Goal: Information Seeking & Learning: Learn about a topic

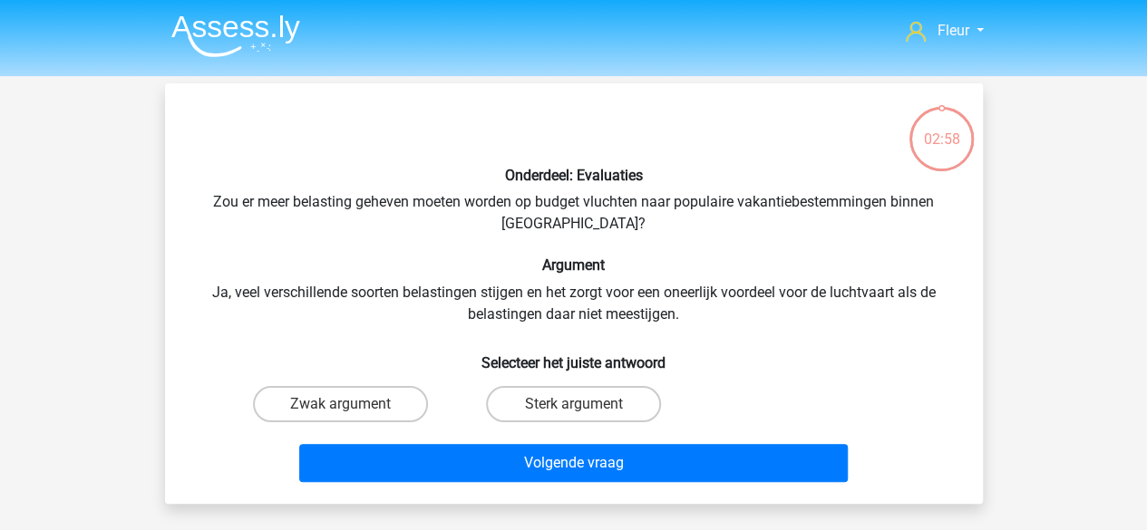
click at [203, 28] on img at bounding box center [235, 36] width 129 height 43
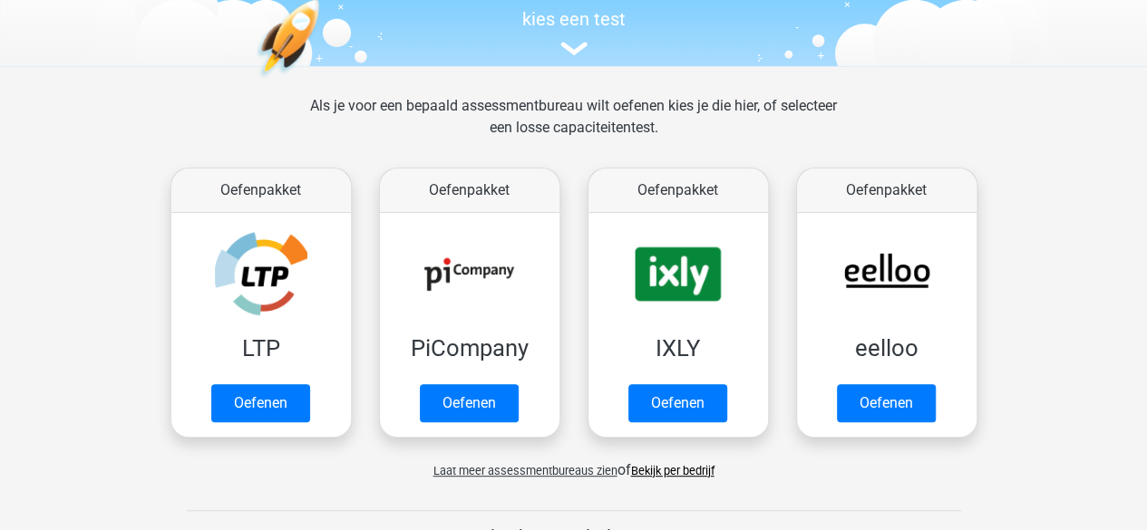
scroll to position [198, 0]
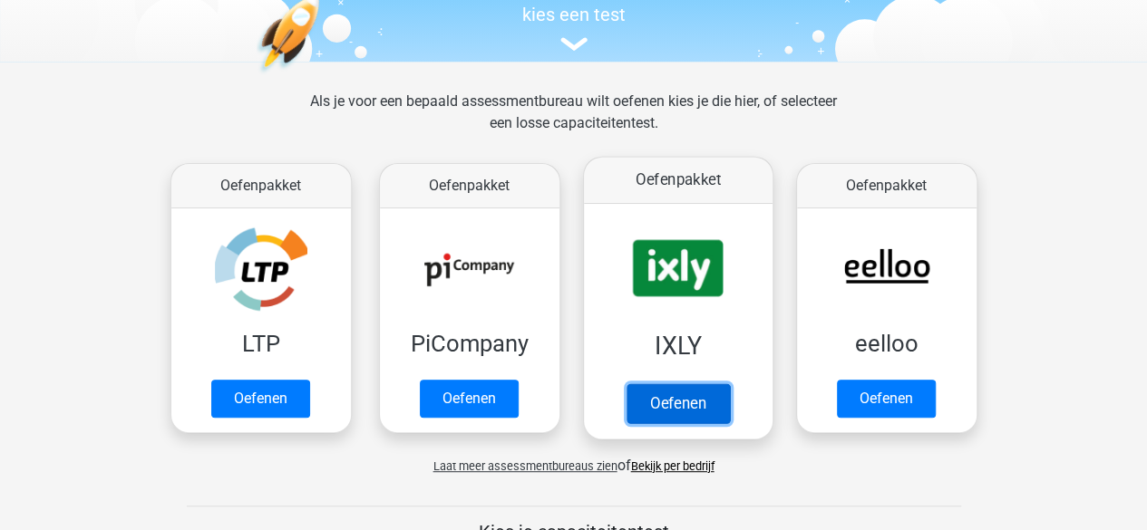
click at [682, 383] on link "Oefenen" at bounding box center [677, 403] width 103 height 40
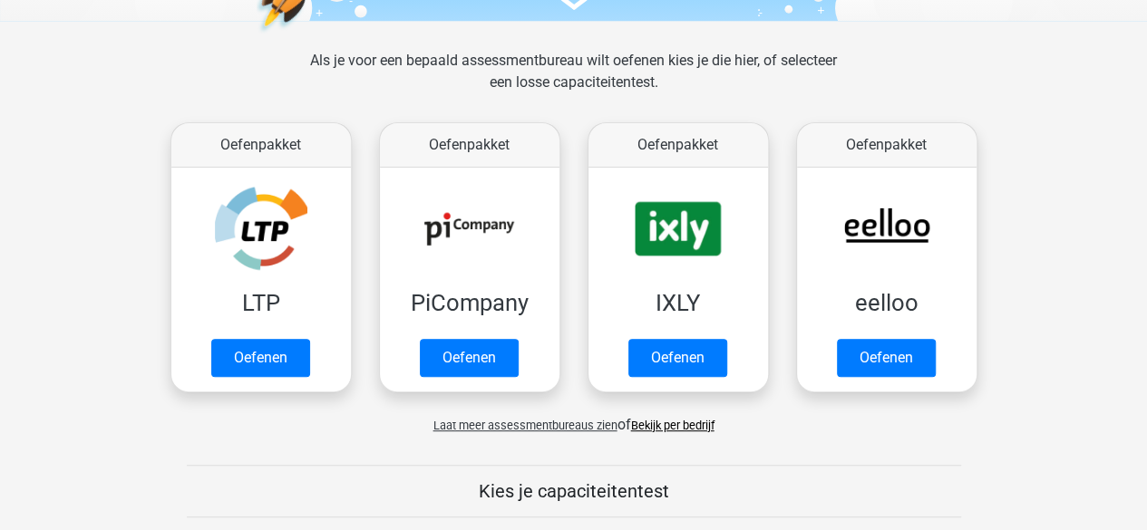
scroll to position [243, 0]
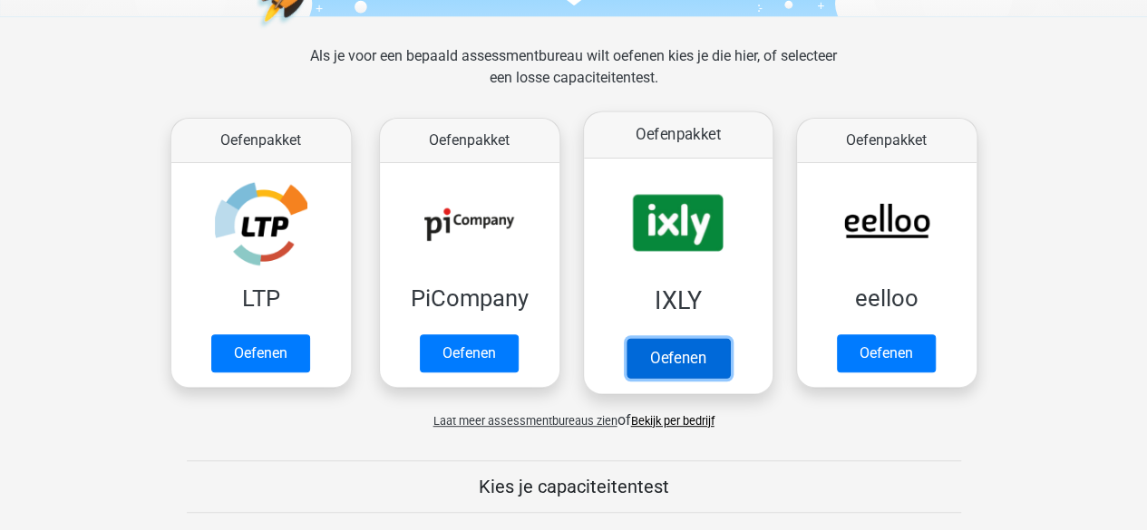
click at [654, 352] on link "Oefenen" at bounding box center [677, 358] width 103 height 40
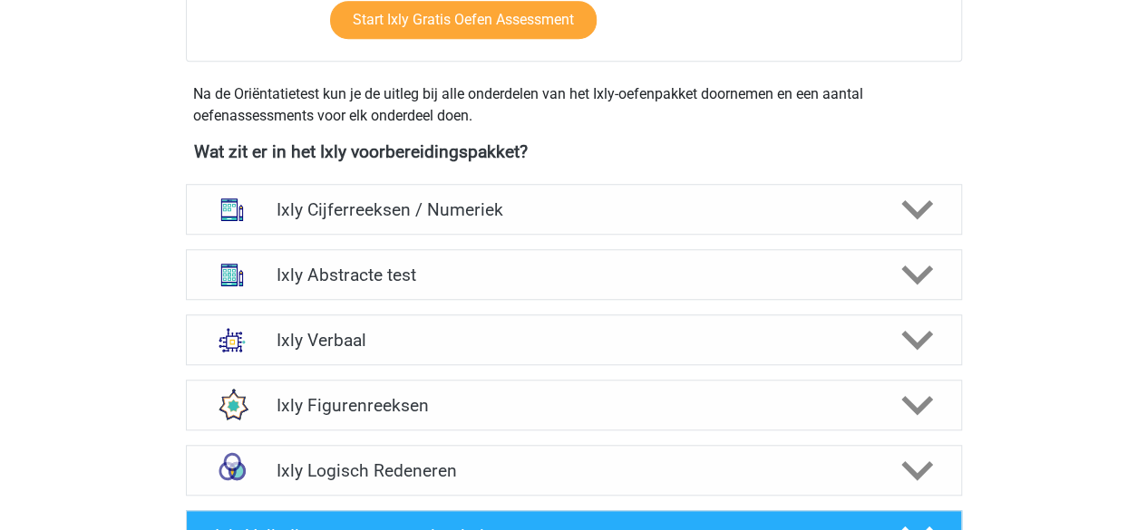
scroll to position [606, 0]
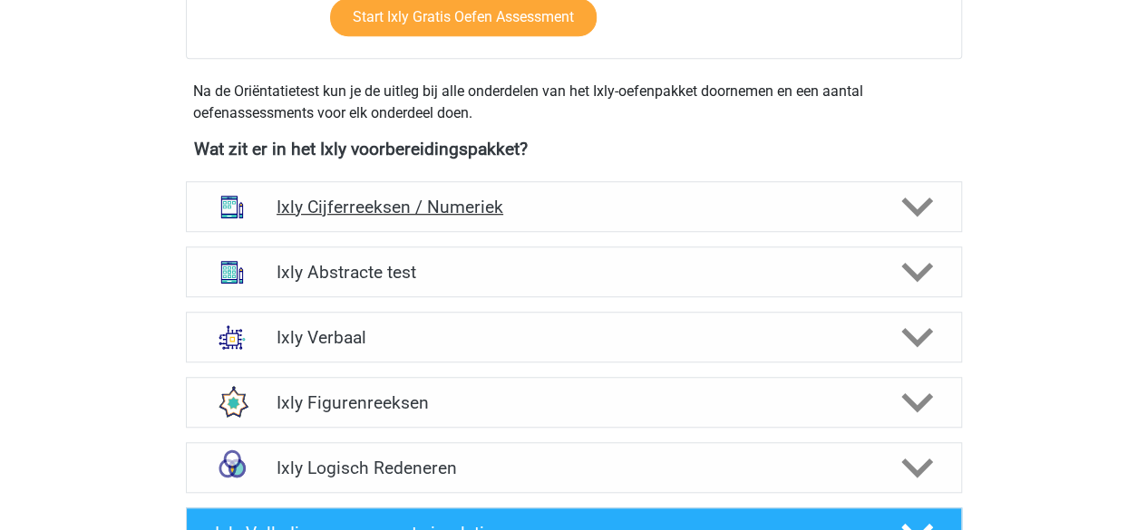
click at [897, 192] on div at bounding box center [915, 207] width 62 height 32
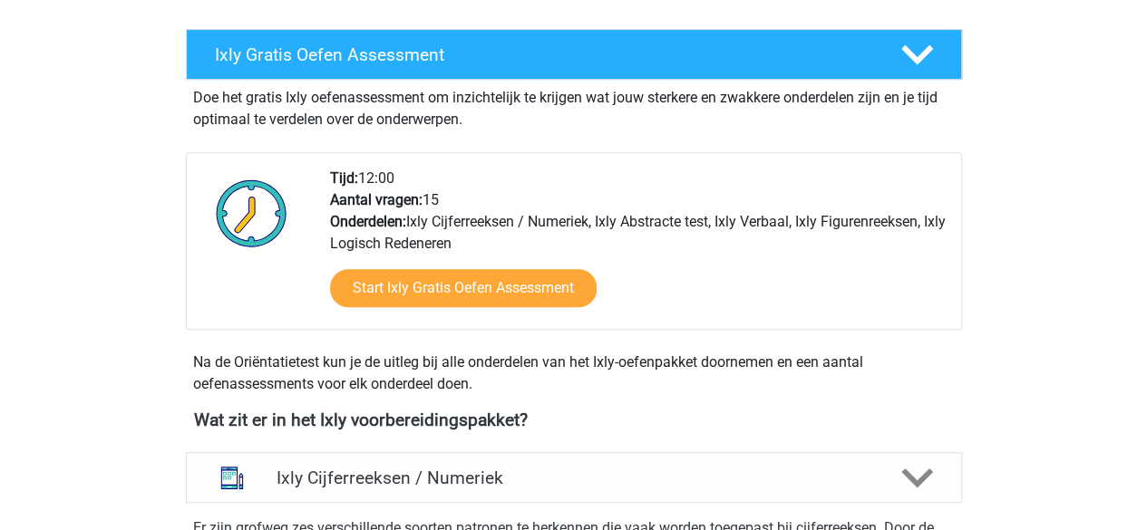
scroll to position [337, 0]
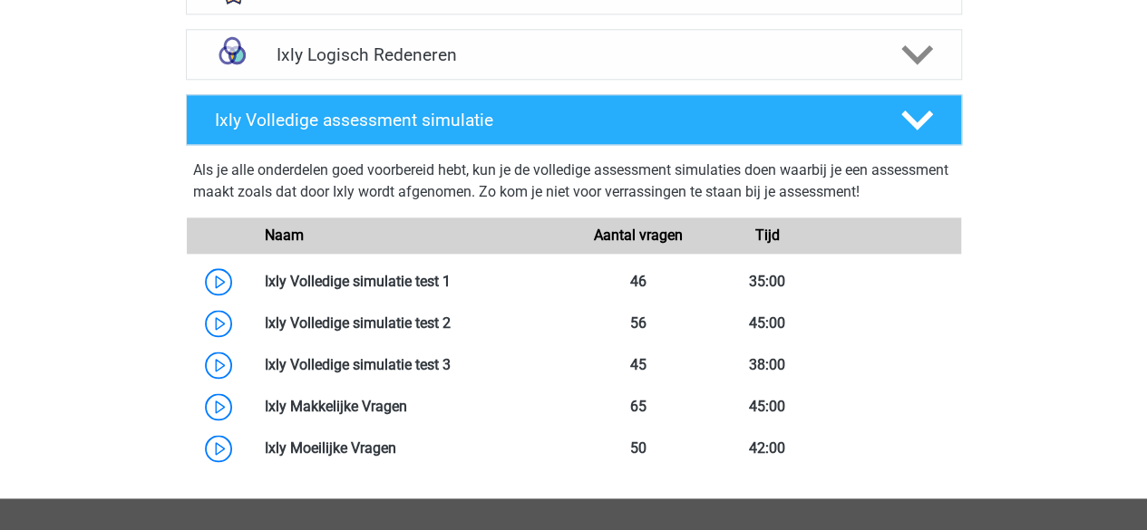
scroll to position [1019, 0]
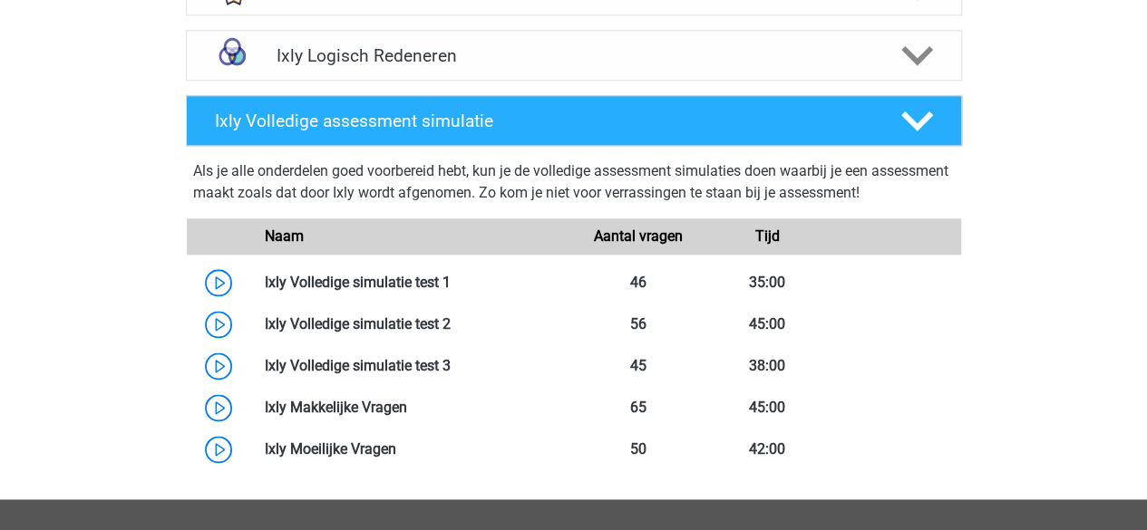
drag, startPoint x: 1043, startPoint y: 353, endPoint x: 170, endPoint y: 210, distance: 884.5
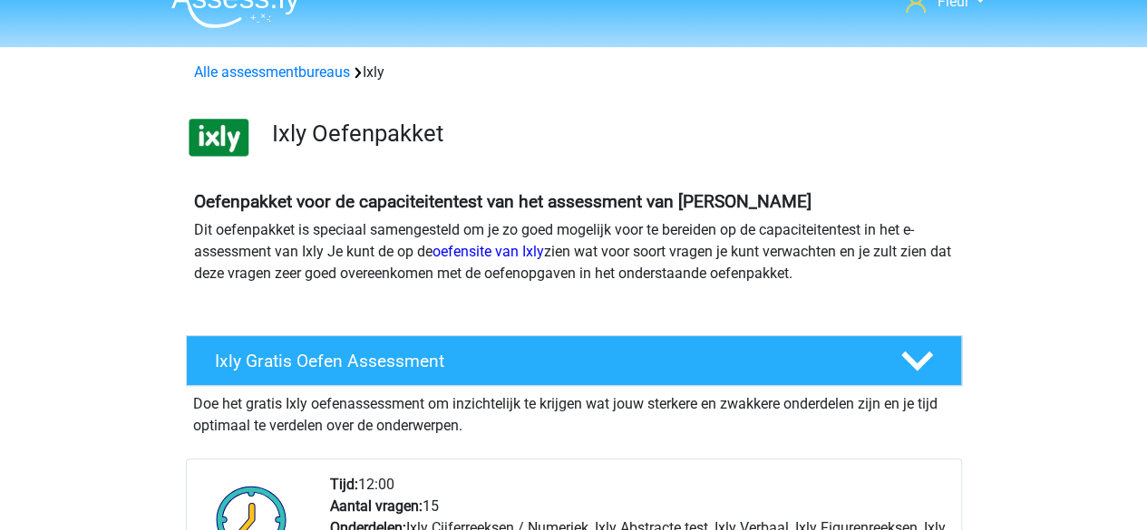
scroll to position [0, 0]
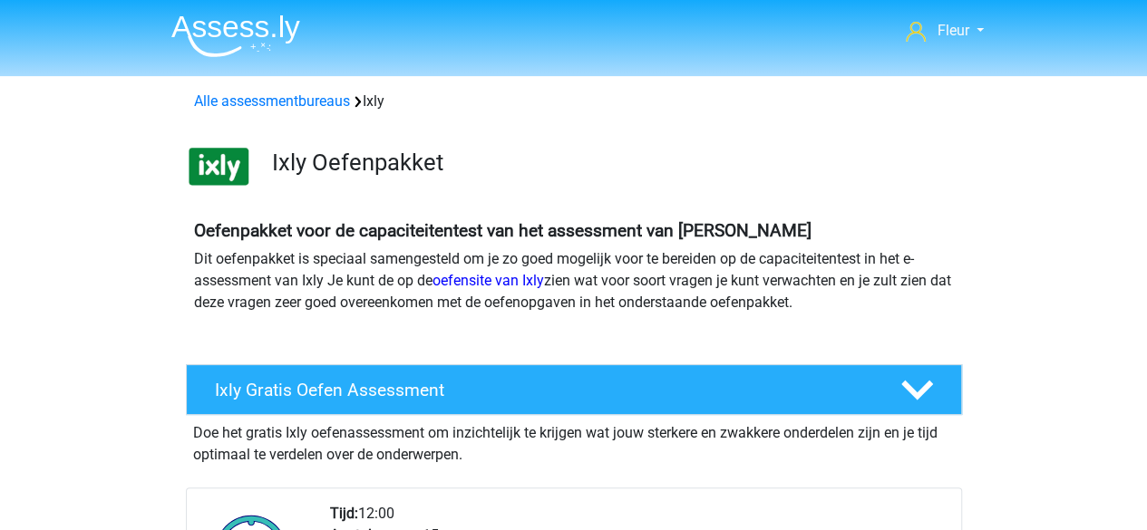
click at [236, 35] on img at bounding box center [235, 36] width 129 height 43
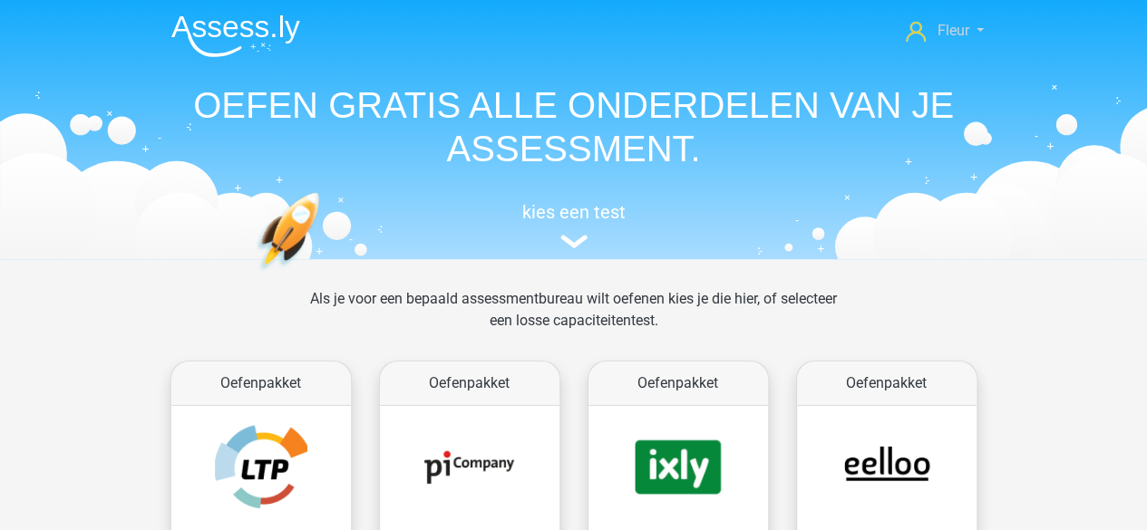
click at [943, 38] on span "Fleur" at bounding box center [952, 30] width 32 height 17
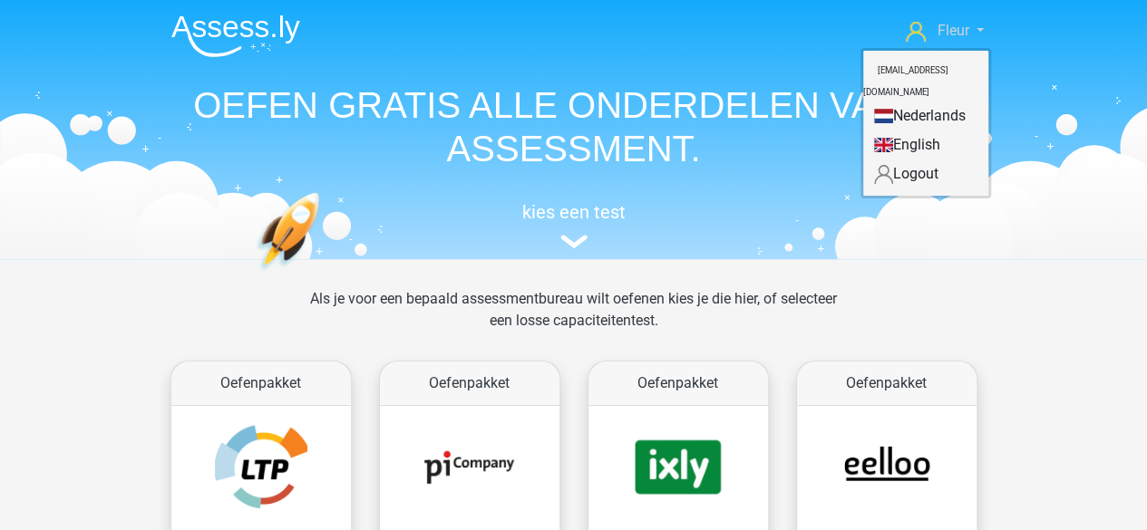
click at [924, 34] on link "Fleur" at bounding box center [944, 31] width 92 height 22
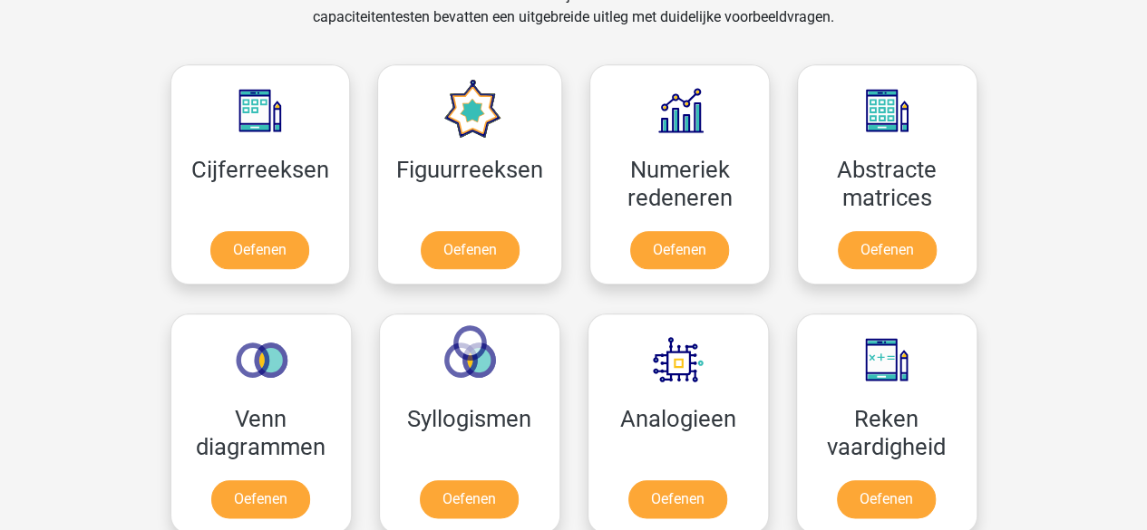
scroll to position [751, 0]
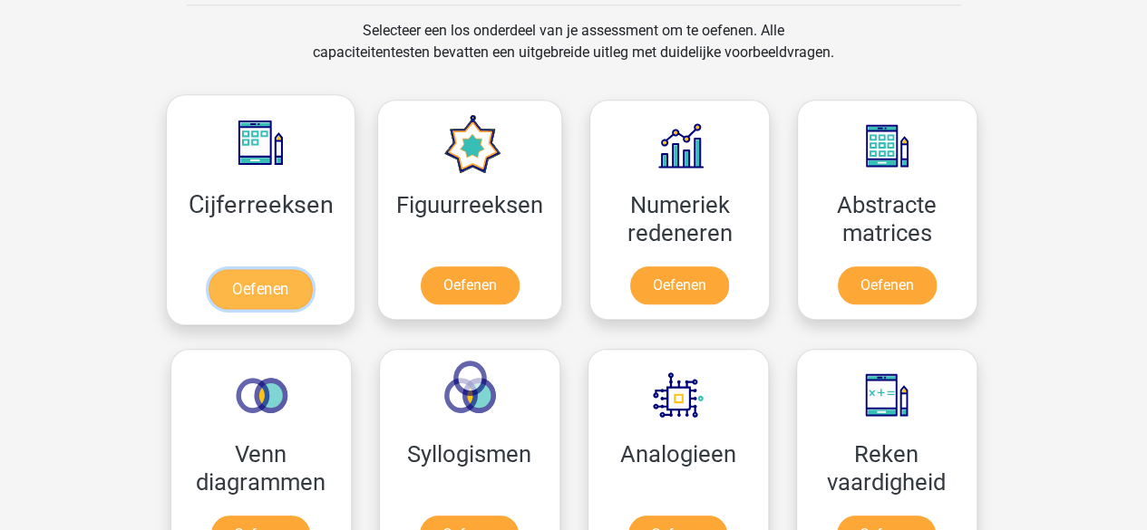
click at [290, 269] on link "Oefenen" at bounding box center [260, 289] width 103 height 40
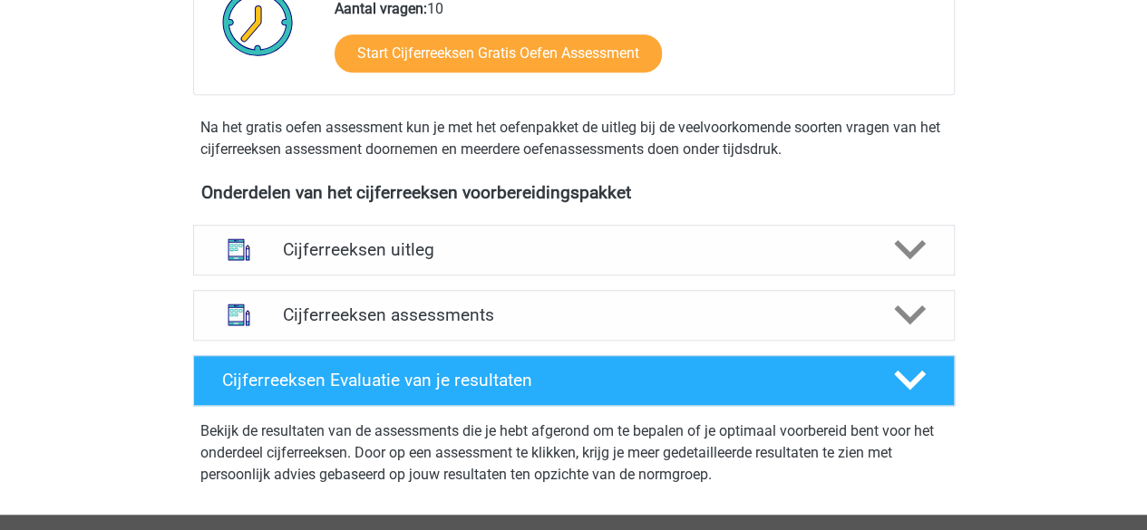
scroll to position [584, 0]
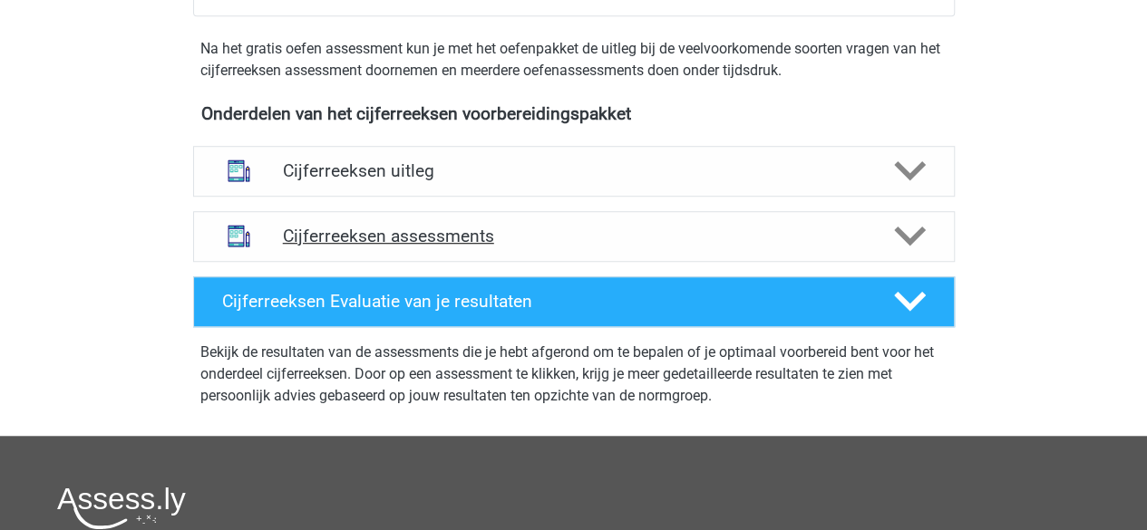
click at [908, 252] on icon at bounding box center [910, 236] width 32 height 32
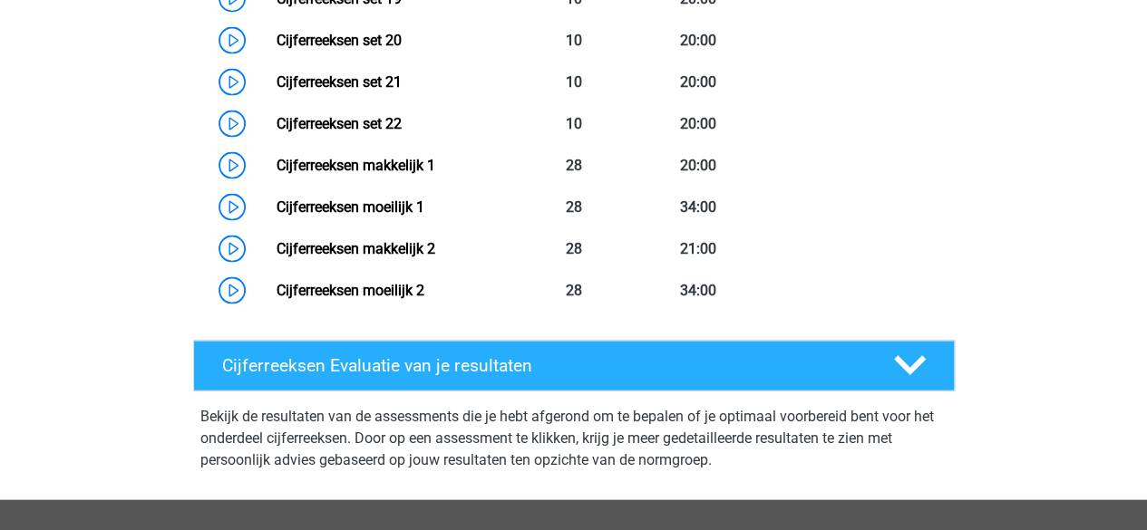
scroll to position [1740, 0]
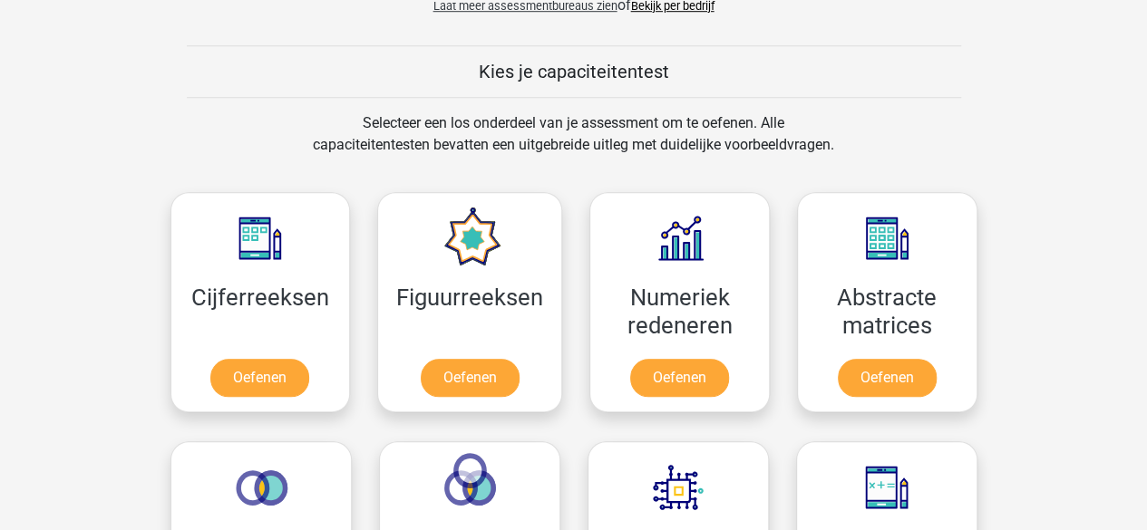
scroll to position [677, 0]
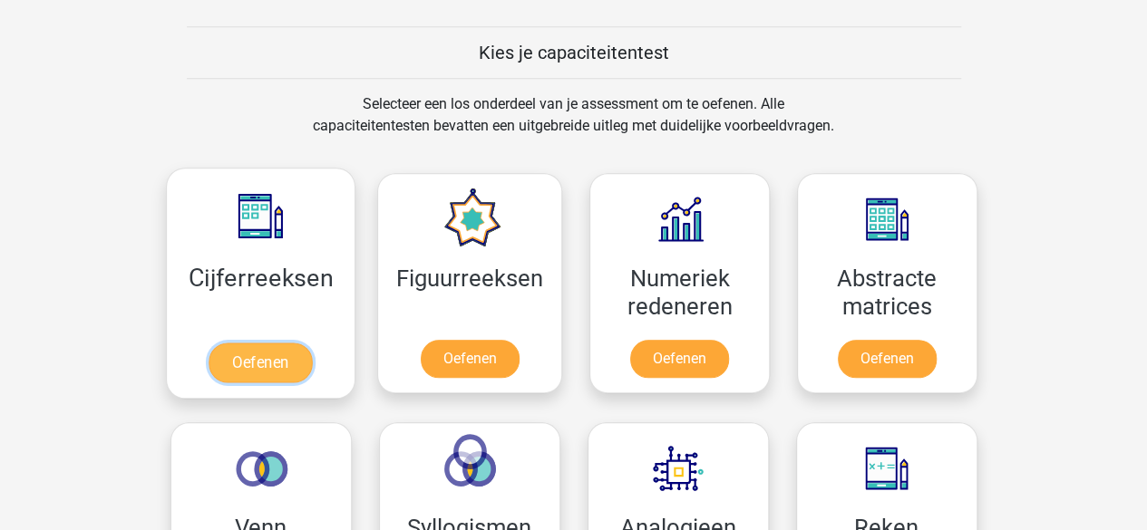
click at [263, 343] on link "Oefenen" at bounding box center [260, 363] width 103 height 40
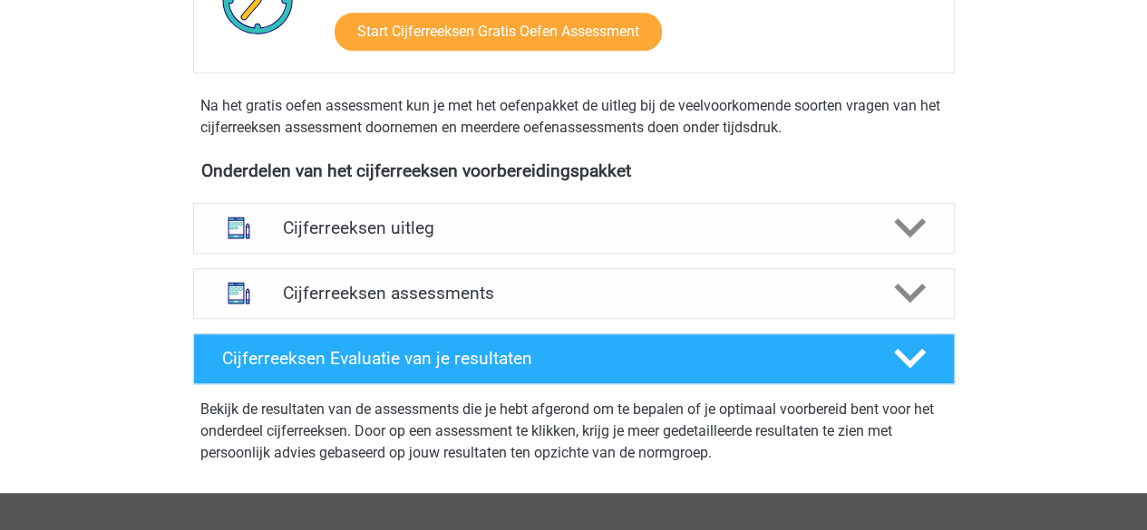
scroll to position [529, 0]
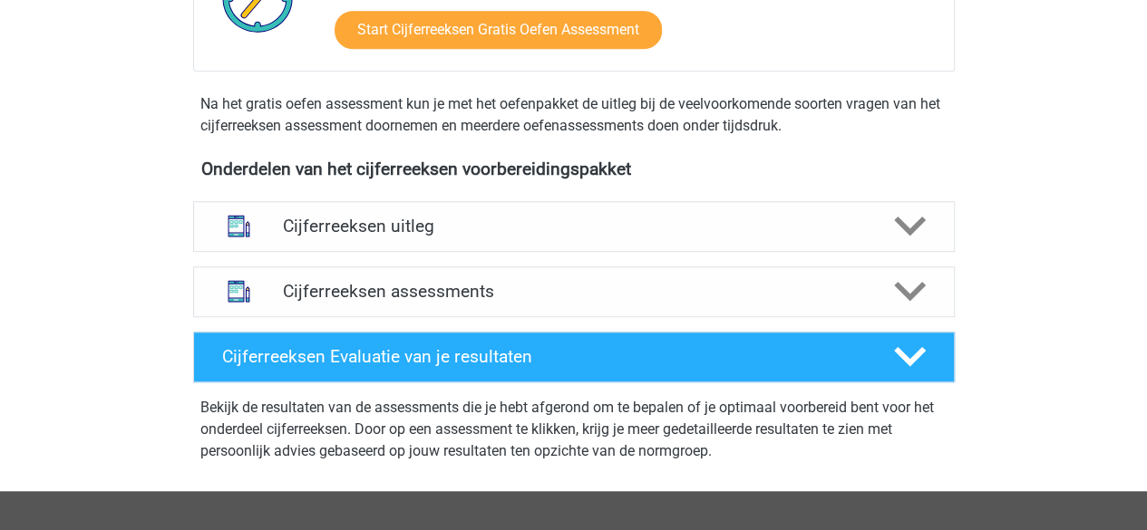
click at [319, 218] on div "Cijferreeksen uitleg Er zijn grofweg zes verschillende soorten patronen te herk…" at bounding box center [574, 226] width 832 height 65
click at [309, 237] on h4 "Cijferreeksen uitleg" at bounding box center [574, 226] width 582 height 21
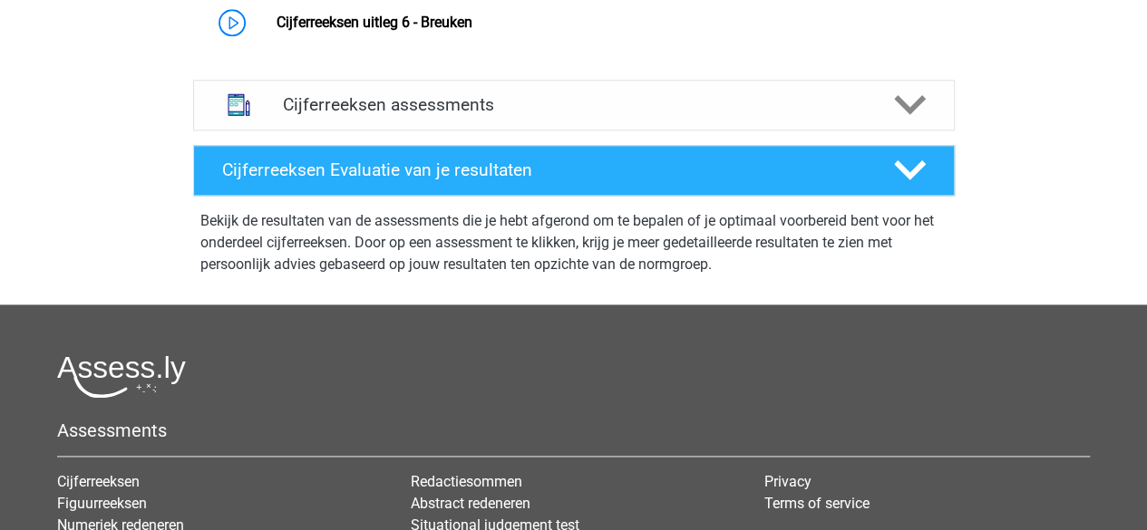
scroll to position [774, 0]
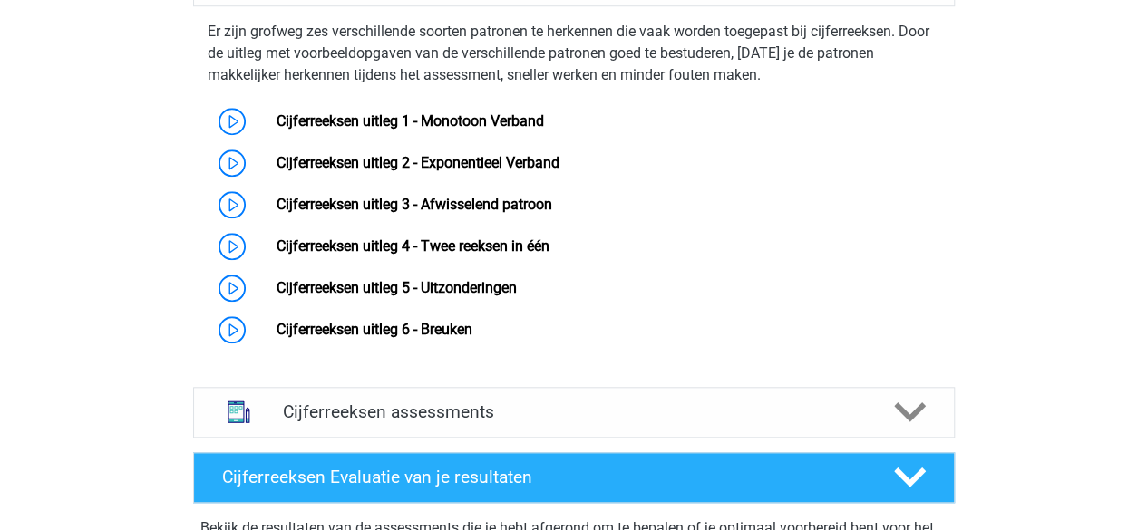
click at [113, 266] on div "Fleur fleurmom@hotmail.com Nederlands English" at bounding box center [573, 158] width 1147 height 1865
click at [276, 130] on link "Cijferreeksen uitleg 1 - Monotoon Verband" at bounding box center [409, 120] width 267 height 17
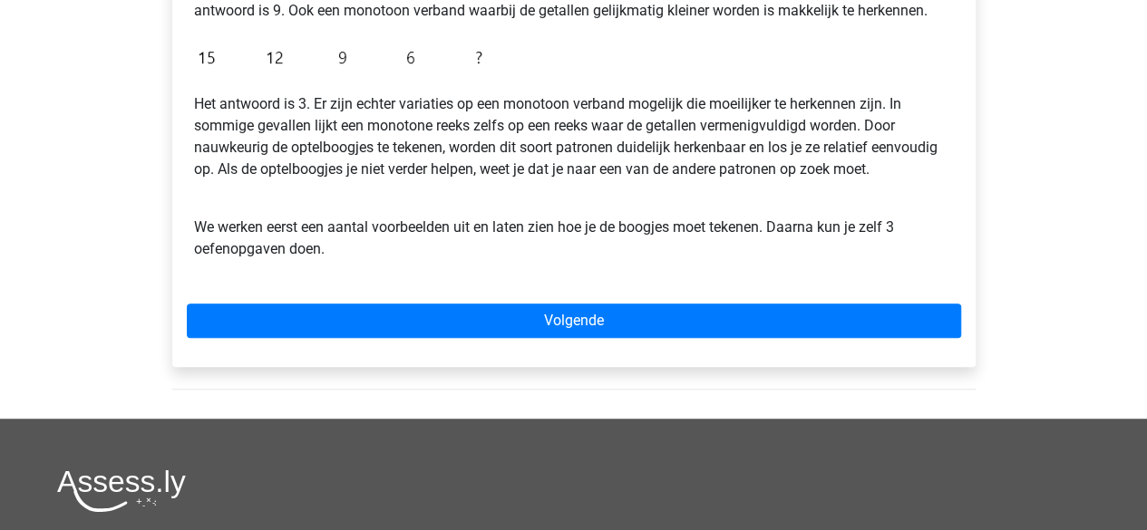
scroll to position [539, 0]
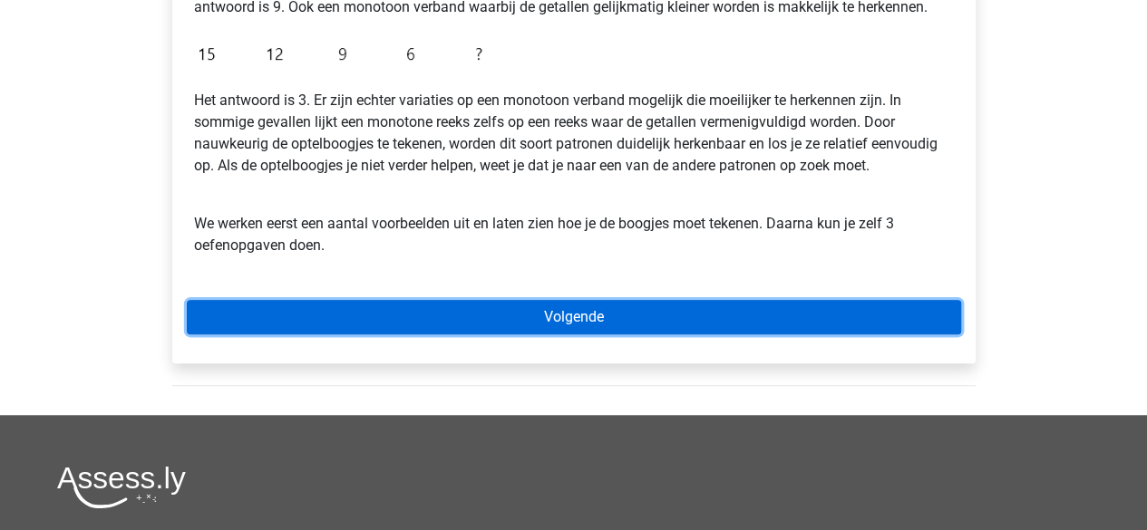
click at [292, 309] on link "Volgende" at bounding box center [574, 317] width 774 height 34
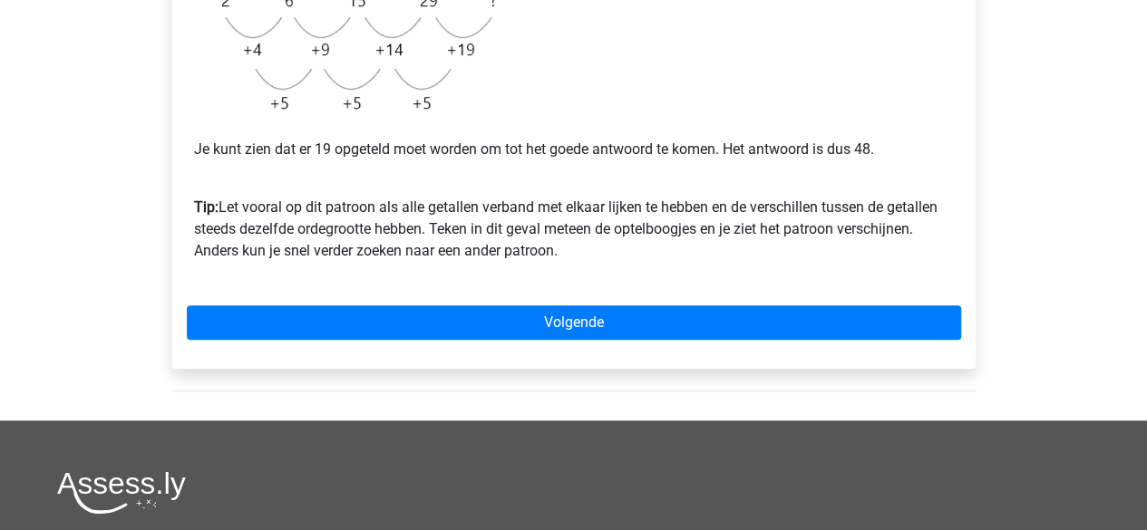
scroll to position [549, 0]
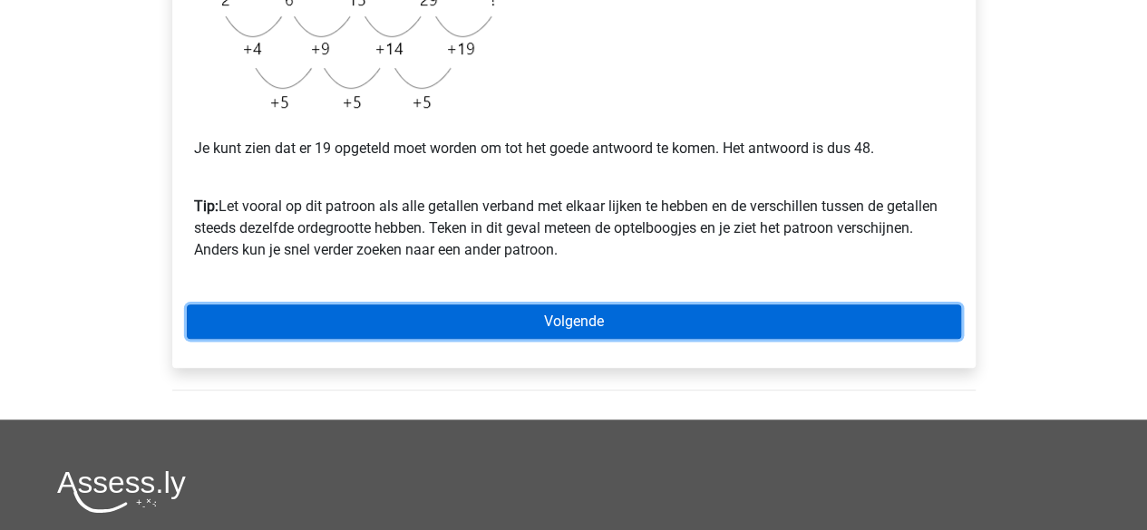
click at [567, 327] on link "Volgende" at bounding box center [574, 322] width 774 height 34
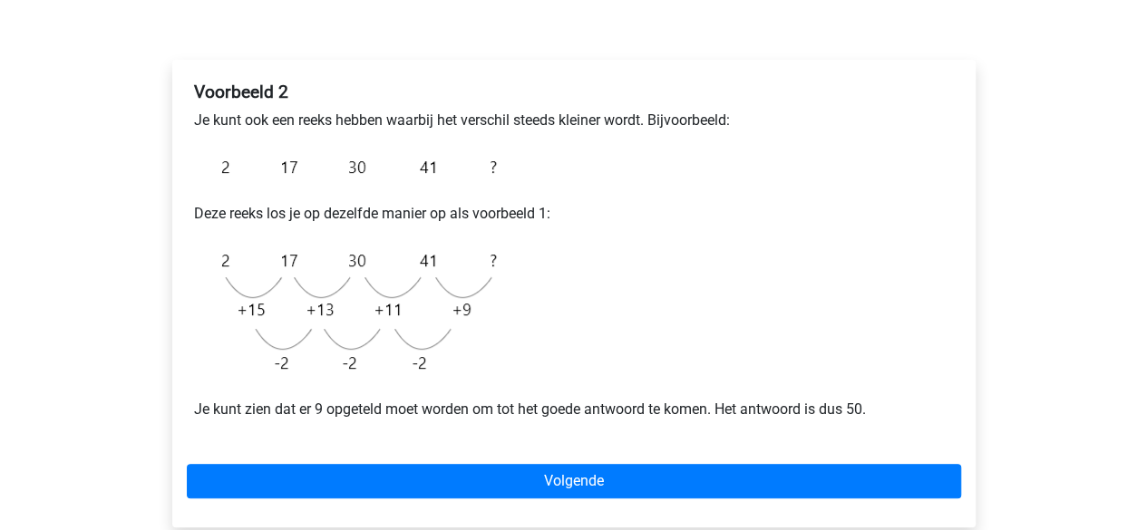
scroll to position [262, 0]
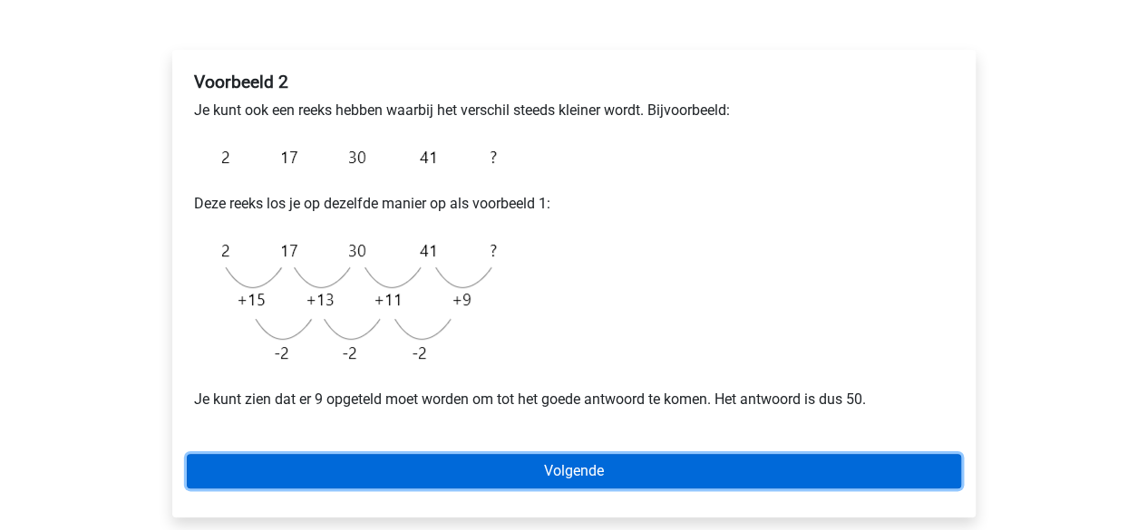
click at [238, 469] on link "Volgende" at bounding box center [574, 471] width 774 height 34
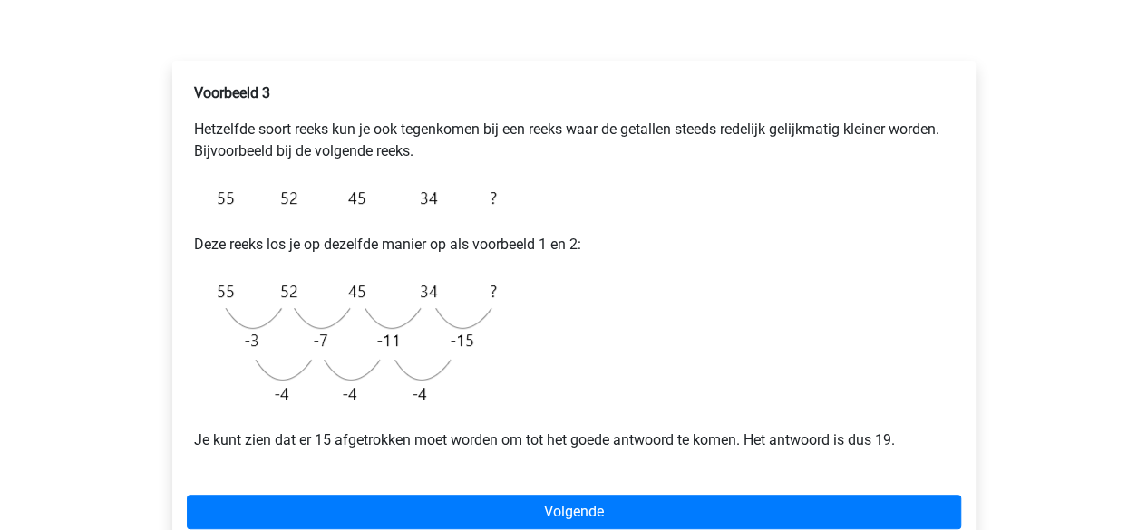
scroll to position [271, 0]
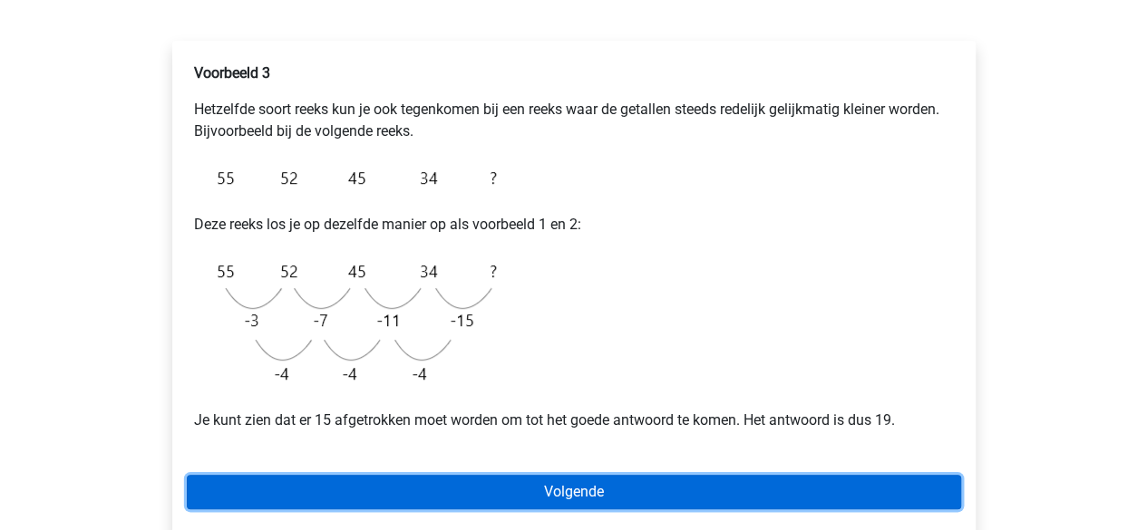
click at [290, 485] on link "Volgende" at bounding box center [574, 492] width 774 height 34
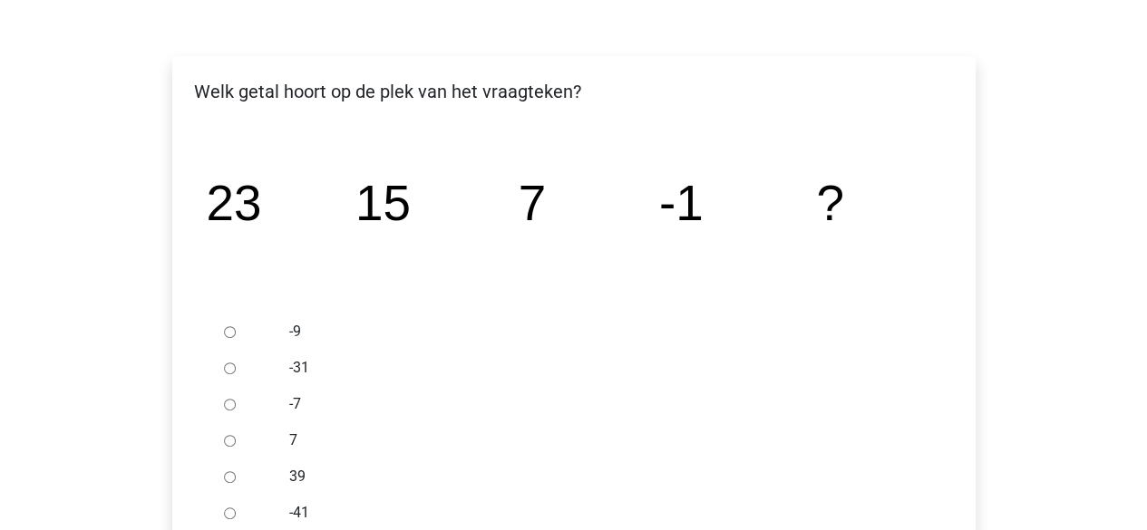
scroll to position [257, 0]
click at [234, 336] on input "-9" at bounding box center [230, 331] width 12 height 12
radio input "true"
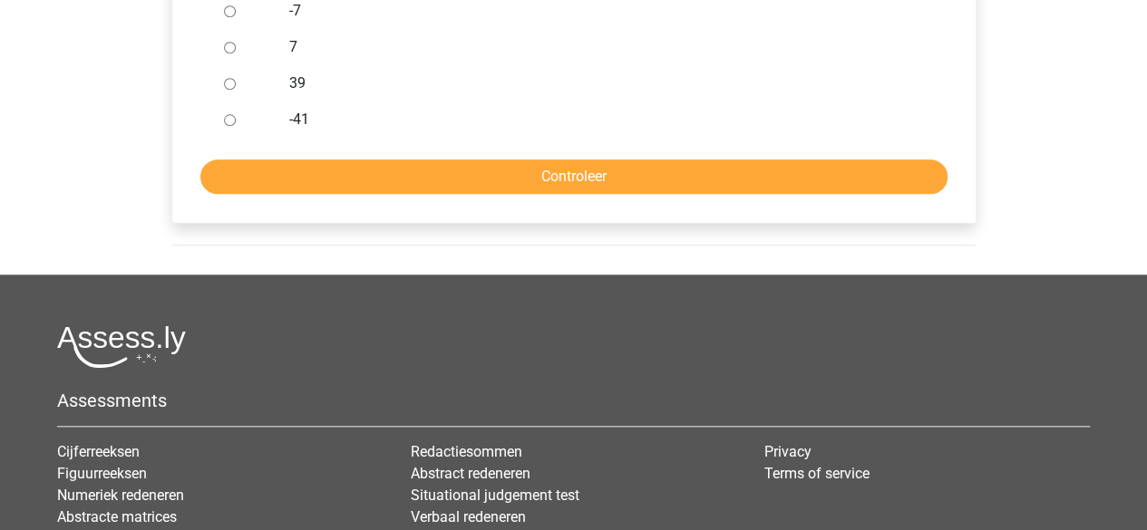
scroll to position [650, 0]
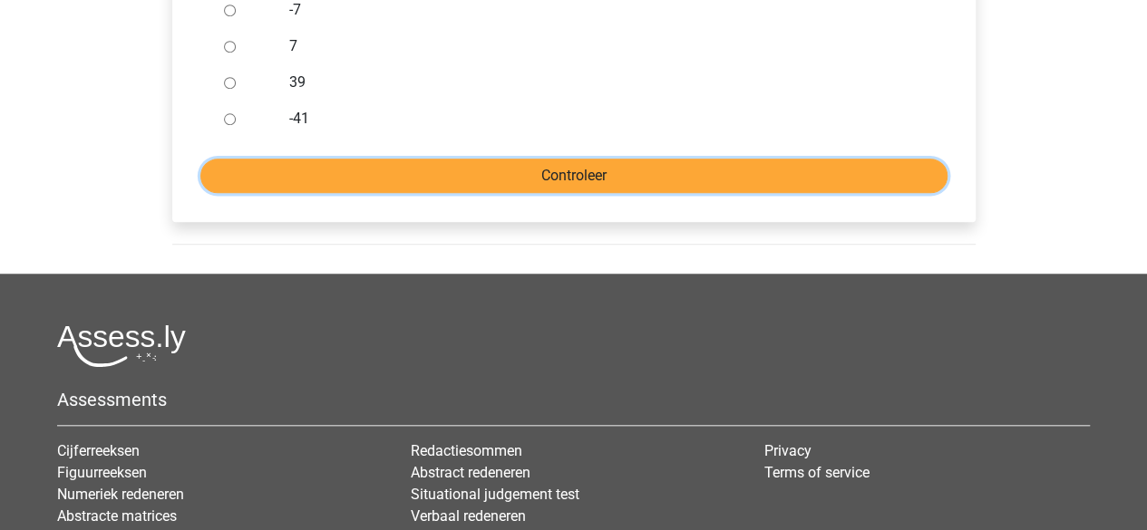
click at [377, 177] on input "Controleer" at bounding box center [573, 176] width 747 height 34
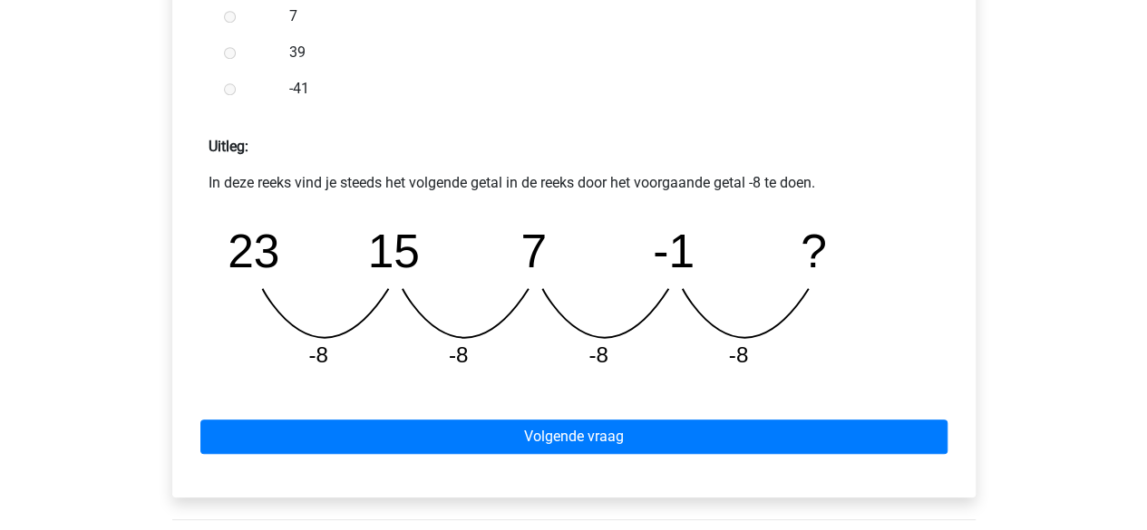
scroll to position [707, 0]
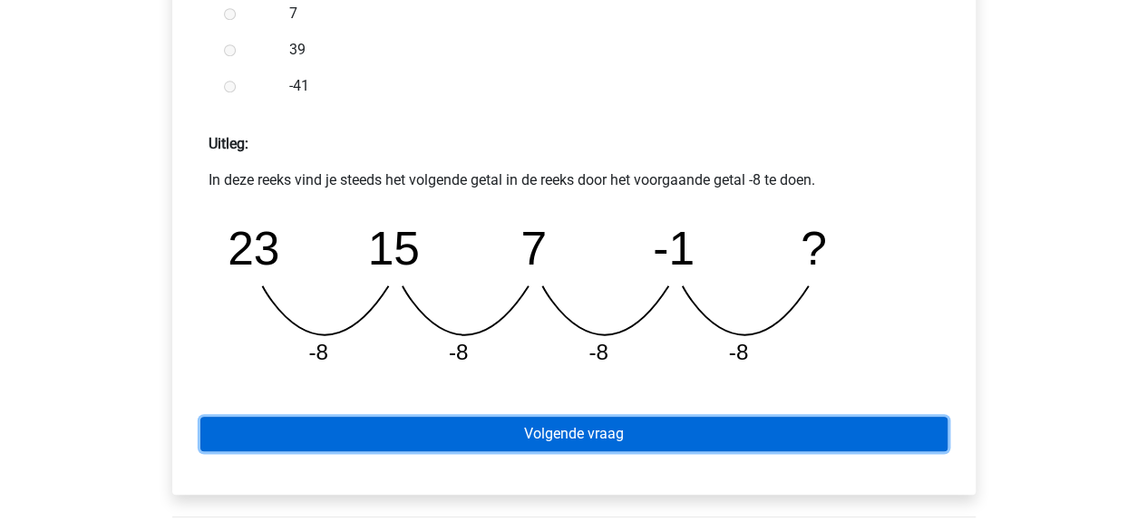
click at [567, 420] on link "Volgende vraag" at bounding box center [573, 434] width 747 height 34
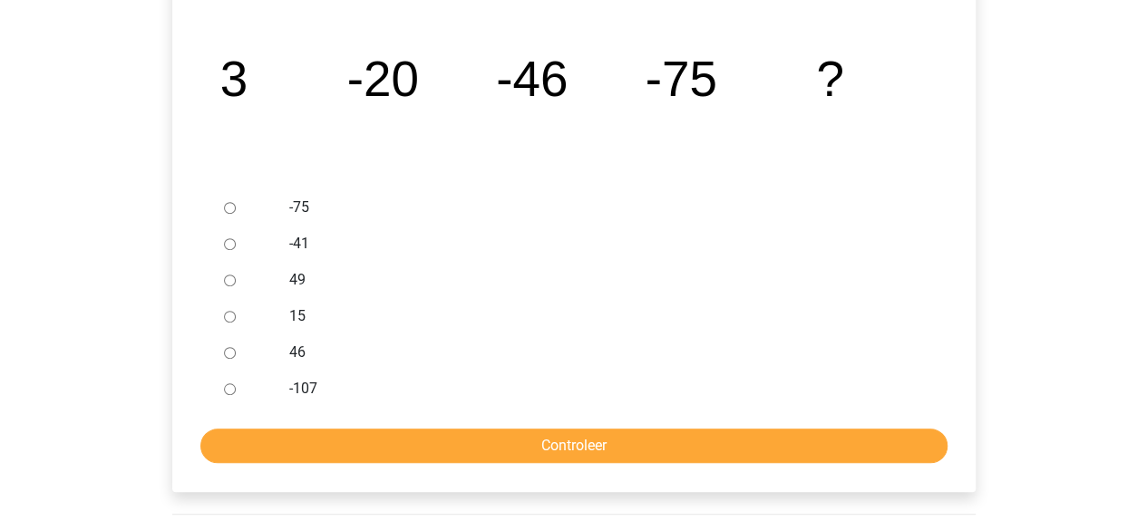
scroll to position [427, 0]
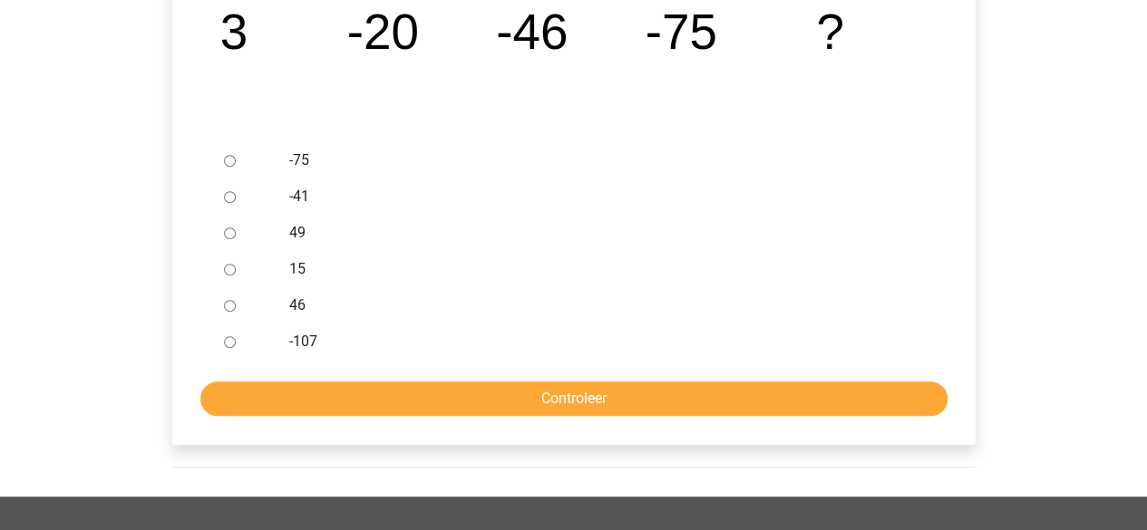
click at [224, 337] on input "-107" at bounding box center [230, 342] width 12 height 12
radio input "true"
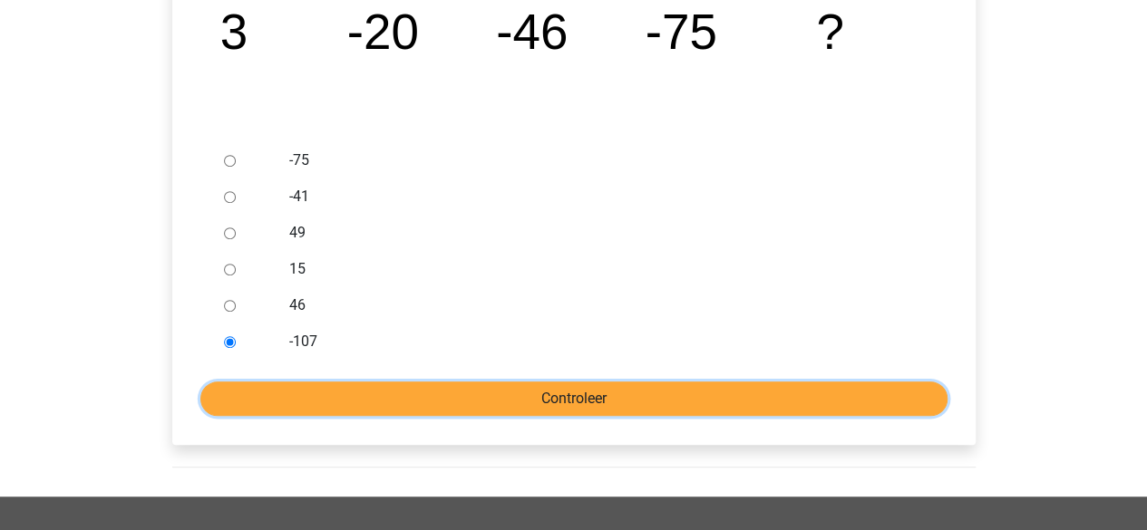
click at [290, 399] on input "Controleer" at bounding box center [573, 399] width 747 height 34
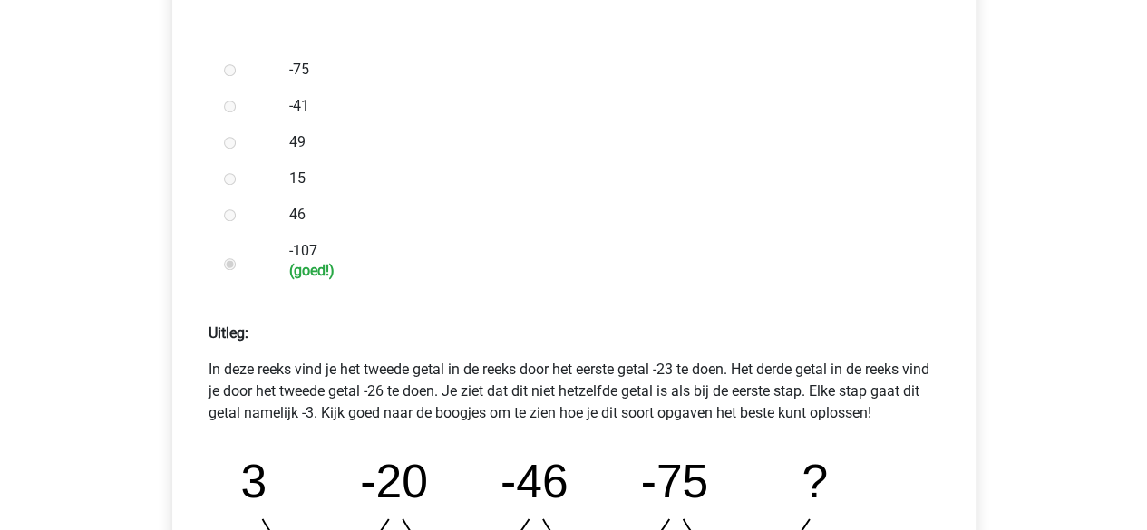
scroll to position [878, 0]
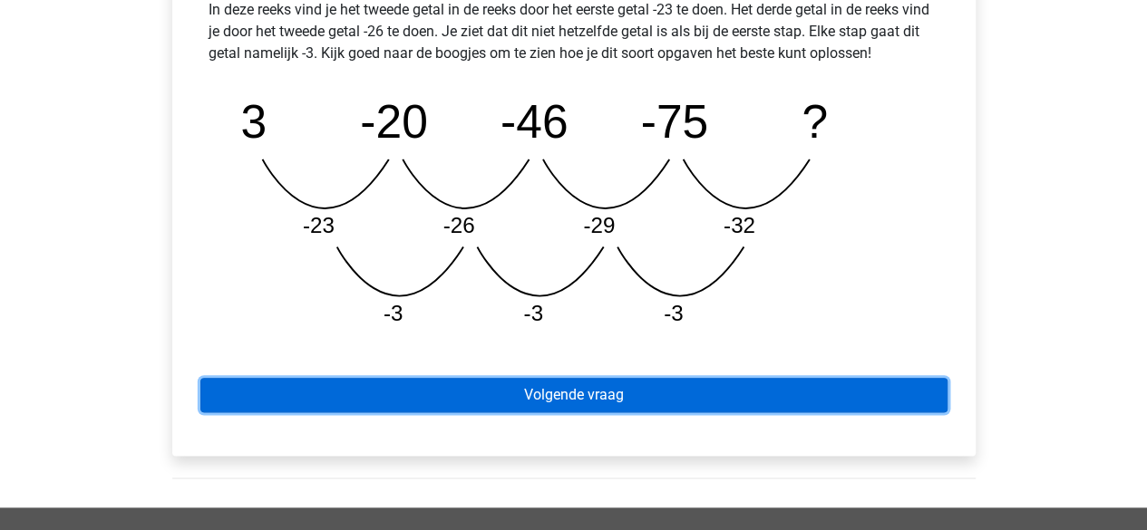
click at [330, 403] on link "Volgende vraag" at bounding box center [573, 395] width 747 height 34
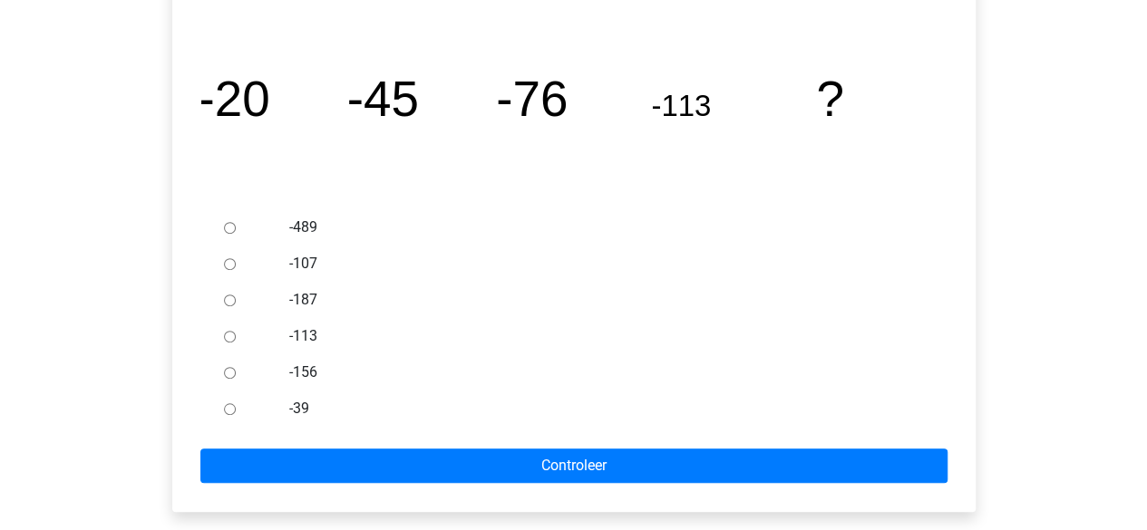
scroll to position [363, 0]
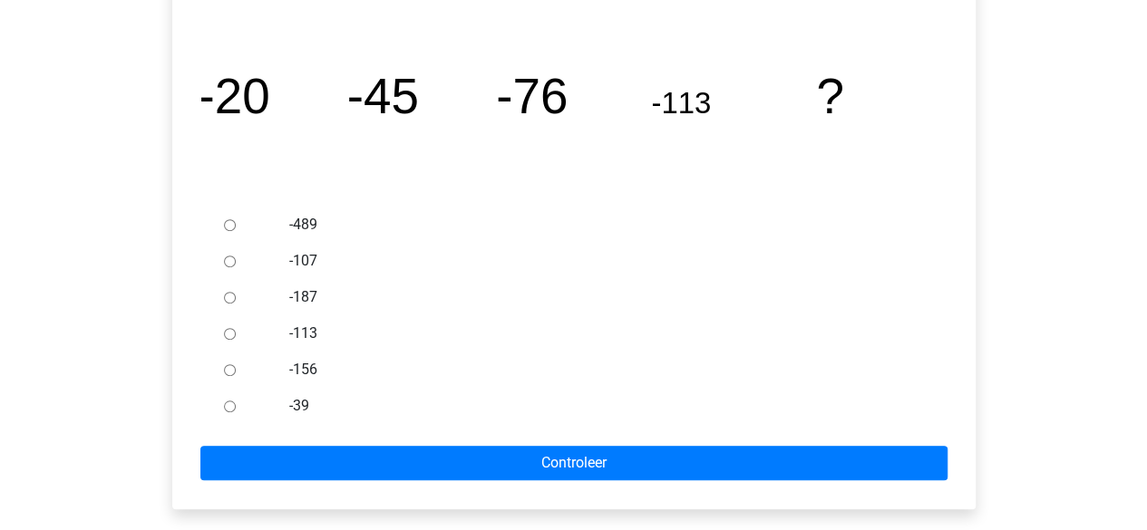
click at [234, 372] on input "-156" at bounding box center [230, 370] width 12 height 12
radio input "true"
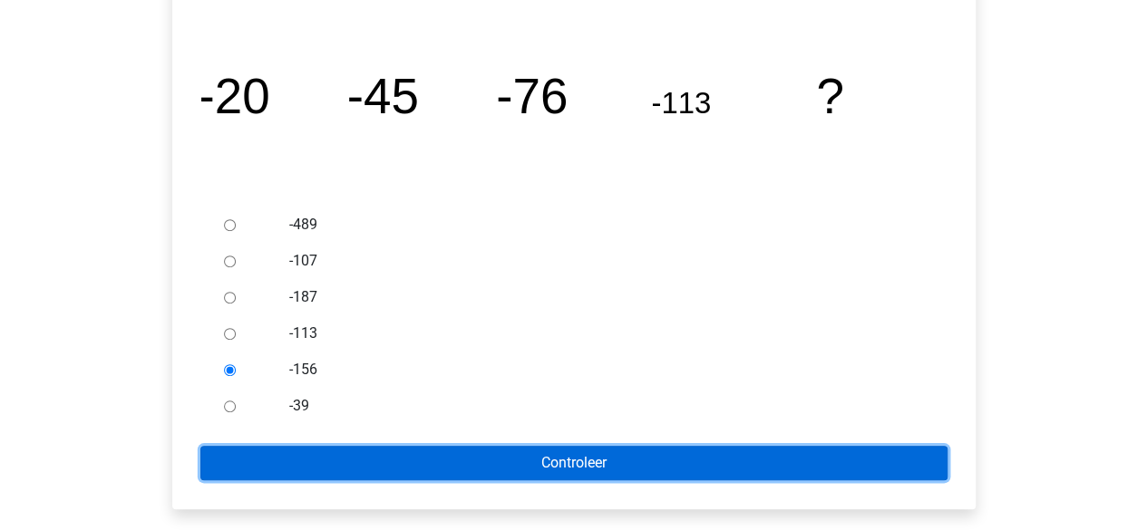
click at [355, 465] on input "Controleer" at bounding box center [573, 463] width 747 height 34
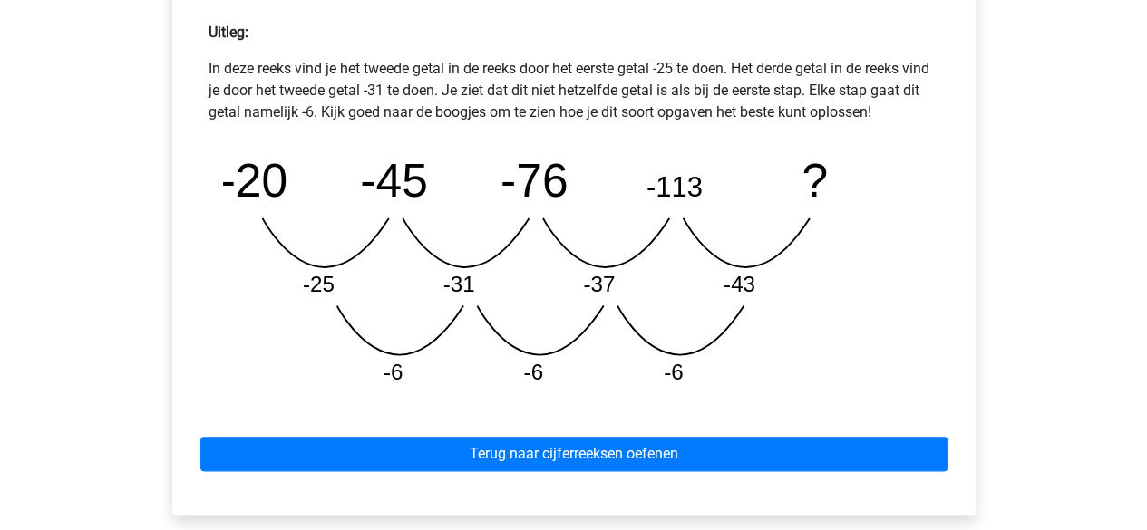
scroll to position [823, 0]
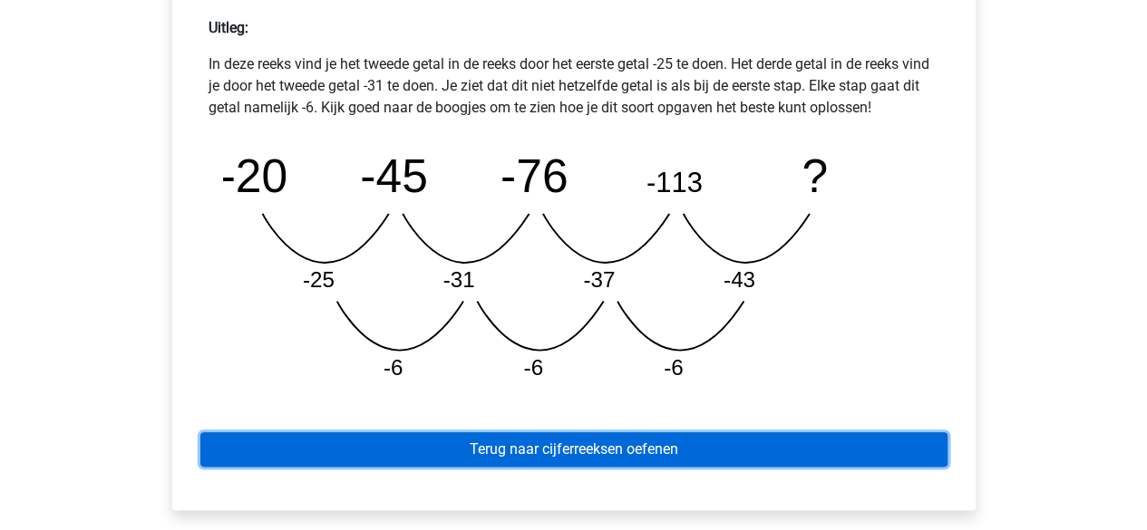
click at [372, 438] on link "Terug naar cijferreeksen oefenen" at bounding box center [573, 449] width 747 height 34
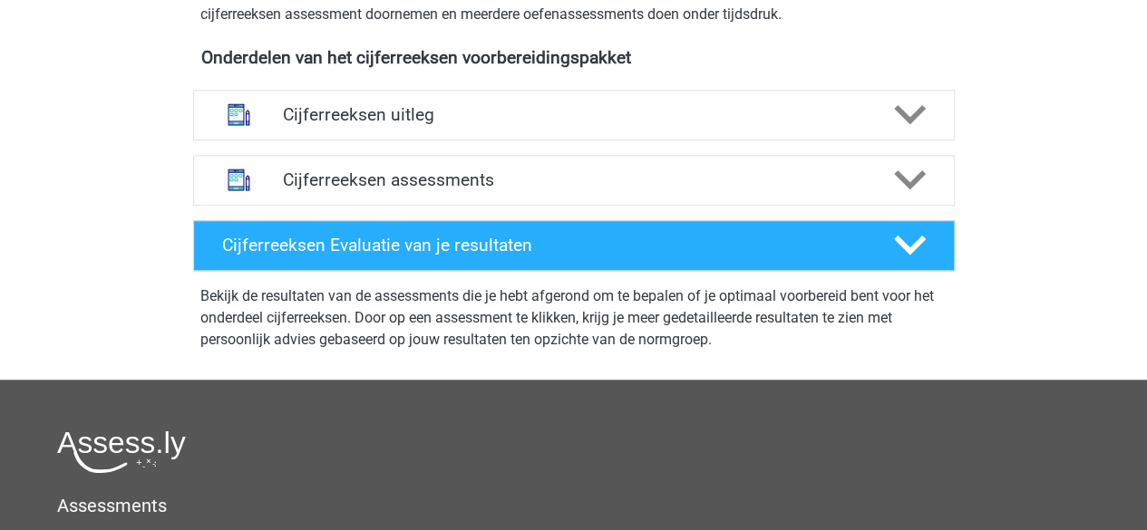
scroll to position [642, 0]
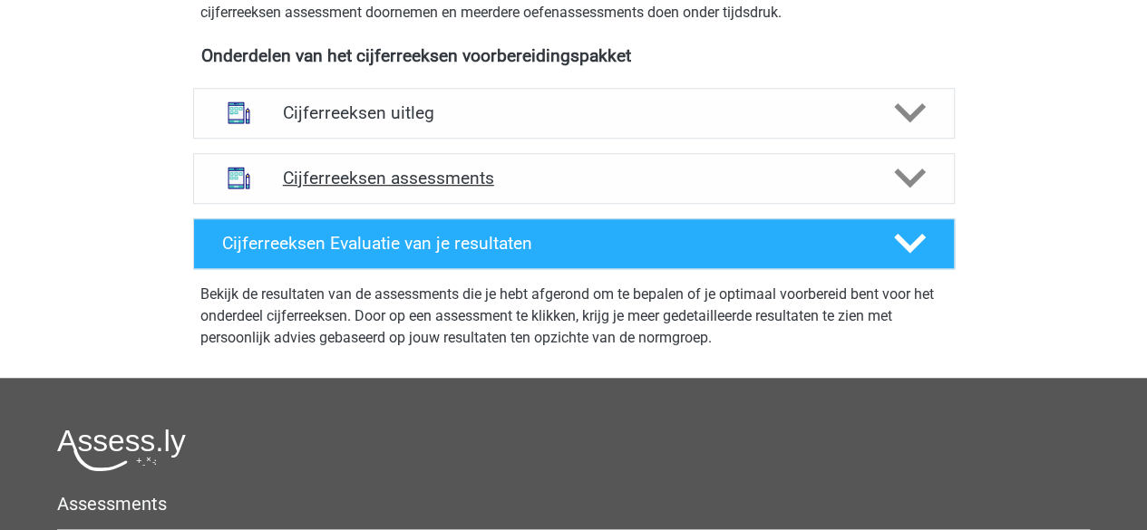
click at [366, 204] on div "Cijferreeksen assessments" at bounding box center [573, 178] width 761 height 51
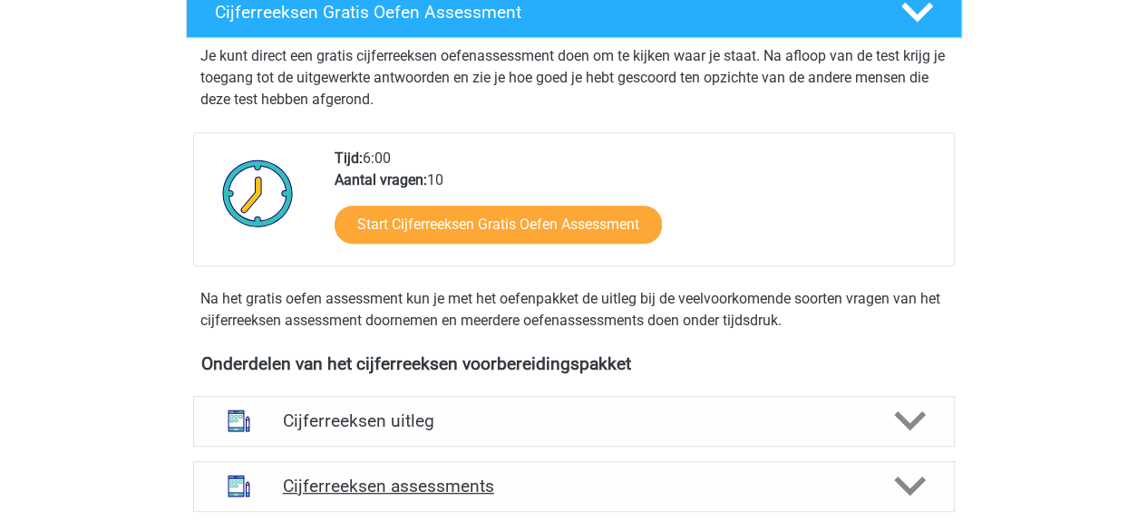
scroll to position [316, 0]
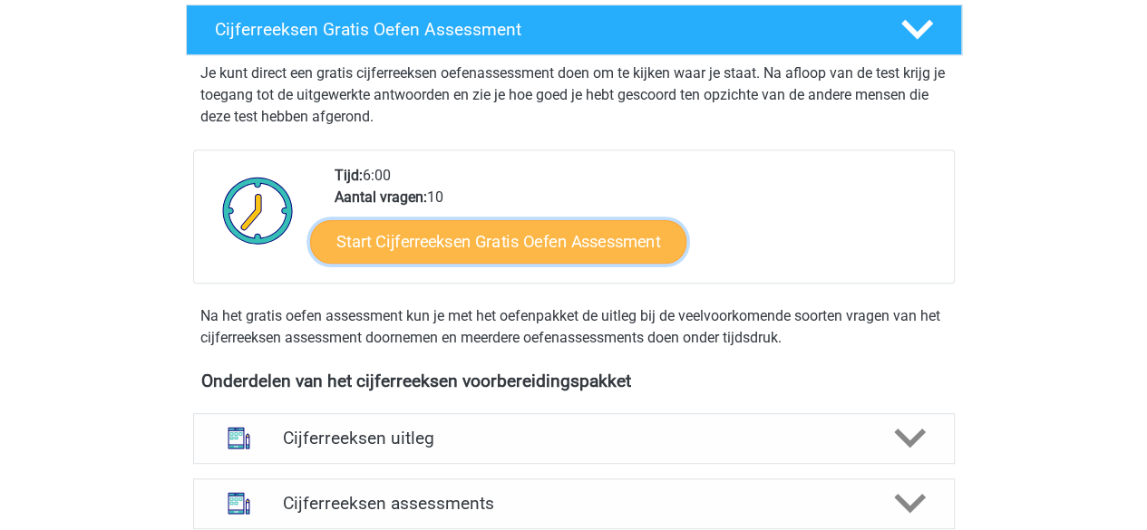
click at [402, 259] on link "Start Cijferreeksen Gratis Oefen Assessment" at bounding box center [498, 241] width 376 height 44
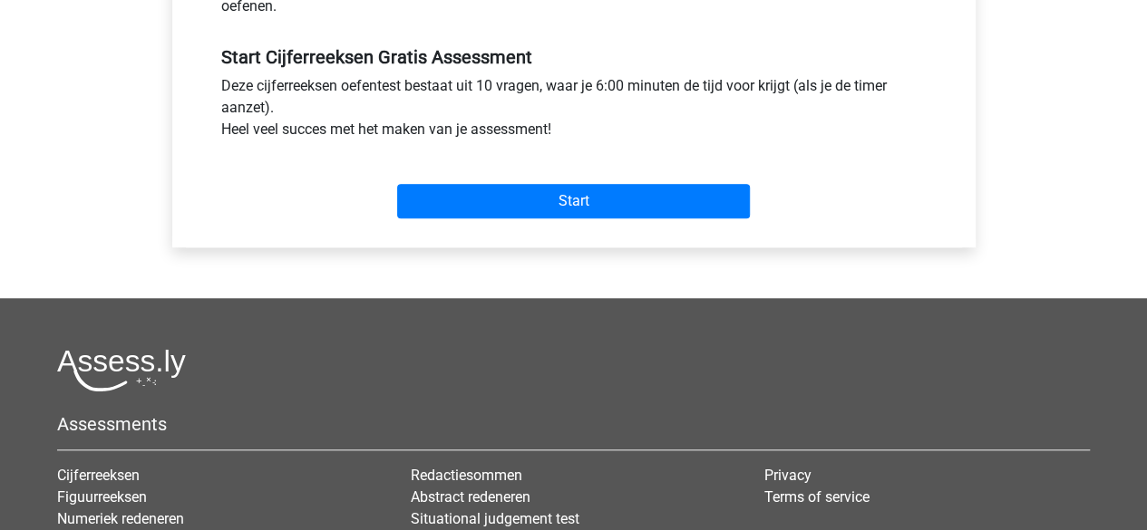
scroll to position [656, 0]
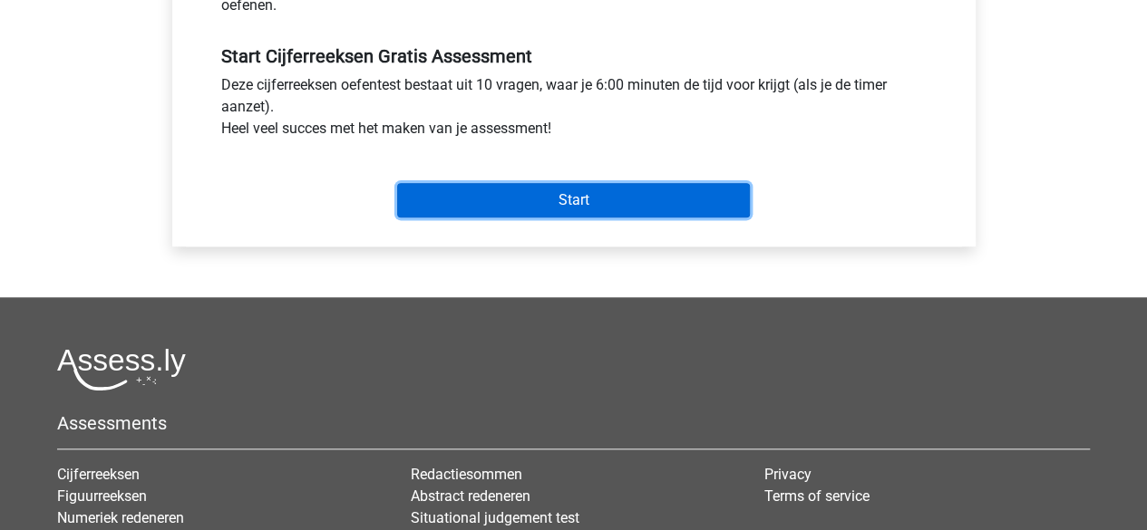
click at [473, 199] on input "Start" at bounding box center [573, 200] width 353 height 34
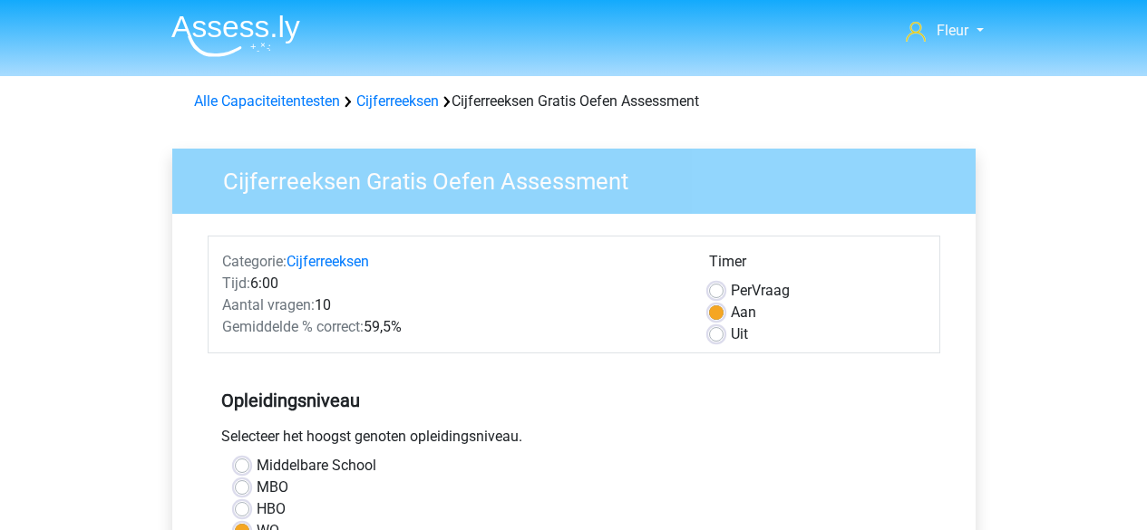
scroll to position [656, 0]
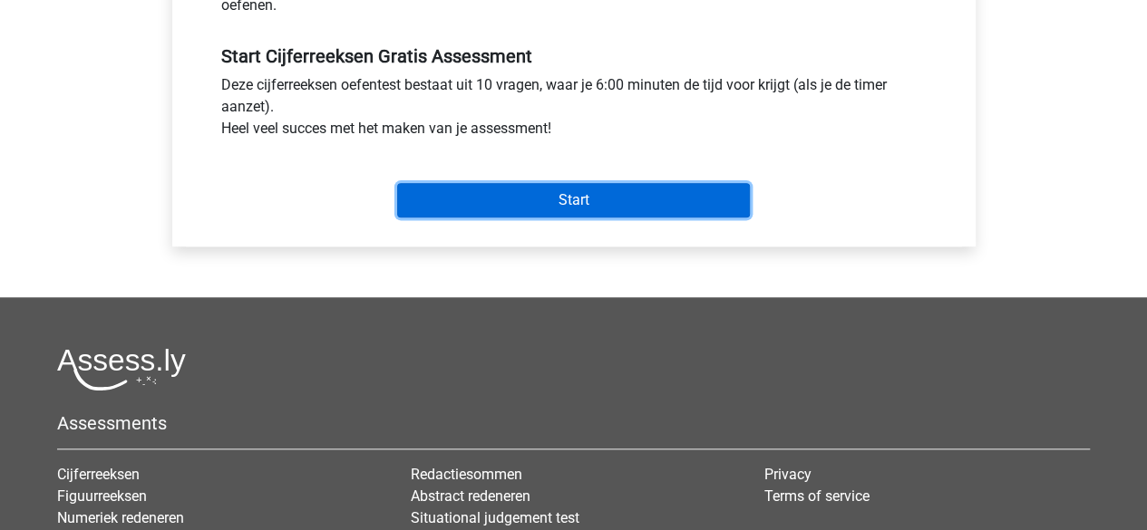
click at [433, 197] on input "Start" at bounding box center [573, 200] width 353 height 34
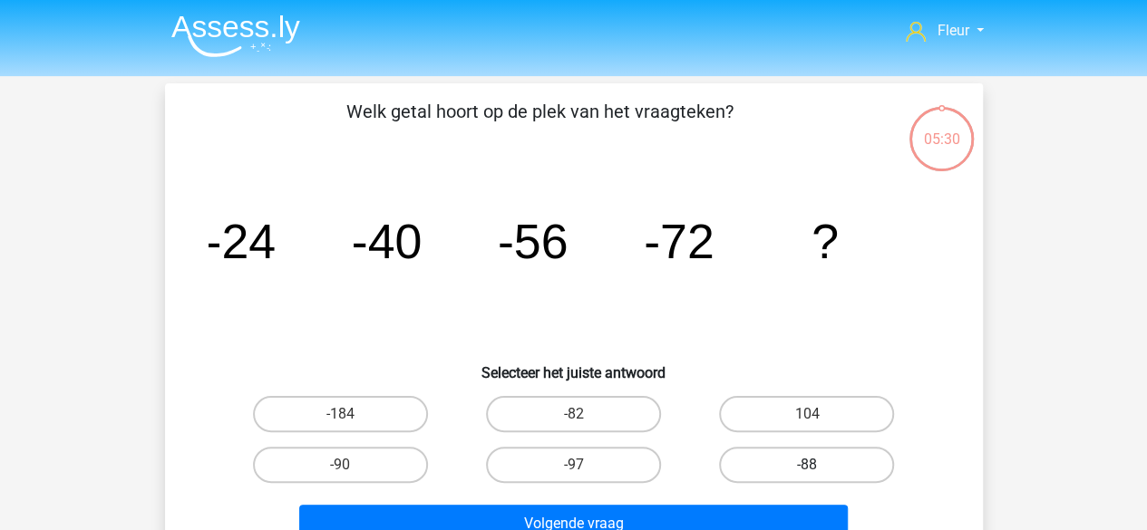
click at [780, 460] on label "-88" at bounding box center [806, 465] width 175 height 36
click at [807, 465] on input "-88" at bounding box center [813, 471] width 12 height 12
radio input "true"
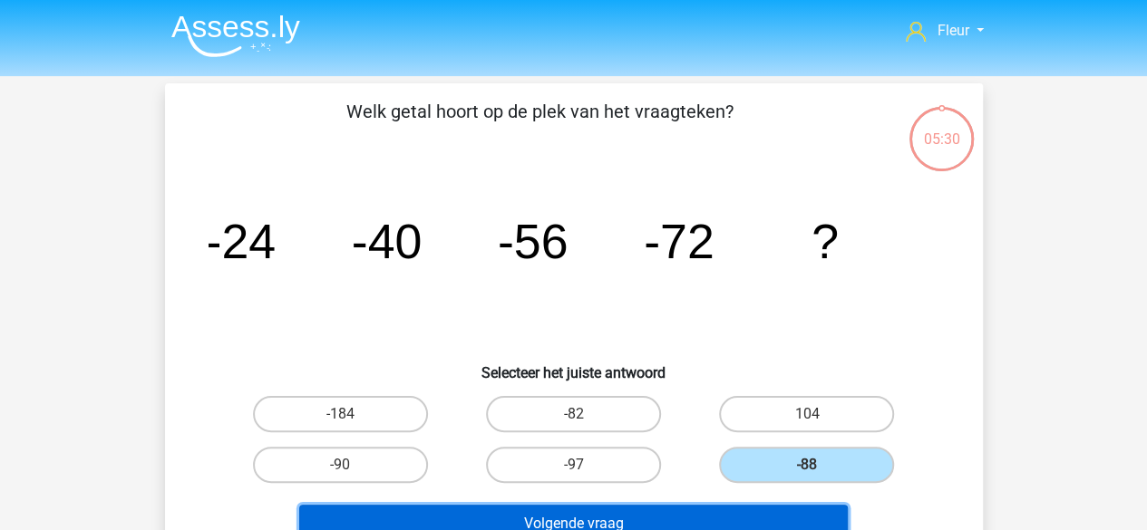
click at [727, 514] on button "Volgende vraag" at bounding box center [573, 524] width 548 height 38
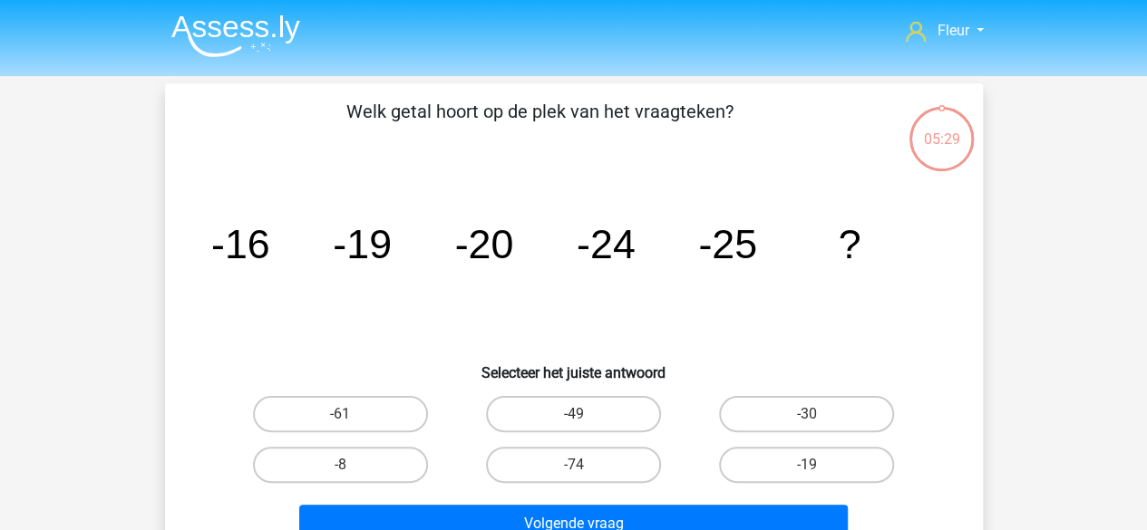
scroll to position [83, 0]
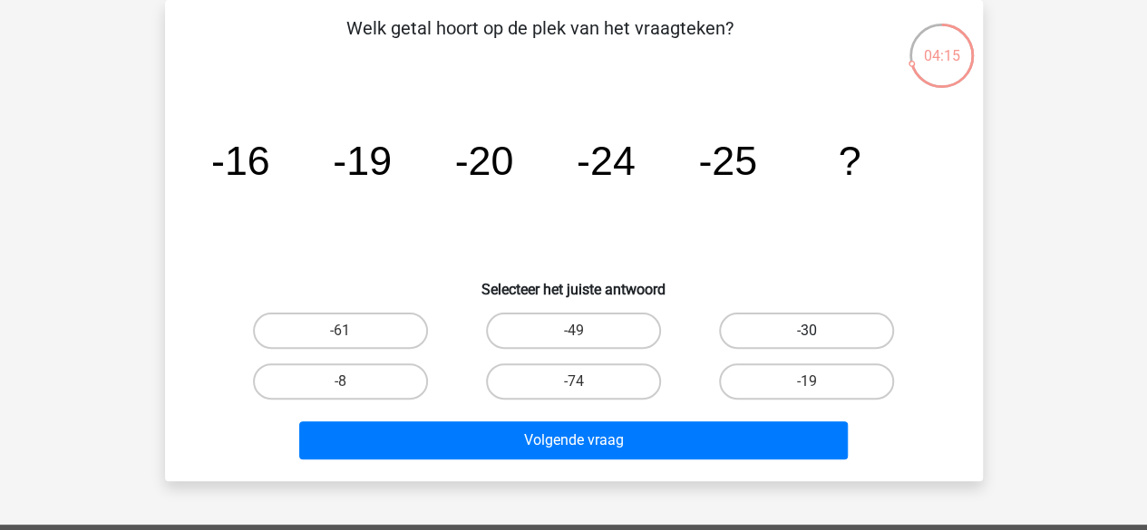
click at [771, 328] on label "-30" at bounding box center [806, 331] width 175 height 36
click at [807, 331] on input "-30" at bounding box center [813, 337] width 12 height 12
radio input "true"
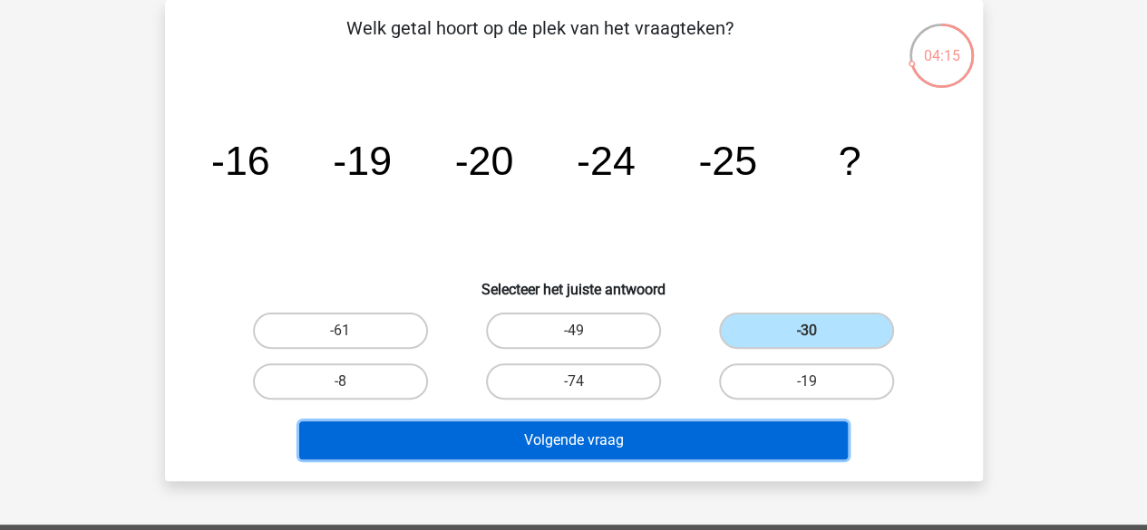
click at [713, 446] on button "Volgende vraag" at bounding box center [573, 441] width 548 height 38
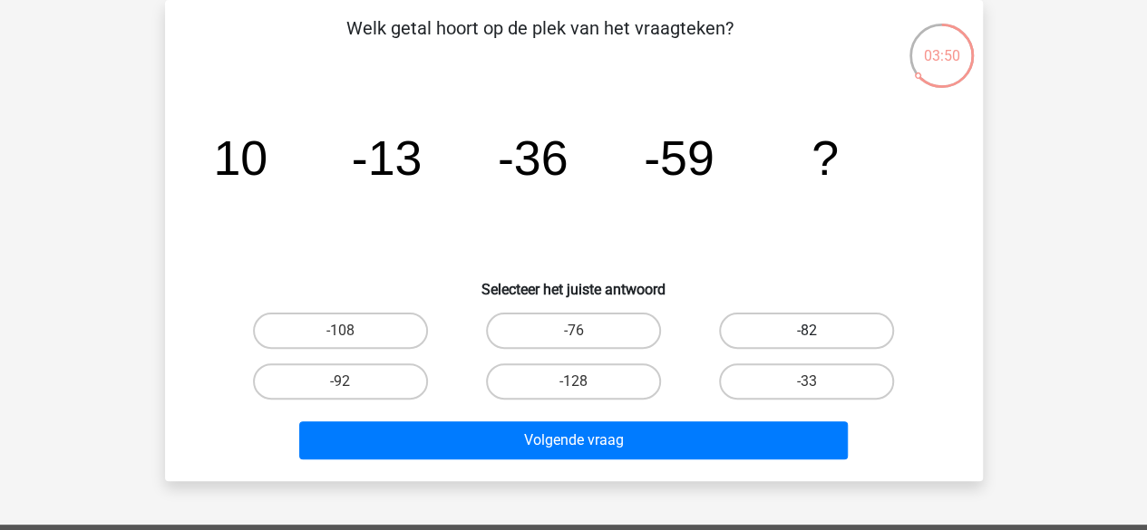
click at [790, 324] on label "-82" at bounding box center [806, 331] width 175 height 36
click at [807, 331] on input "-82" at bounding box center [813, 337] width 12 height 12
radio input "true"
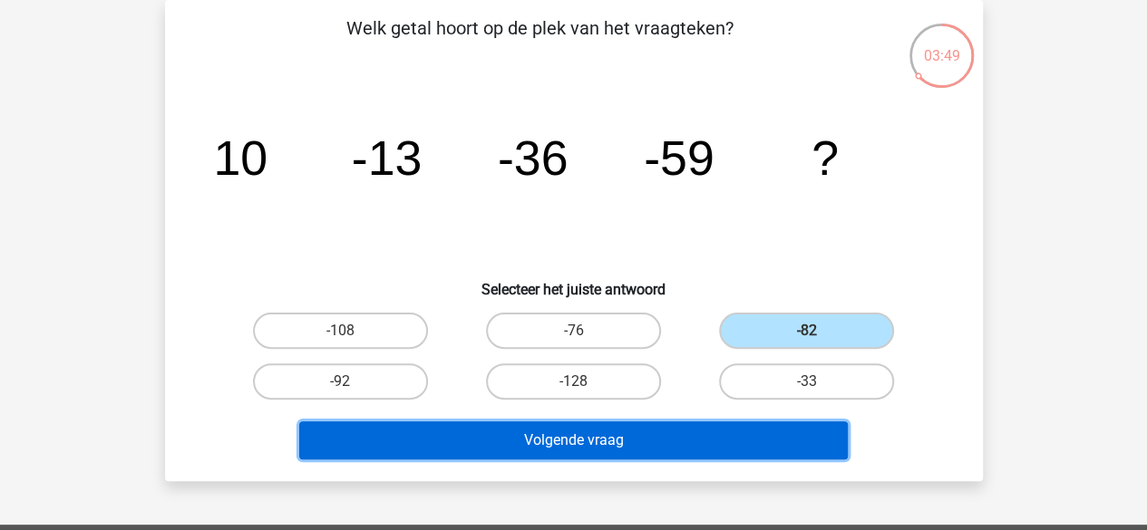
click at [742, 431] on button "Volgende vraag" at bounding box center [573, 441] width 548 height 38
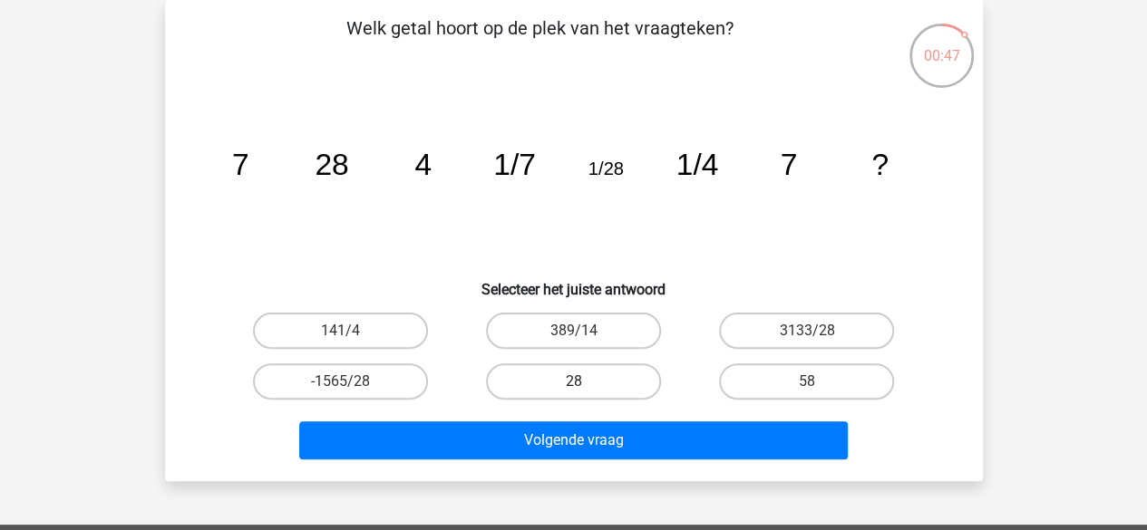
click at [607, 387] on label "28" at bounding box center [573, 382] width 175 height 36
click at [585, 387] on input "28" at bounding box center [579, 388] width 12 height 12
radio input "true"
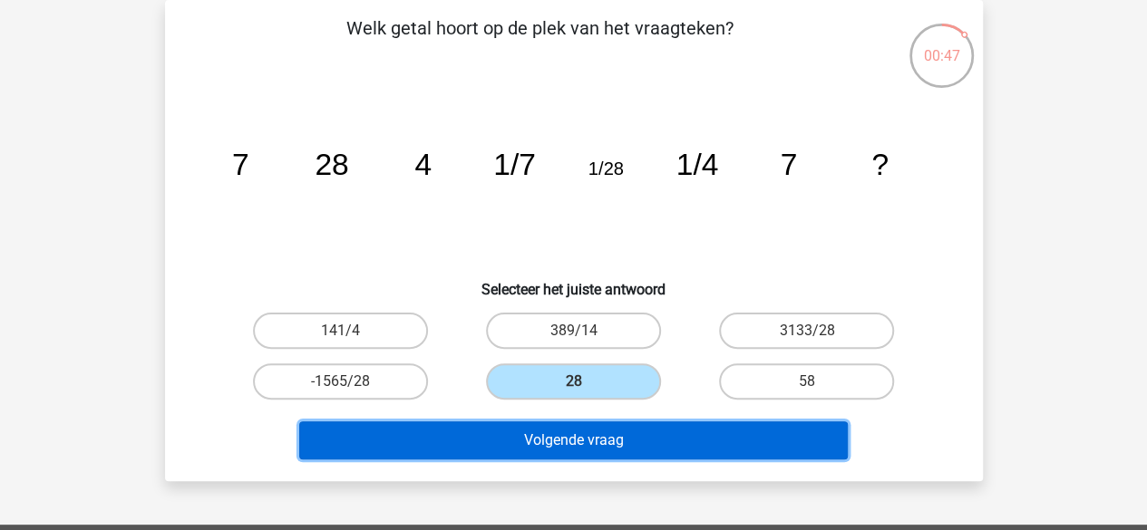
click at [595, 445] on button "Volgende vraag" at bounding box center [573, 441] width 548 height 38
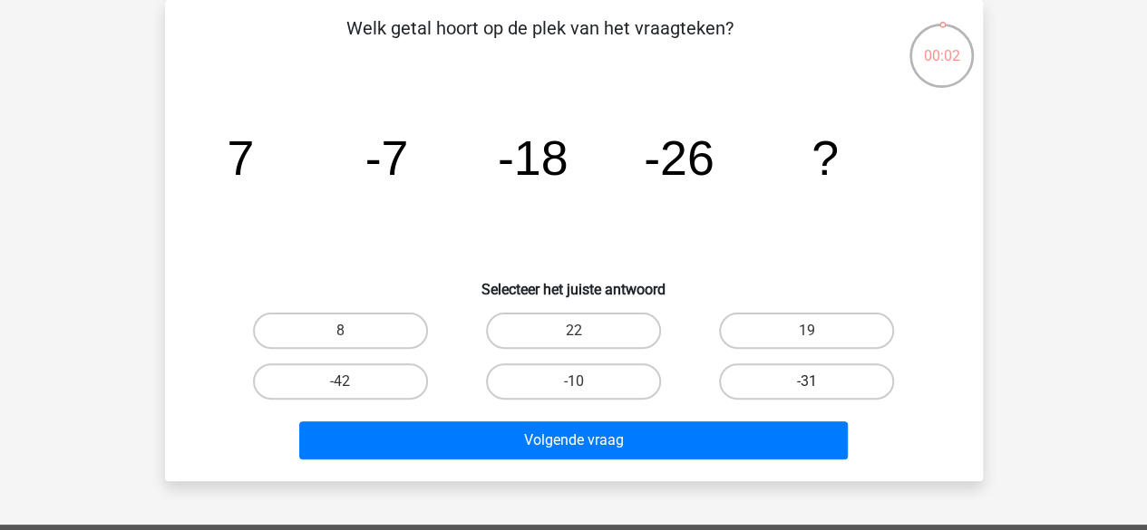
click at [738, 374] on label "-31" at bounding box center [806, 382] width 175 height 36
click at [807, 382] on input "-31" at bounding box center [813, 388] width 12 height 12
radio input "true"
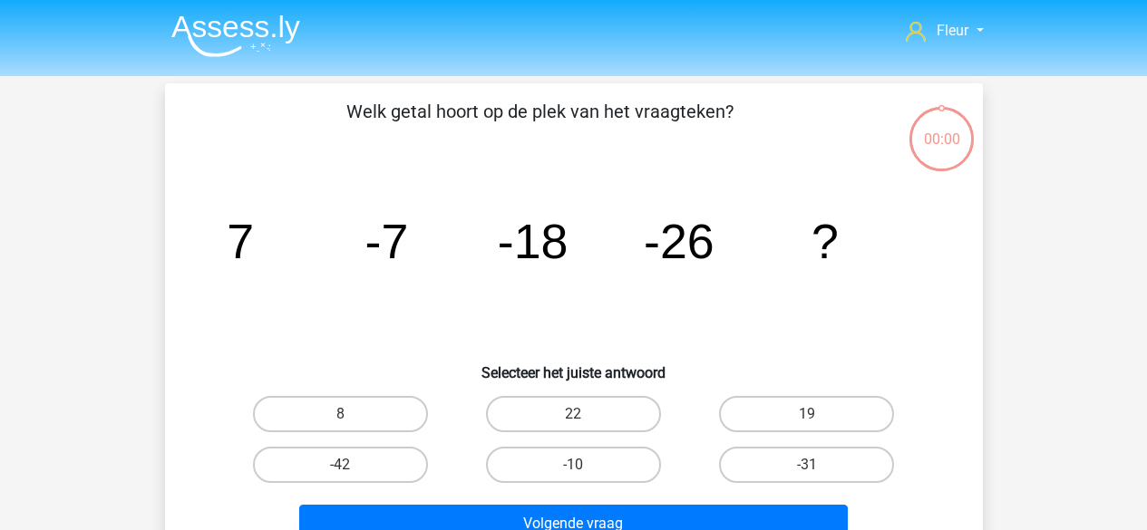
scroll to position [83, 0]
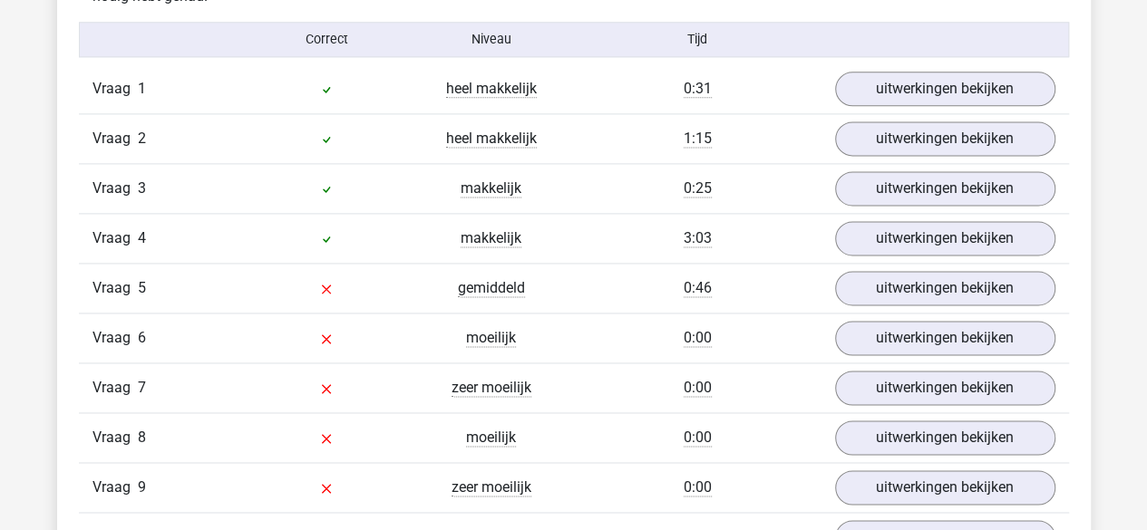
scroll to position [1213, 0]
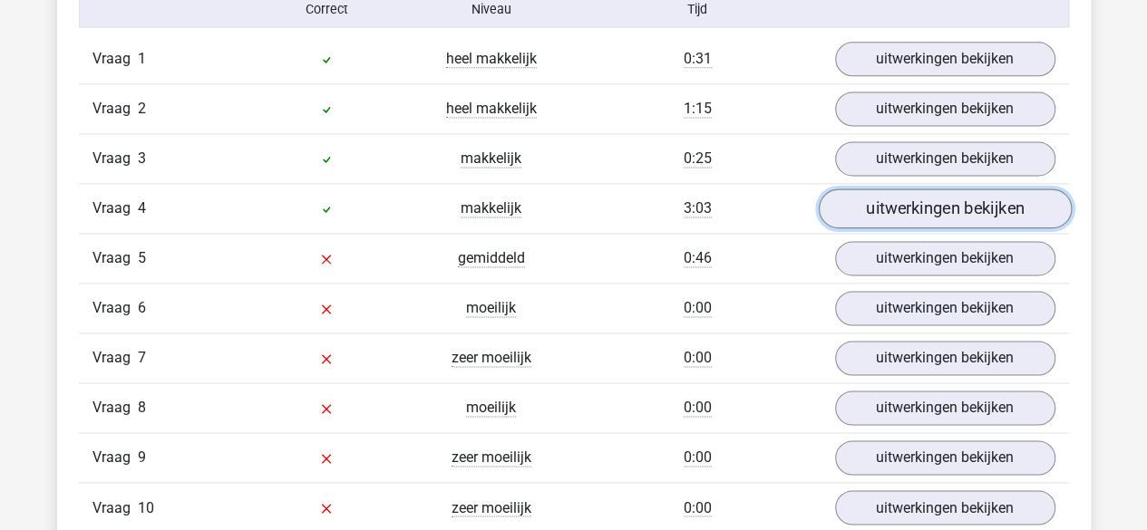
click at [846, 219] on link "uitwerkingen bekijken" at bounding box center [944, 209] width 253 height 40
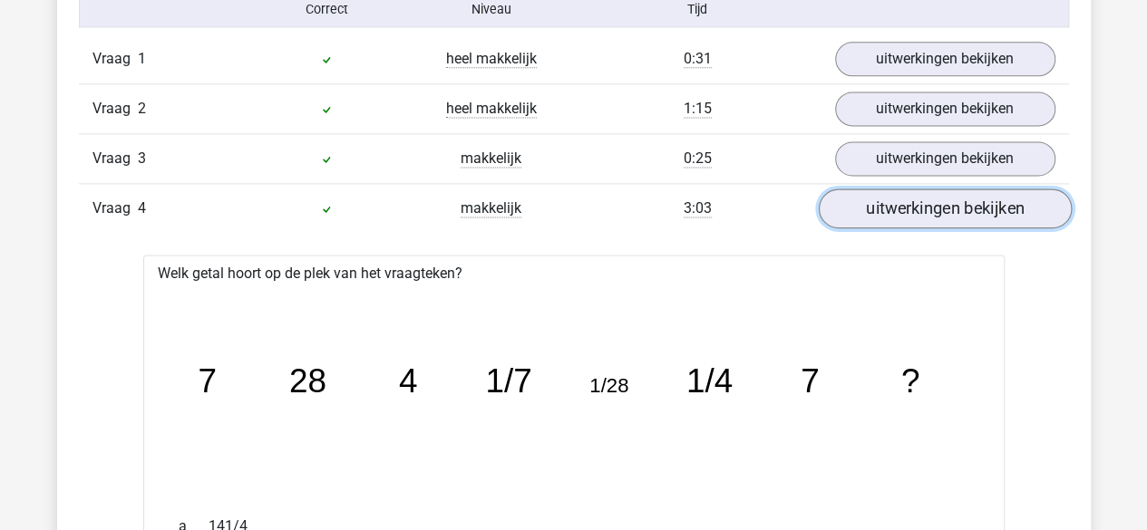
click at [846, 219] on link "uitwerkingen bekijken" at bounding box center [944, 209] width 253 height 40
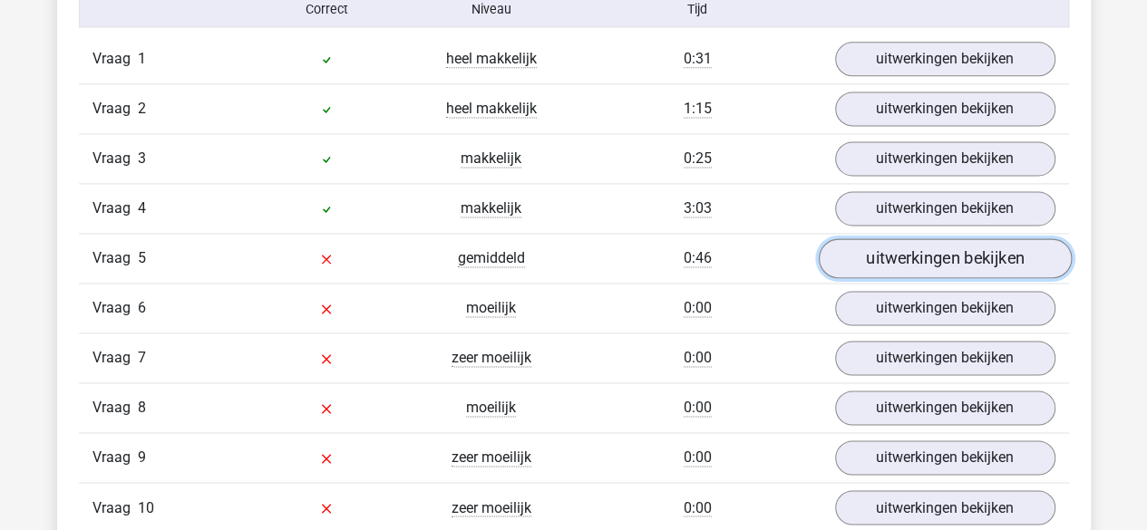
click at [852, 246] on link "uitwerkingen bekijken" at bounding box center [944, 258] width 253 height 40
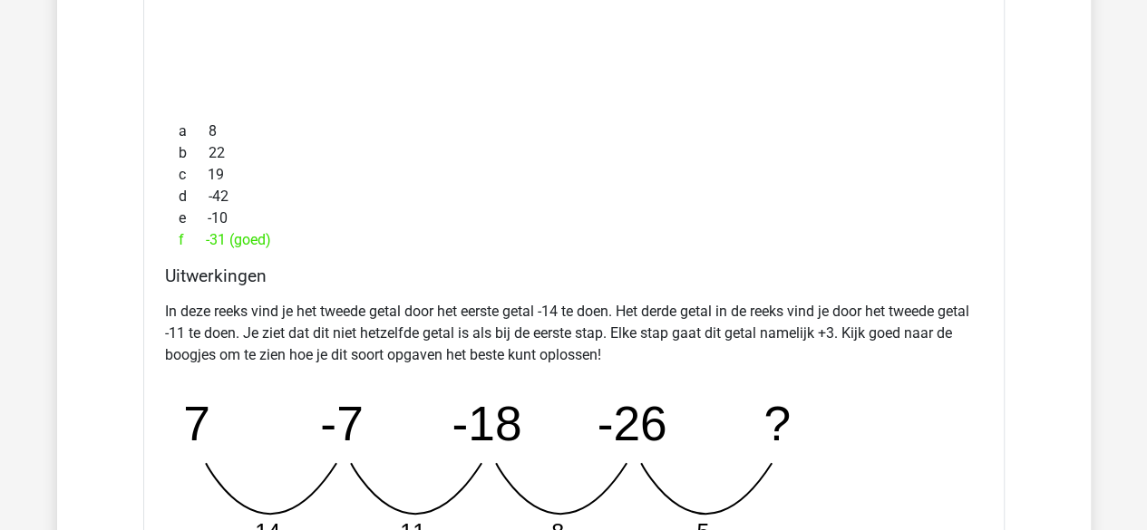
scroll to position [1659, 0]
click at [874, 312] on p "In deze reeks vind je het tweede getal door het eerste getal -14 te doen. Het d…" at bounding box center [574, 331] width 818 height 65
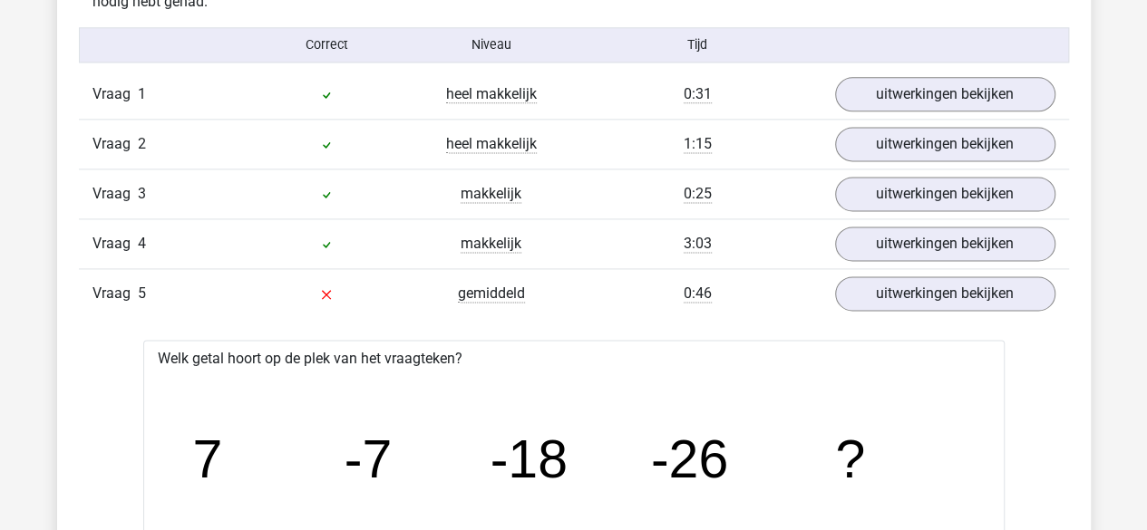
scroll to position [1147, 0]
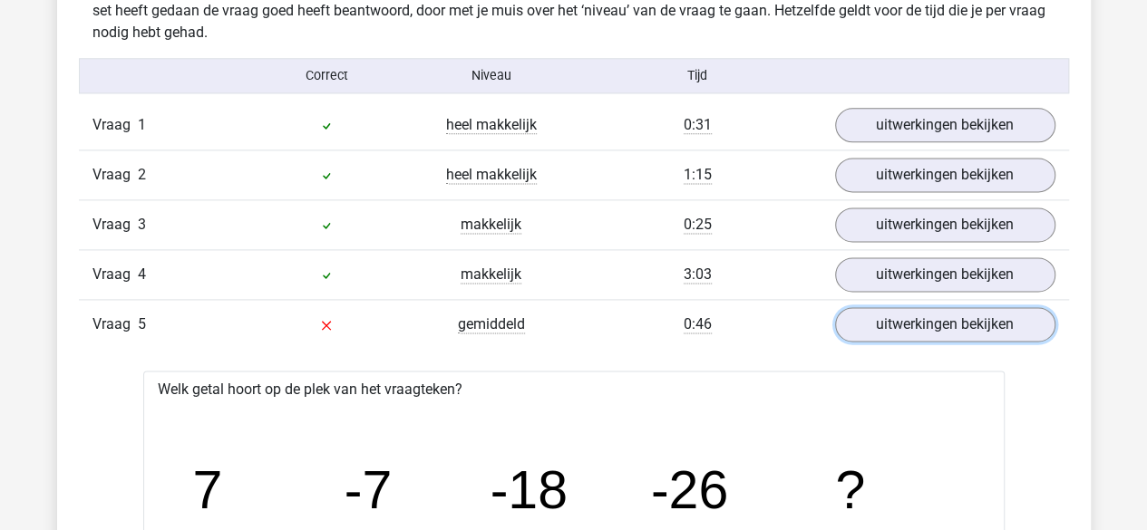
click at [874, 312] on link "uitwerkingen bekijken" at bounding box center [945, 324] width 220 height 34
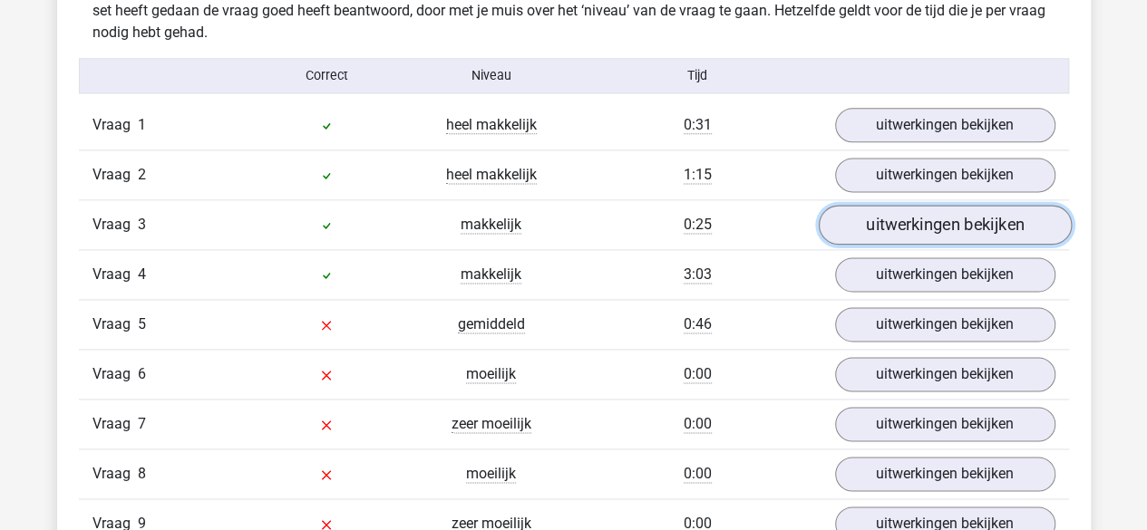
click at [886, 217] on link "uitwerkingen bekijken" at bounding box center [944, 225] width 253 height 40
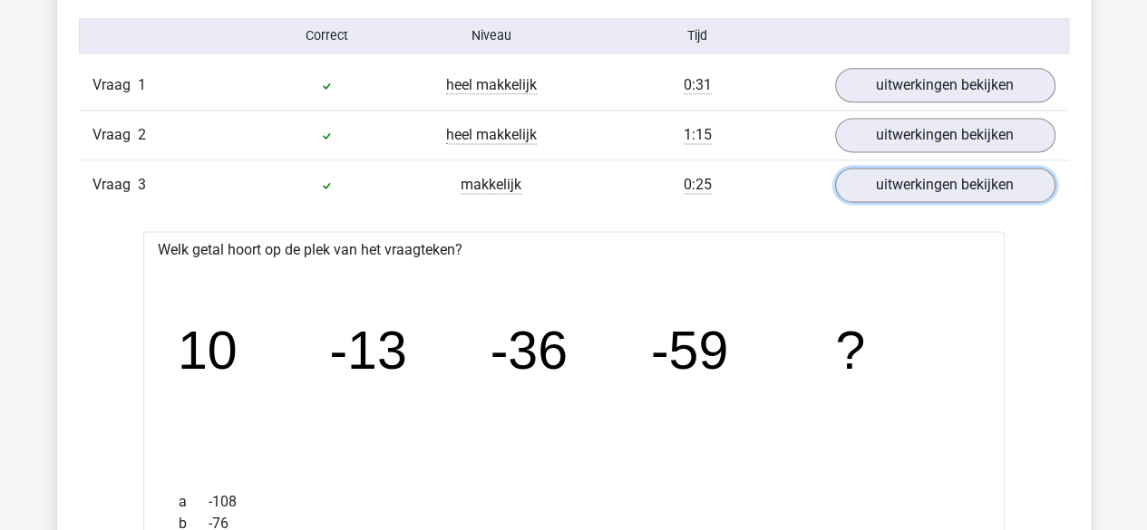
scroll to position [1188, 0]
click at [905, 173] on link "uitwerkingen bekijken" at bounding box center [944, 184] width 253 height 40
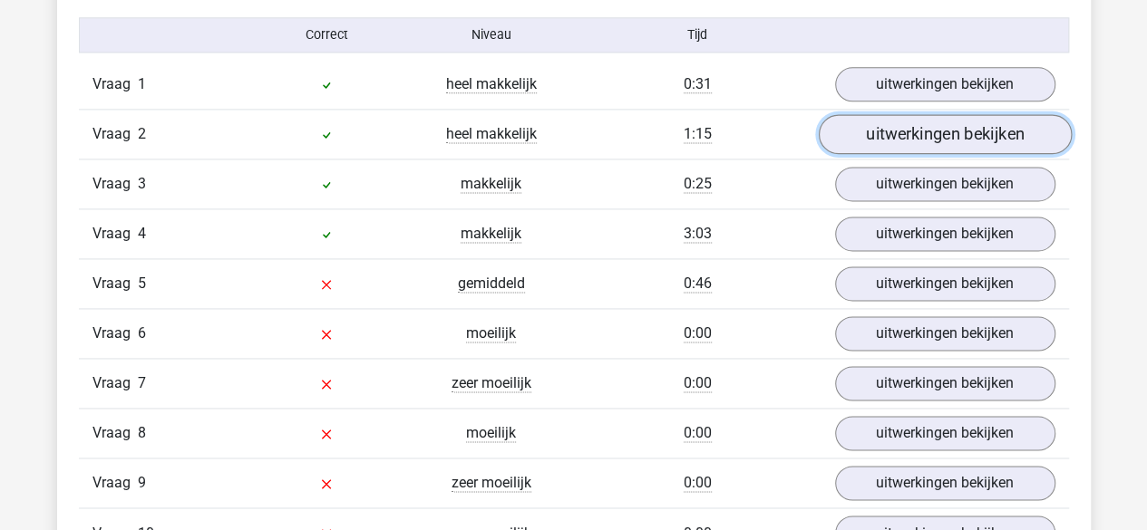
click at [897, 133] on link "uitwerkingen bekijken" at bounding box center [944, 134] width 253 height 40
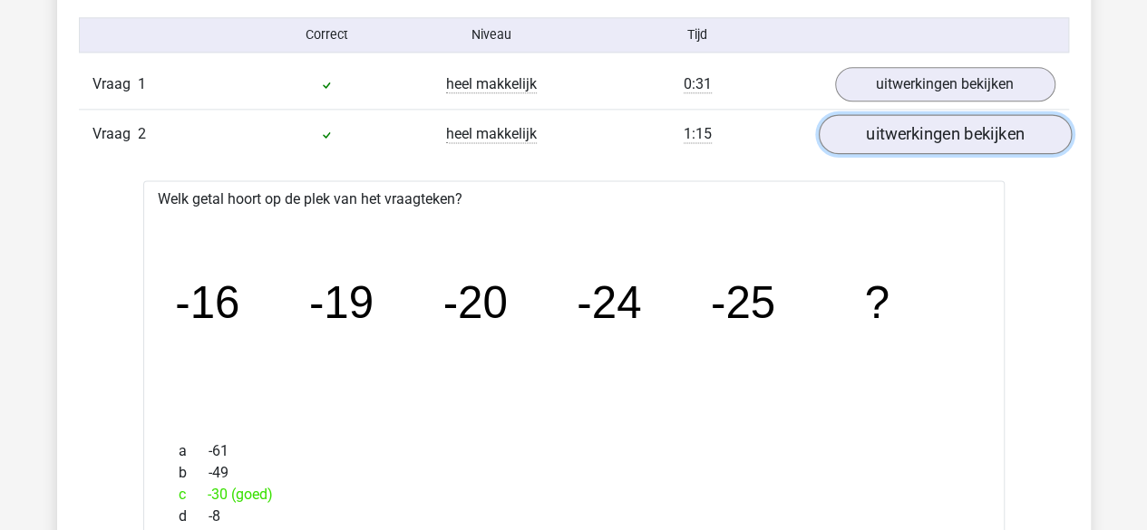
click at [876, 128] on link "uitwerkingen bekijken" at bounding box center [944, 134] width 253 height 40
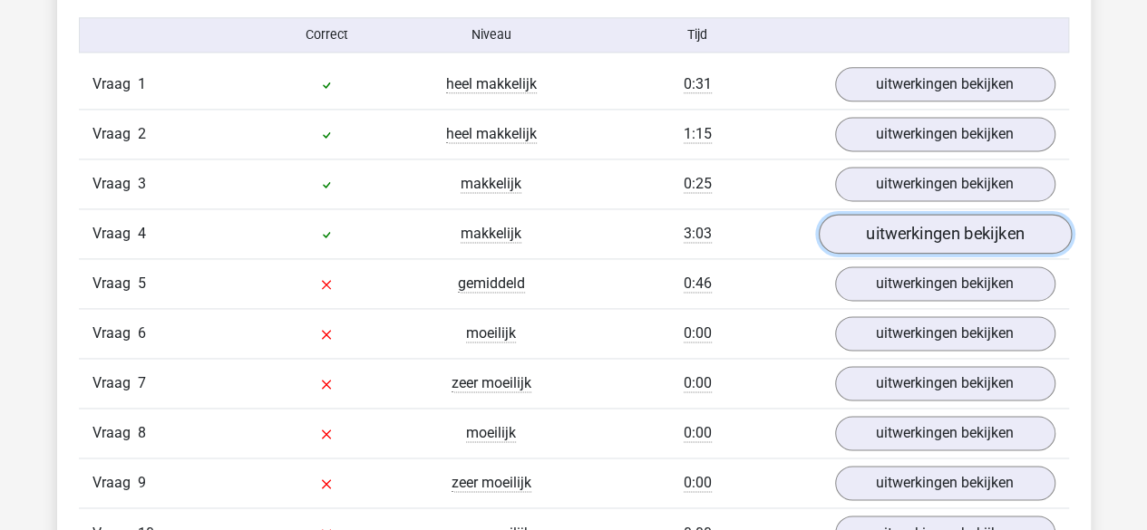
click at [870, 230] on link "uitwerkingen bekijken" at bounding box center [944, 234] width 253 height 40
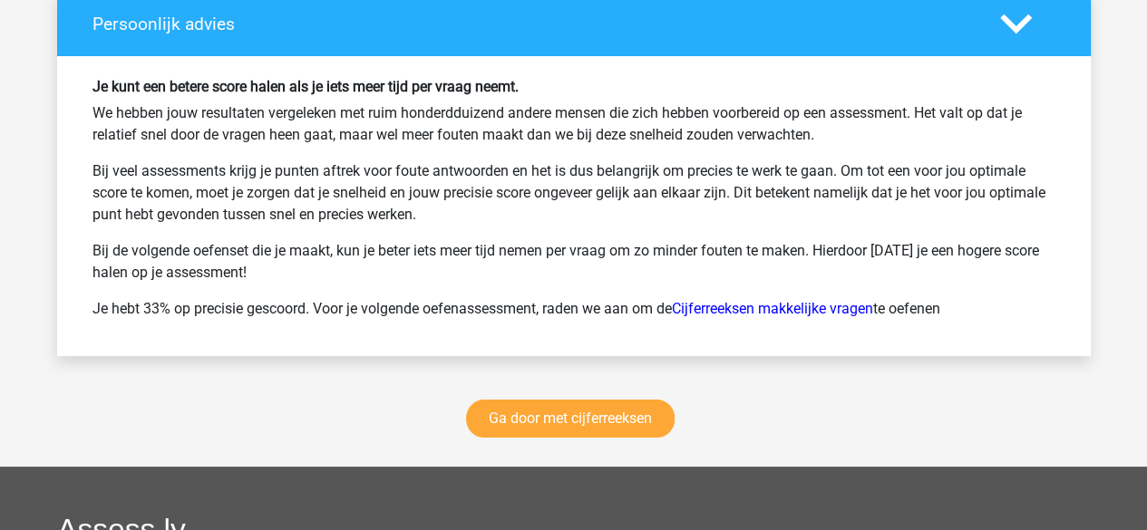
scroll to position [3368, 0]
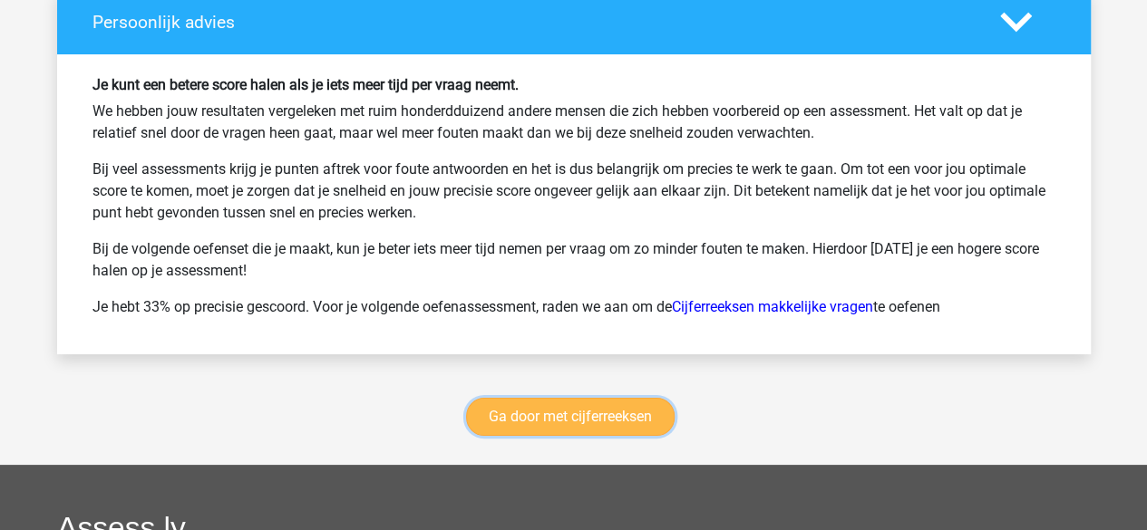
click at [587, 398] on link "Ga door met cijferreeksen" at bounding box center [570, 417] width 209 height 38
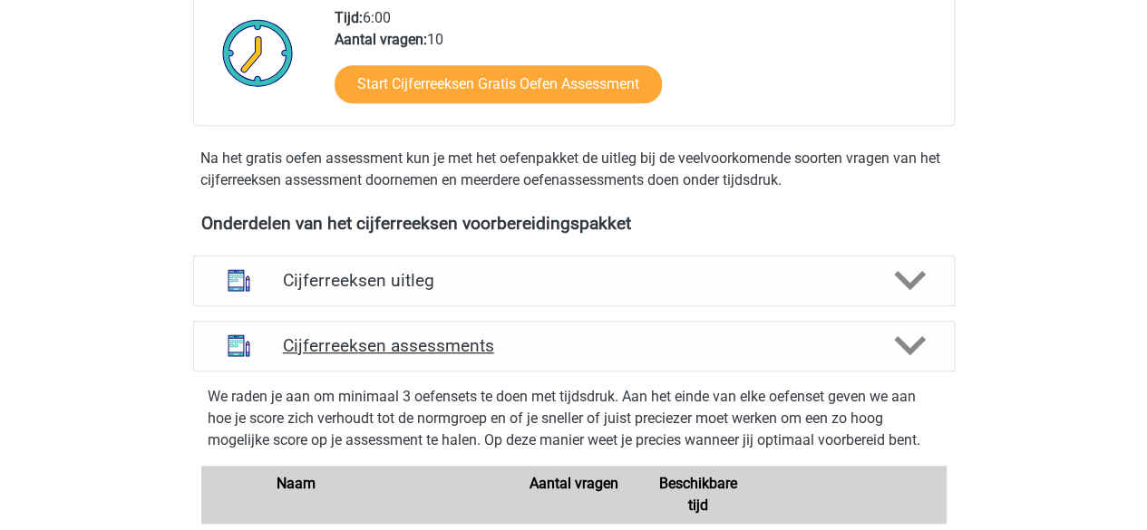
scroll to position [475, 0]
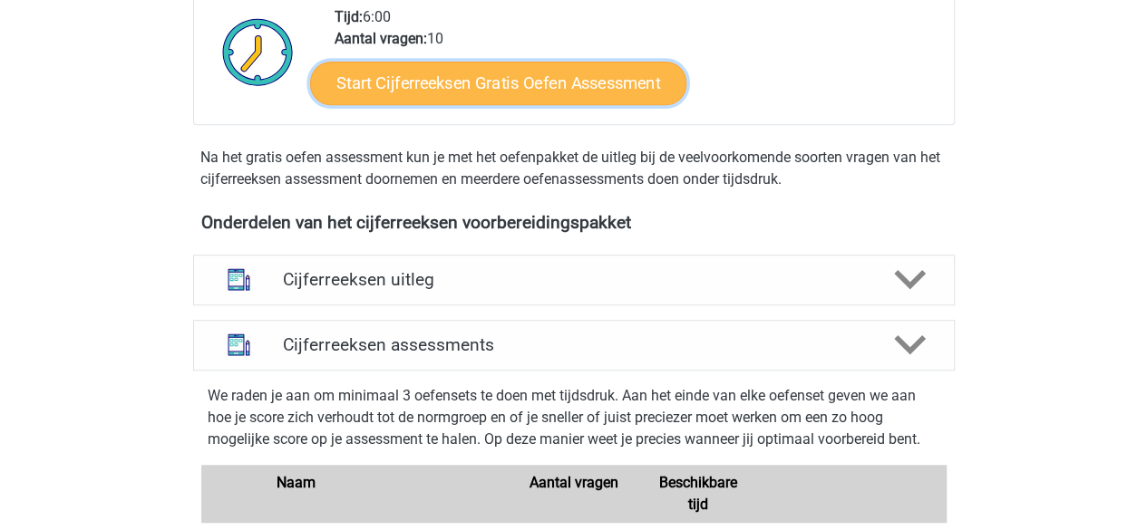
click at [426, 92] on link "Start Cijferreeksen Gratis Oefen Assessment" at bounding box center [498, 83] width 376 height 44
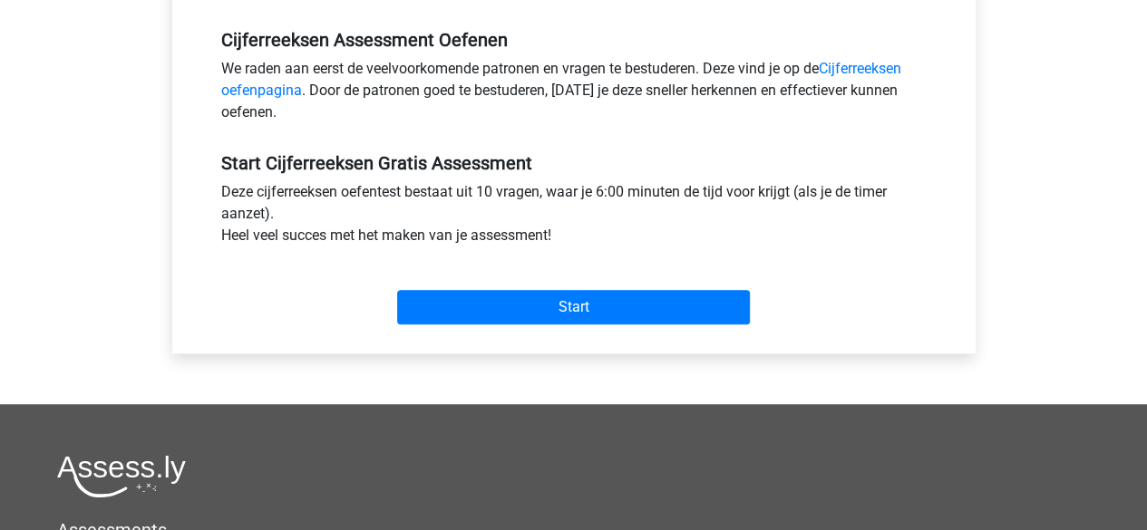
scroll to position [548, 0]
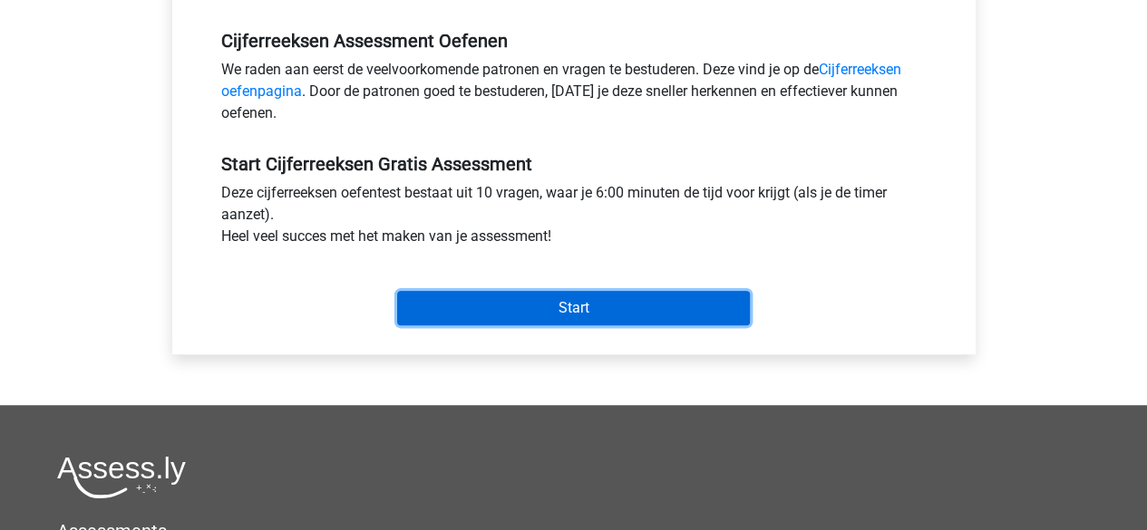
click at [417, 294] on input "Start" at bounding box center [573, 308] width 353 height 34
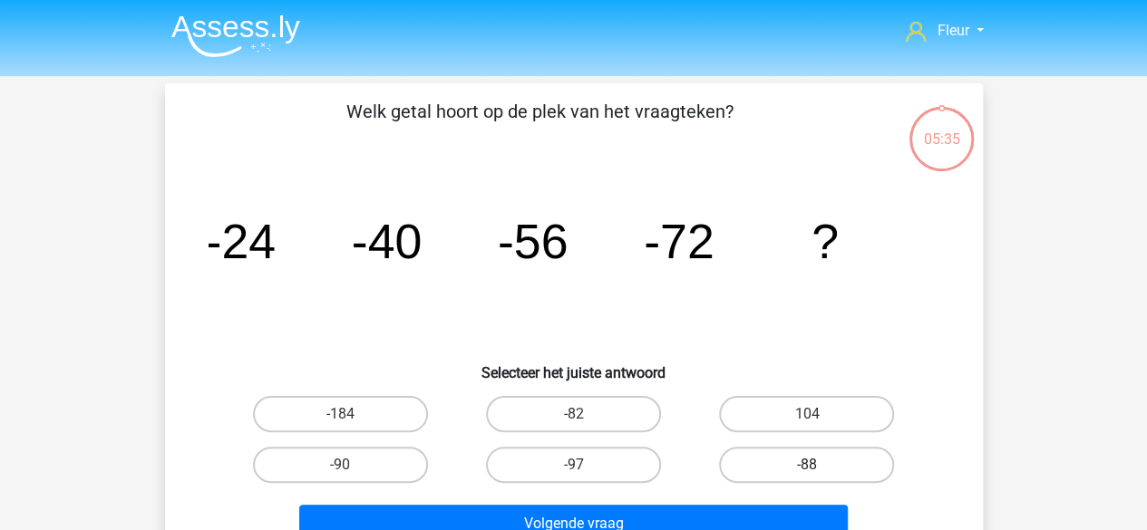
click at [789, 459] on label "-88" at bounding box center [806, 465] width 175 height 36
click at [807, 465] on input "-88" at bounding box center [813, 471] width 12 height 12
radio input "true"
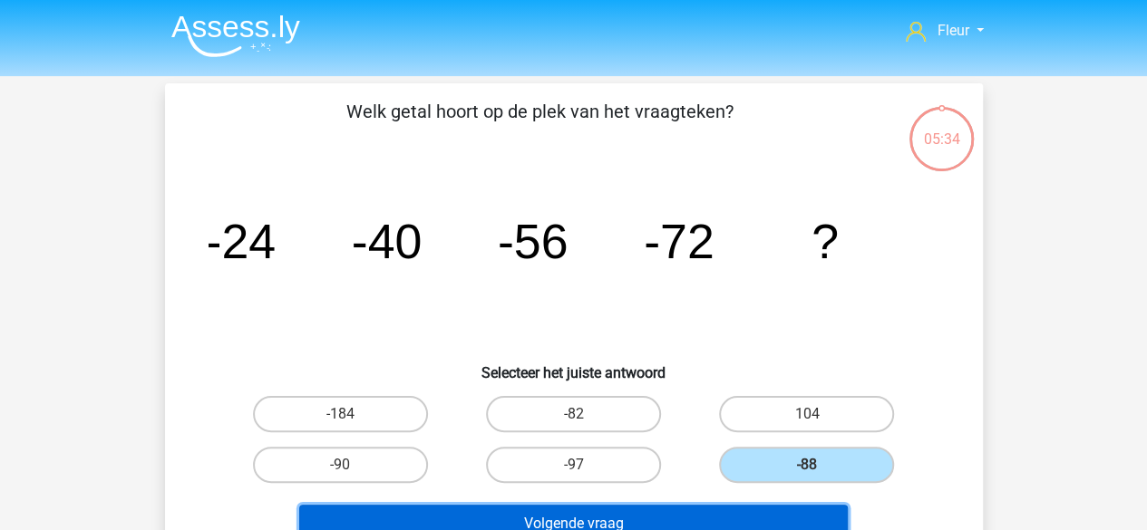
click at [754, 511] on button "Volgende vraag" at bounding box center [573, 524] width 548 height 38
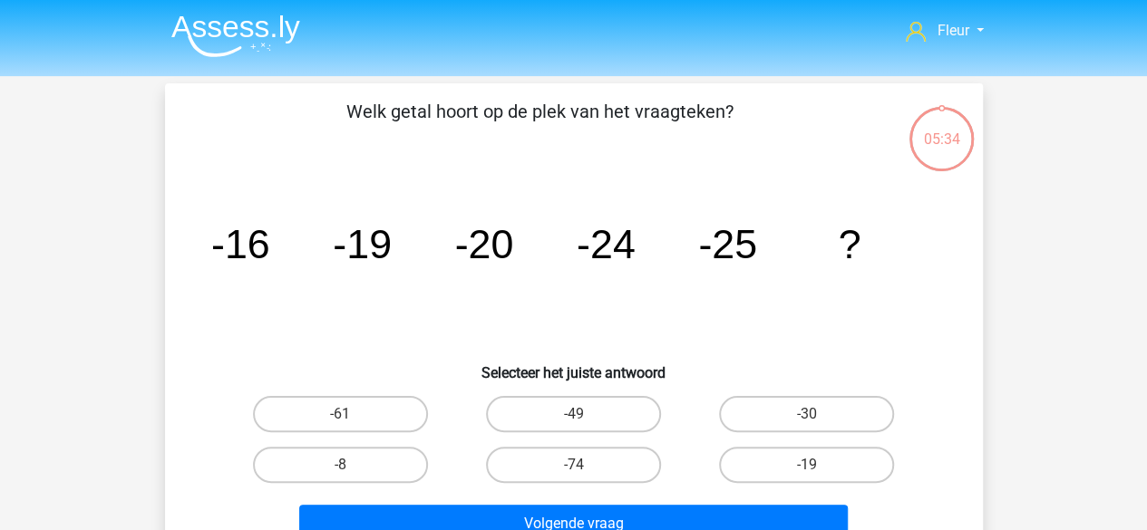
scroll to position [83, 0]
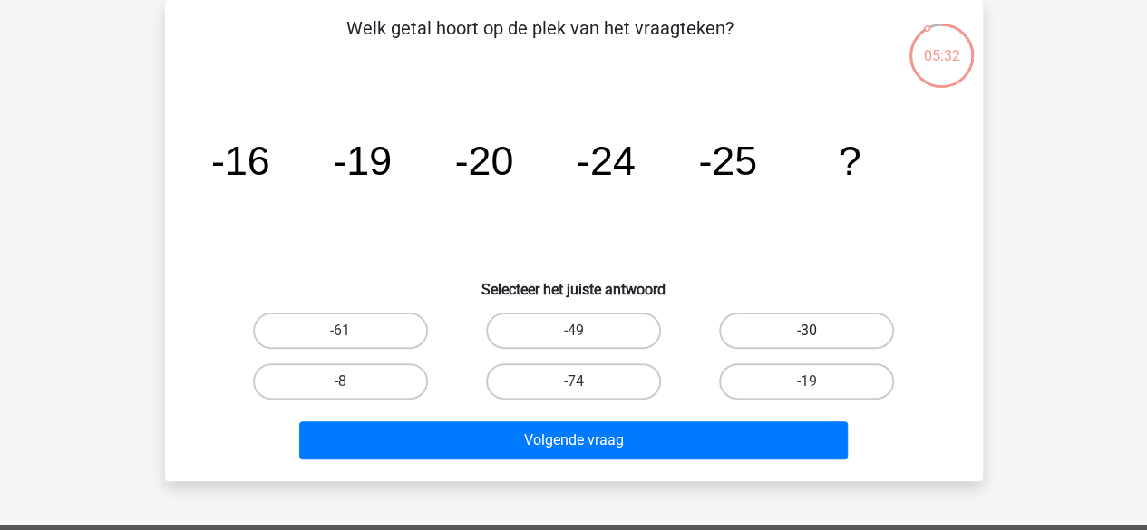
click at [756, 326] on label "-30" at bounding box center [806, 331] width 175 height 36
click at [807, 331] on input "-30" at bounding box center [813, 337] width 12 height 12
radio input "true"
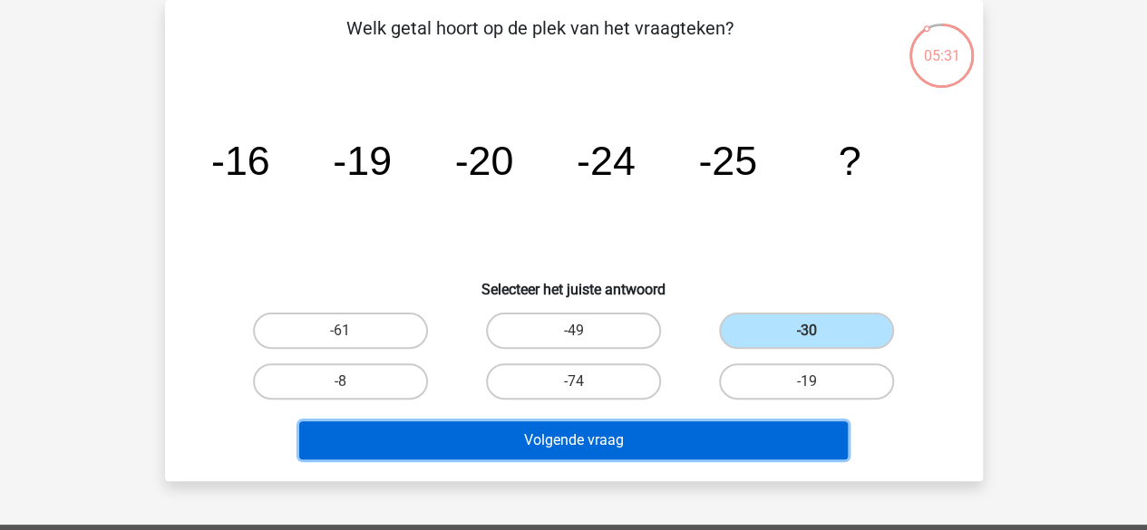
click at [698, 434] on button "Volgende vraag" at bounding box center [573, 441] width 548 height 38
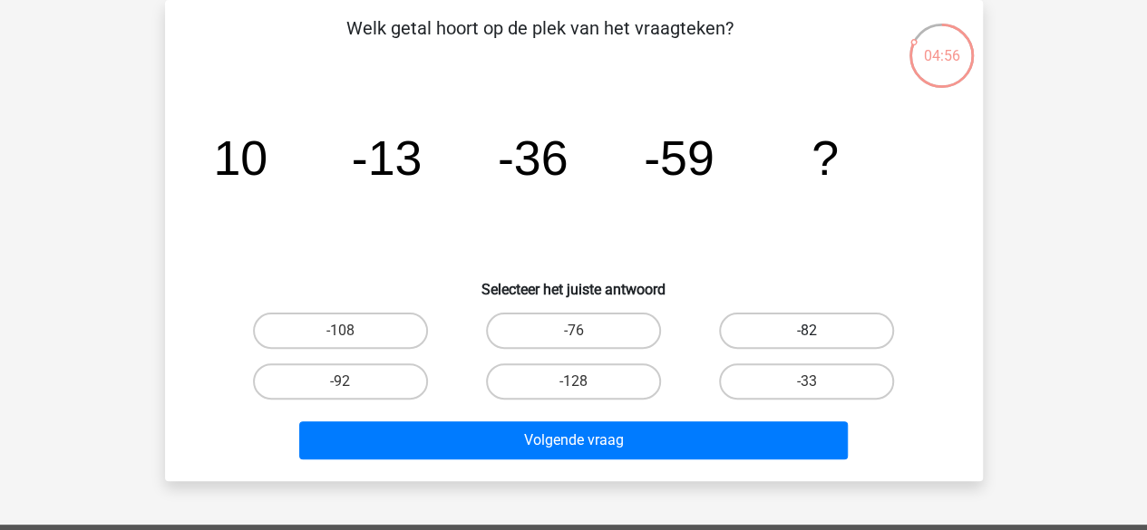
click at [768, 334] on label "-82" at bounding box center [806, 331] width 175 height 36
click at [807, 334] on input "-82" at bounding box center [813, 337] width 12 height 12
radio input "true"
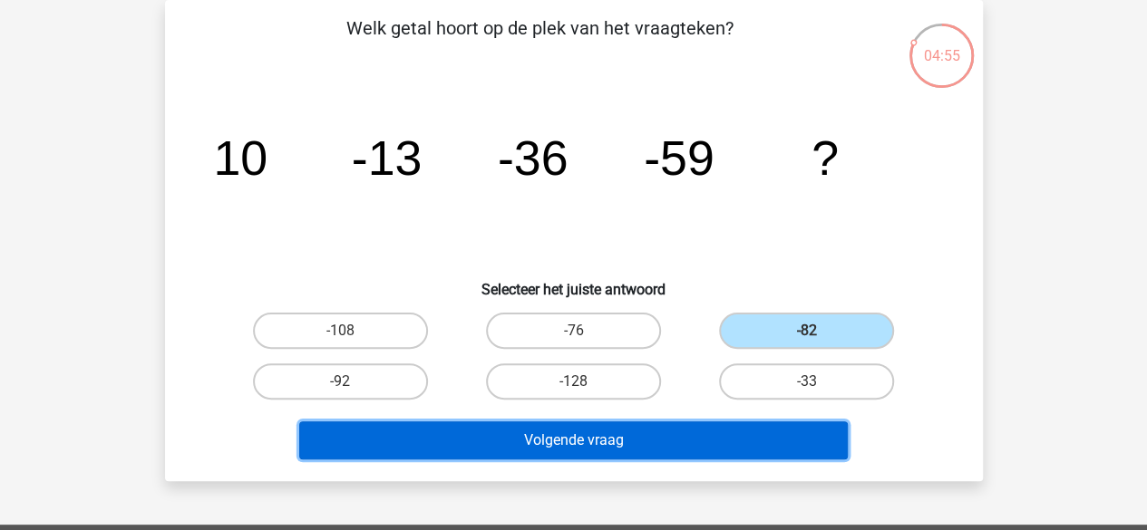
click at [716, 430] on button "Volgende vraag" at bounding box center [573, 441] width 548 height 38
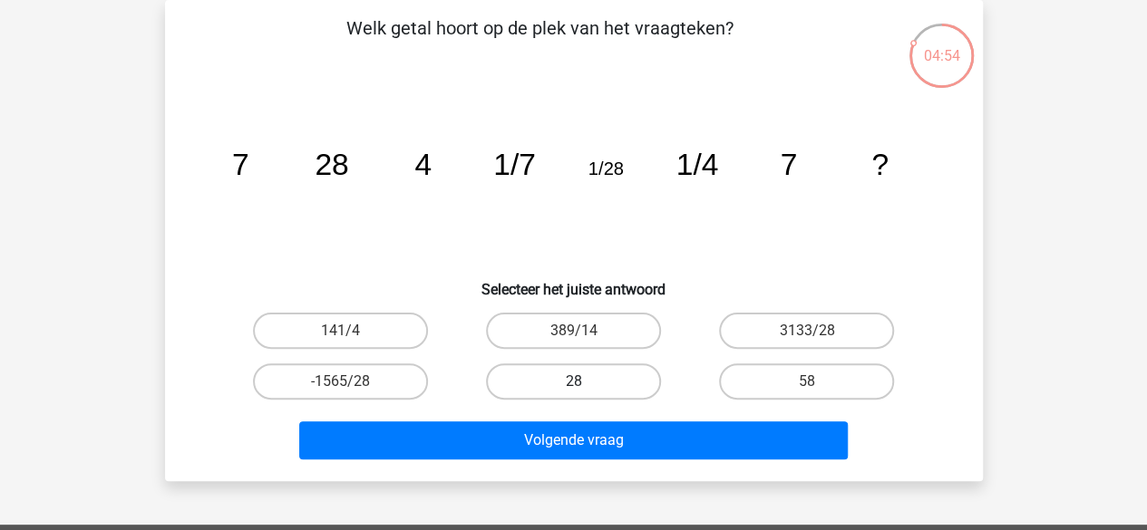
click at [620, 380] on label "28" at bounding box center [573, 382] width 175 height 36
click at [585, 382] on input "28" at bounding box center [579, 388] width 12 height 12
radio input "true"
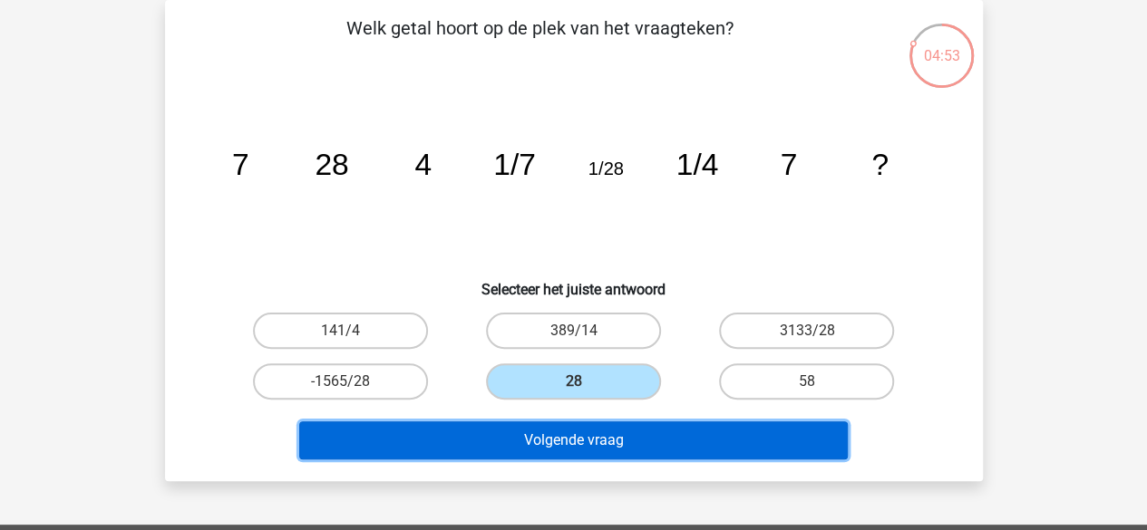
click at [614, 429] on button "Volgende vraag" at bounding box center [573, 441] width 548 height 38
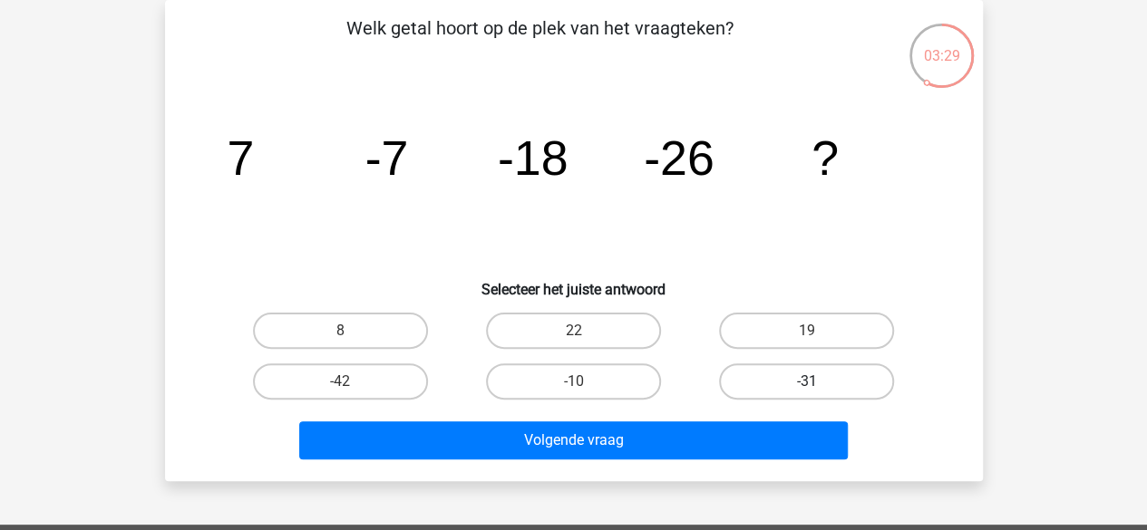
click at [765, 374] on label "-31" at bounding box center [806, 382] width 175 height 36
click at [807, 382] on input "-31" at bounding box center [813, 388] width 12 height 12
radio input "true"
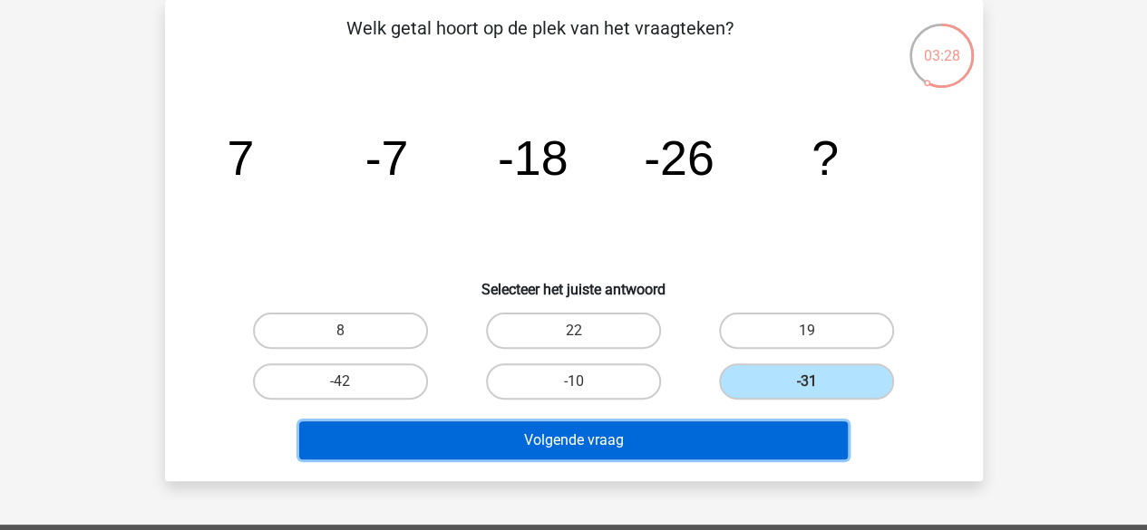
click at [725, 437] on button "Volgende vraag" at bounding box center [573, 441] width 548 height 38
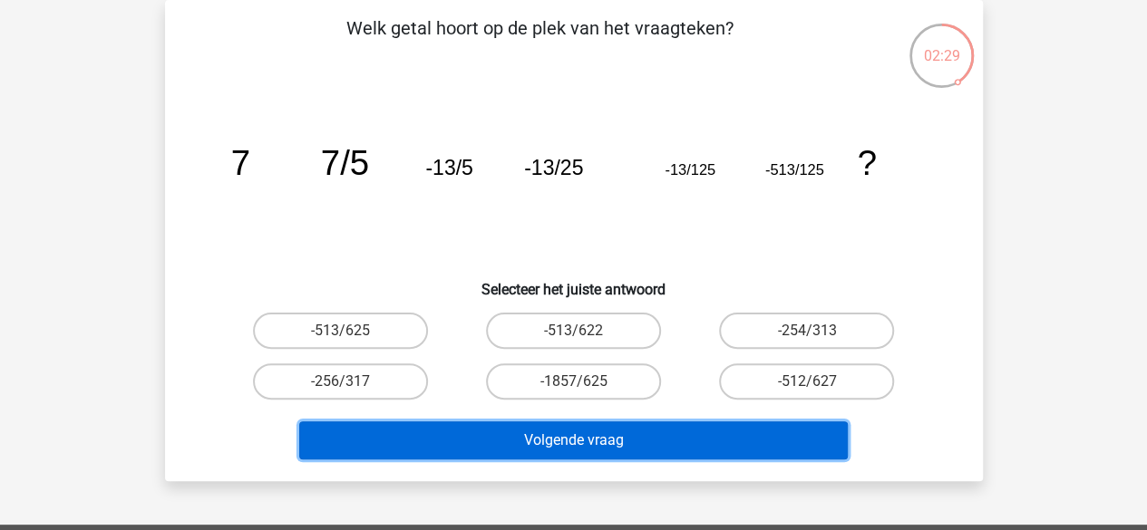
click at [533, 449] on button "Volgende vraag" at bounding box center [573, 441] width 548 height 38
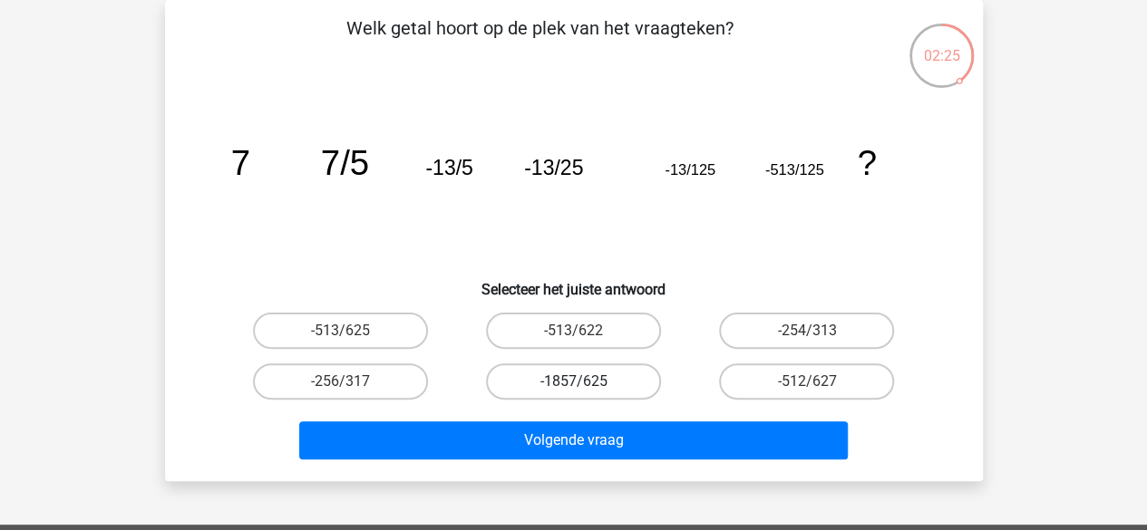
click at [613, 387] on label "-1857/625" at bounding box center [573, 382] width 175 height 36
click at [585, 387] on input "-1857/625" at bounding box center [579, 388] width 12 height 12
radio input "true"
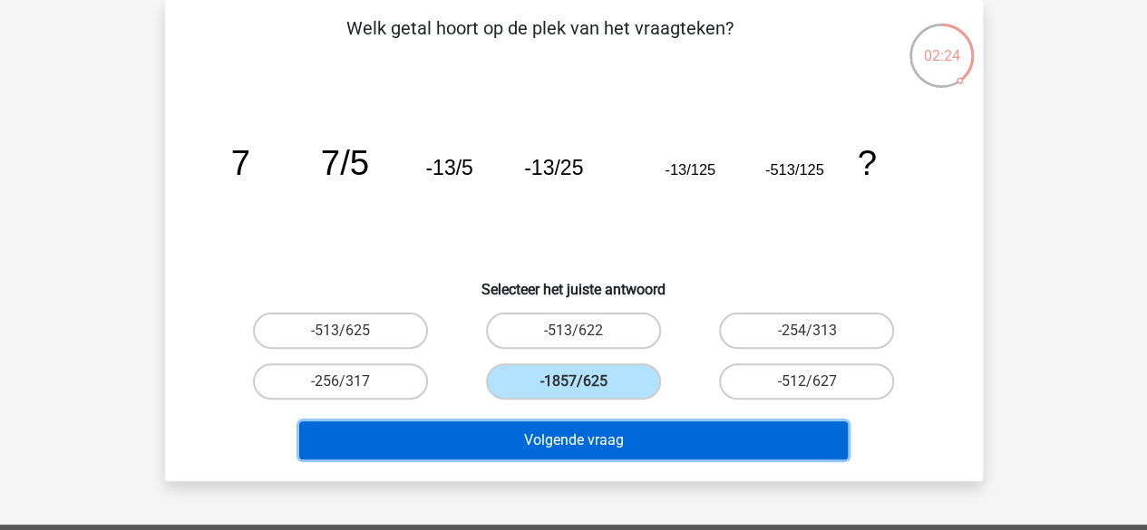
click at [606, 431] on button "Volgende vraag" at bounding box center [573, 441] width 548 height 38
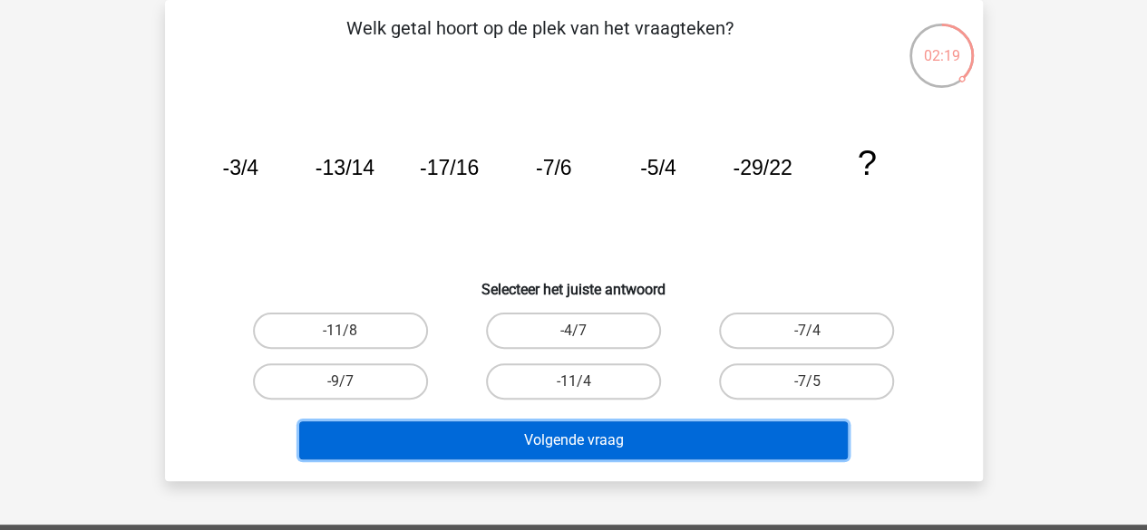
click at [425, 446] on button "Volgende vraag" at bounding box center [573, 441] width 548 height 38
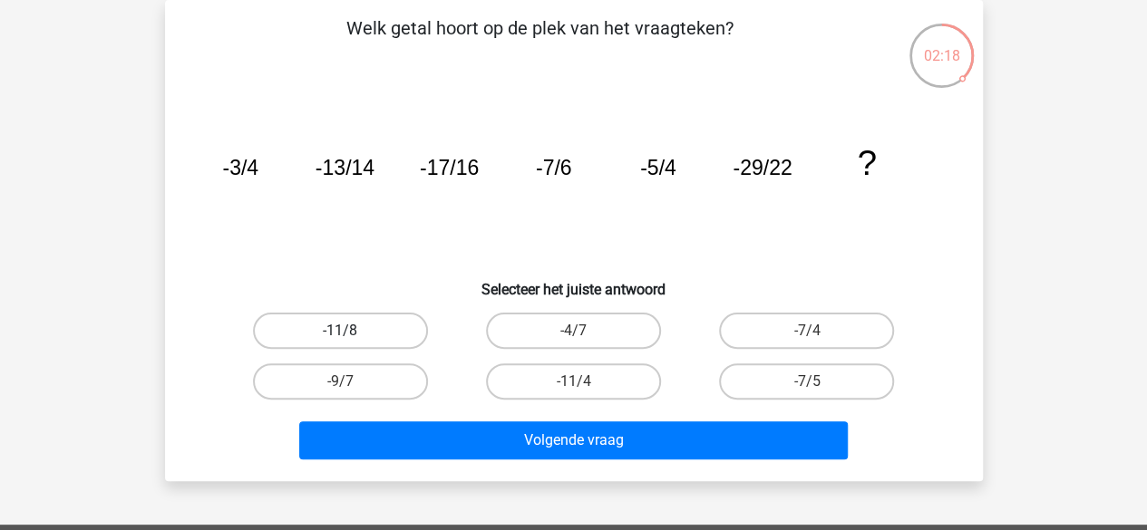
click at [370, 330] on label "-11/8" at bounding box center [340, 331] width 175 height 36
click at [352, 331] on input "-11/8" at bounding box center [346, 337] width 12 height 12
radio input "true"
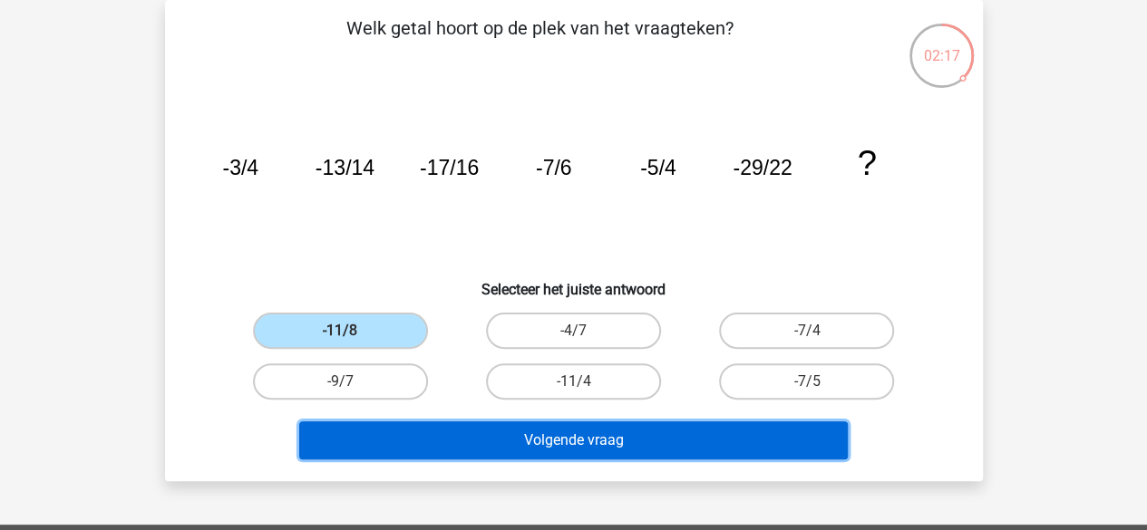
click at [414, 440] on button "Volgende vraag" at bounding box center [573, 441] width 548 height 38
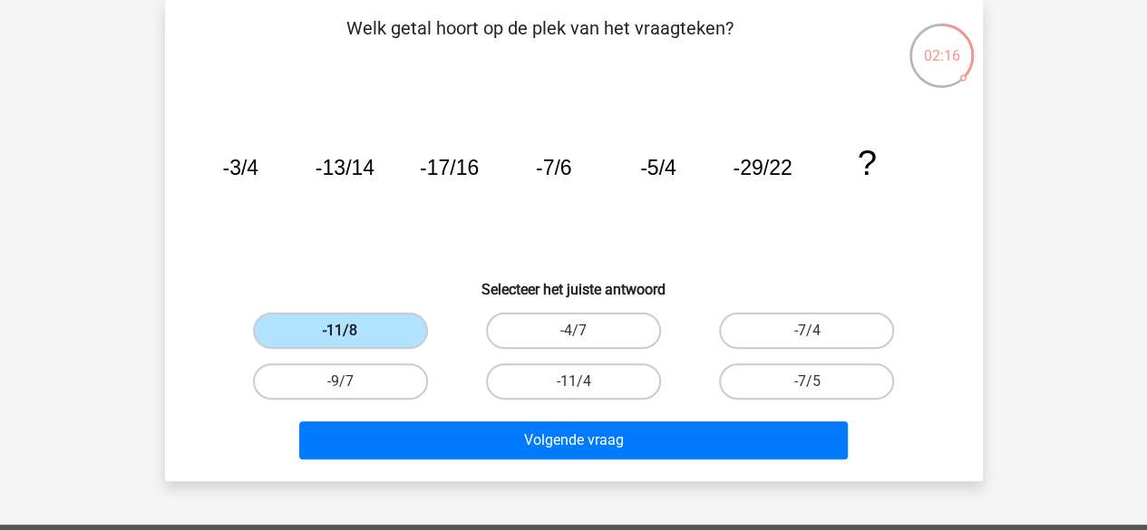
click at [396, 314] on label "-11/8" at bounding box center [340, 331] width 175 height 36
click at [352, 331] on input "-11/8" at bounding box center [346, 337] width 12 height 12
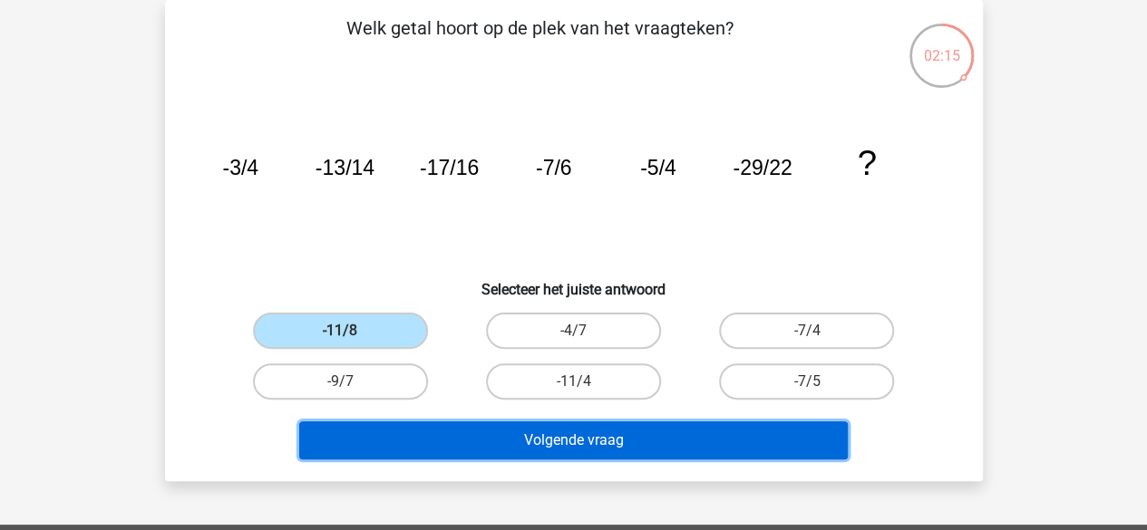
click at [459, 429] on button "Volgende vraag" at bounding box center [573, 441] width 548 height 38
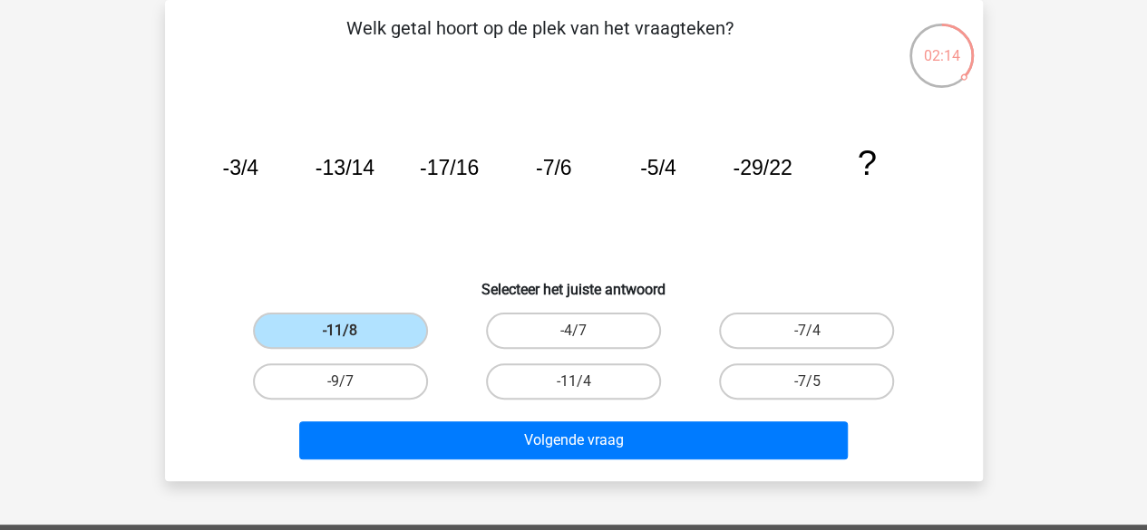
click at [573, 333] on input "-4/7" at bounding box center [579, 337] width 12 height 12
radio input "true"
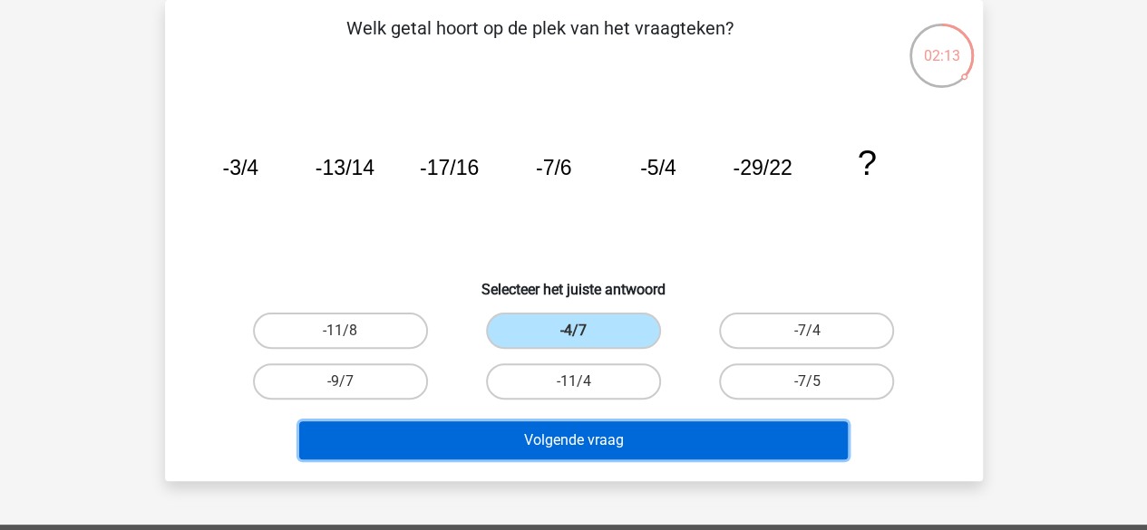
click at [562, 440] on button "Volgende vraag" at bounding box center [573, 441] width 548 height 38
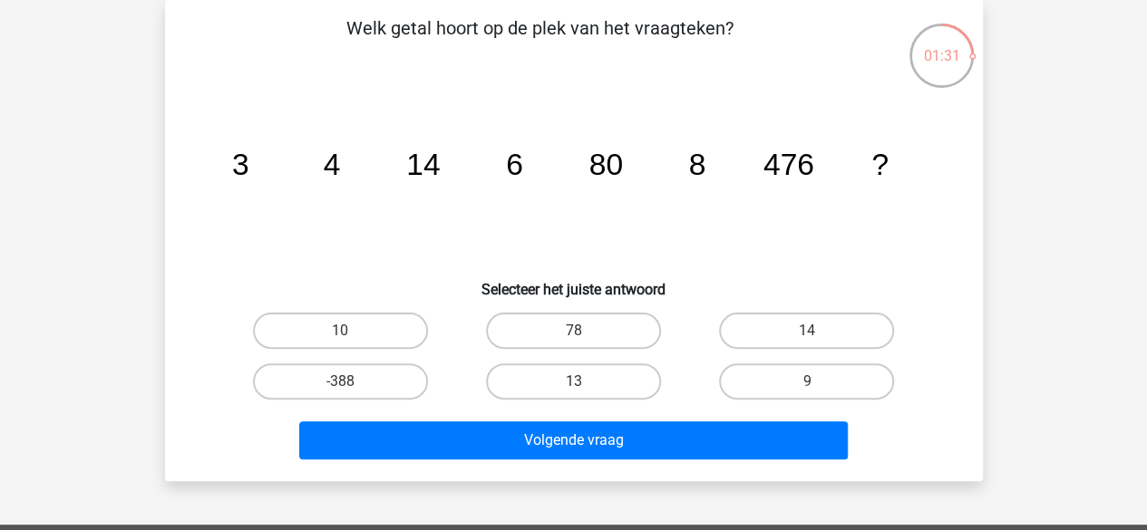
click at [285, 311] on div "10" at bounding box center [340, 331] width 233 height 51
click at [283, 336] on label "10" at bounding box center [340, 331] width 175 height 36
click at [340, 336] on input "10" at bounding box center [346, 337] width 12 height 12
radio input "true"
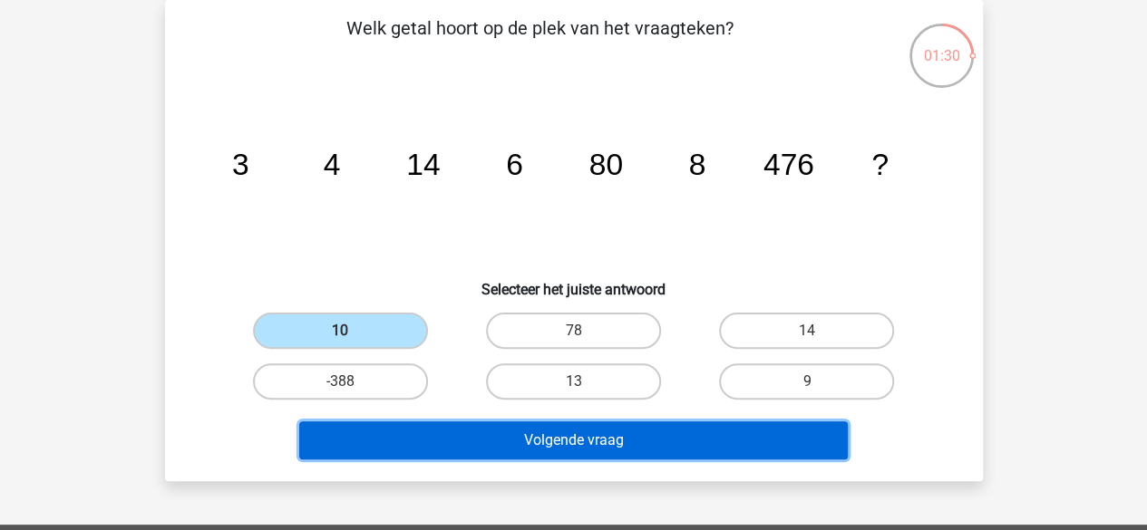
click at [444, 446] on button "Volgende vraag" at bounding box center [573, 441] width 548 height 38
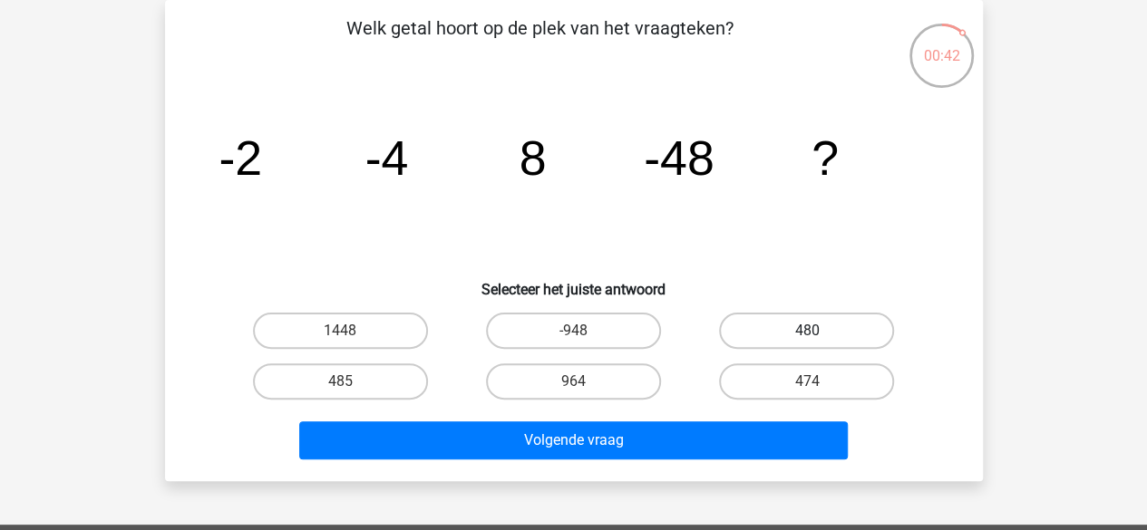
click at [754, 338] on label "480" at bounding box center [806, 331] width 175 height 36
click at [807, 338] on input "480" at bounding box center [813, 337] width 12 height 12
radio input "true"
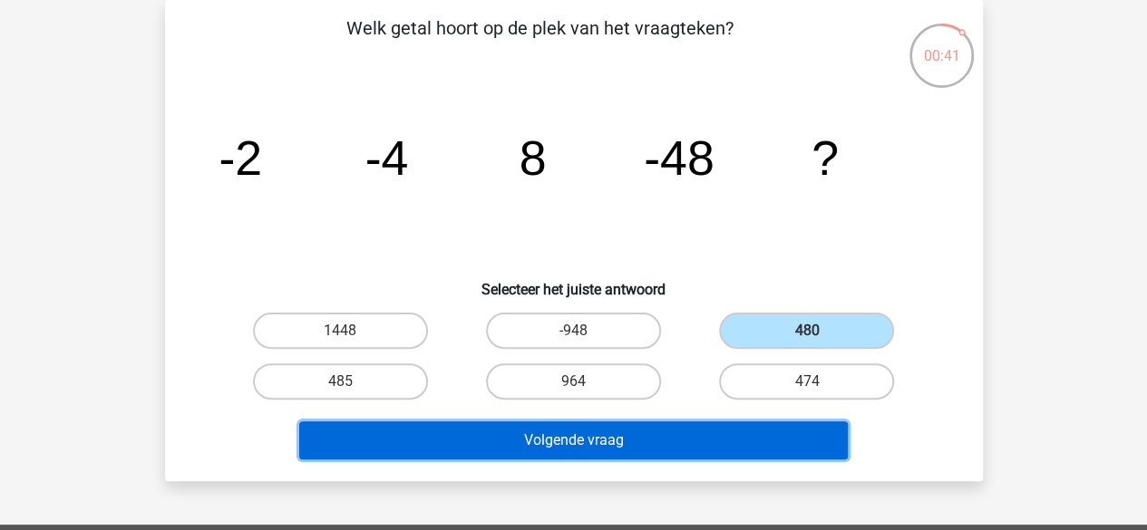
click at [702, 436] on button "Volgende vraag" at bounding box center [573, 441] width 548 height 38
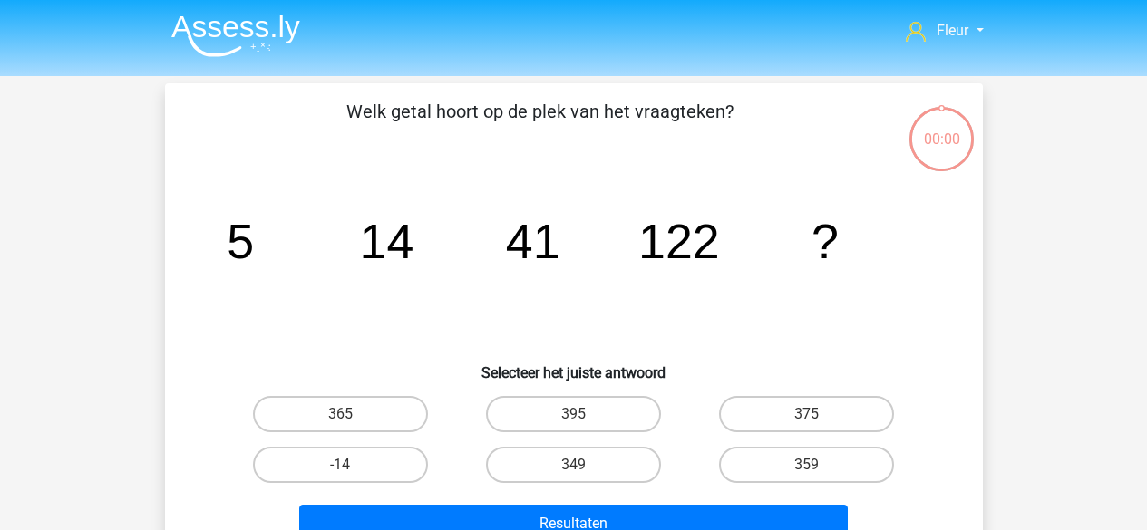
scroll to position [83, 0]
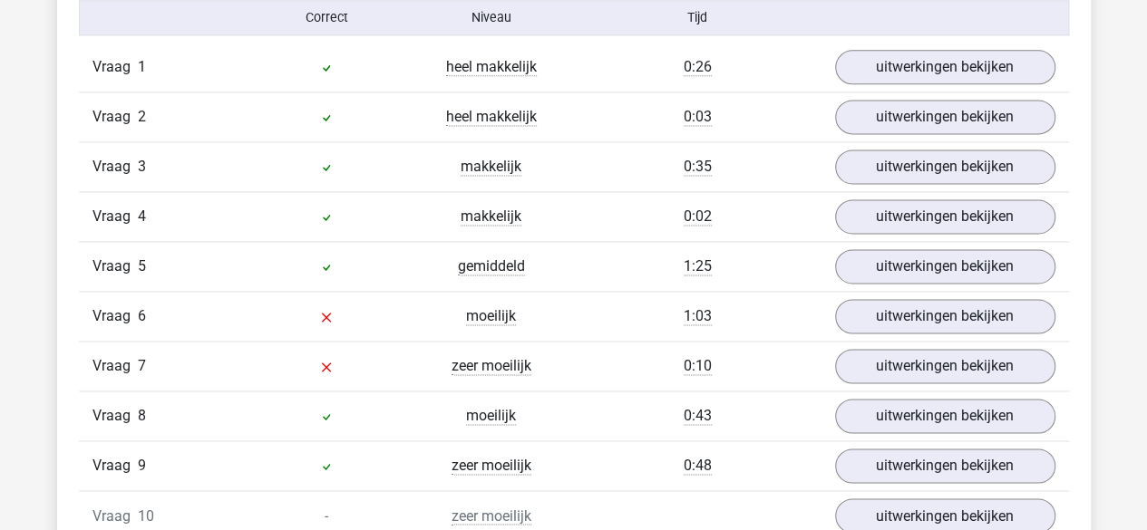
scroll to position [1204, 0]
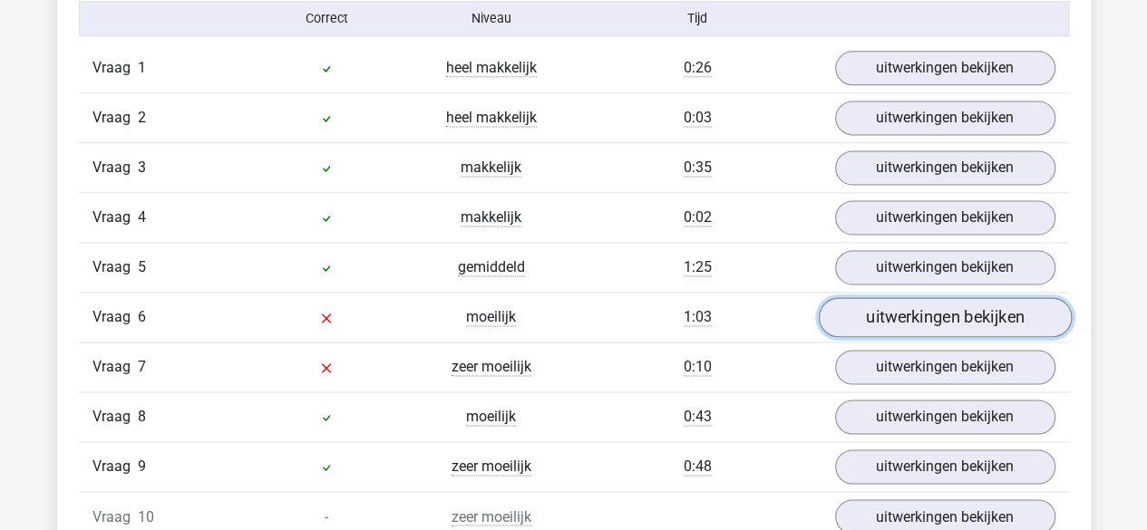
click at [863, 302] on link "uitwerkingen bekijken" at bounding box center [944, 317] width 253 height 40
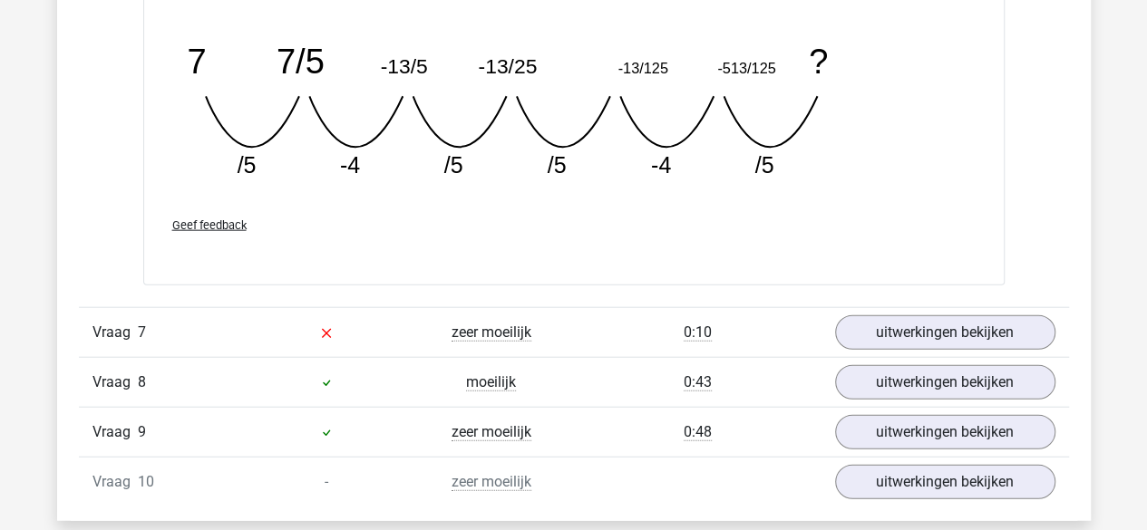
scroll to position [2029, 0]
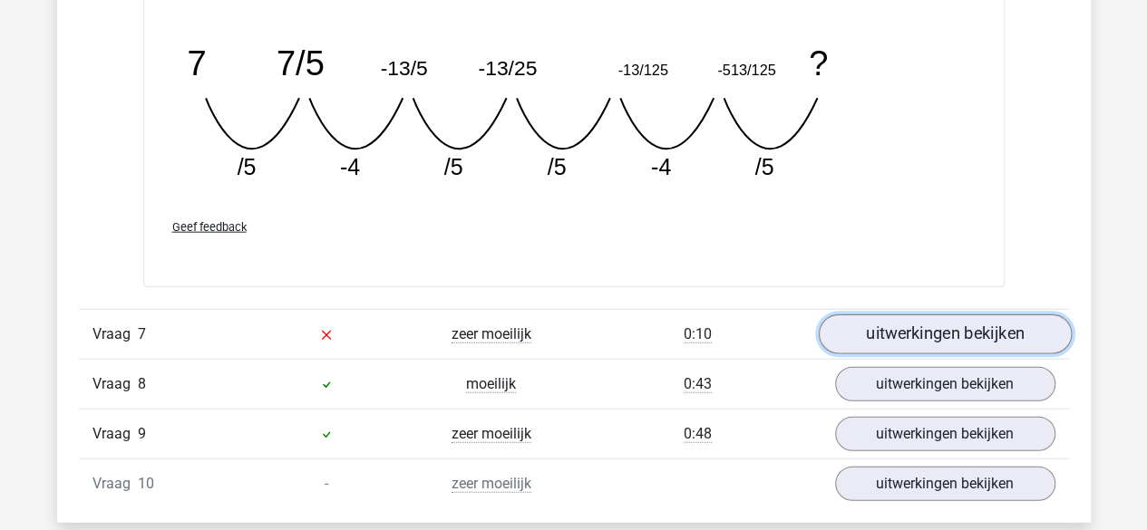
click at [862, 336] on link "uitwerkingen bekijken" at bounding box center [944, 335] width 253 height 40
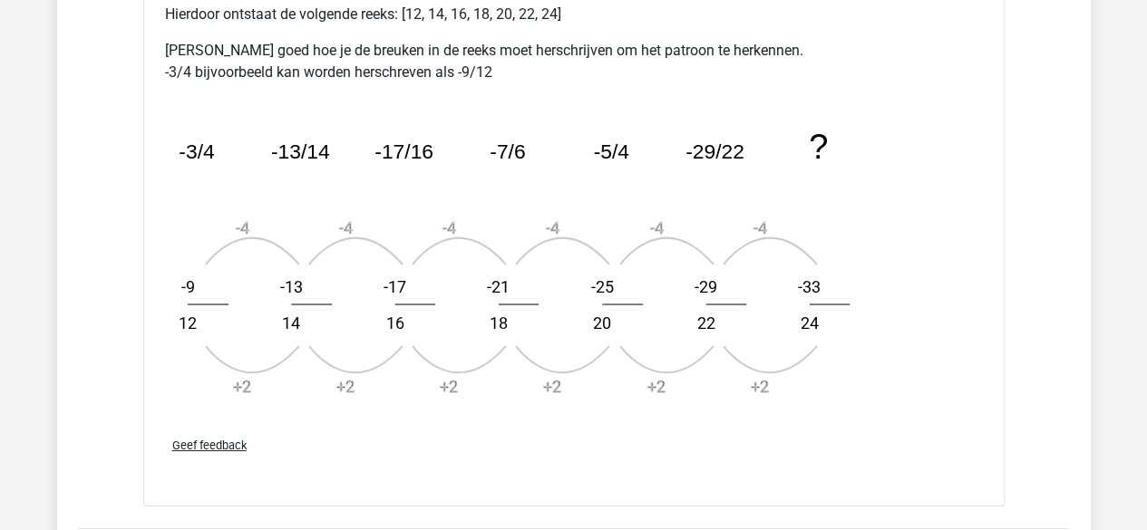
scroll to position [3293, 0]
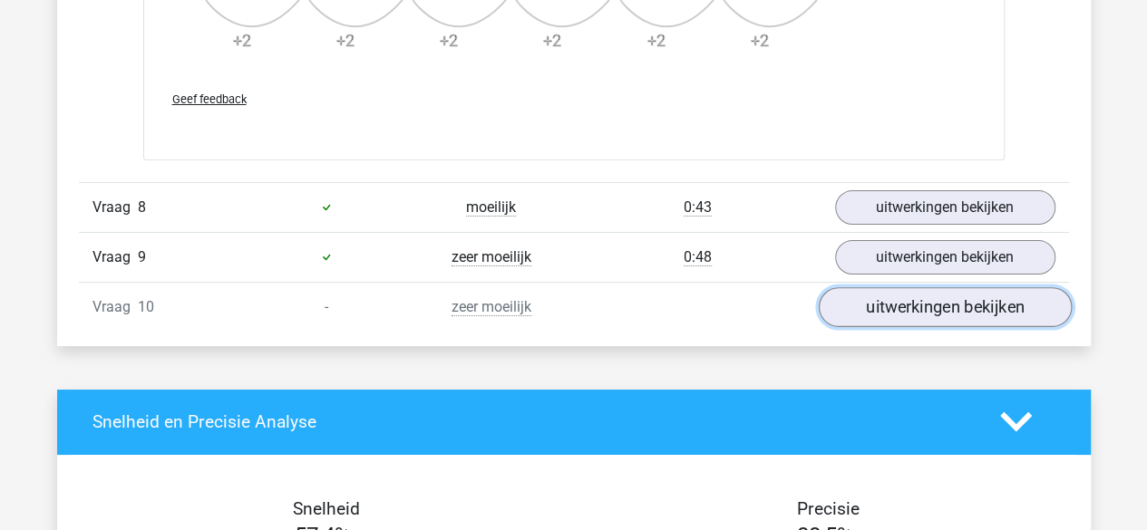
click at [889, 293] on link "uitwerkingen bekijken" at bounding box center [944, 307] width 253 height 40
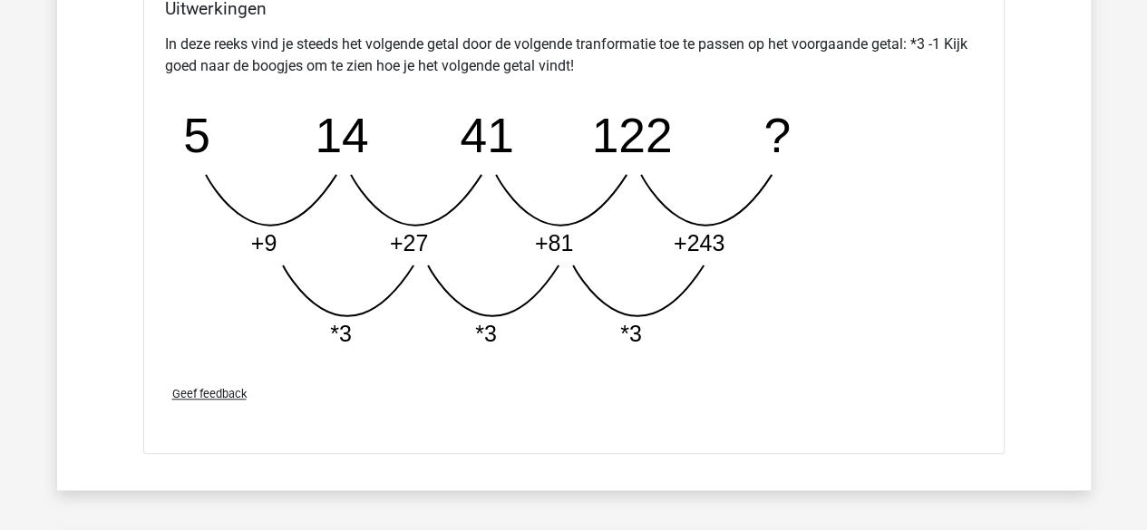
scroll to position [3902, 0]
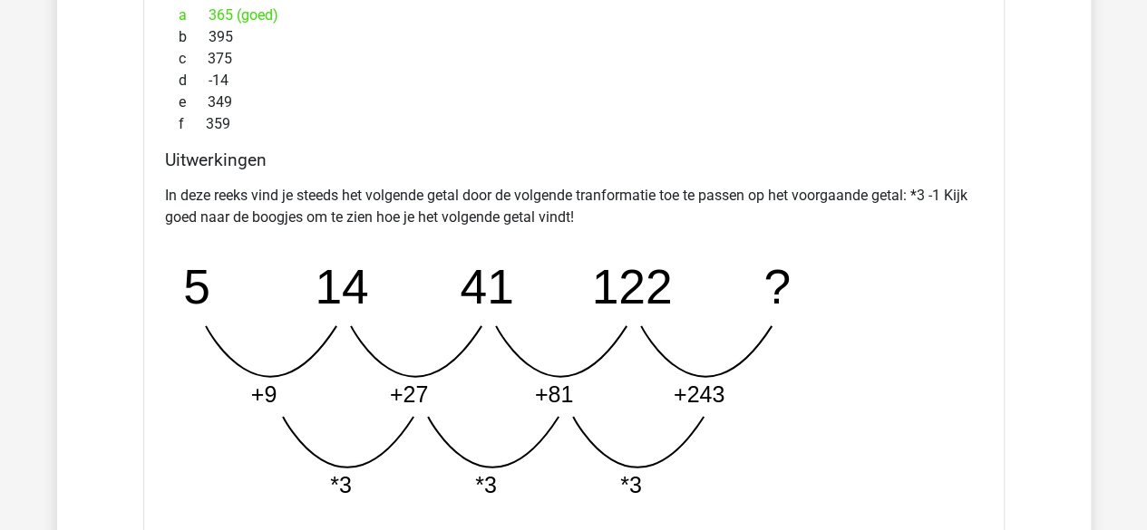
click at [821, 327] on icon "image/svg+xml 5 14 41 122 ? +9 +27 +81 +243 *3 *3 *3" at bounding box center [527, 379] width 725 height 272
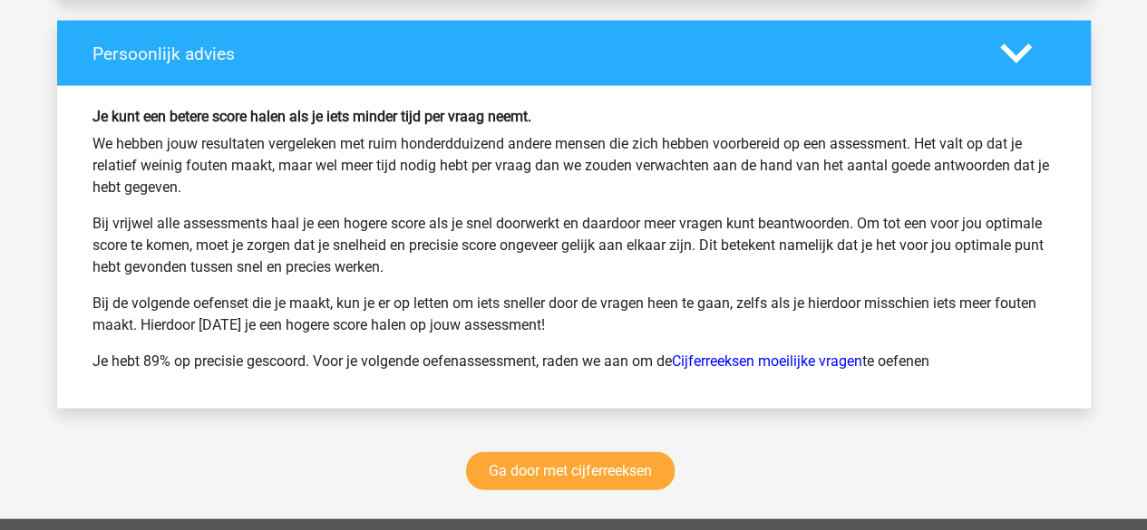
scroll to position [5176, 0]
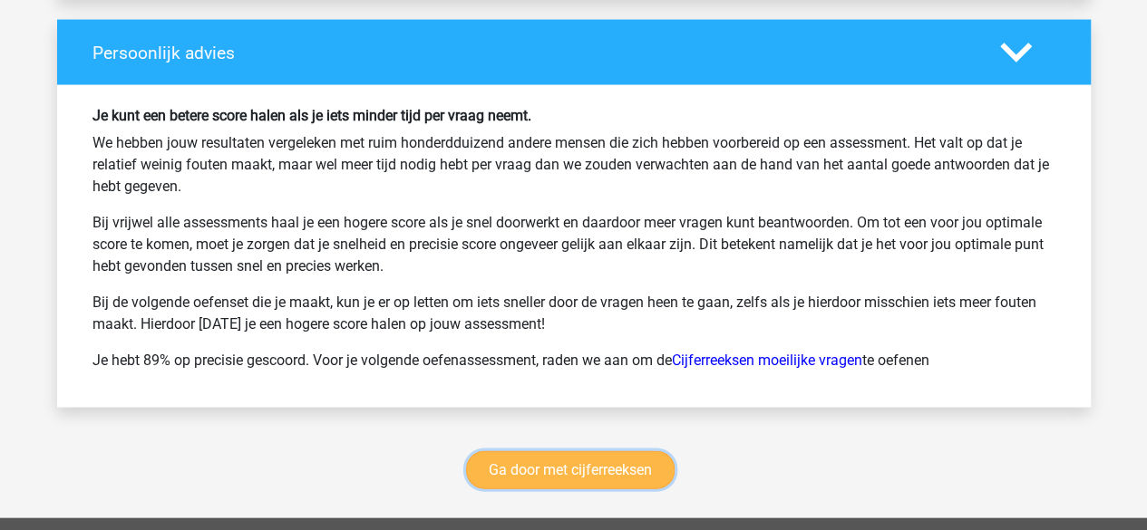
click at [557, 451] on link "Ga door met cijferreeksen" at bounding box center [570, 470] width 209 height 38
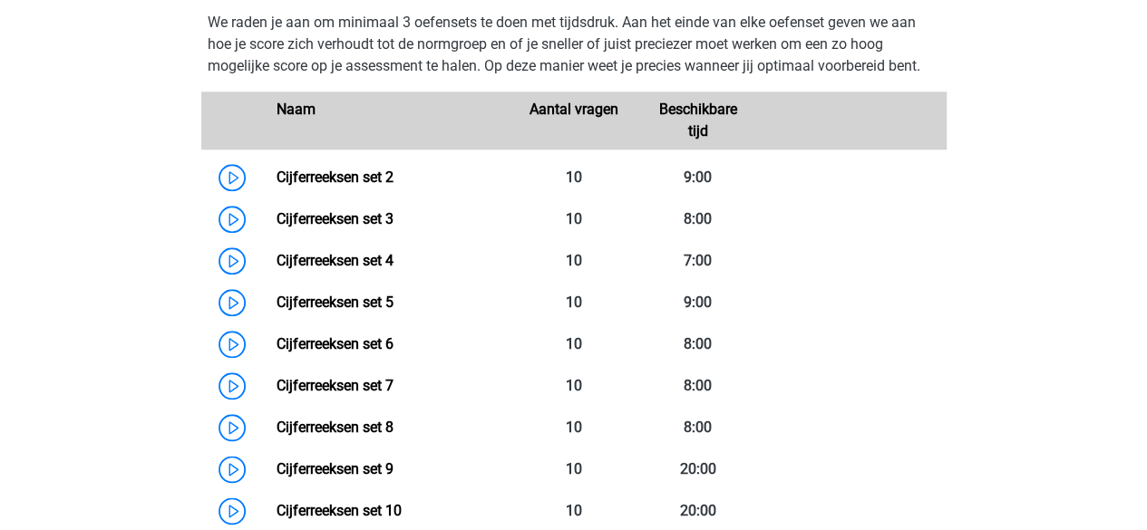
scroll to position [849, 0]
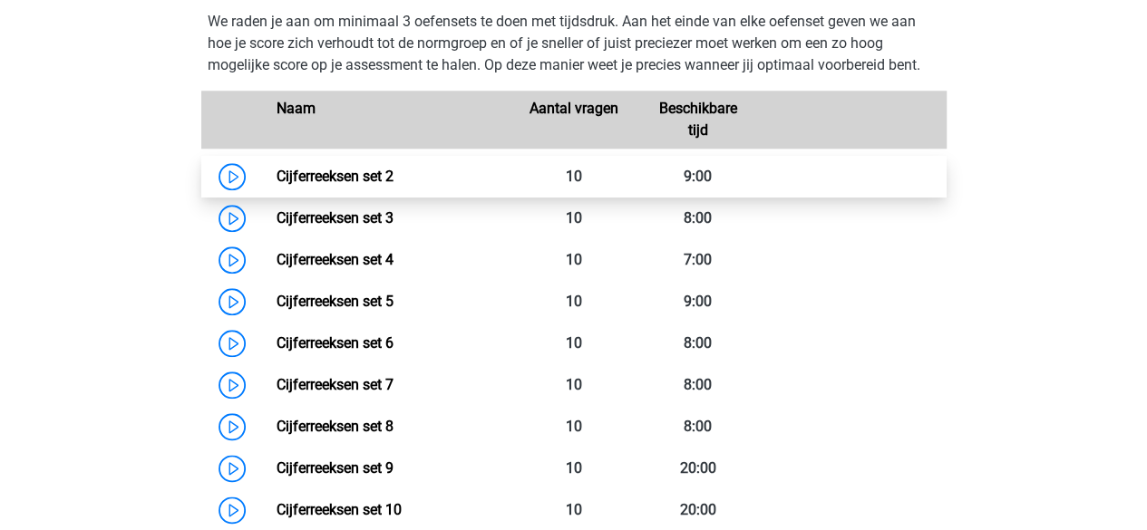
click at [393, 185] on link "Cijferreeksen set 2" at bounding box center [334, 176] width 117 height 17
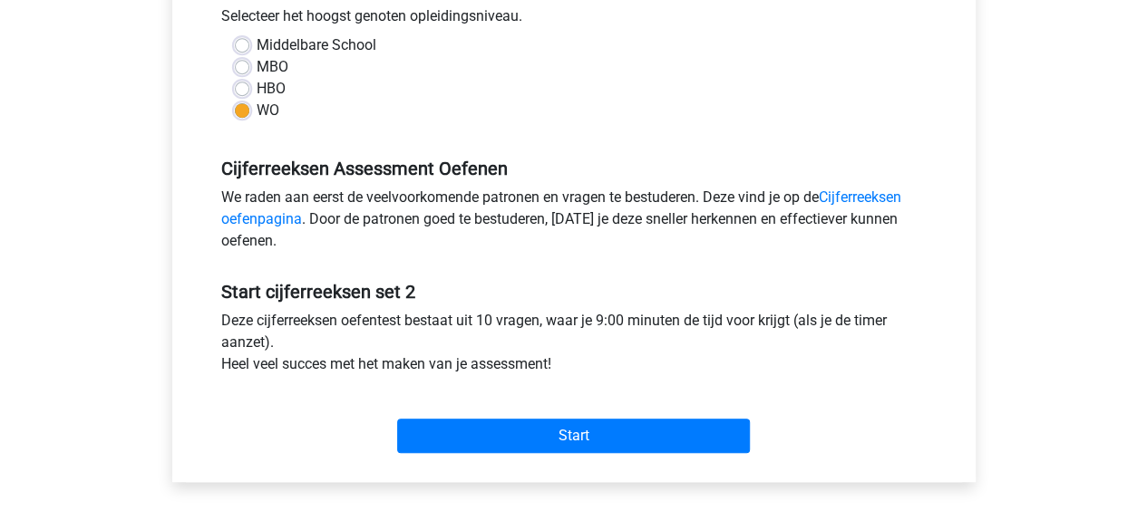
scroll to position [487, 0]
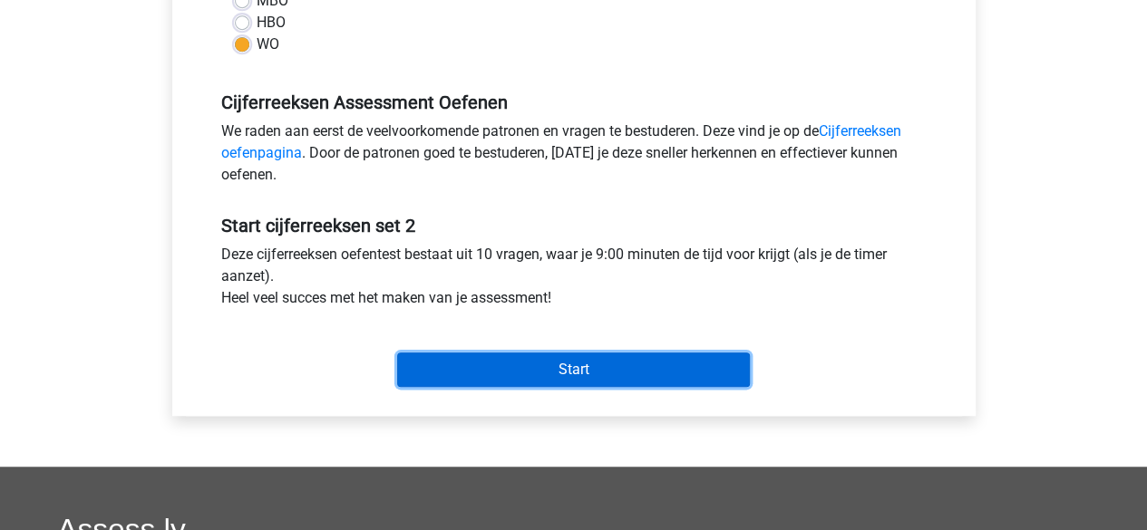
click at [491, 373] on input "Start" at bounding box center [573, 370] width 353 height 34
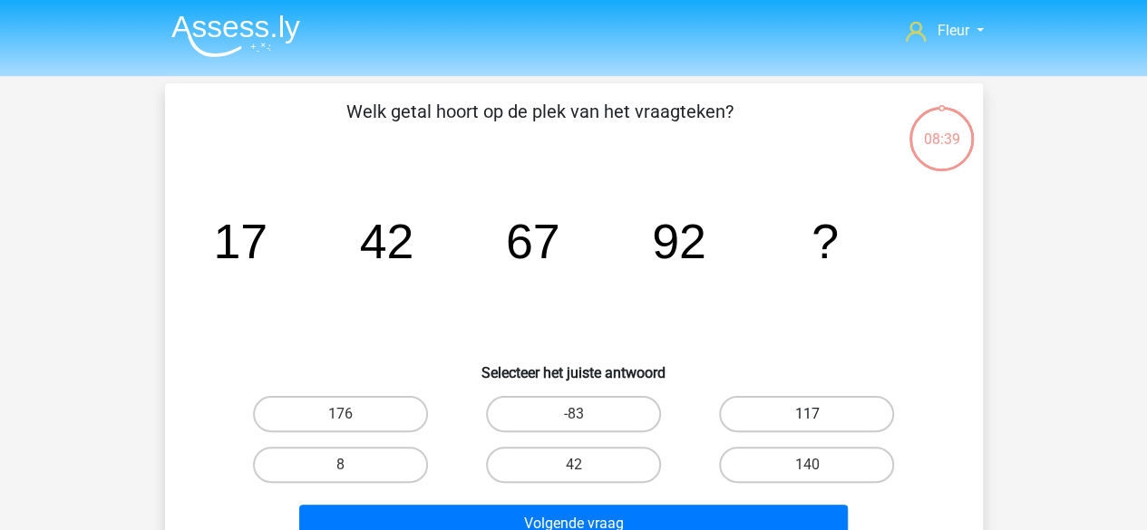
click at [742, 411] on label "117" at bounding box center [806, 414] width 175 height 36
click at [807, 414] on input "117" at bounding box center [813, 420] width 12 height 12
radio input "true"
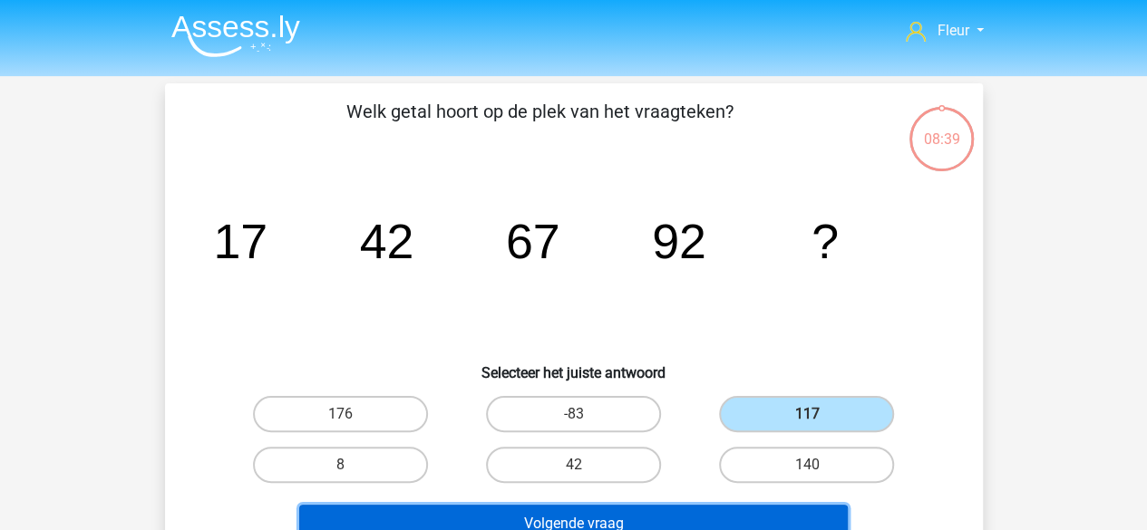
click at [683, 512] on button "Volgende vraag" at bounding box center [573, 524] width 548 height 38
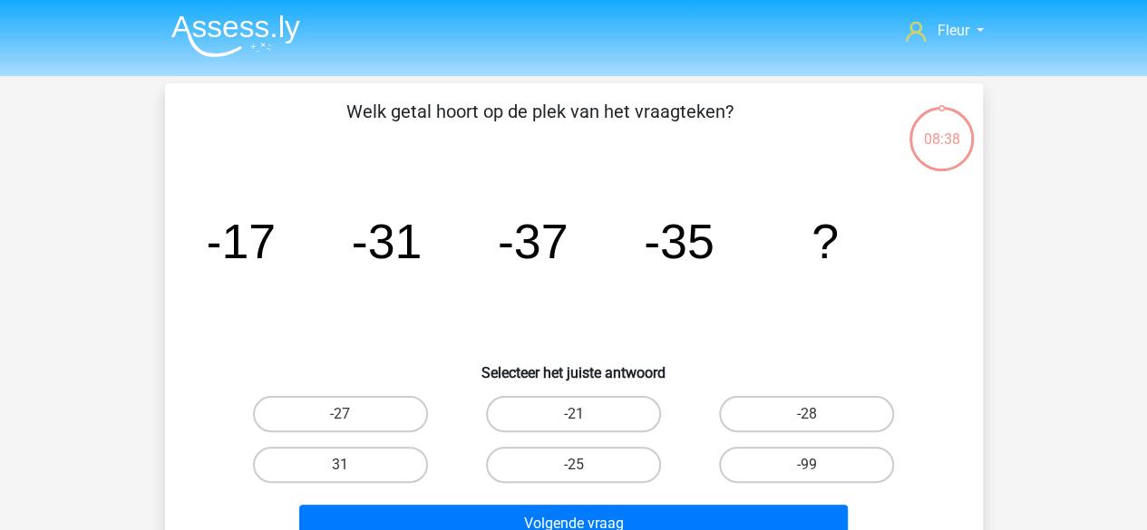
scroll to position [83, 0]
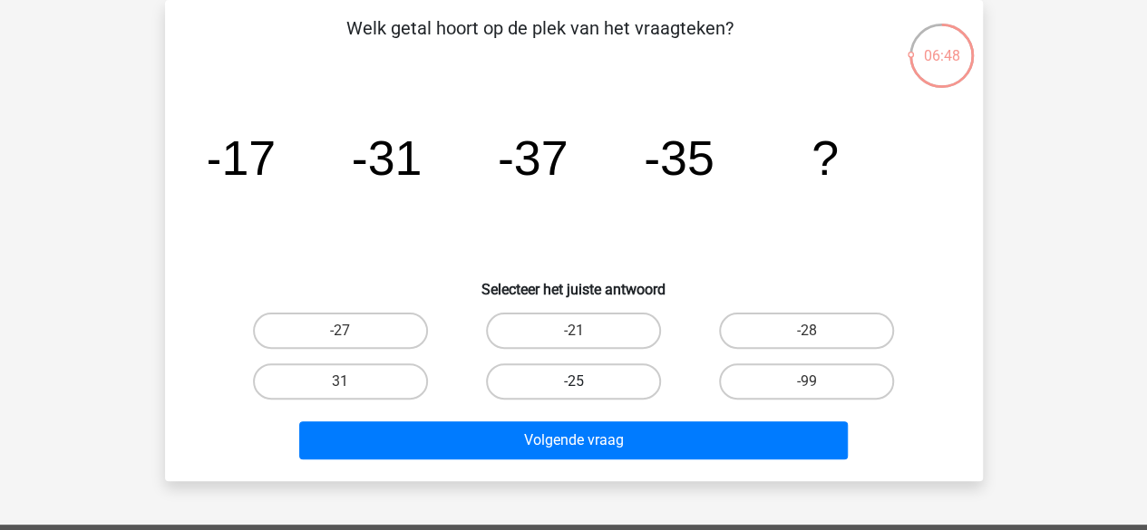
click at [545, 364] on label "-25" at bounding box center [573, 382] width 175 height 36
click at [573, 382] on input "-25" at bounding box center [579, 388] width 12 height 12
radio input "true"
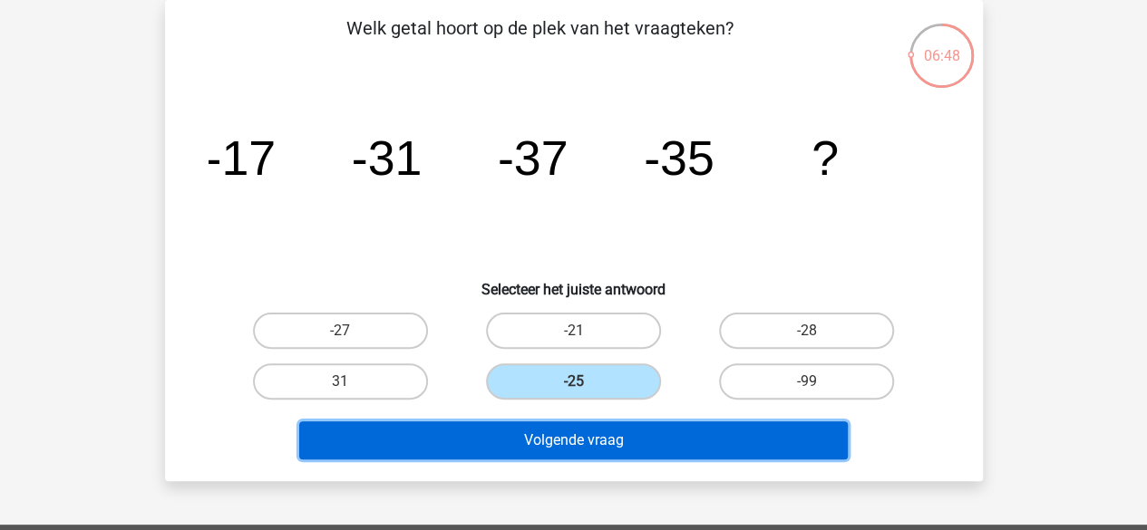
click at [509, 452] on button "Volgende vraag" at bounding box center [573, 441] width 548 height 38
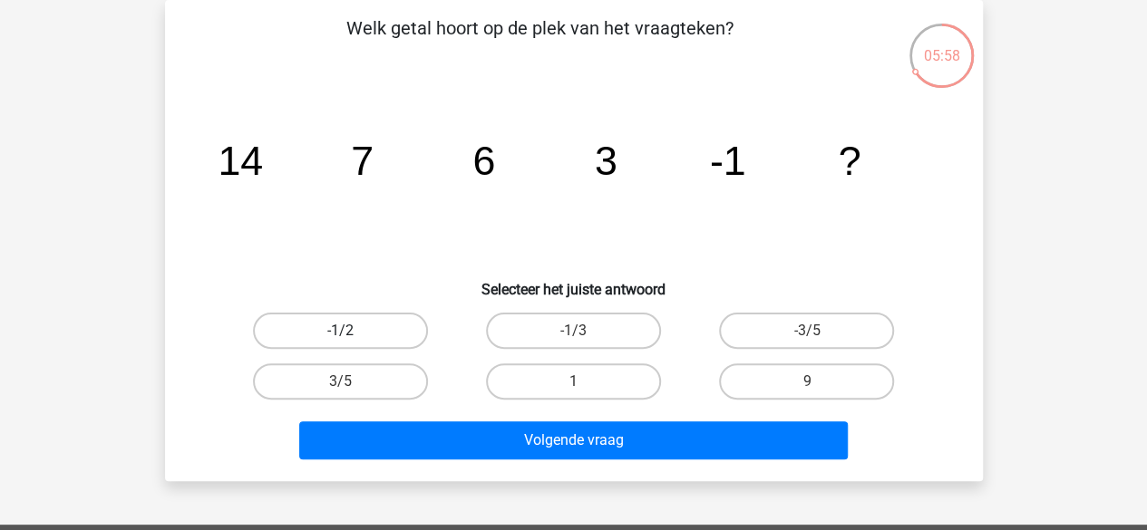
click at [382, 341] on label "-1/2" at bounding box center [340, 331] width 175 height 36
click at [352, 341] on input "-1/2" at bounding box center [346, 337] width 12 height 12
radio input "true"
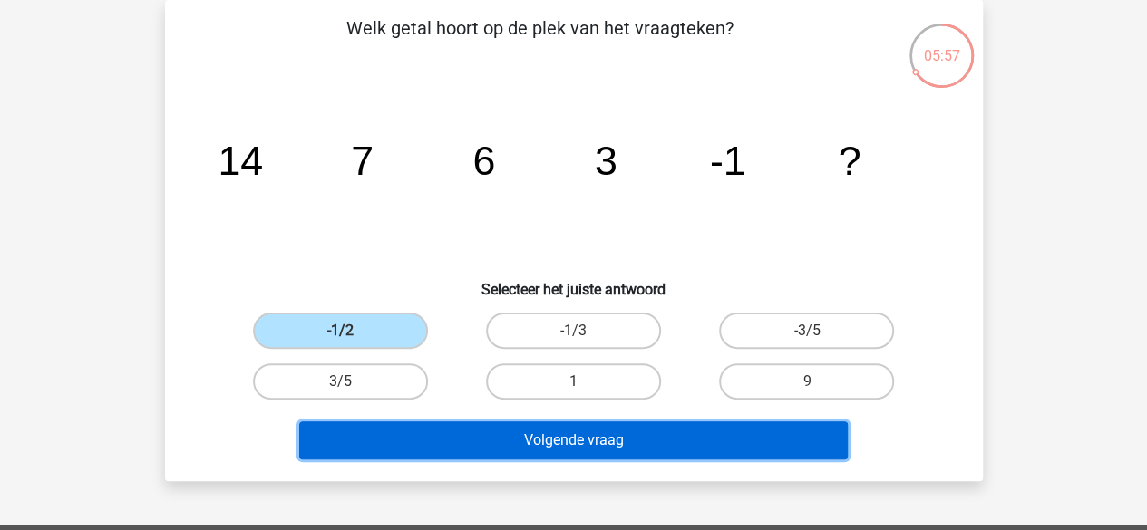
click at [456, 432] on button "Volgende vraag" at bounding box center [573, 441] width 548 height 38
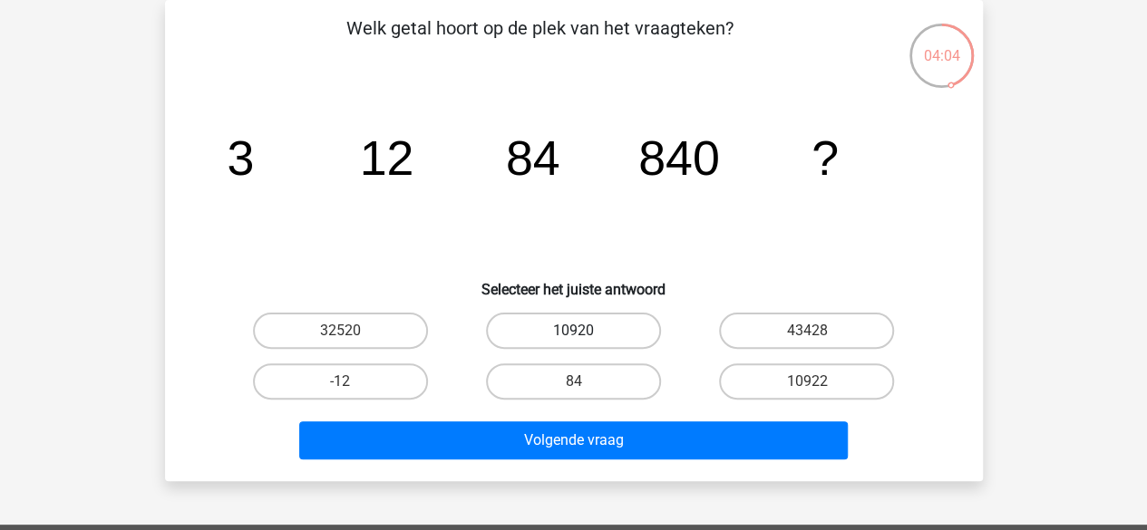
click at [567, 344] on label "10920" at bounding box center [573, 331] width 175 height 36
click at [573, 343] on input "10920" at bounding box center [579, 337] width 12 height 12
radio input "true"
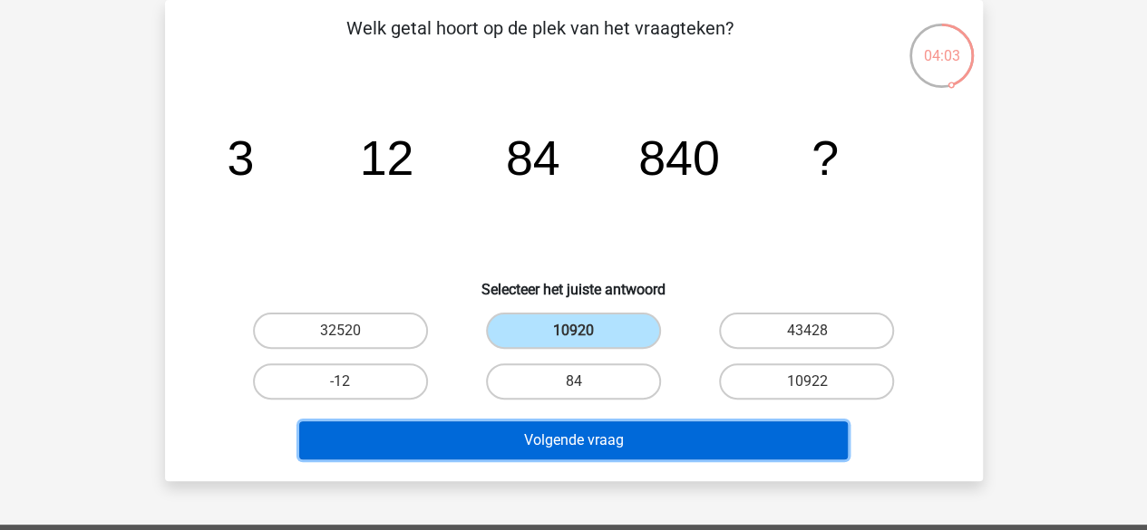
click at [560, 436] on button "Volgende vraag" at bounding box center [573, 441] width 548 height 38
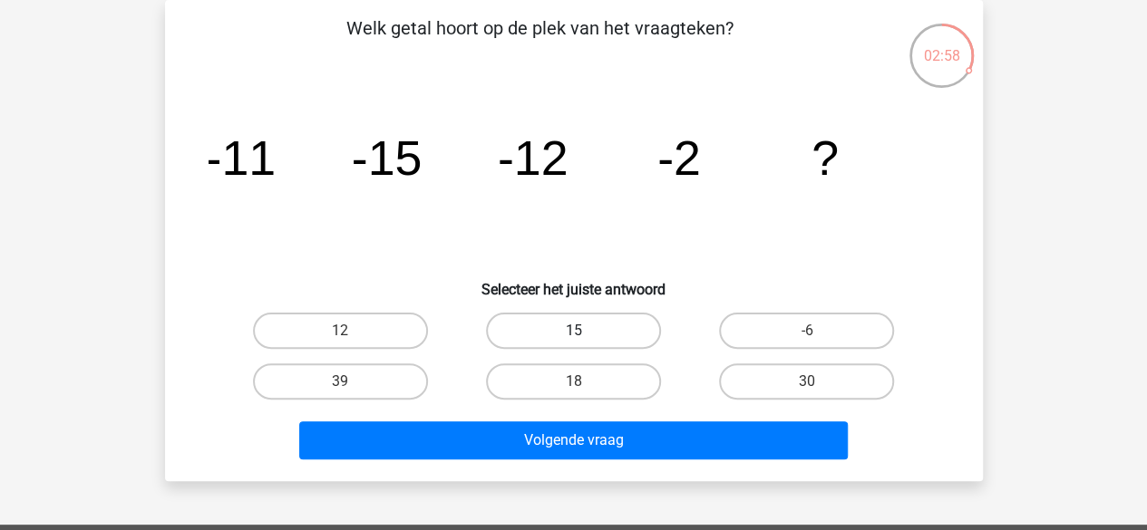
click at [622, 317] on label "15" at bounding box center [573, 331] width 175 height 36
click at [585, 331] on input "15" at bounding box center [579, 337] width 12 height 12
radio input "true"
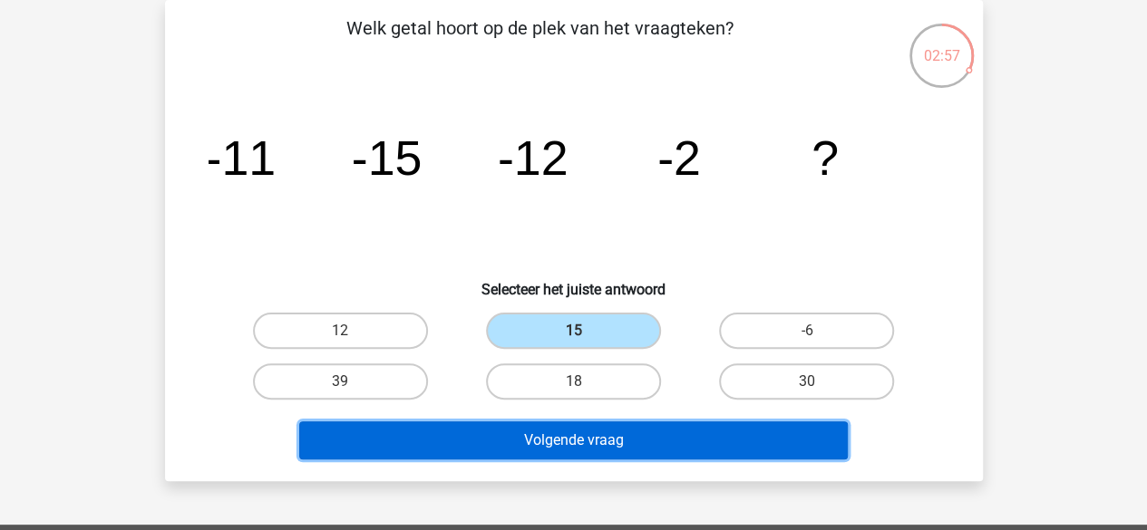
click at [609, 458] on button "Volgende vraag" at bounding box center [573, 441] width 548 height 38
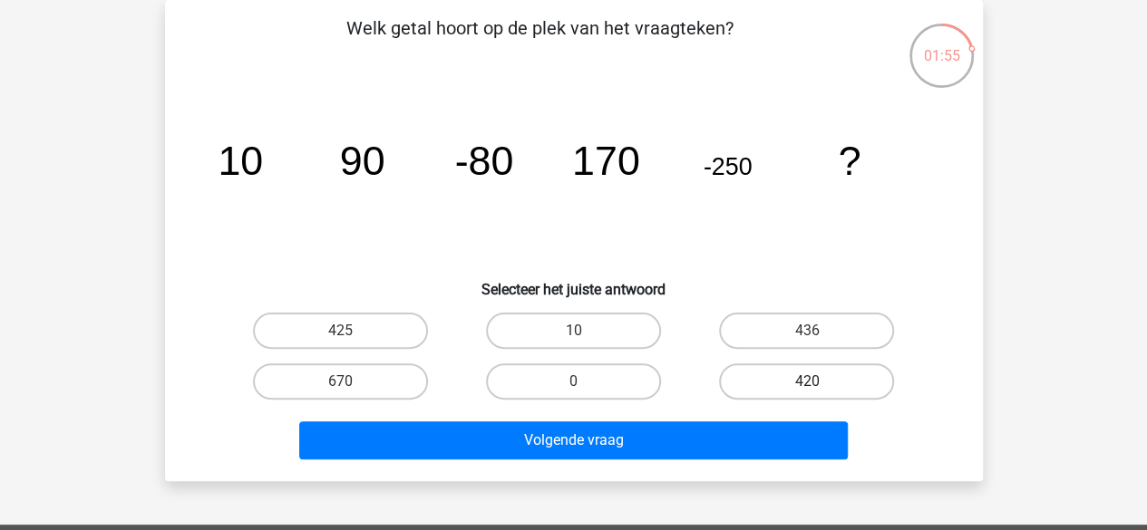
click at [762, 380] on label "420" at bounding box center [806, 382] width 175 height 36
click at [807, 382] on input "420" at bounding box center [813, 388] width 12 height 12
radio input "true"
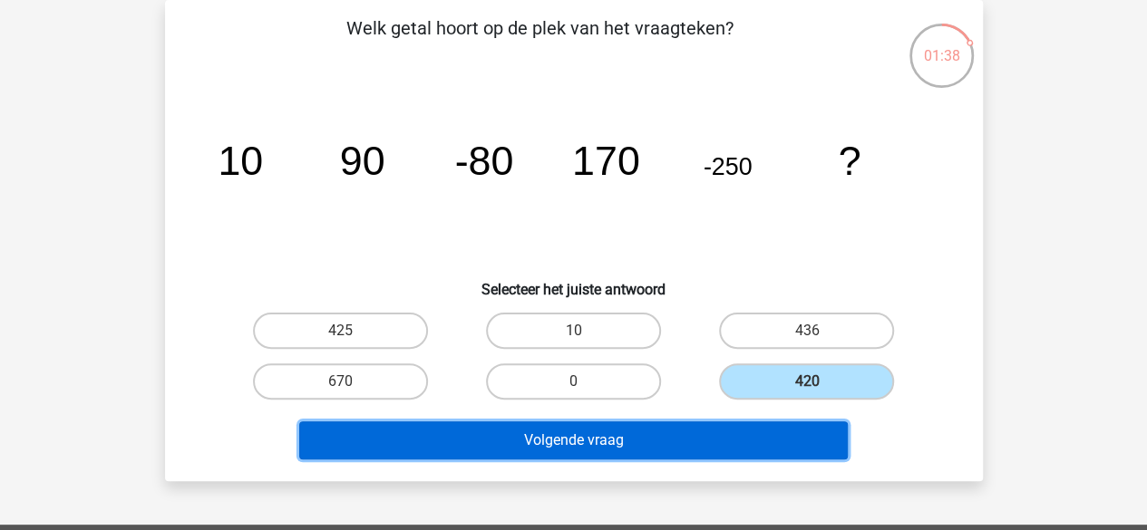
click at [707, 442] on button "Volgende vraag" at bounding box center [573, 441] width 548 height 38
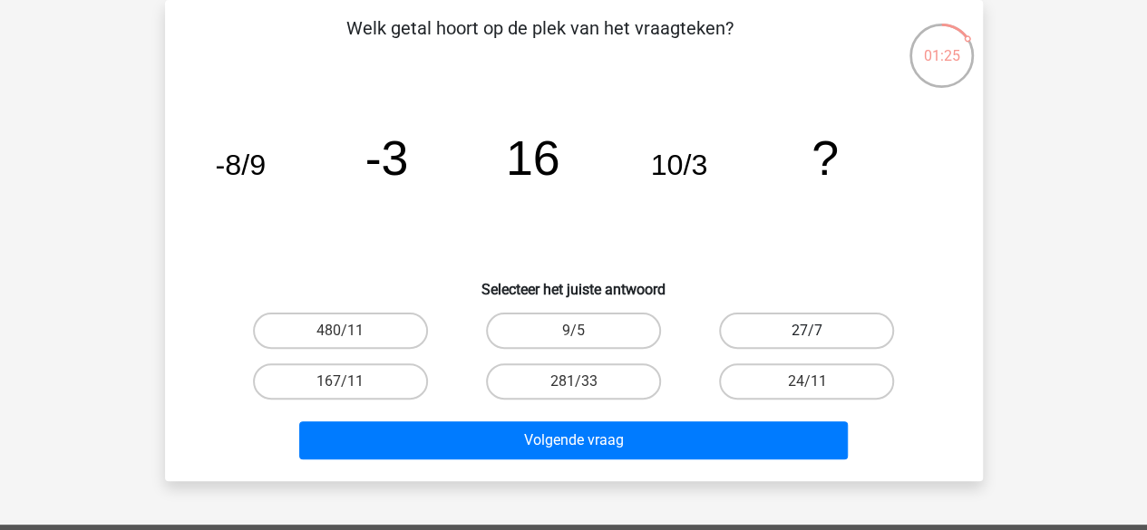
click at [754, 337] on label "27/7" at bounding box center [806, 331] width 175 height 36
click at [807, 337] on input "27/7" at bounding box center [813, 337] width 12 height 12
radio input "true"
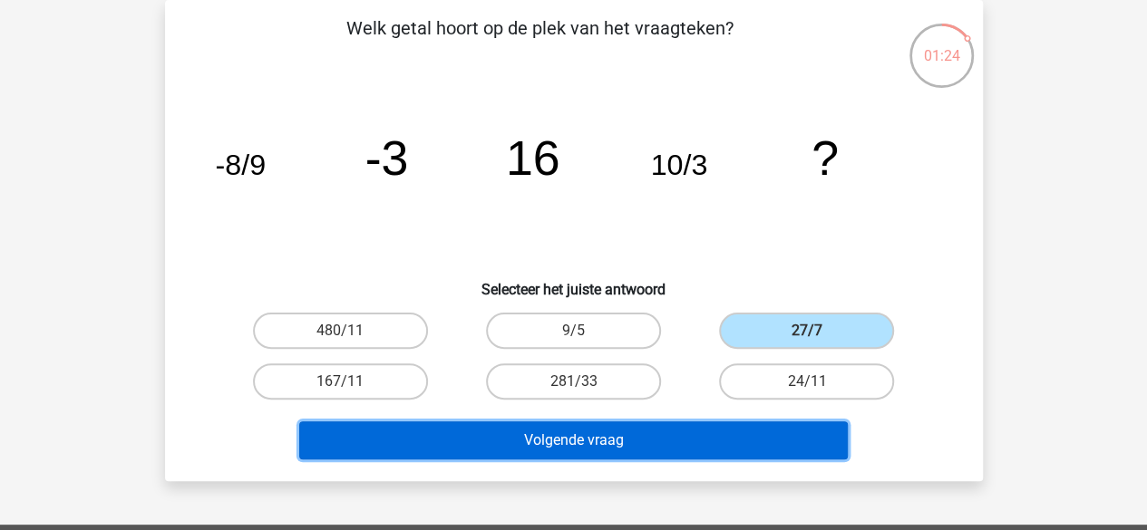
click at [684, 432] on button "Volgende vraag" at bounding box center [573, 441] width 548 height 38
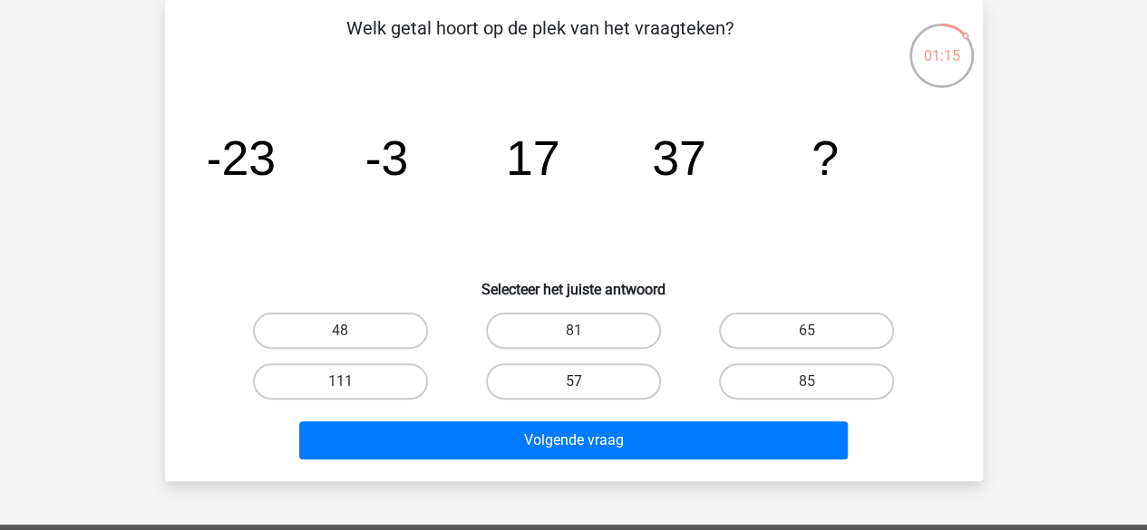
click at [554, 388] on label "57" at bounding box center [573, 382] width 175 height 36
click at [573, 388] on input "57" at bounding box center [579, 388] width 12 height 12
radio input "true"
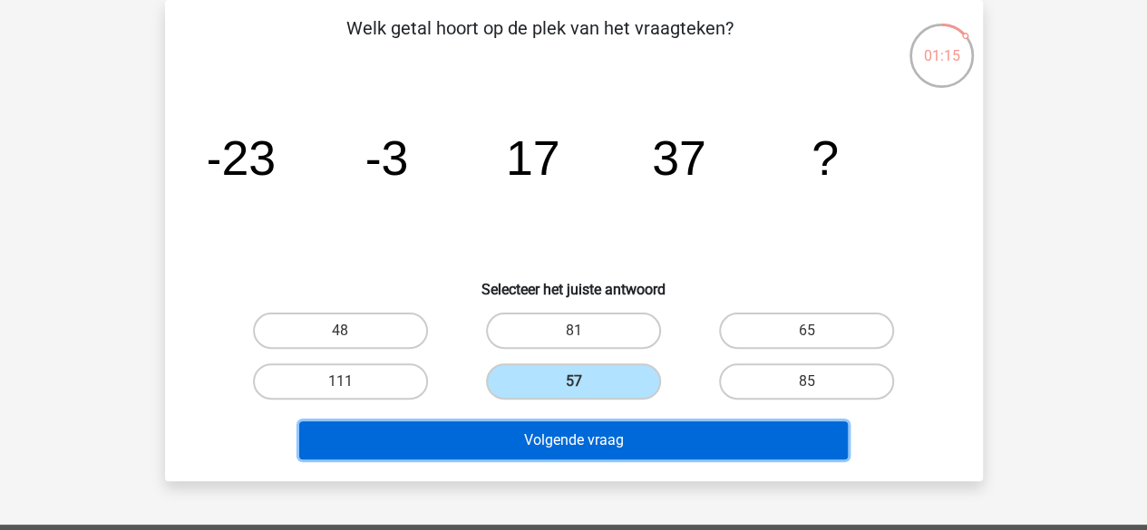
click at [542, 437] on button "Volgende vraag" at bounding box center [573, 441] width 548 height 38
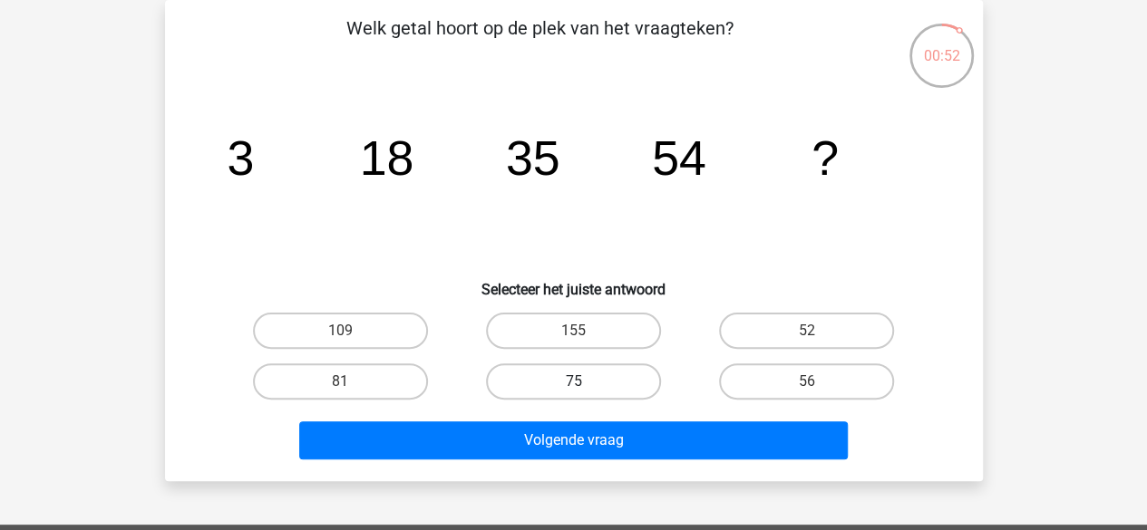
click at [534, 381] on label "75" at bounding box center [573, 382] width 175 height 36
click at [573, 382] on input "75" at bounding box center [579, 388] width 12 height 12
radio input "true"
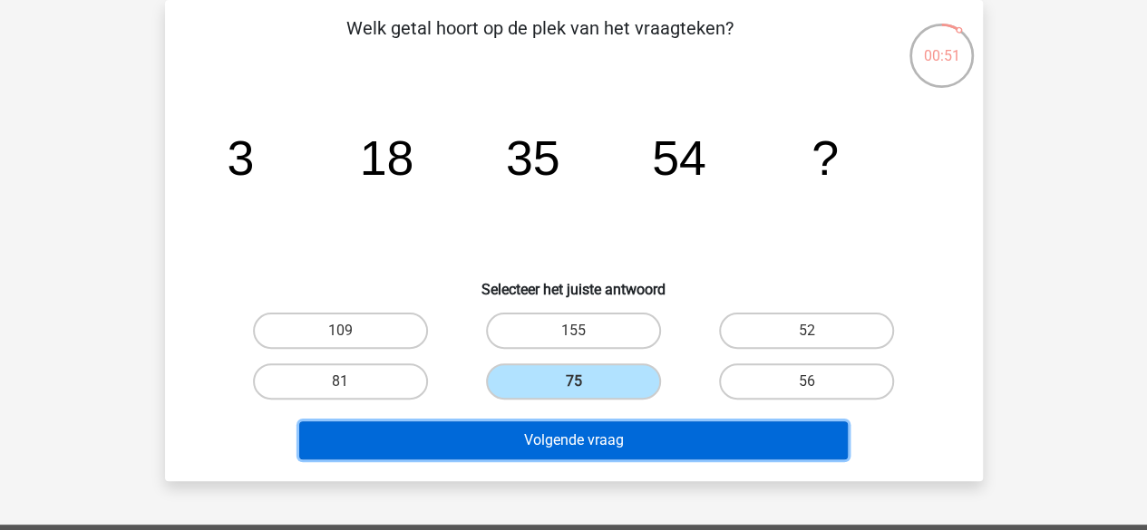
click at [531, 441] on button "Volgende vraag" at bounding box center [573, 441] width 548 height 38
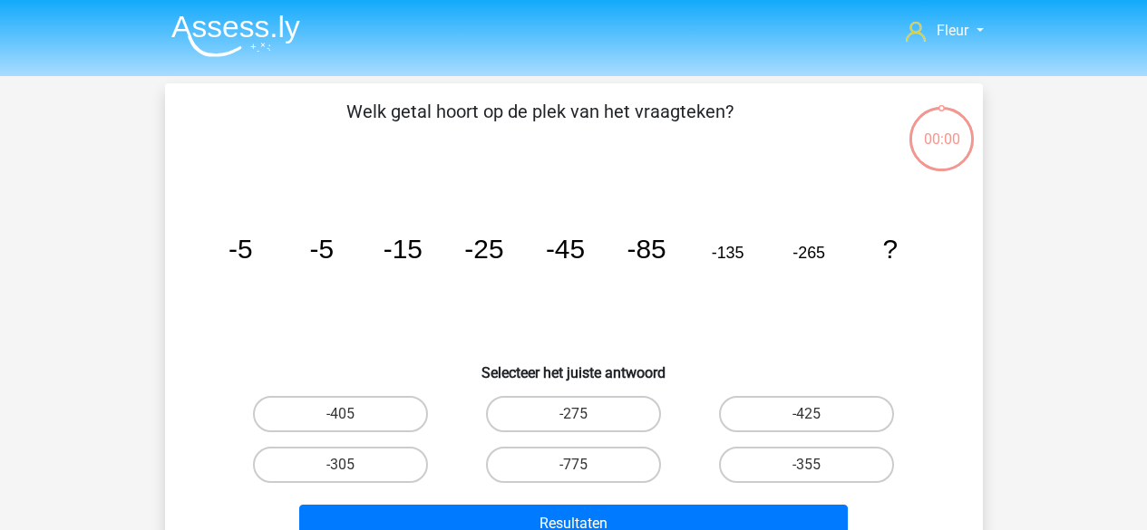
scroll to position [83, 0]
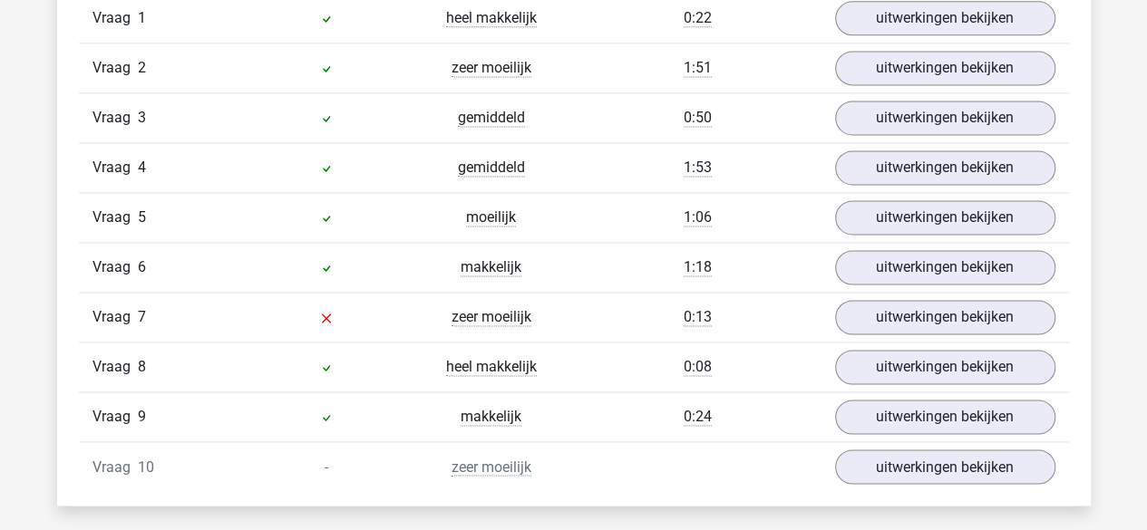
scroll to position [1253, 0]
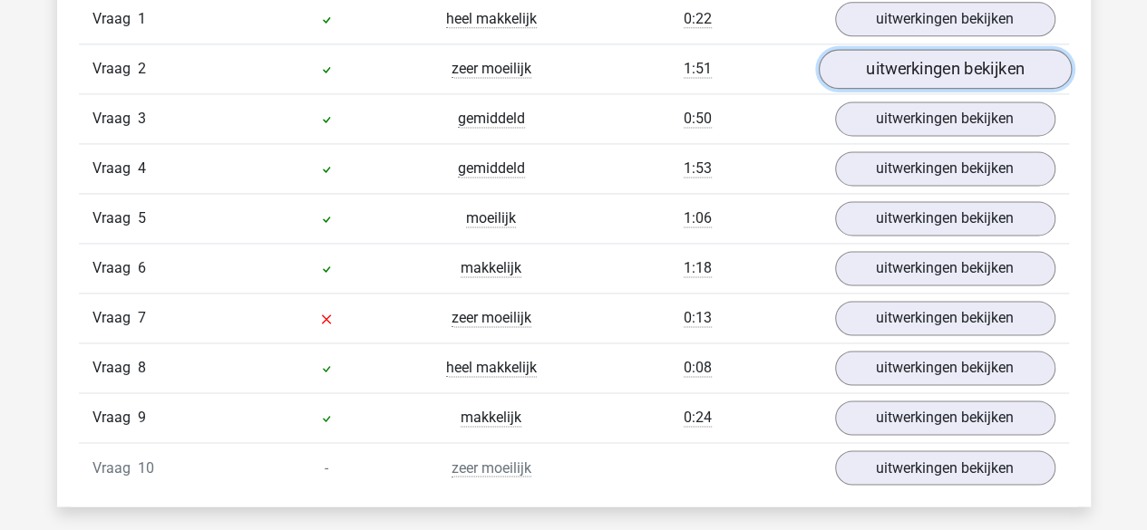
click at [850, 84] on link "uitwerkingen bekijken" at bounding box center [944, 69] width 253 height 40
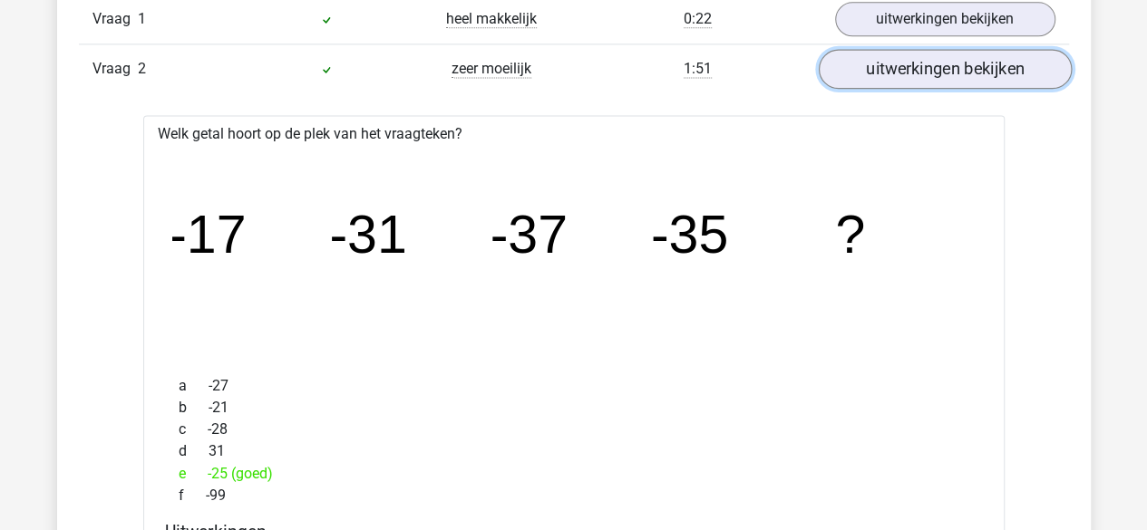
click at [849, 84] on link "uitwerkingen bekijken" at bounding box center [944, 69] width 253 height 40
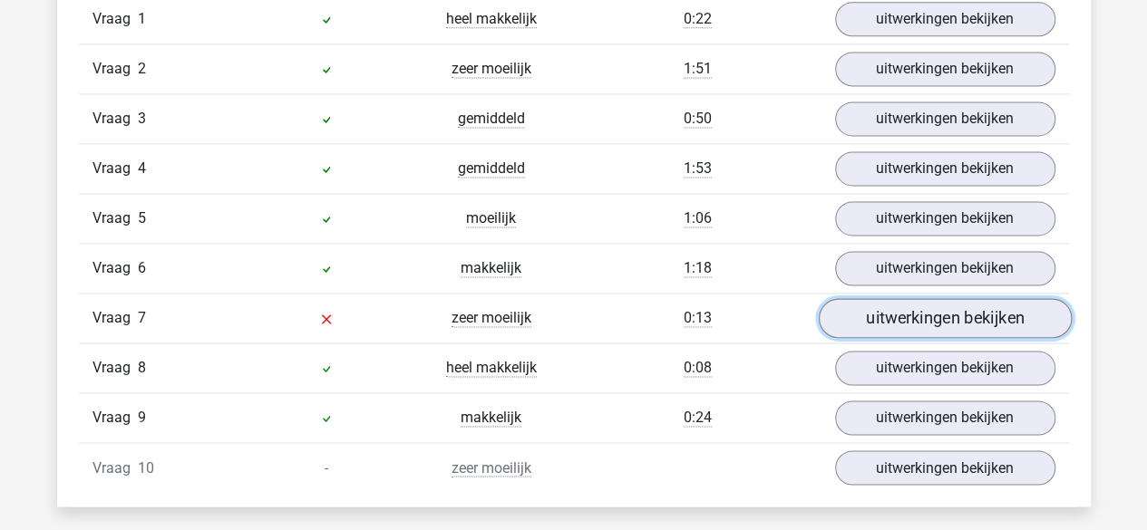
click at [847, 304] on link "uitwerkingen bekijken" at bounding box center [944, 318] width 253 height 40
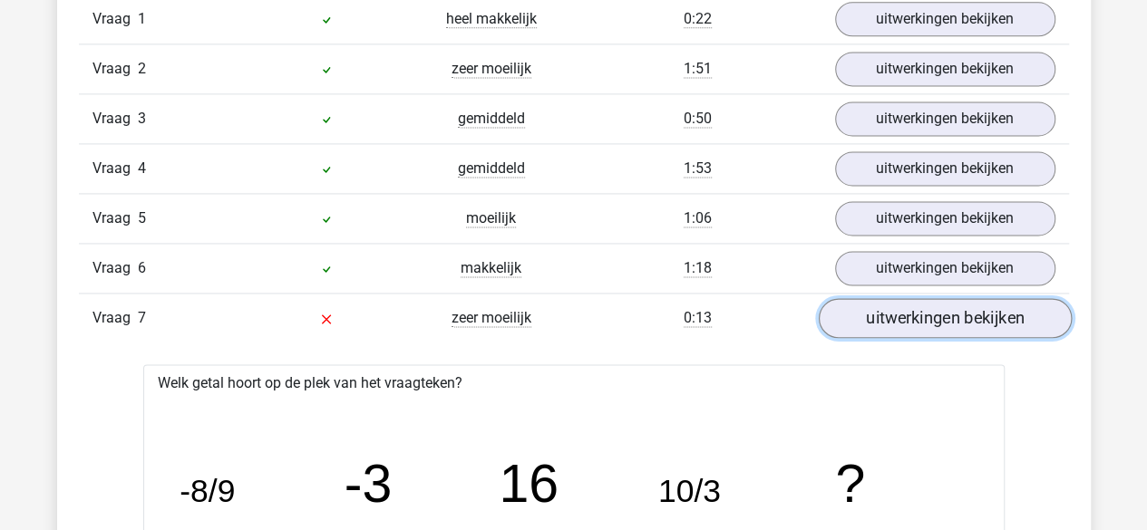
click at [847, 304] on link "uitwerkingen bekijken" at bounding box center [944, 318] width 253 height 40
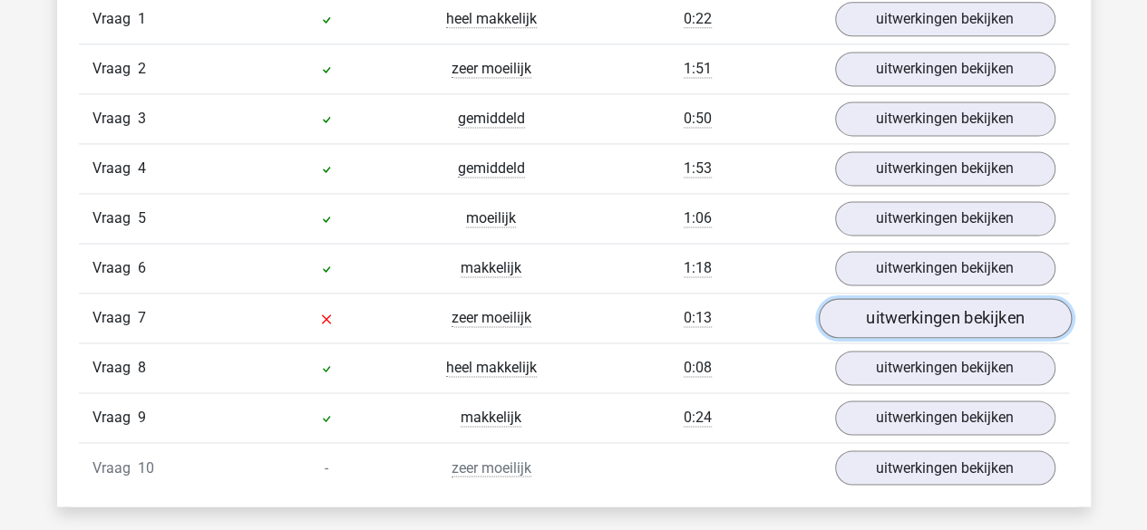
click at [847, 304] on link "uitwerkingen bekijken" at bounding box center [944, 318] width 253 height 40
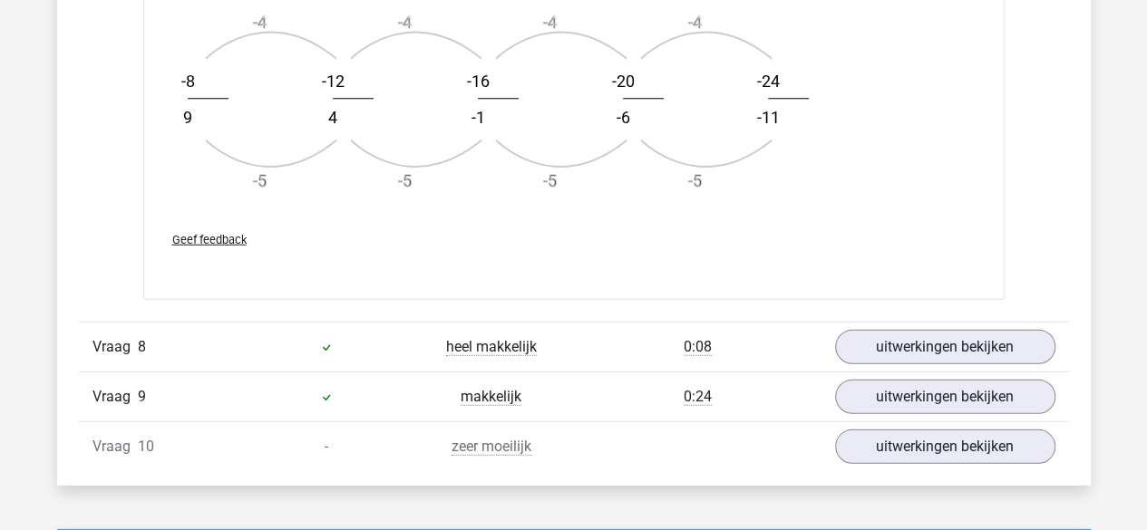
scroll to position [2399, 0]
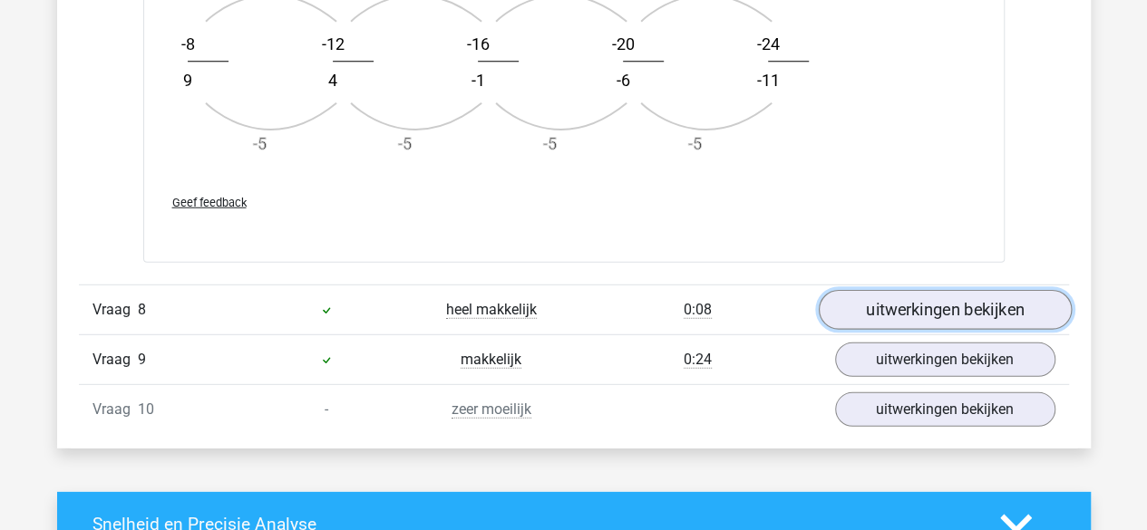
click at [881, 304] on link "uitwerkingen bekijken" at bounding box center [944, 310] width 253 height 40
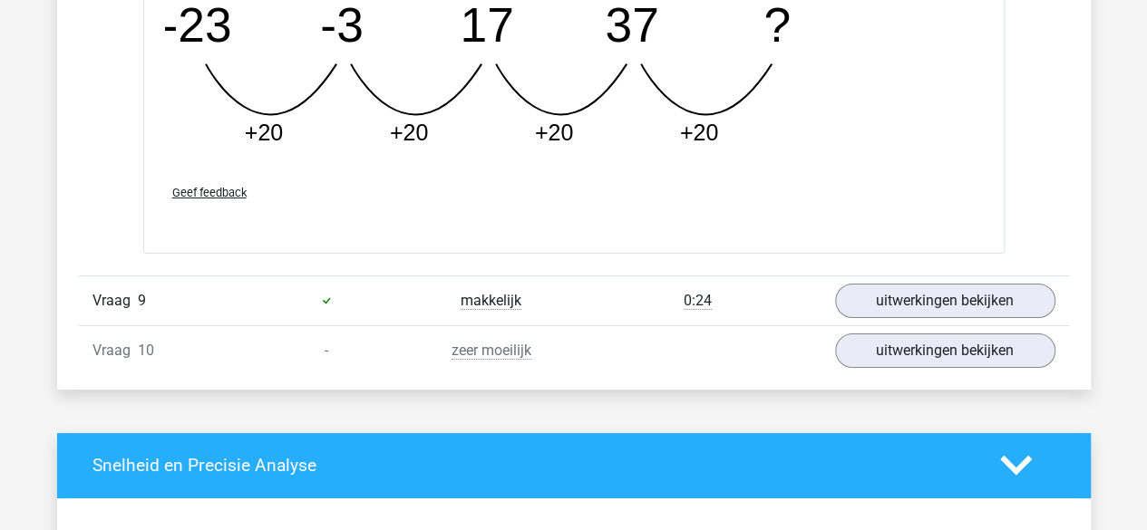
scroll to position [3251, 0]
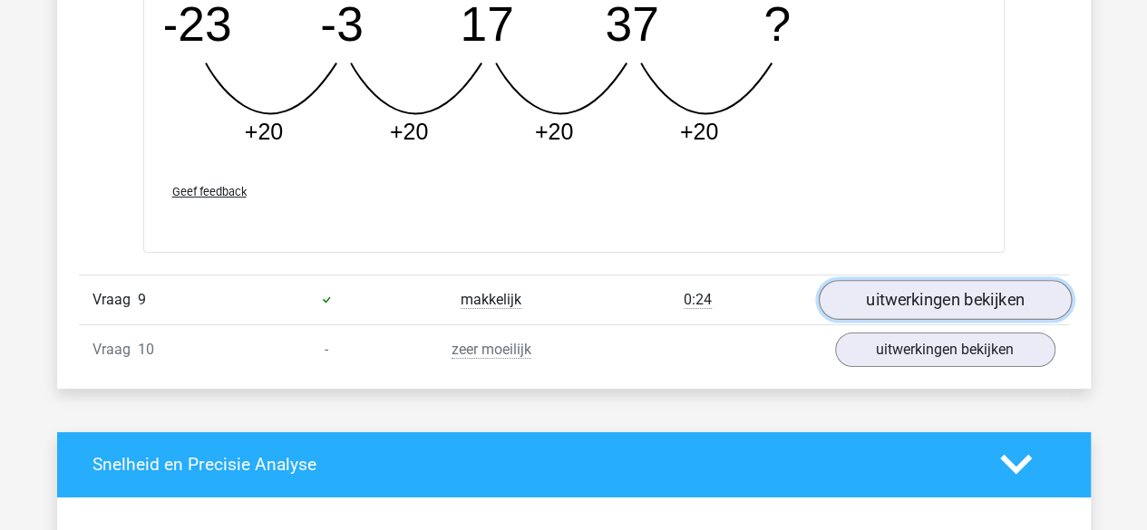
click at [890, 289] on link "uitwerkingen bekijken" at bounding box center [944, 300] width 253 height 40
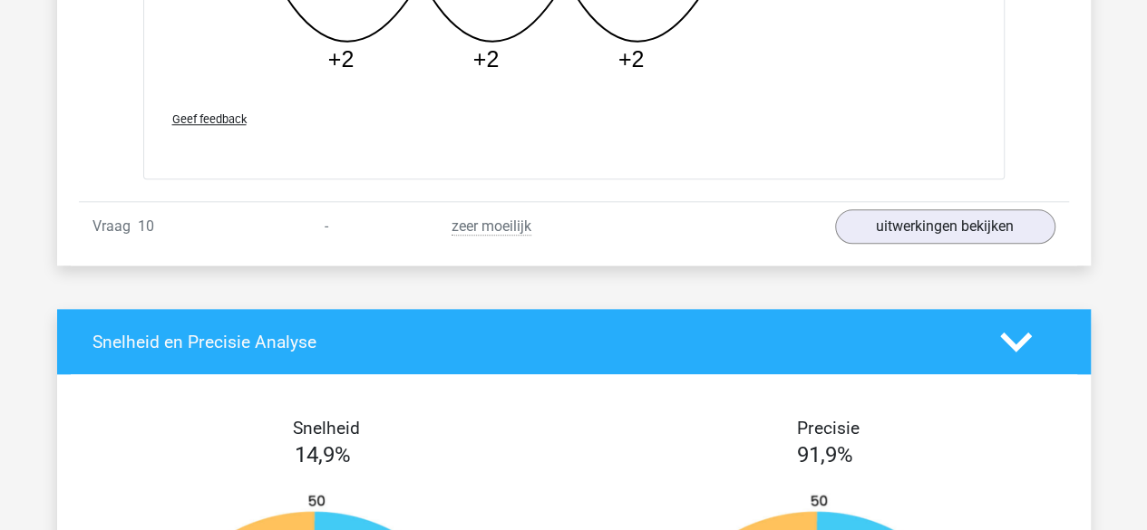
scroll to position [4301, 0]
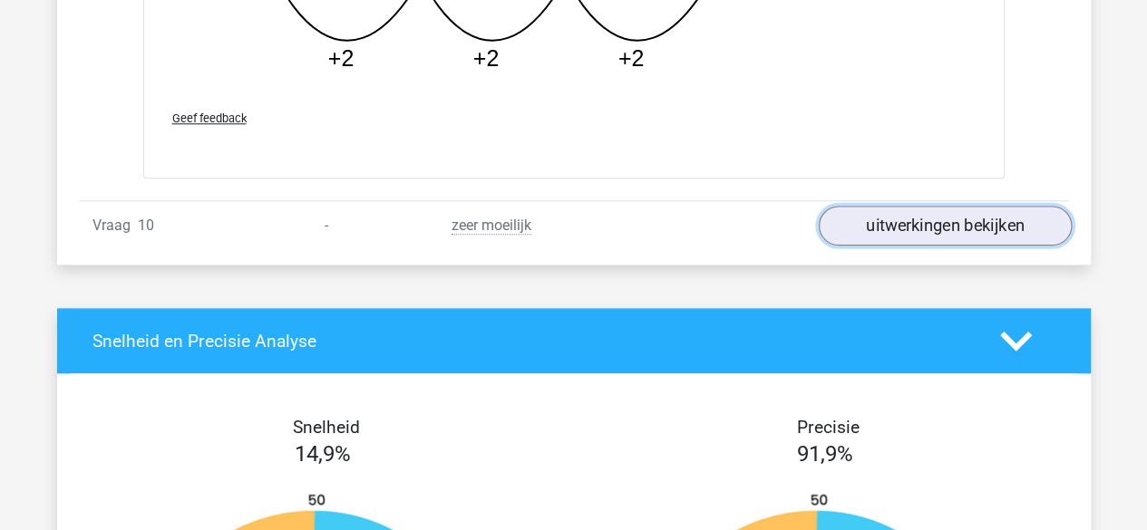
click at [892, 212] on link "uitwerkingen bekijken" at bounding box center [944, 226] width 253 height 40
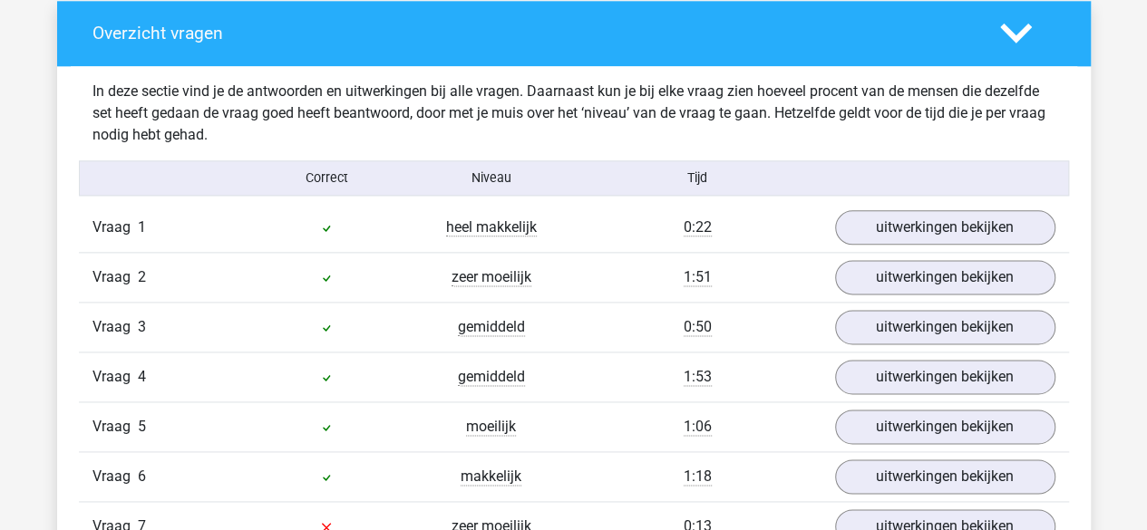
scroll to position [1043, 0]
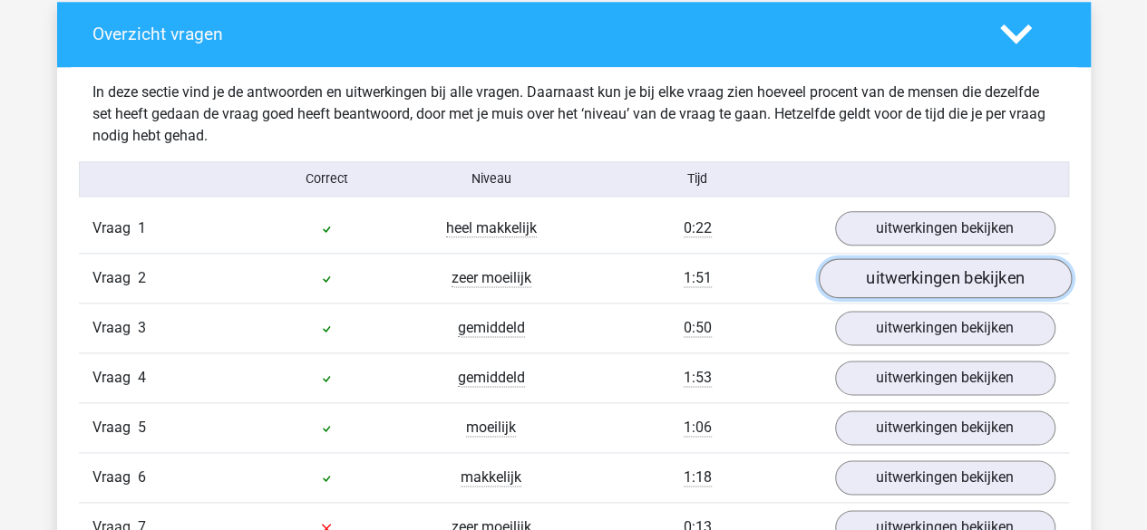
click at [857, 275] on link "uitwerkingen bekijken" at bounding box center [944, 278] width 253 height 40
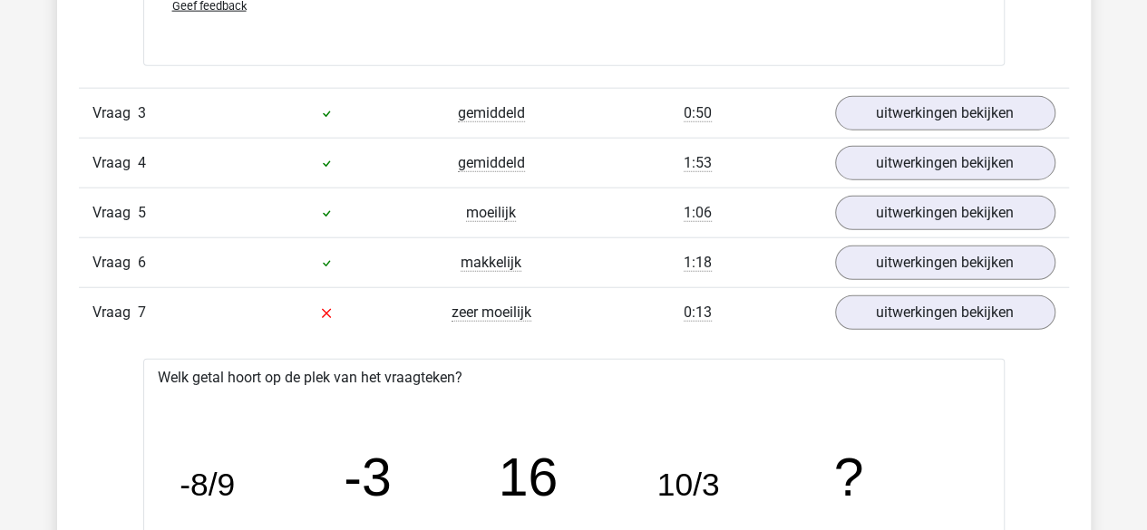
scroll to position [2186, 0]
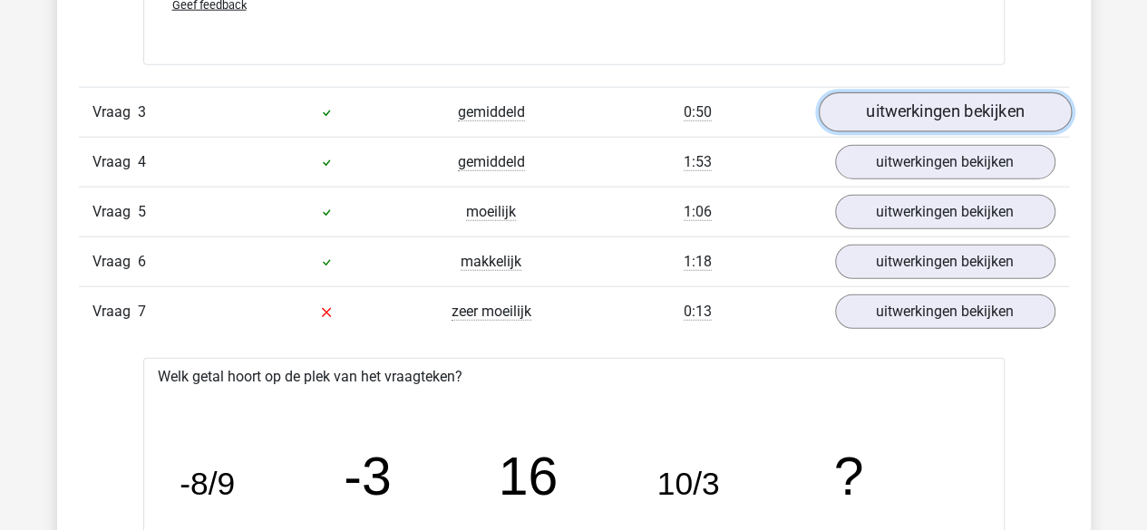
click at [852, 113] on link "uitwerkingen bekijken" at bounding box center [944, 112] width 253 height 40
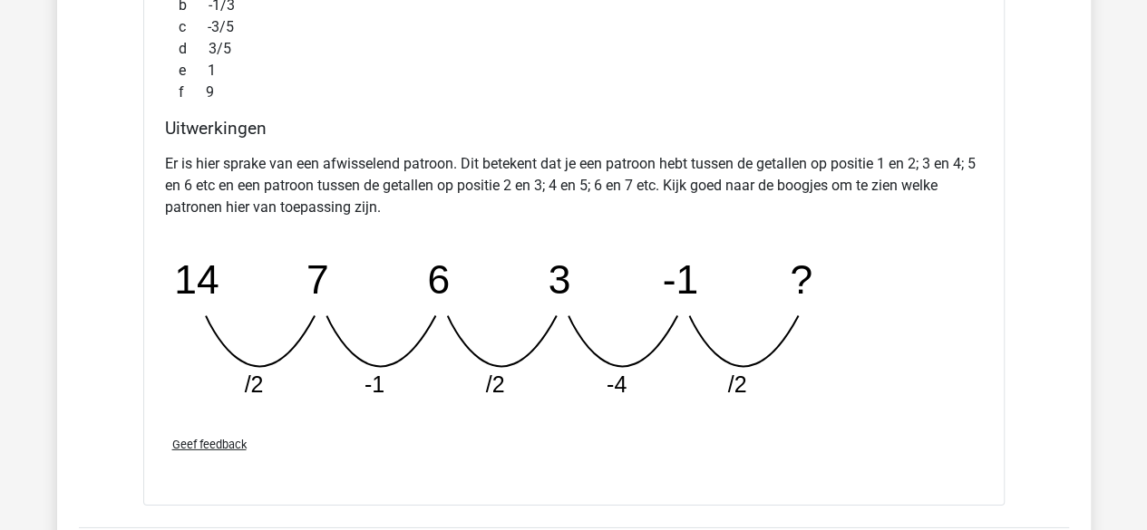
scroll to position [3081, 0]
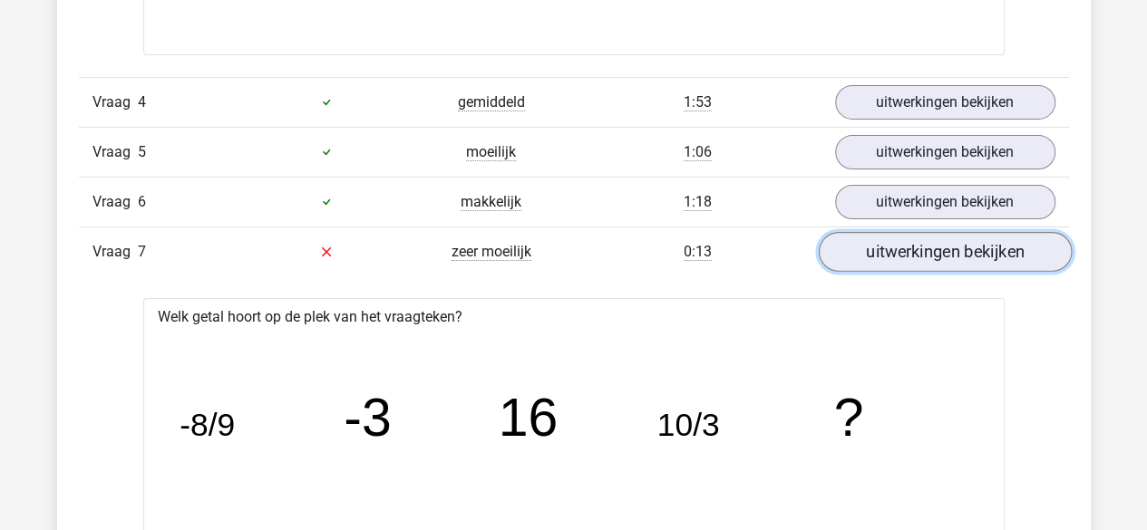
click at [852, 232] on link "uitwerkingen bekijken" at bounding box center [944, 252] width 253 height 40
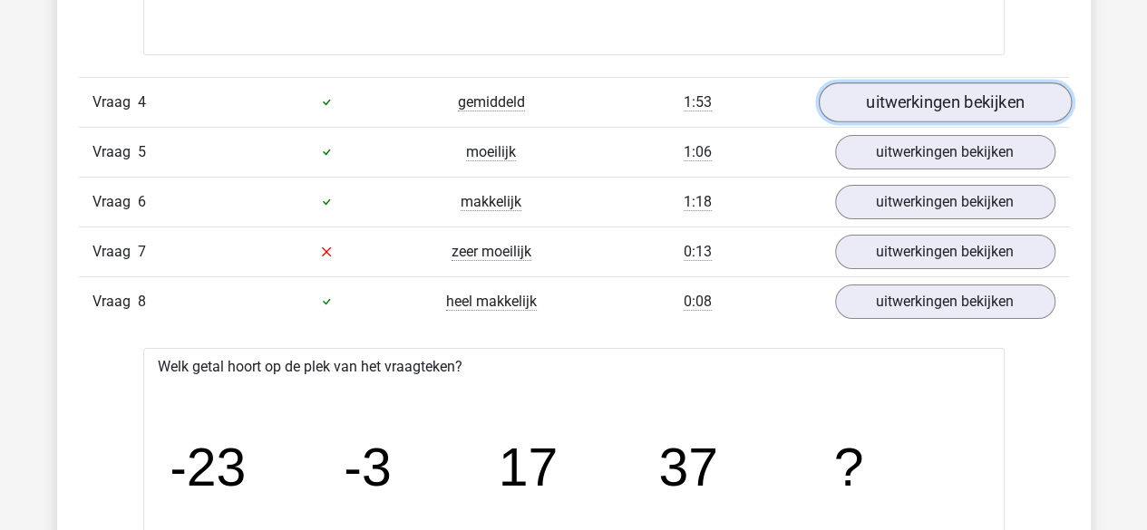
click at [867, 106] on link "uitwerkingen bekijken" at bounding box center [944, 102] width 253 height 40
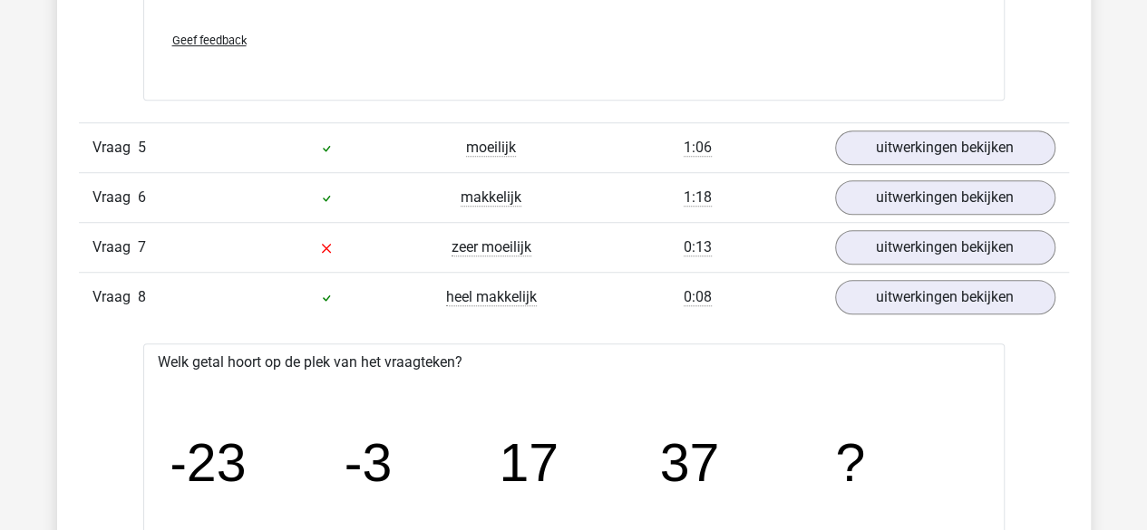
scroll to position [4012, 0]
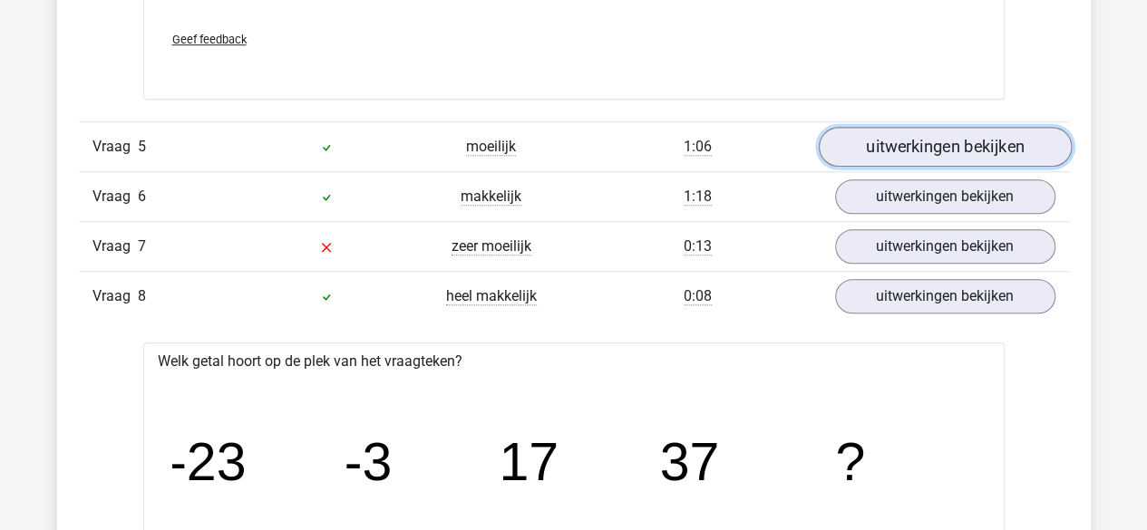
click at [856, 151] on link "uitwerkingen bekijken" at bounding box center [944, 147] width 253 height 40
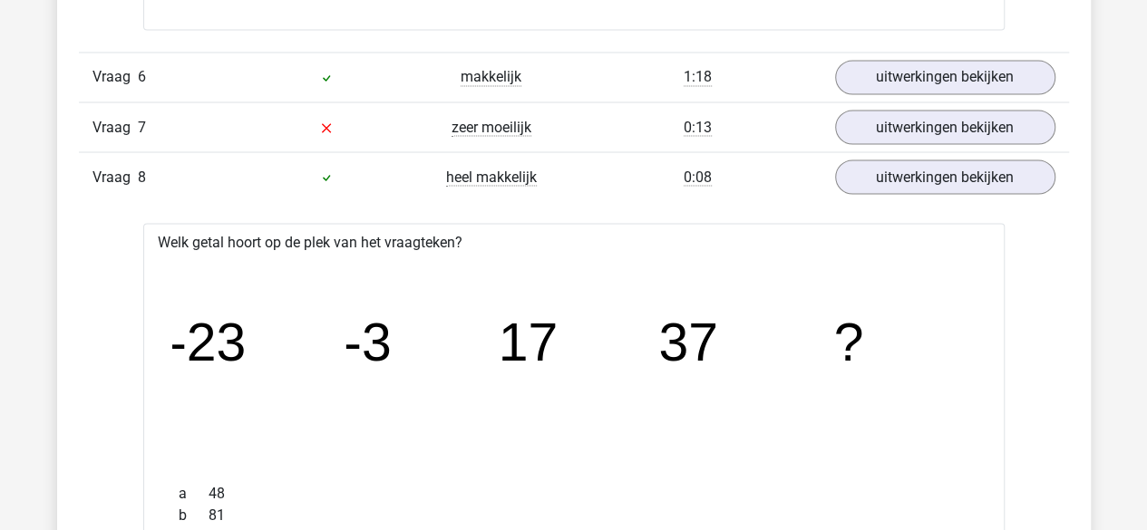
scroll to position [5065, 0]
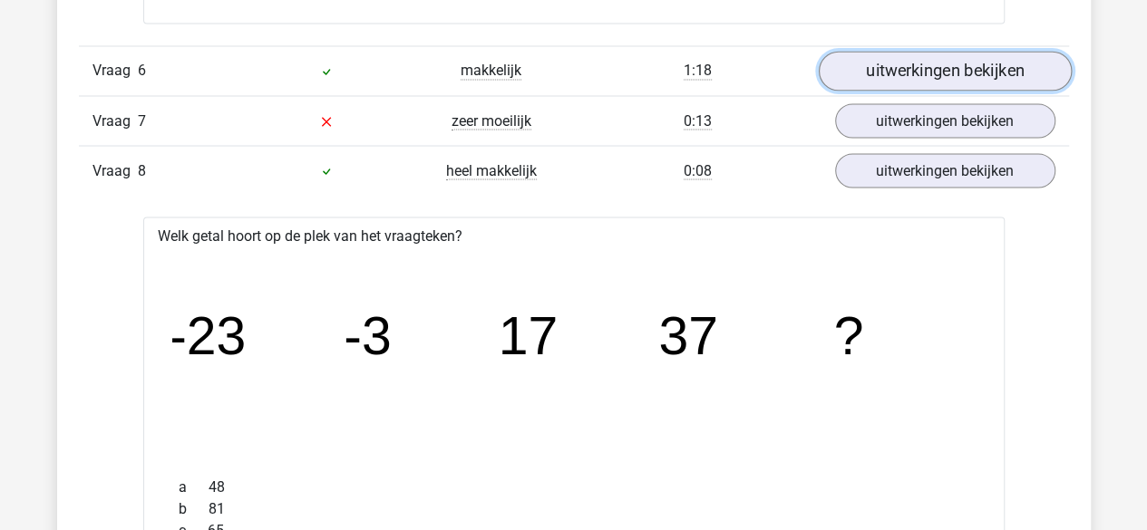
click at [912, 51] on link "uitwerkingen bekijken" at bounding box center [944, 71] width 253 height 40
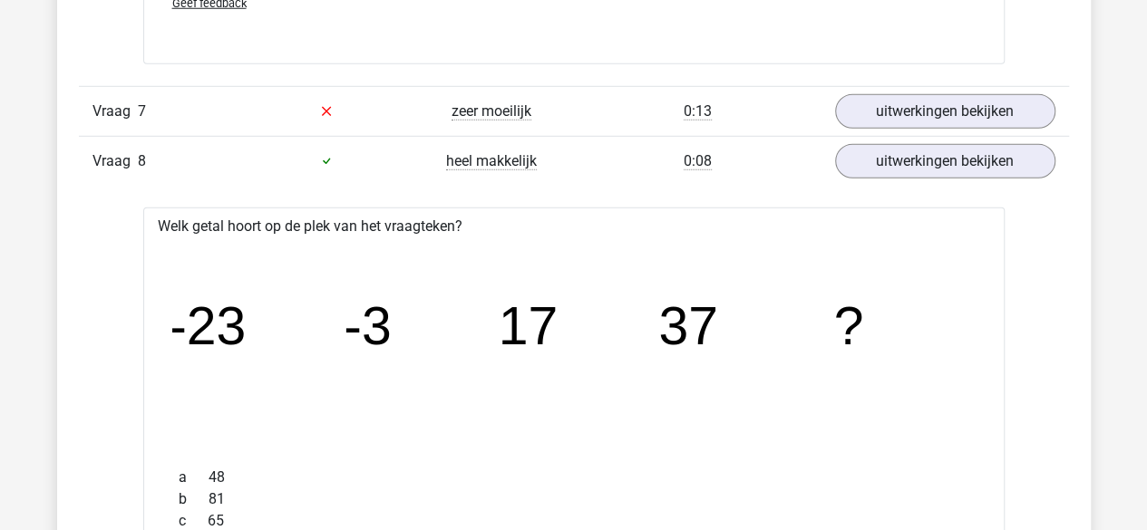
scroll to position [6029, 0]
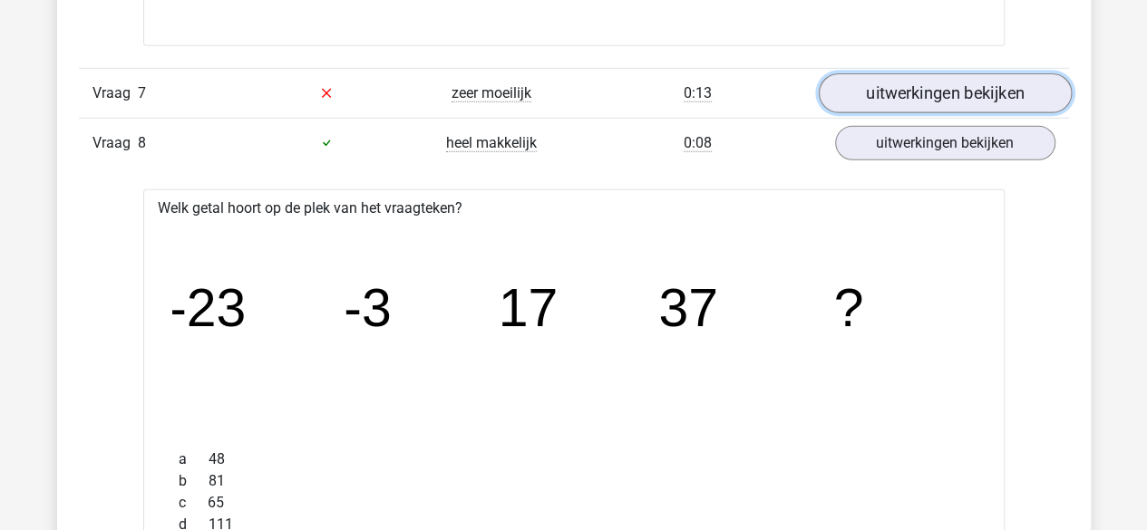
click at [910, 84] on link "uitwerkingen bekijken" at bounding box center [944, 93] width 253 height 40
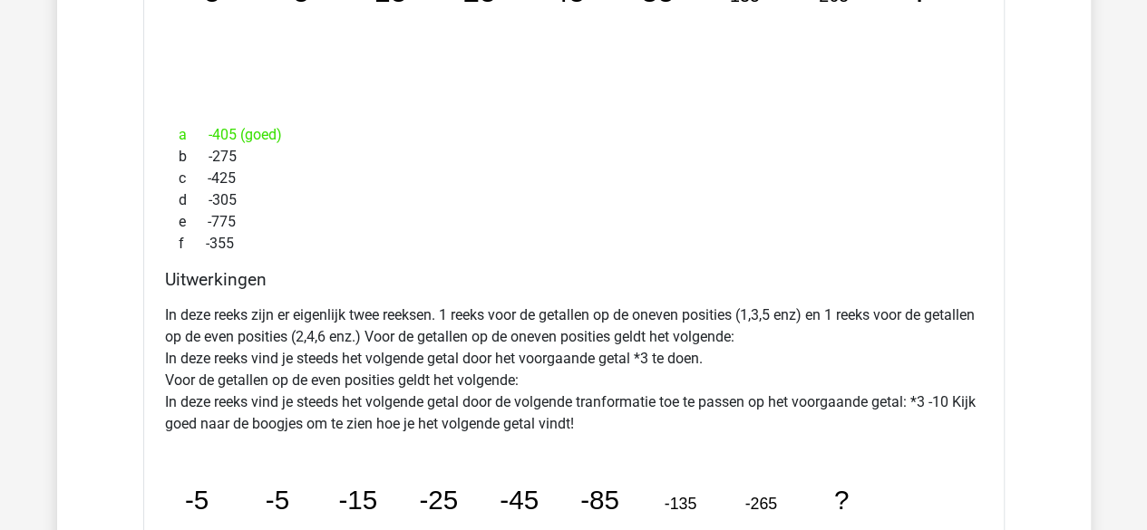
scroll to position [9230, 0]
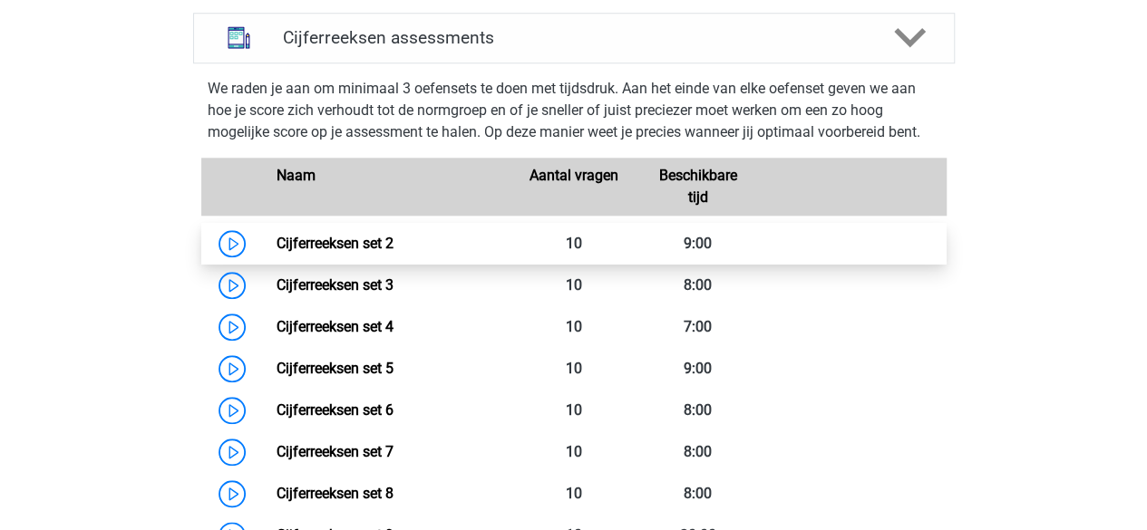
scroll to position [781, 0]
click at [346, 253] on link "Cijferreeksen set 2" at bounding box center [334, 244] width 117 height 17
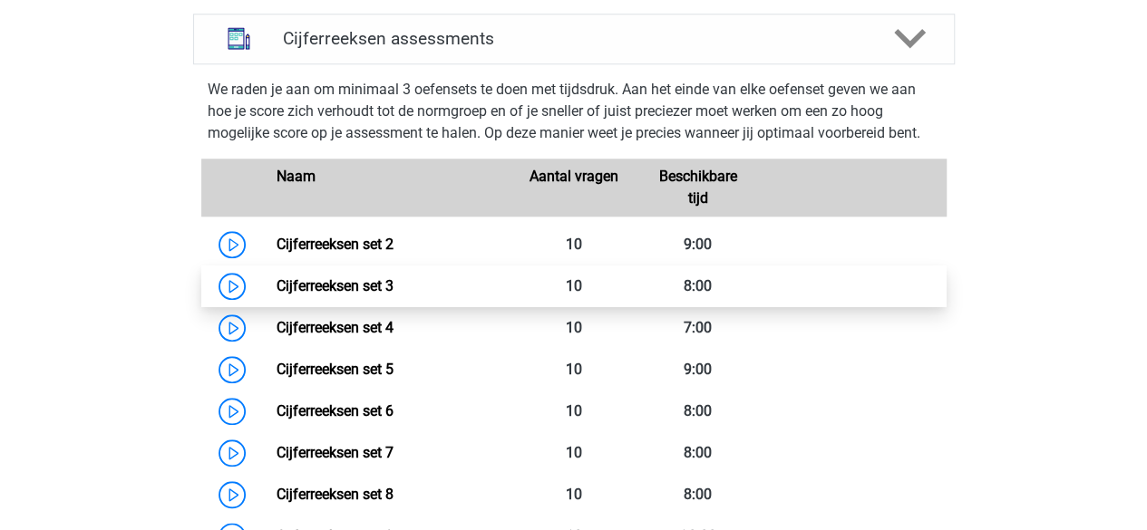
click at [311, 295] on link "Cijferreeksen set 3" at bounding box center [334, 285] width 117 height 17
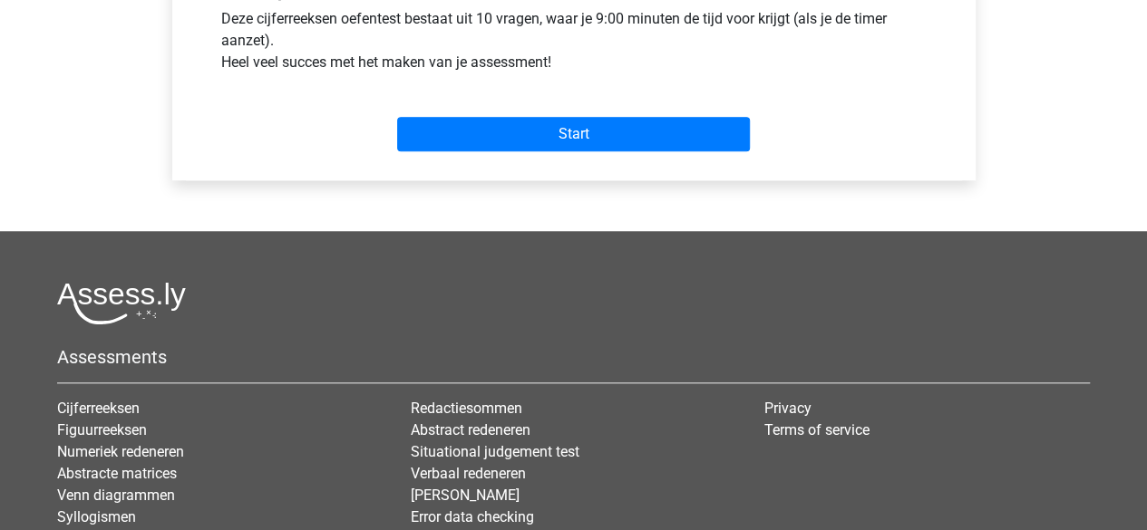
scroll to position [723, 0]
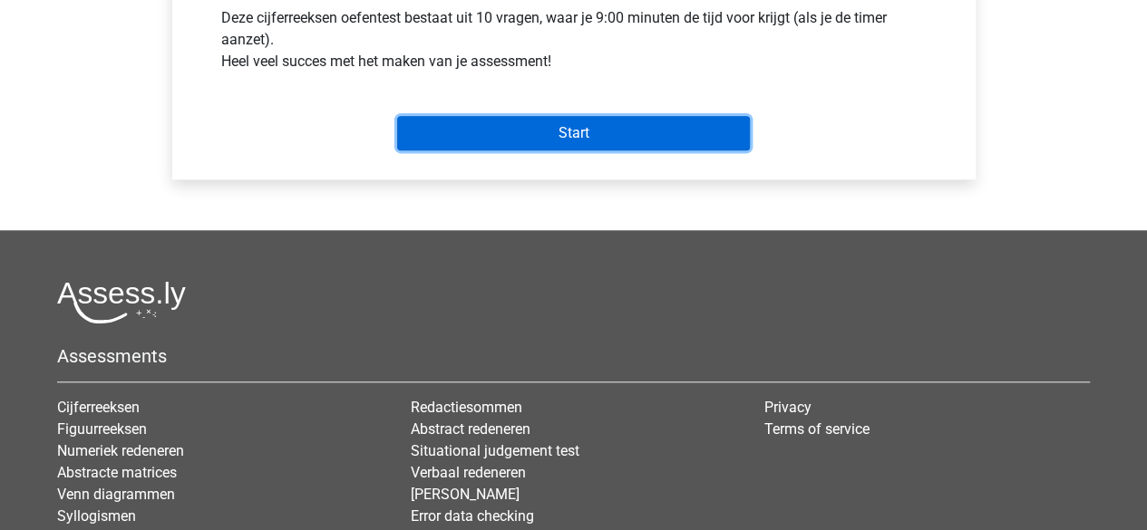
click at [506, 142] on input "Start" at bounding box center [573, 133] width 353 height 34
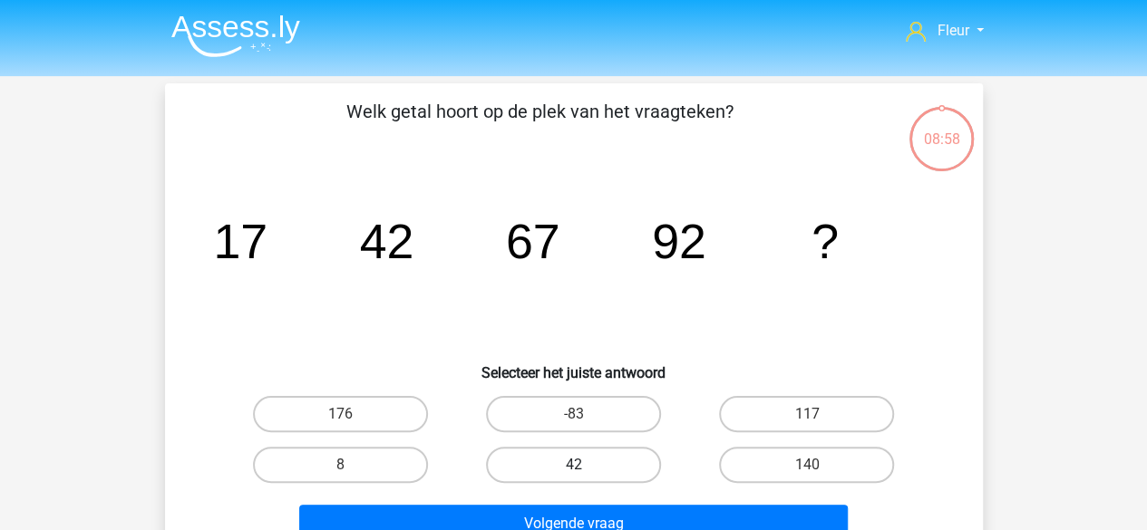
click at [566, 462] on label "42" at bounding box center [573, 465] width 175 height 36
click at [573, 465] on input "42" at bounding box center [579, 471] width 12 height 12
radio input "true"
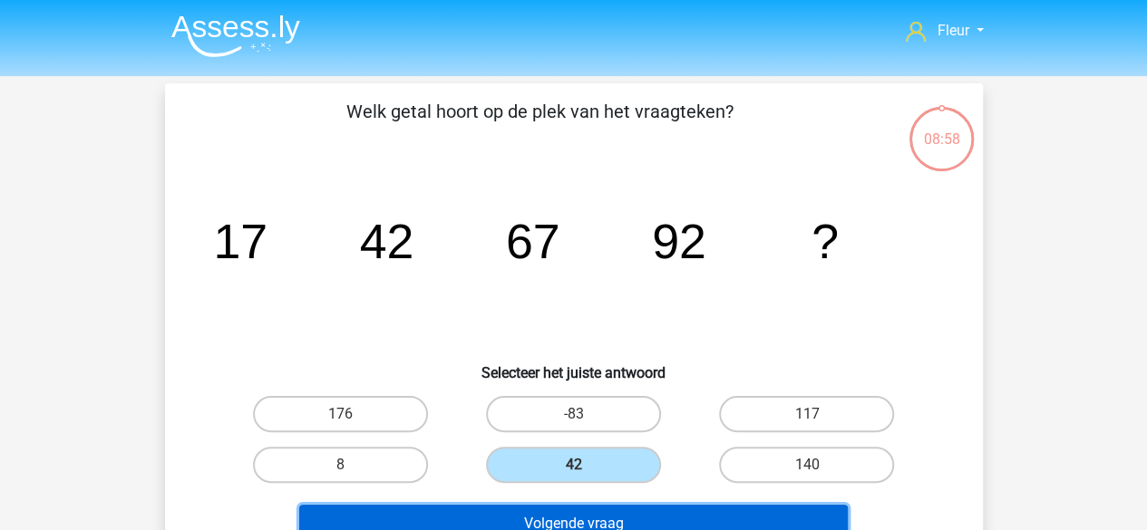
click at [555, 512] on button "Volgende vraag" at bounding box center [573, 524] width 548 height 38
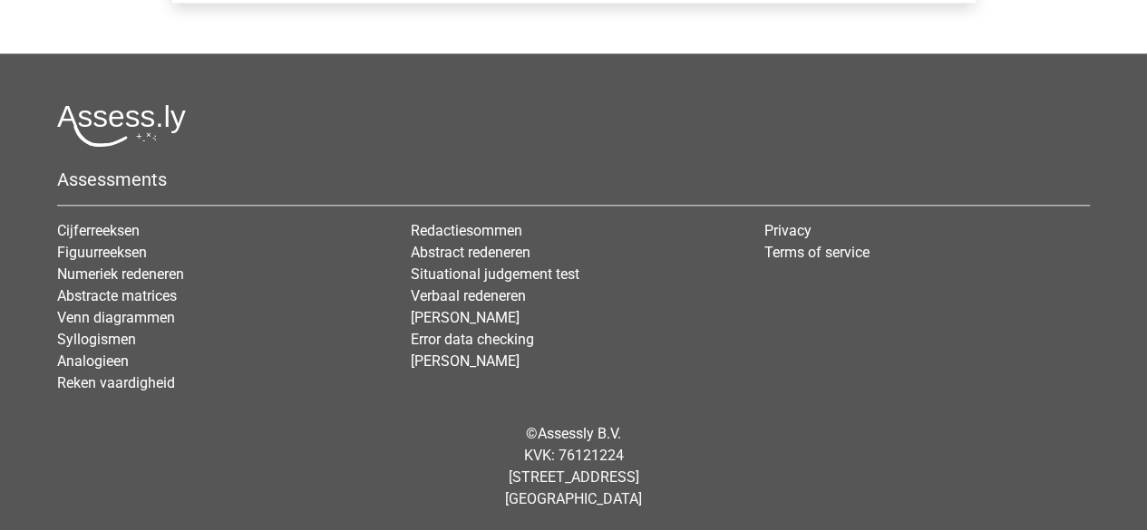
scroll to position [550, 0]
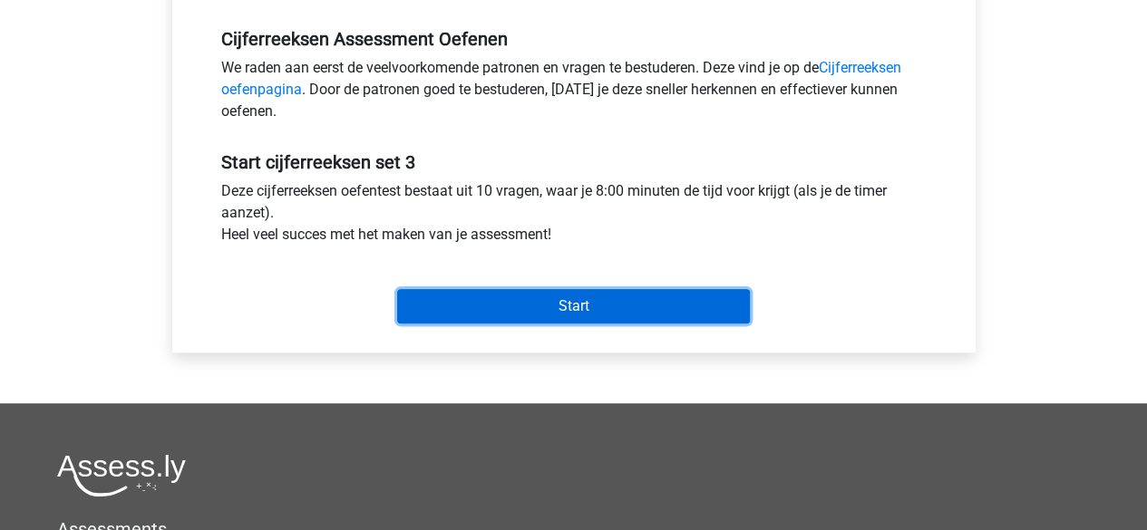
click at [451, 308] on input "Start" at bounding box center [573, 306] width 353 height 34
click at [433, 311] on input "Start" at bounding box center [573, 306] width 353 height 34
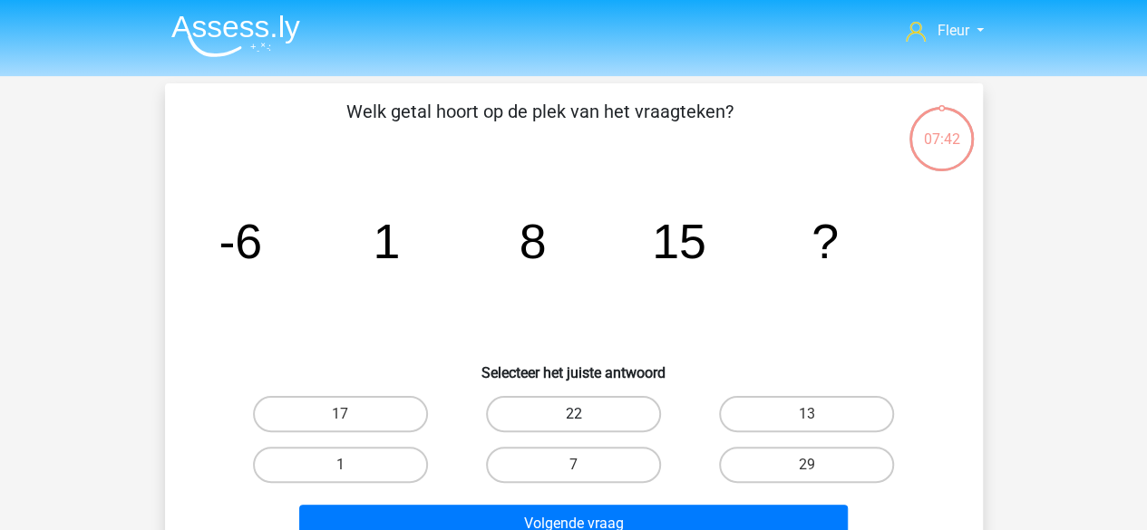
click at [584, 426] on label "22" at bounding box center [573, 414] width 175 height 36
click at [584, 426] on input "22" at bounding box center [579, 420] width 12 height 12
radio input "true"
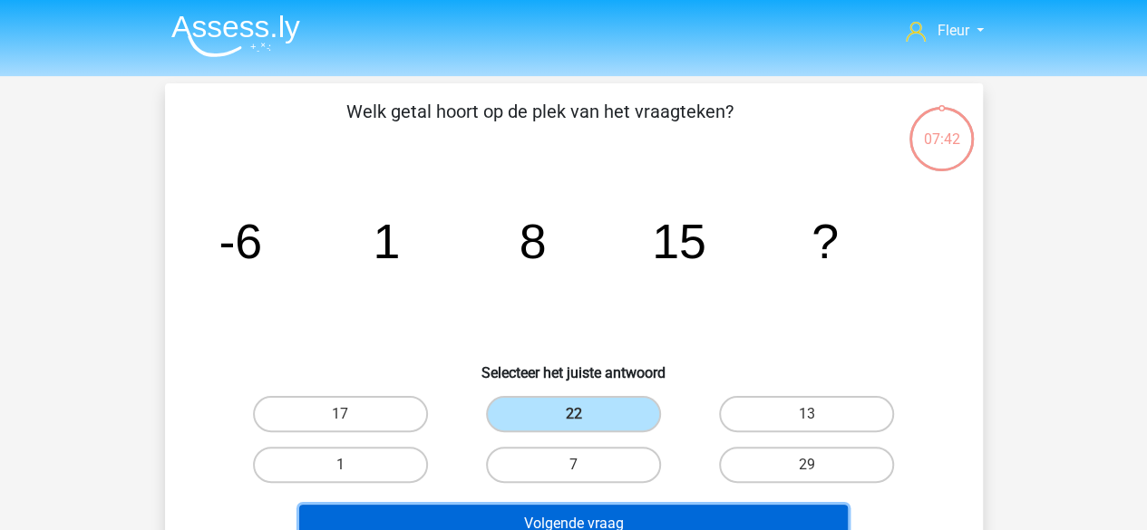
click at [578, 513] on button "Volgende vraag" at bounding box center [573, 524] width 548 height 38
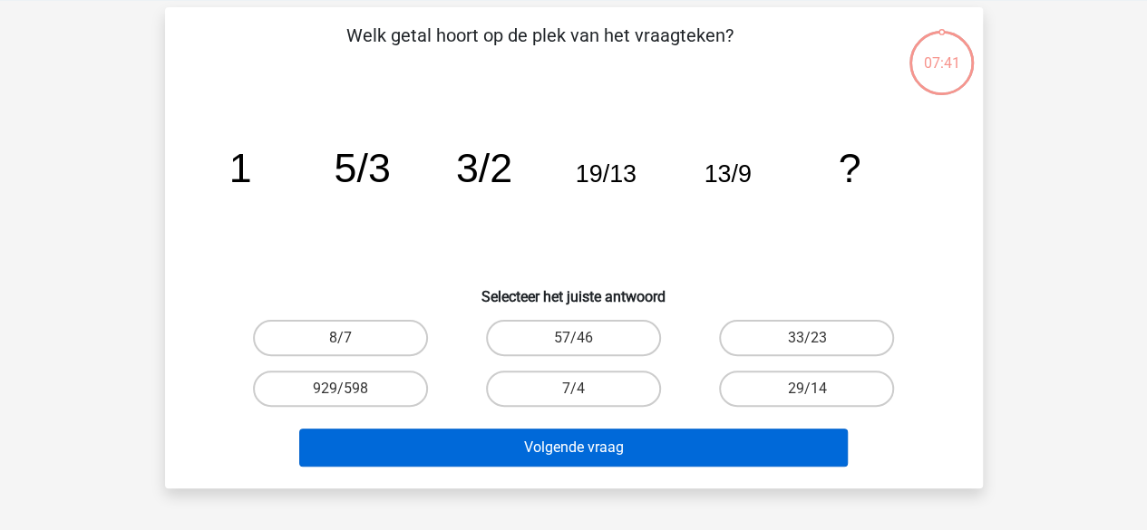
scroll to position [83, 0]
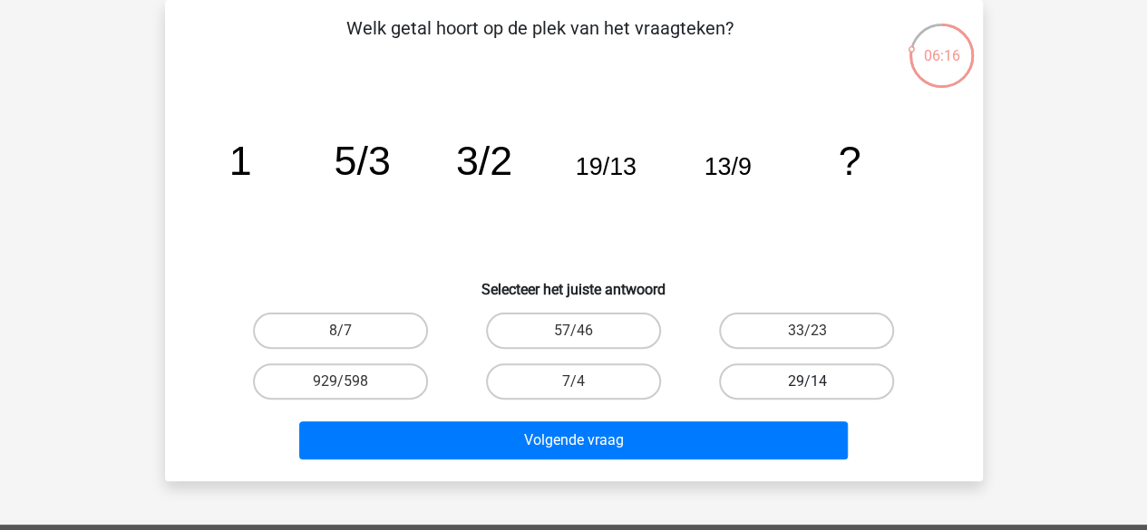
click at [767, 383] on label "29/14" at bounding box center [806, 382] width 175 height 36
click at [807, 383] on input "29/14" at bounding box center [813, 388] width 12 height 12
radio input "true"
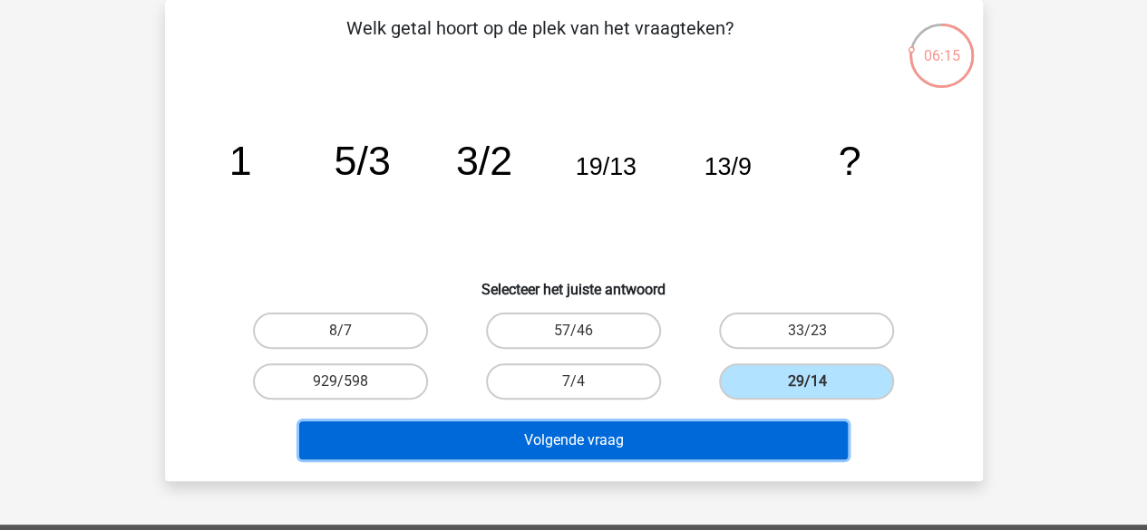
click at [723, 441] on button "Volgende vraag" at bounding box center [573, 441] width 548 height 38
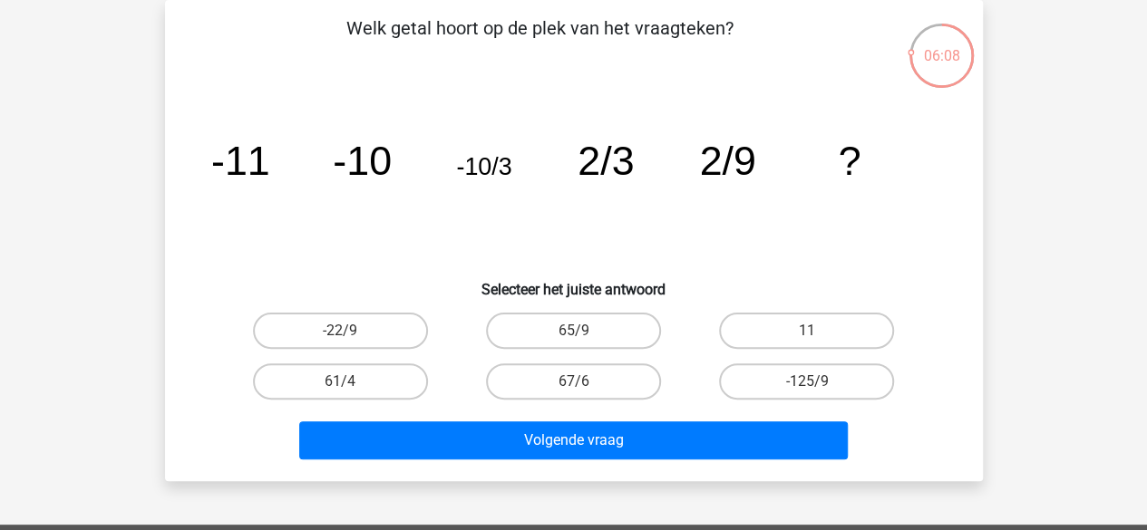
click at [627, 226] on icon "image/svg+xml -11 -10 -10/3 2/3 2/9 ?" at bounding box center [574, 174] width 731 height 183
click at [876, 374] on label "-125/9" at bounding box center [806, 382] width 175 height 36
click at [819, 382] on input "-125/9" at bounding box center [813, 388] width 12 height 12
radio input "true"
click at [783, 416] on div "Volgende vraag" at bounding box center [574, 437] width 760 height 60
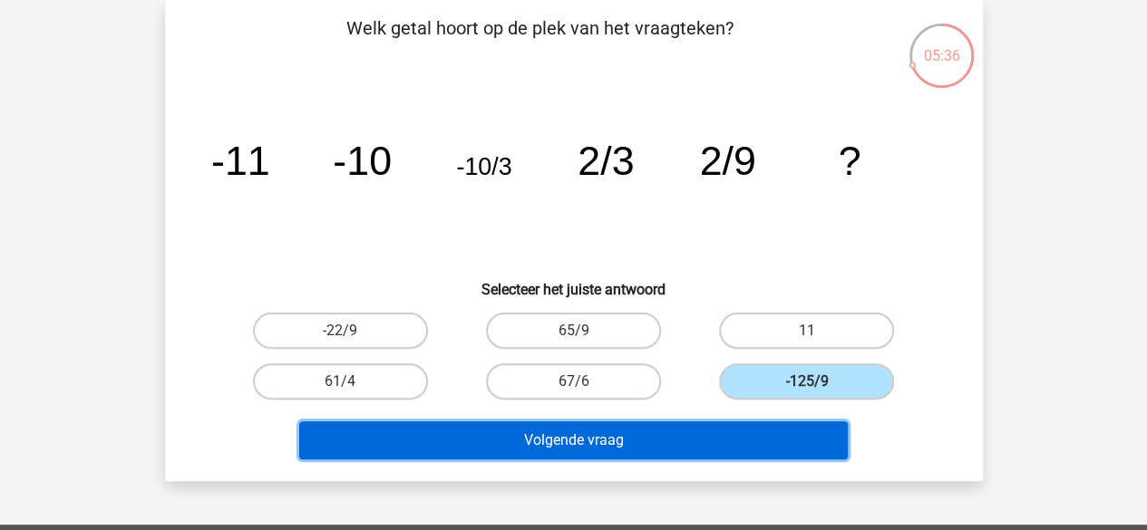
click at [769, 434] on button "Volgende vraag" at bounding box center [573, 441] width 548 height 38
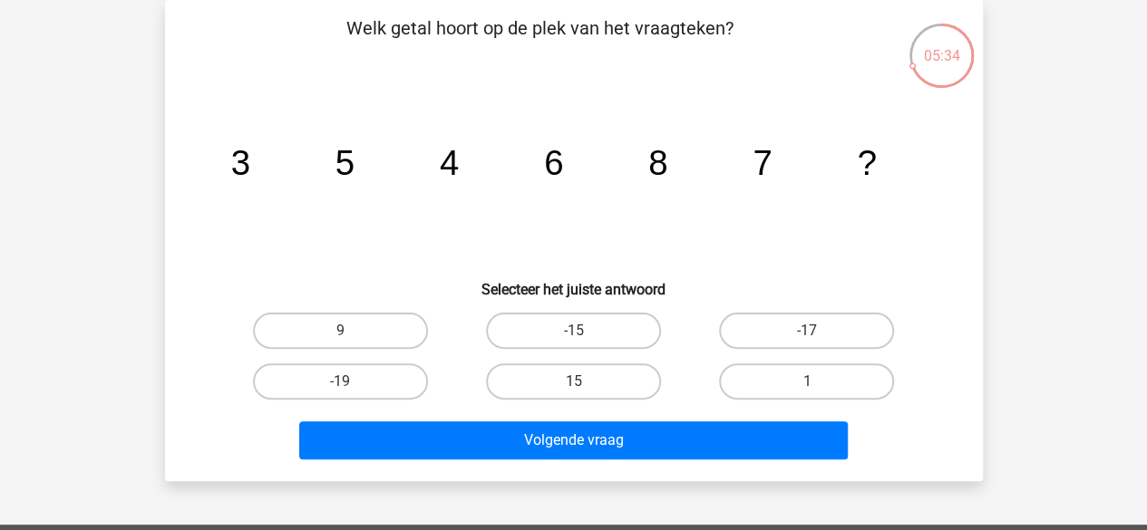
drag, startPoint x: 769, startPoint y: 434, endPoint x: 382, endPoint y: 256, distance: 426.3
click at [382, 256] on icon "image/svg+xml 3 5 4 6 8 7 ?" at bounding box center [574, 174] width 731 height 183
click at [370, 346] on label "9" at bounding box center [340, 331] width 175 height 36
click at [352, 343] on input "9" at bounding box center [346, 337] width 12 height 12
radio input "true"
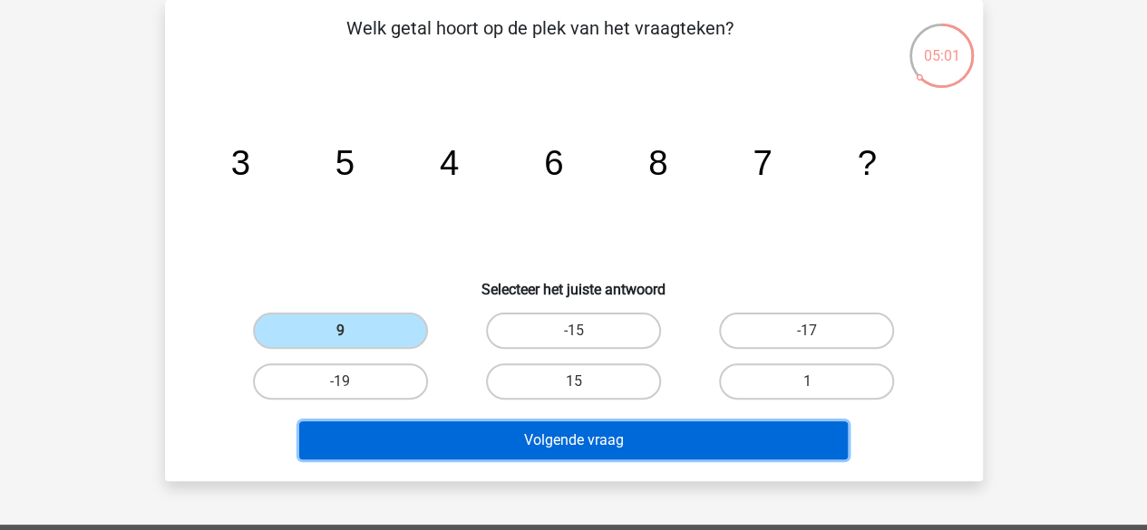
click at [430, 435] on button "Volgende vraag" at bounding box center [573, 441] width 548 height 38
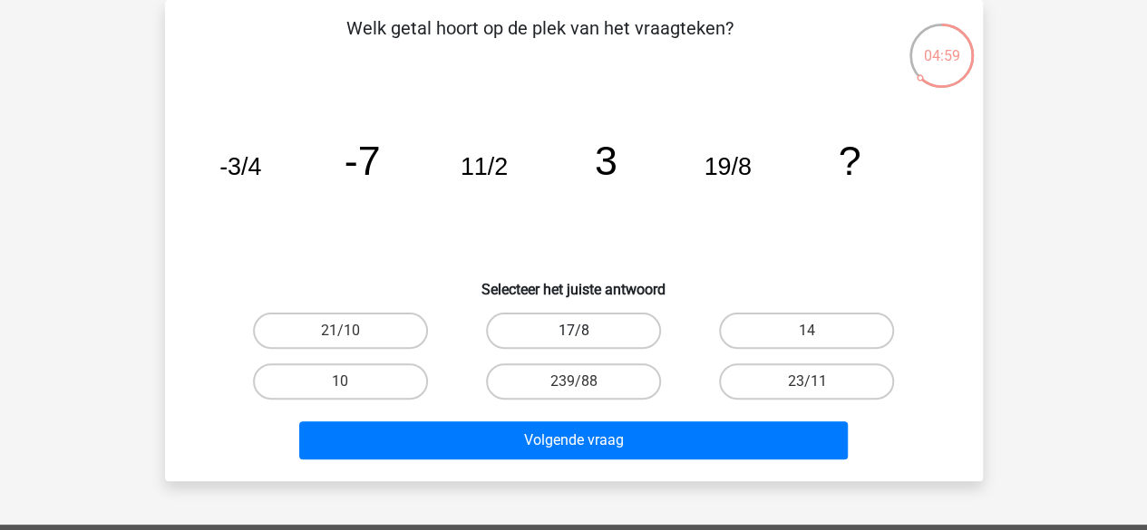
click at [499, 320] on label "17/8" at bounding box center [573, 331] width 175 height 36
click at [573, 331] on input "17/8" at bounding box center [579, 337] width 12 height 12
radio input "true"
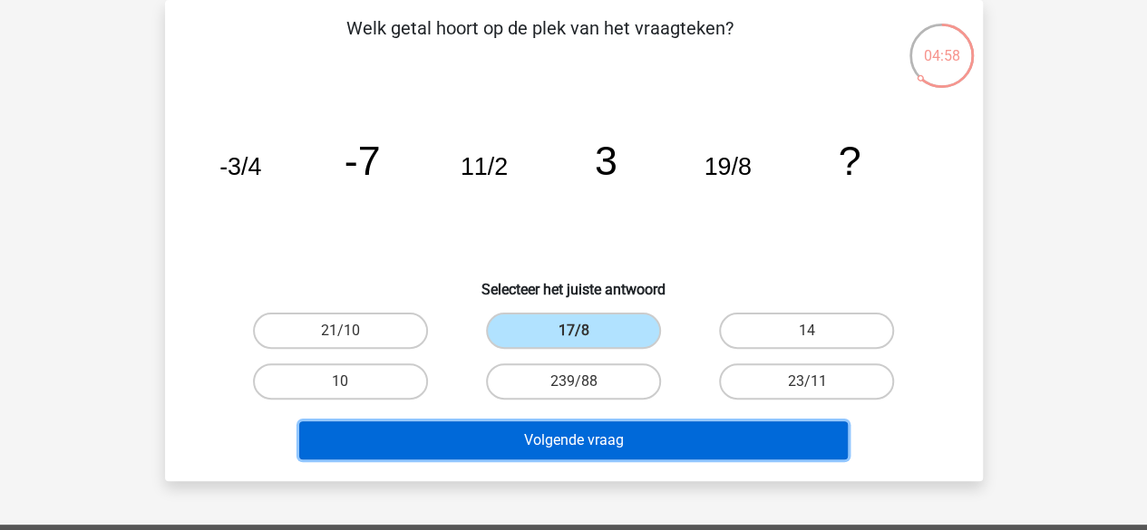
click at [468, 433] on button "Volgende vraag" at bounding box center [573, 441] width 548 height 38
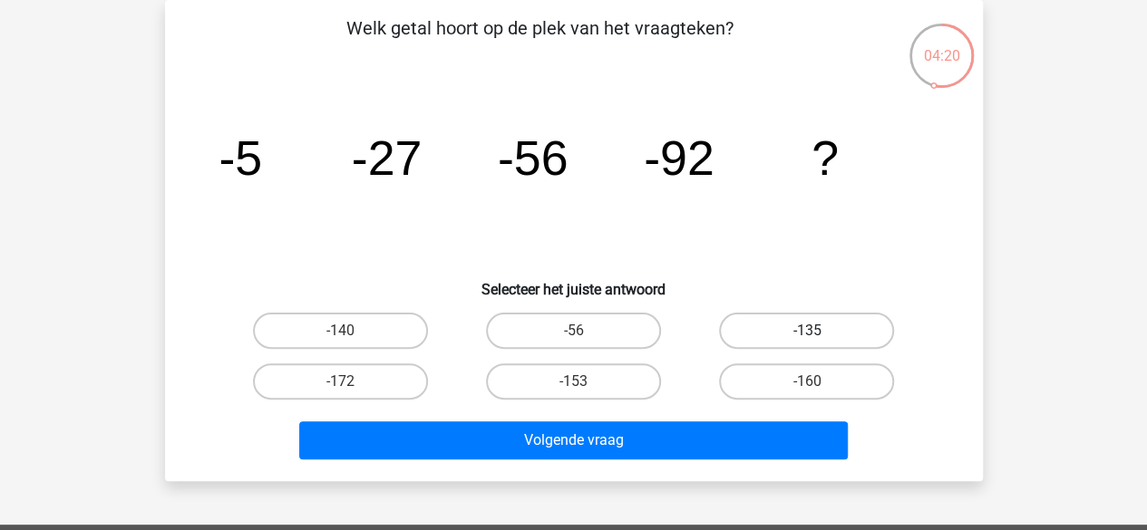
click at [750, 331] on label "-135" at bounding box center [806, 331] width 175 height 36
click at [807, 331] on input "-135" at bounding box center [813, 337] width 12 height 12
radio input "true"
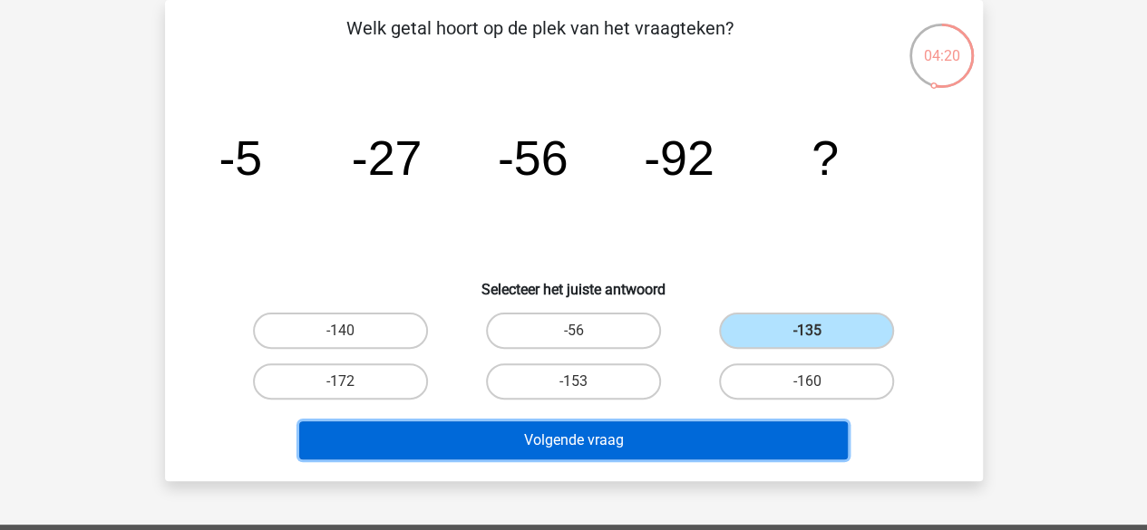
click at [692, 438] on button "Volgende vraag" at bounding box center [573, 441] width 548 height 38
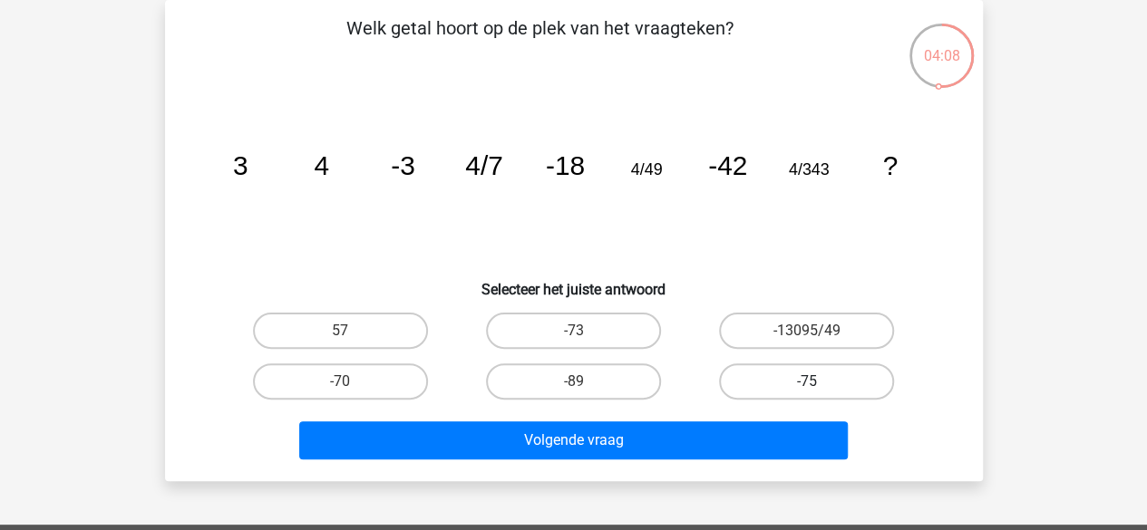
click at [862, 381] on label "-75" at bounding box center [806, 382] width 175 height 36
click at [819, 382] on input "-75" at bounding box center [813, 388] width 12 height 12
radio input "true"
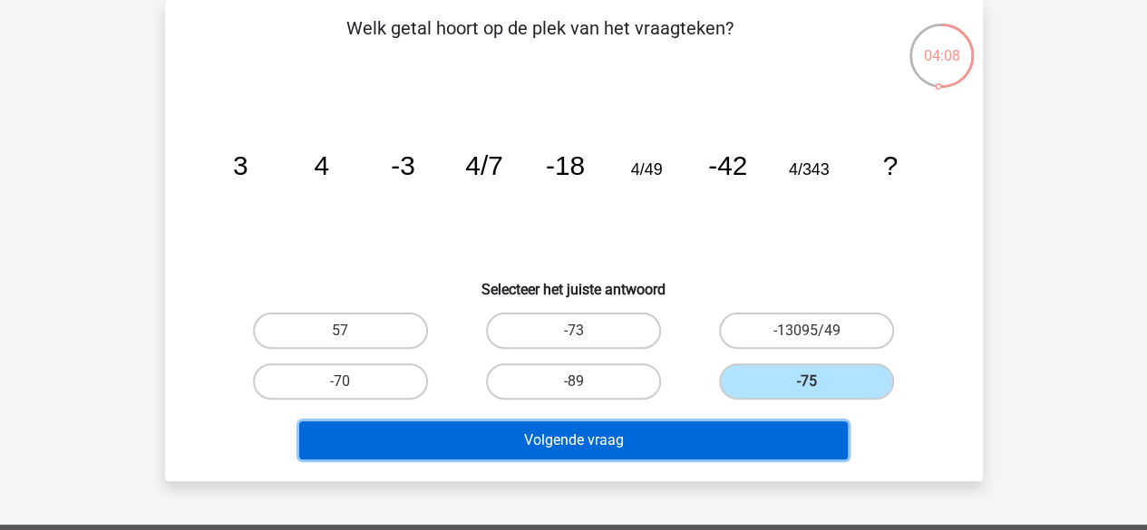
click at [823, 422] on button "Volgende vraag" at bounding box center [573, 441] width 548 height 38
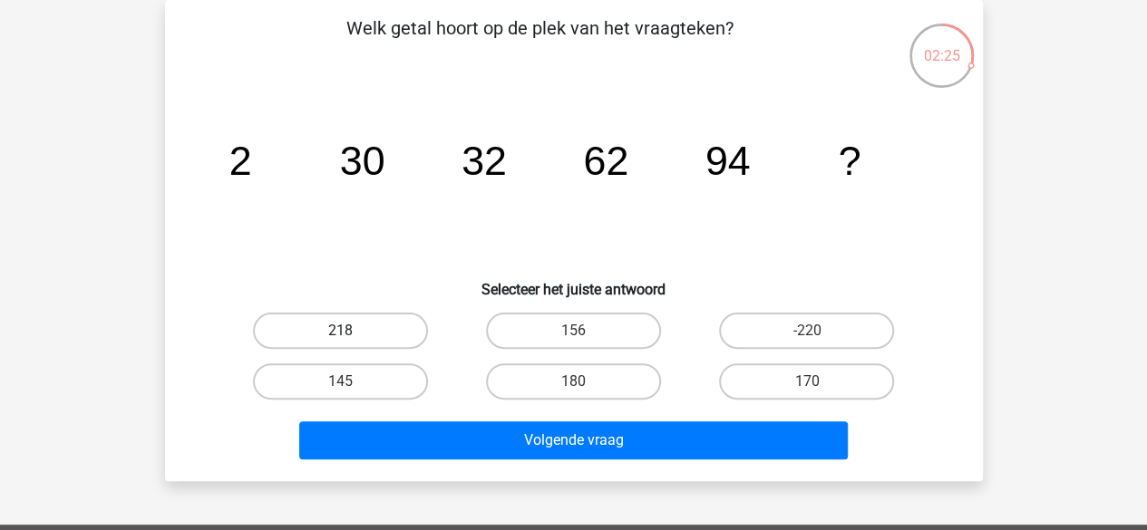
click at [417, 333] on label "218" at bounding box center [340, 331] width 175 height 36
click at [352, 333] on input "218" at bounding box center [346, 337] width 12 height 12
radio input "true"
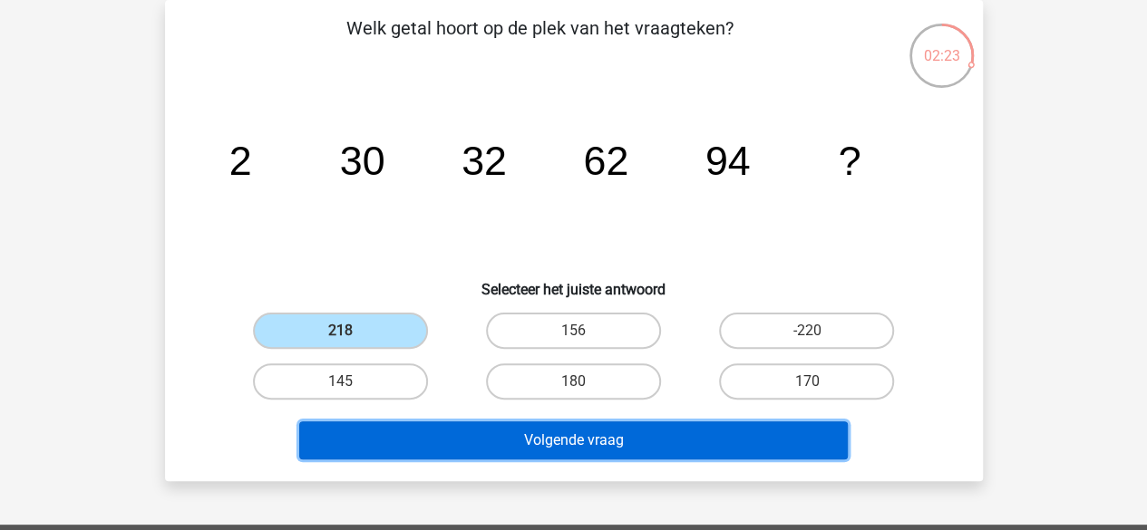
click at [491, 439] on button "Volgende vraag" at bounding box center [573, 441] width 548 height 38
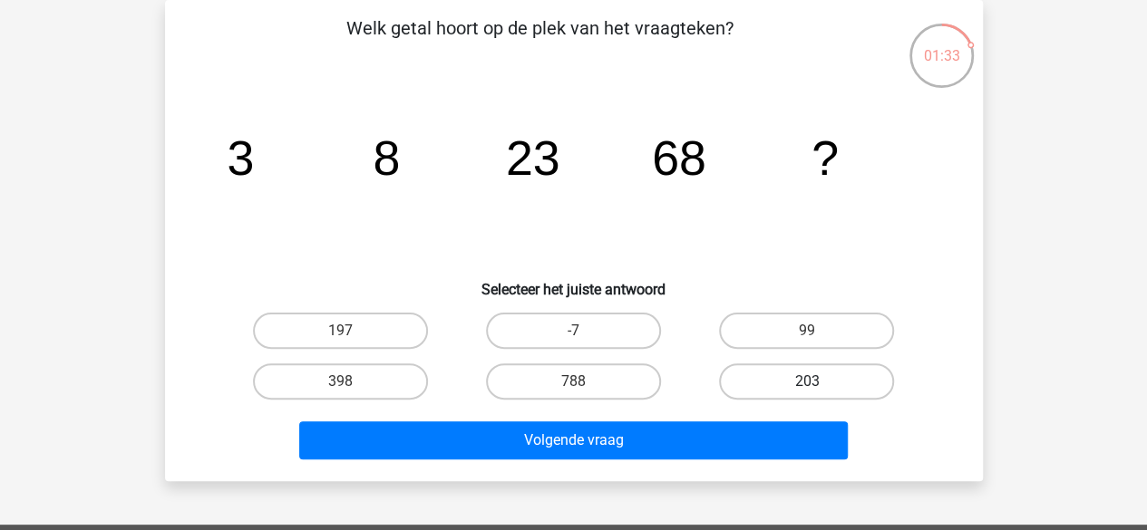
click at [751, 382] on label "203" at bounding box center [806, 382] width 175 height 36
click at [807, 382] on input "203" at bounding box center [813, 388] width 12 height 12
radio input "true"
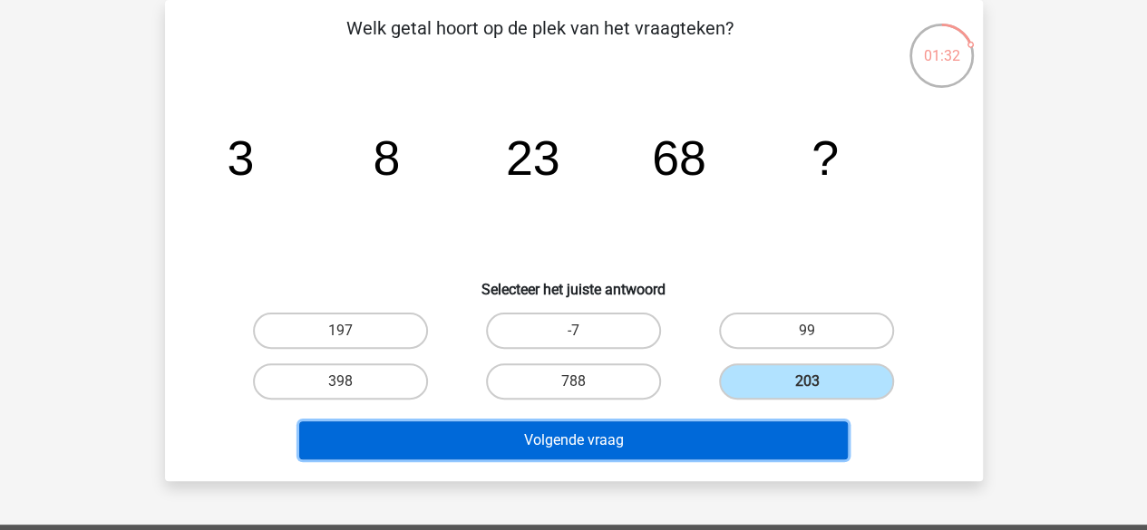
click at [674, 449] on button "Volgende vraag" at bounding box center [573, 441] width 548 height 38
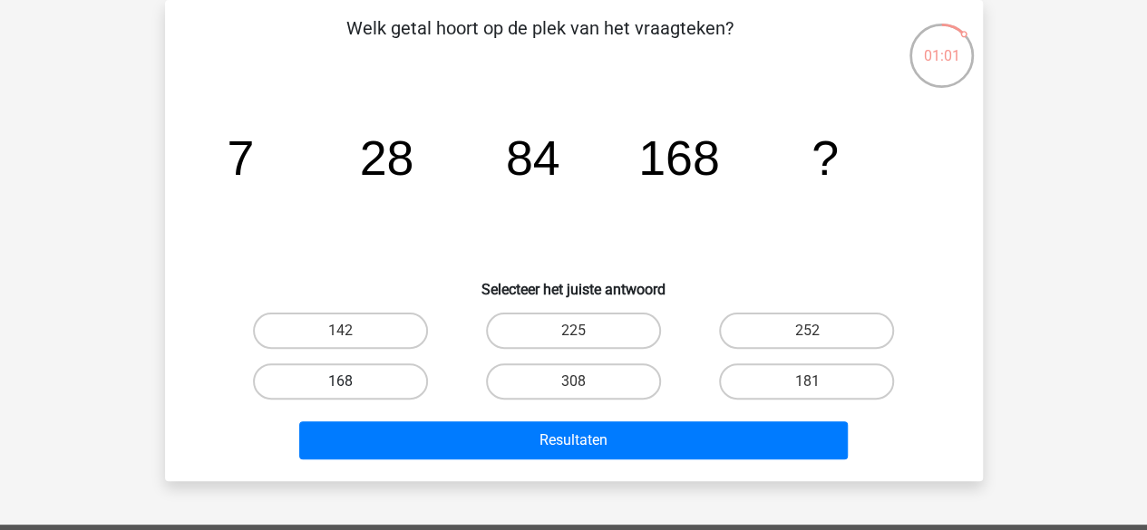
click at [334, 374] on label "168" at bounding box center [340, 382] width 175 height 36
click at [340, 382] on input "168" at bounding box center [346, 388] width 12 height 12
radio input "true"
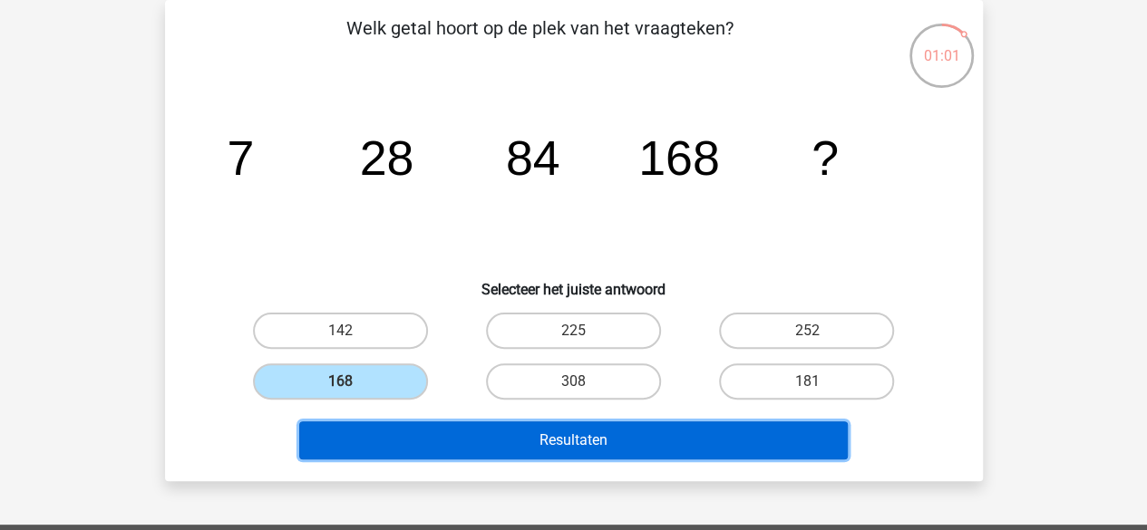
click at [354, 431] on button "Resultaten" at bounding box center [573, 441] width 548 height 38
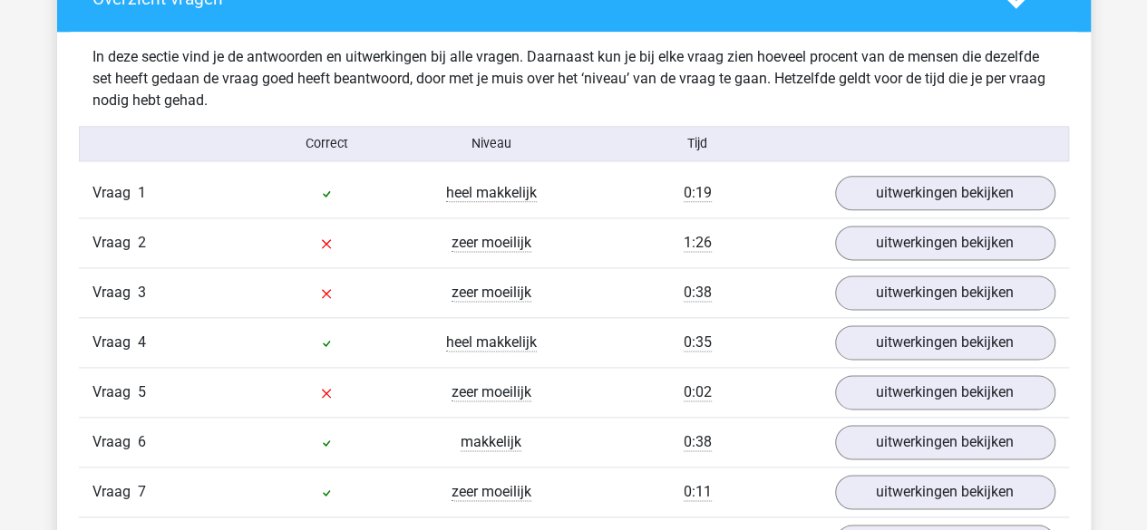
scroll to position [1133, 0]
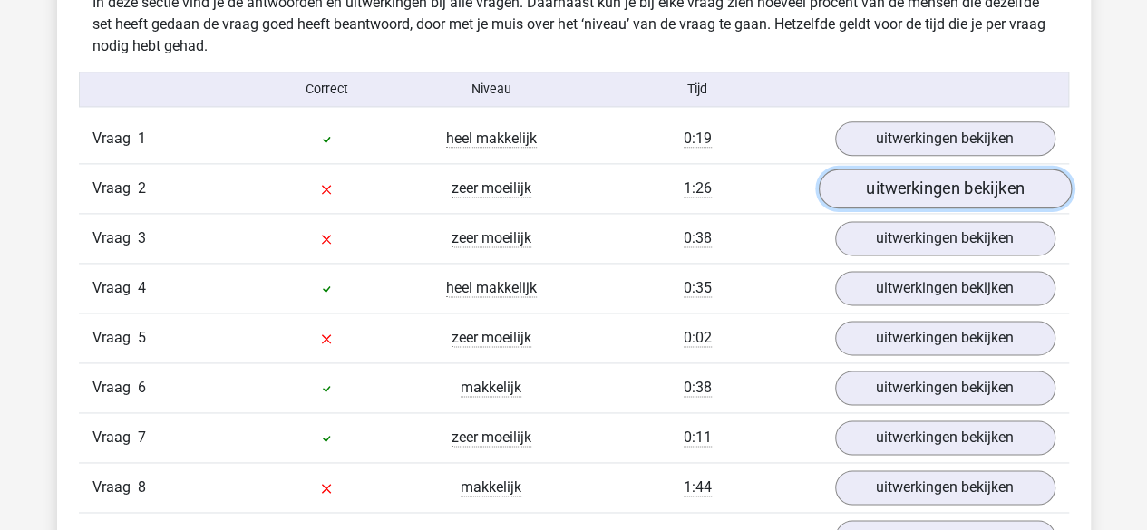
click at [923, 189] on link "uitwerkingen bekijken" at bounding box center [944, 189] width 253 height 40
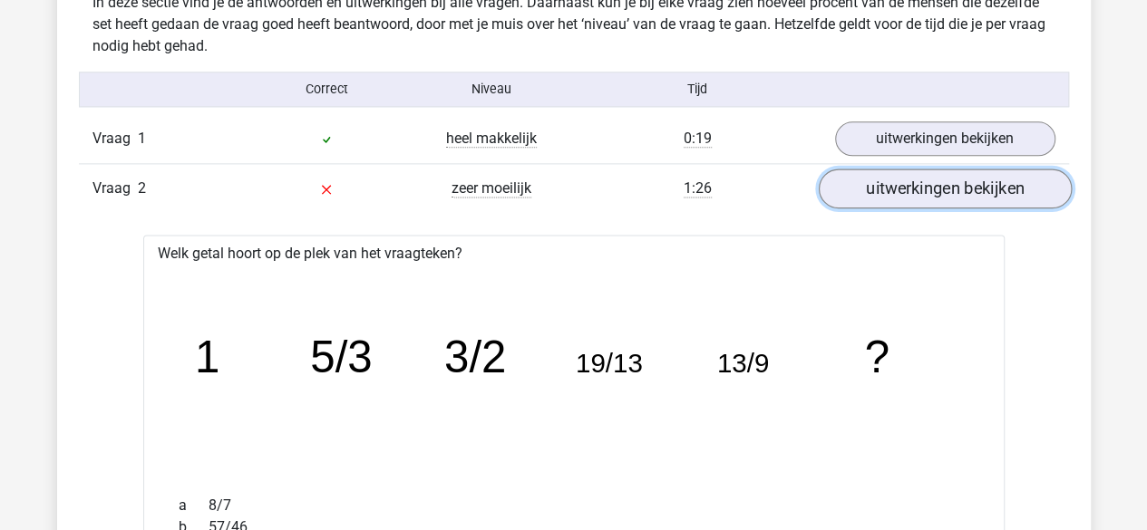
click at [923, 189] on link "uitwerkingen bekijken" at bounding box center [944, 189] width 253 height 40
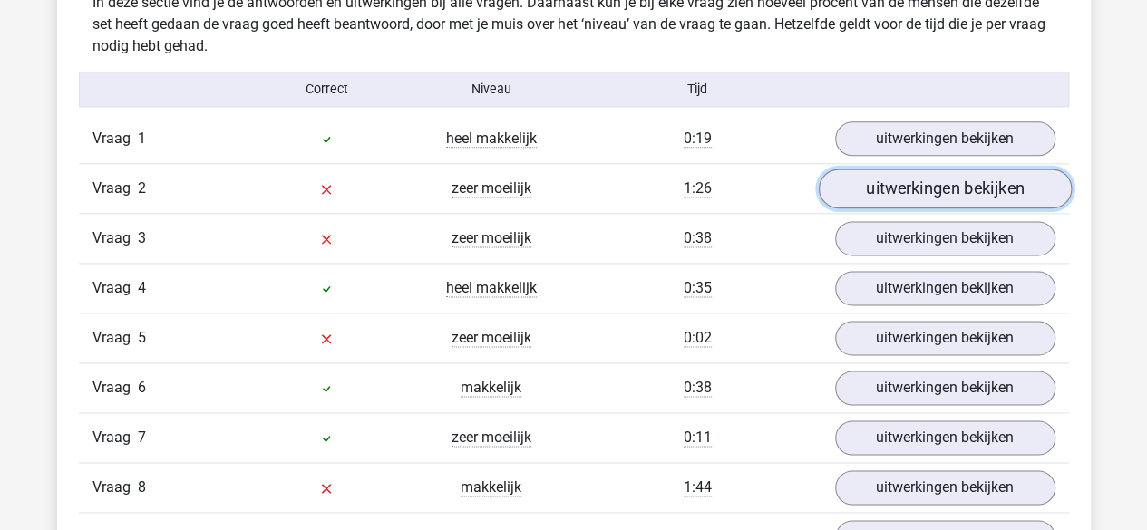
click at [912, 190] on link "uitwerkingen bekijken" at bounding box center [944, 189] width 253 height 40
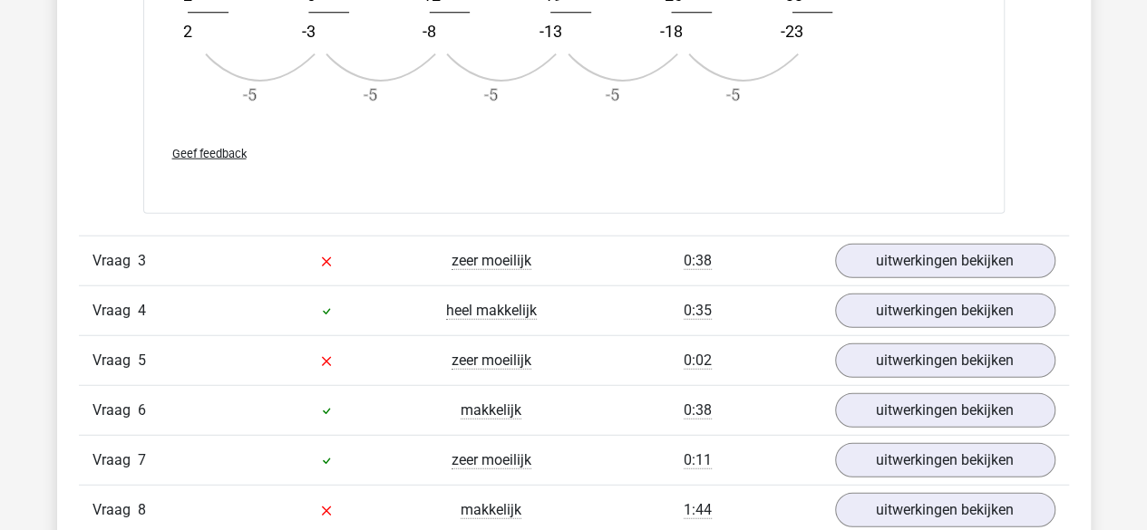
scroll to position [2244, 0]
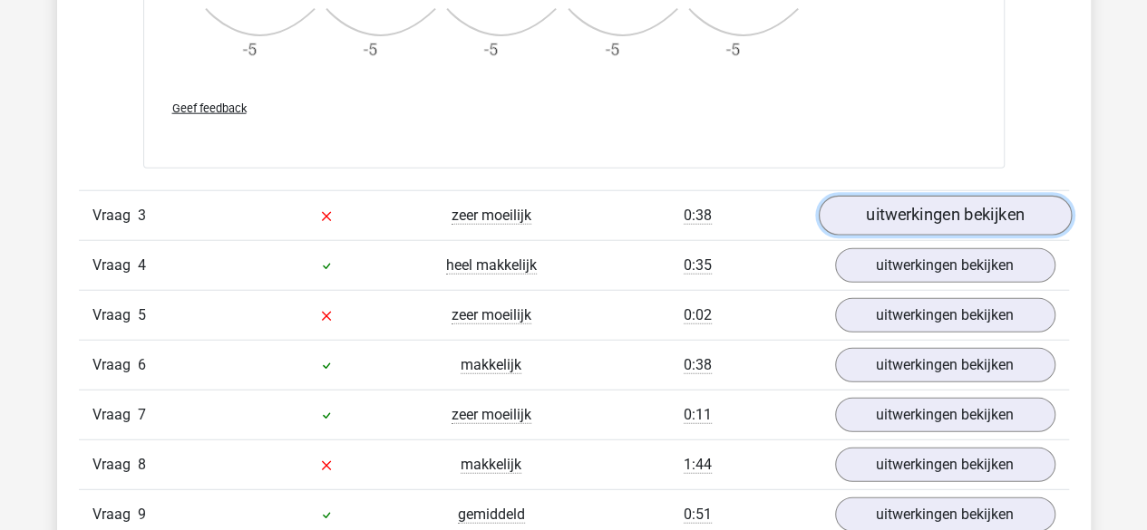
click at [931, 213] on link "uitwerkingen bekijken" at bounding box center [944, 216] width 253 height 40
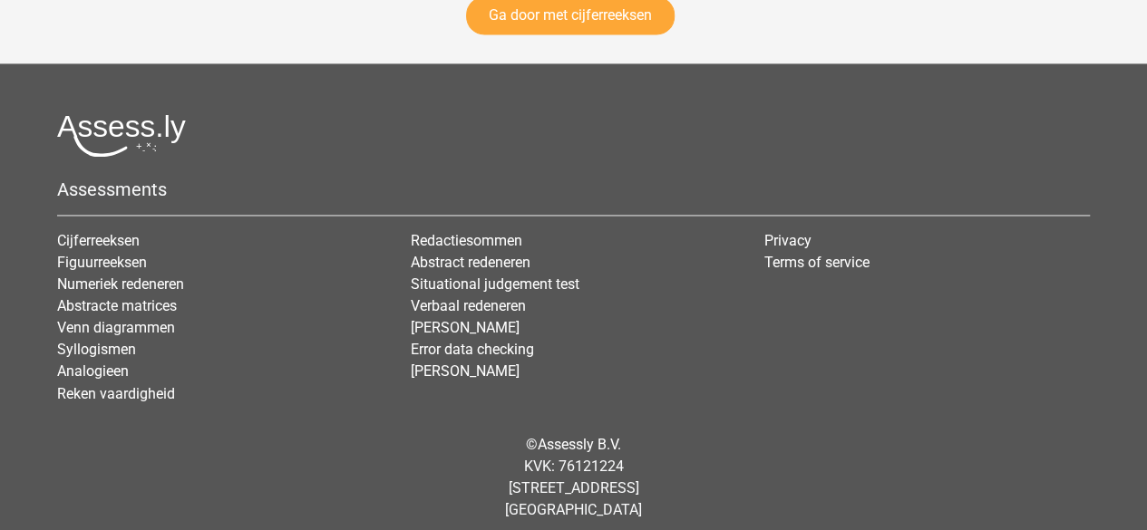
scroll to position [4577, 0]
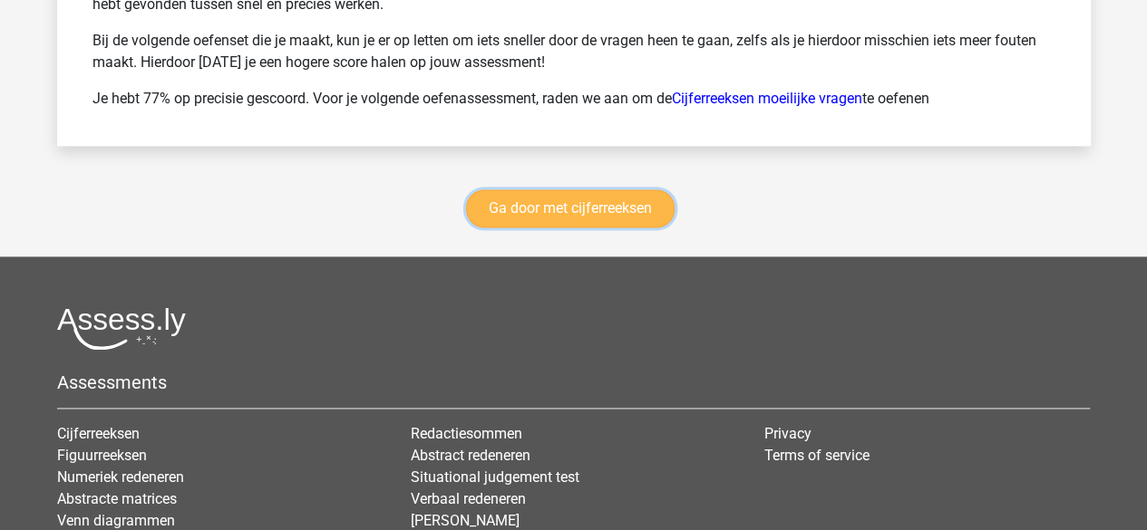
click at [524, 210] on link "Ga door met cijferreeksen" at bounding box center [570, 208] width 209 height 38
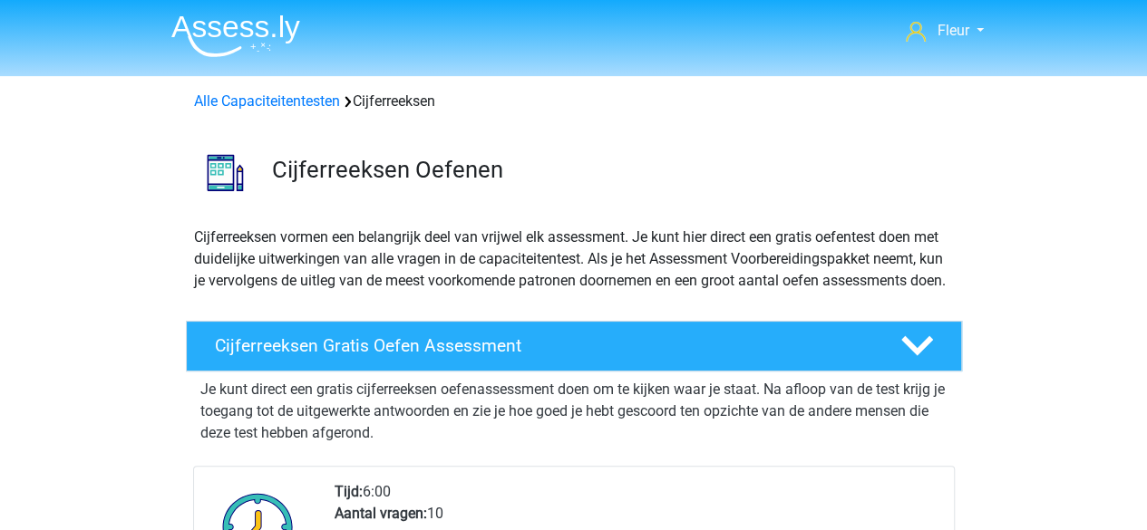
click at [257, 126] on div "Cijferreeksen Oefenen" at bounding box center [573, 169] width 861 height 99
click at [248, 104] on link "Alle Capaciteitentesten" at bounding box center [267, 100] width 146 height 17
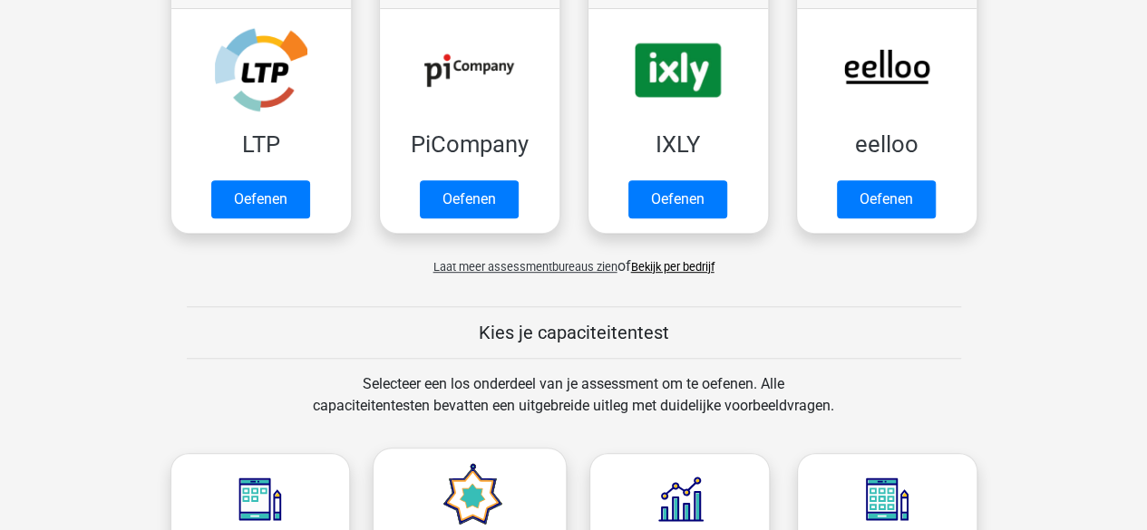
scroll to position [387, 0]
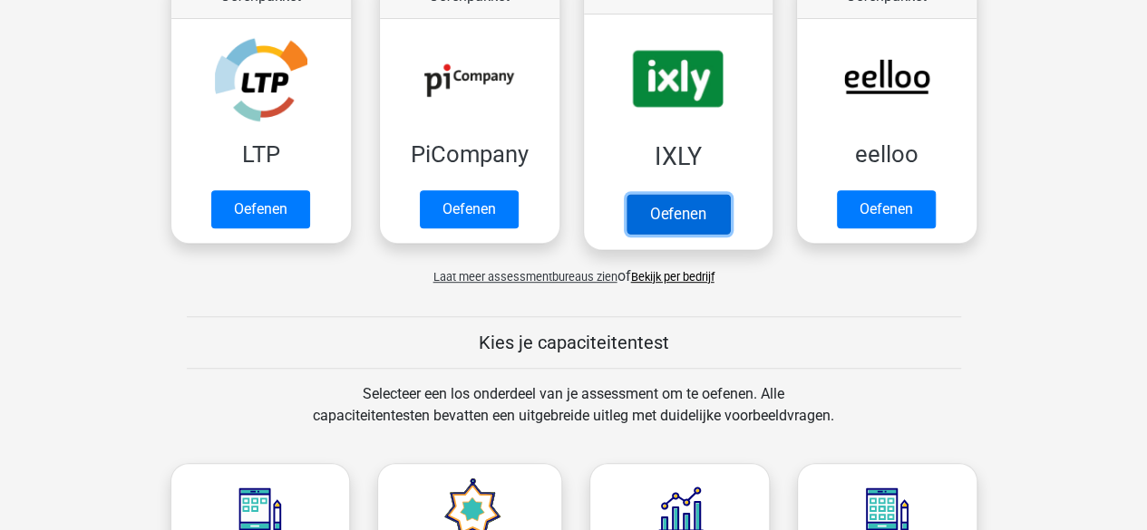
click at [645, 194] on link "Oefenen" at bounding box center [677, 214] width 103 height 40
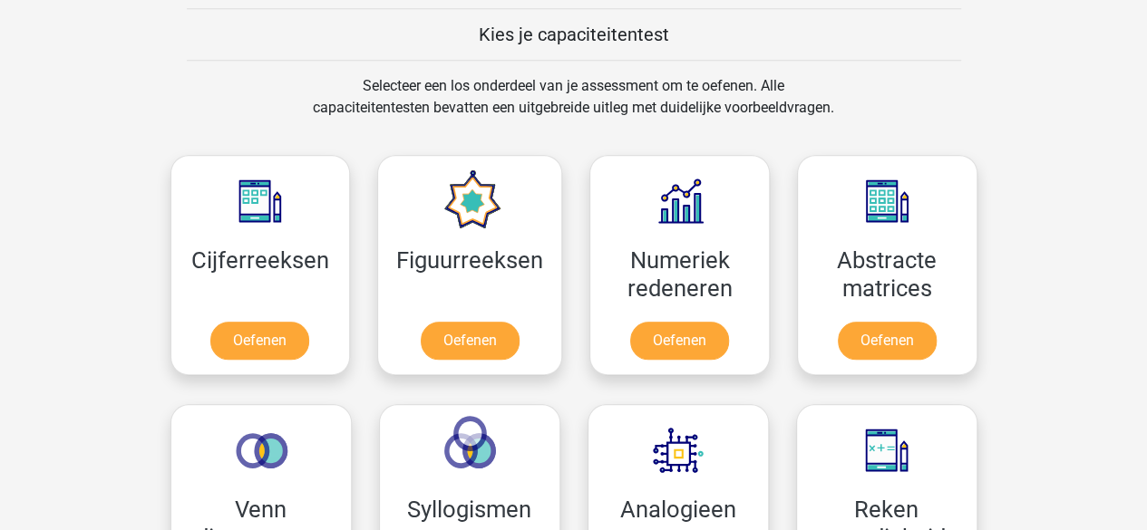
scroll to position [700, 0]
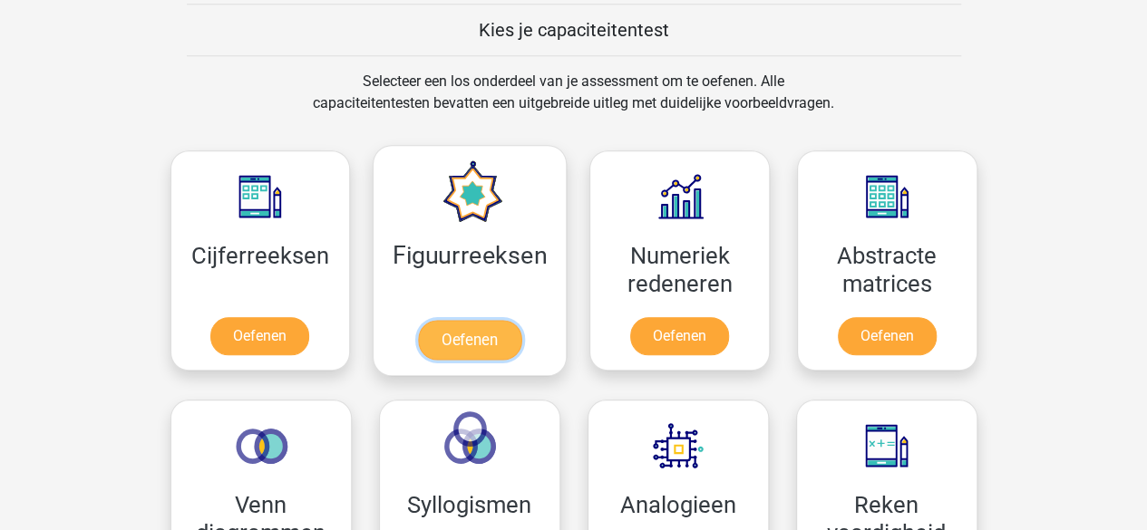
click at [512, 320] on link "Oefenen" at bounding box center [469, 340] width 103 height 40
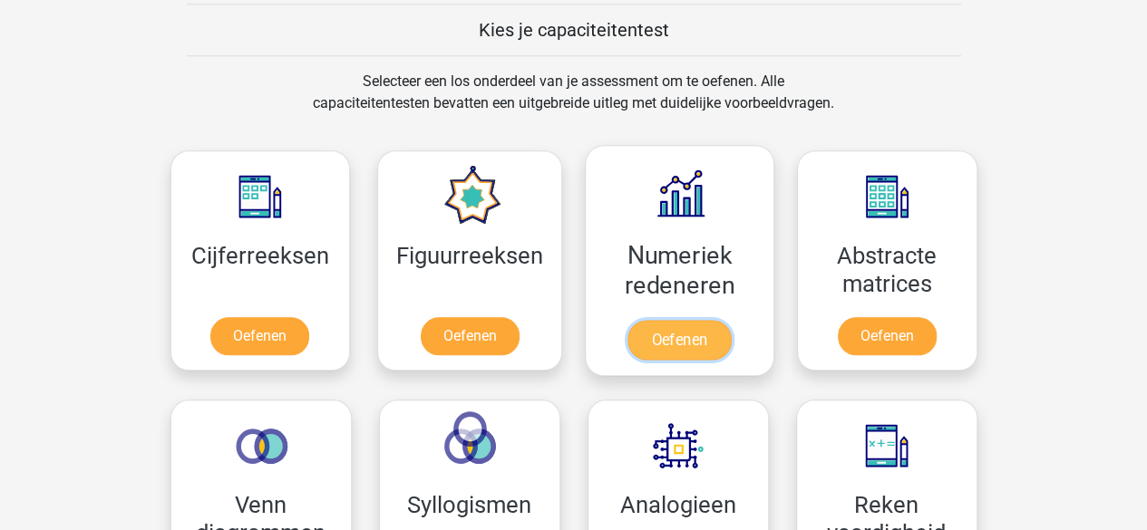
click at [712, 320] on link "Oefenen" at bounding box center [678, 340] width 103 height 40
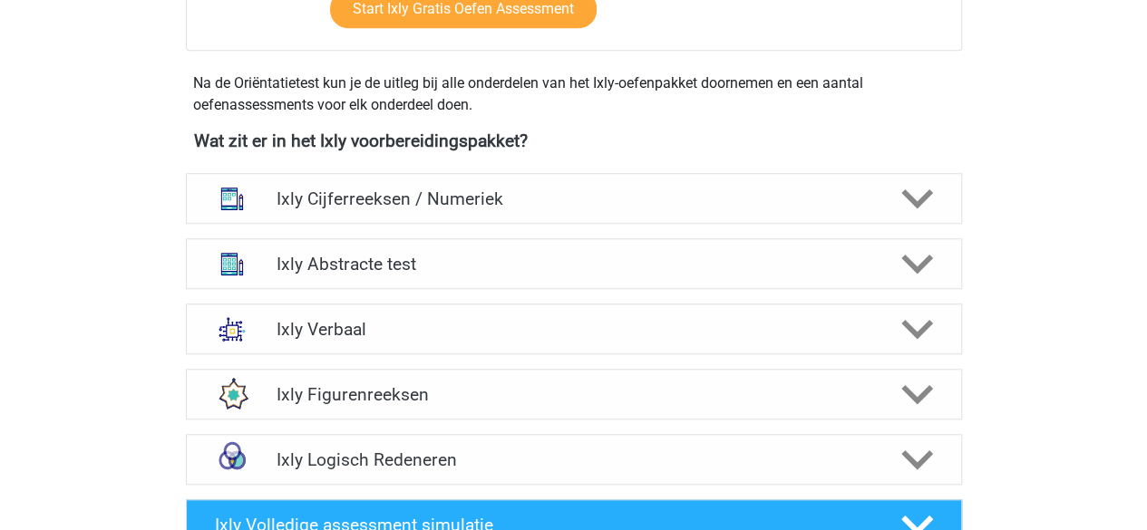
scroll to position [614, 0]
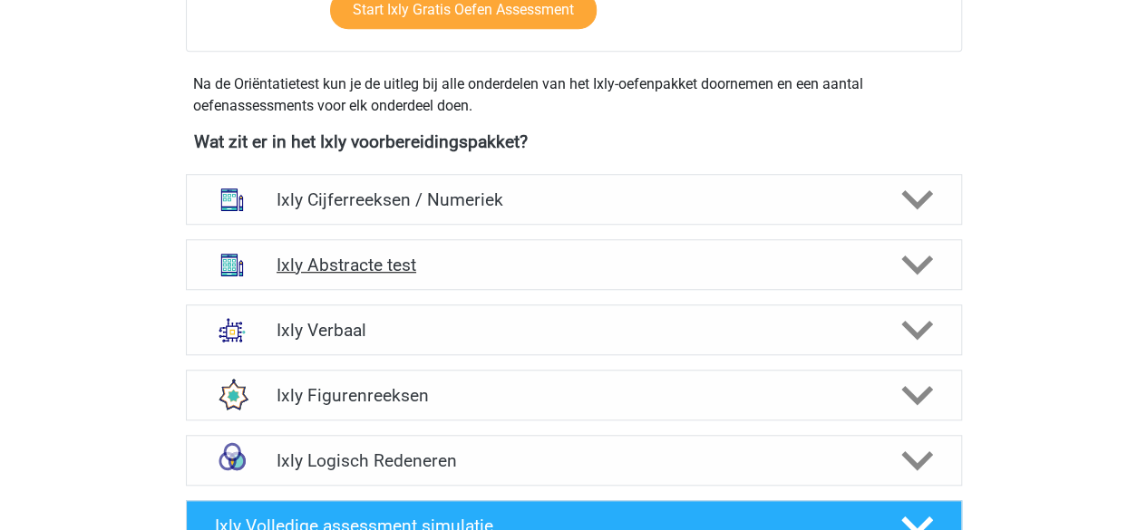
click at [444, 278] on div "Ixly Abstracte test" at bounding box center [574, 264] width 776 height 51
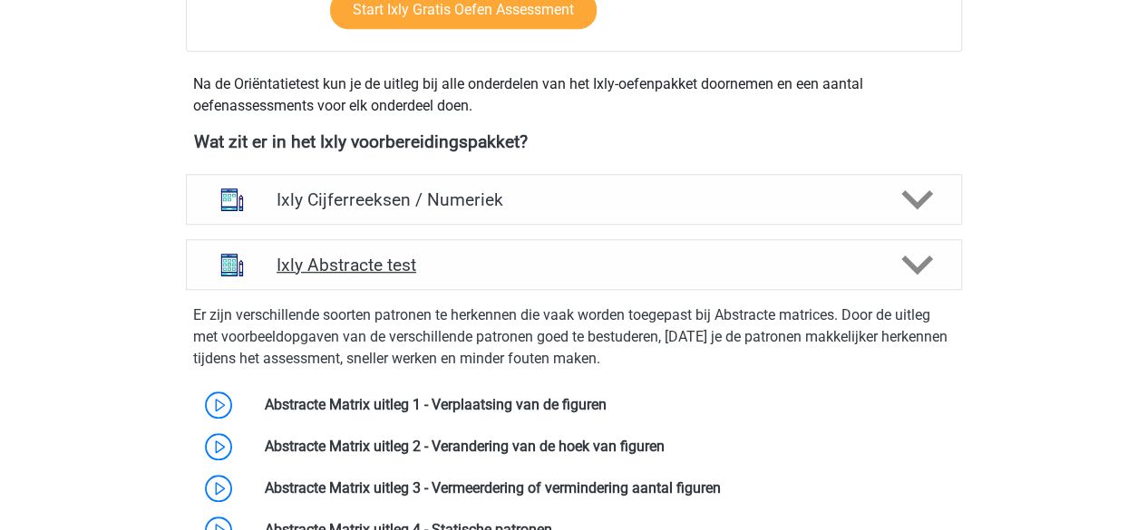
click at [444, 278] on div "Ixly Abstracte test" at bounding box center [574, 264] width 776 height 51
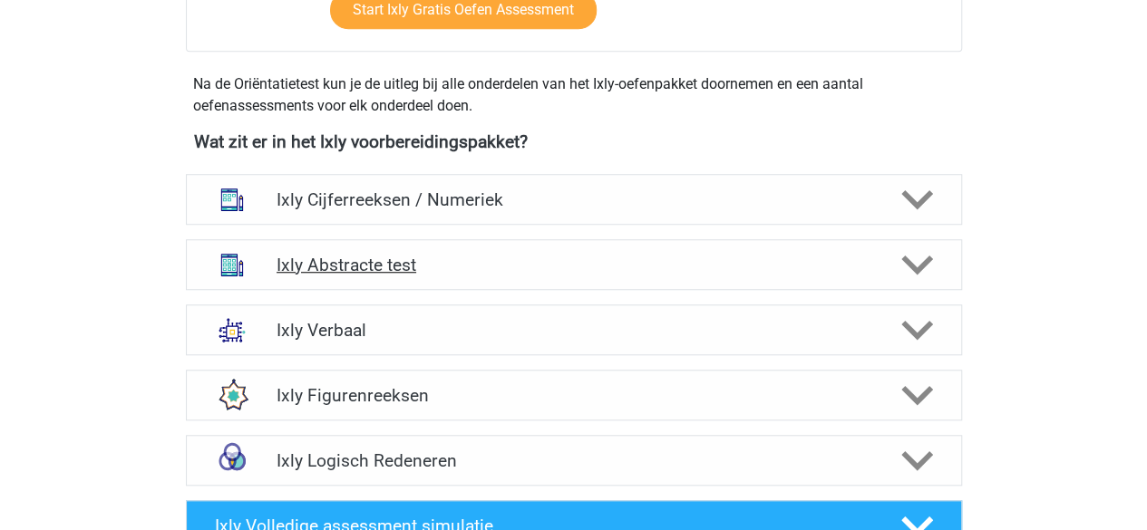
scroll to position [693, 0]
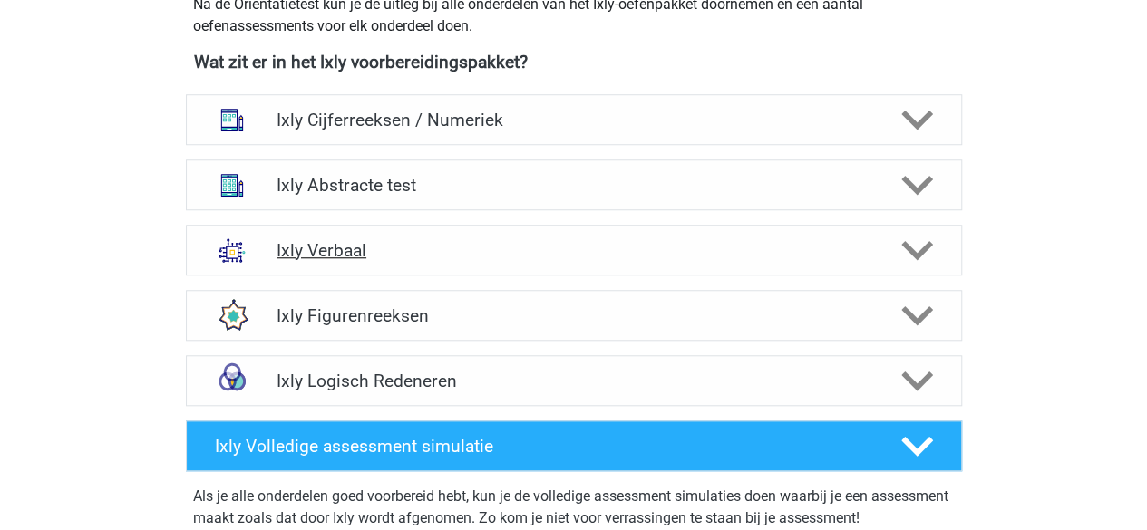
click at [433, 260] on div "Ixly Verbaal" at bounding box center [574, 250] width 776 height 51
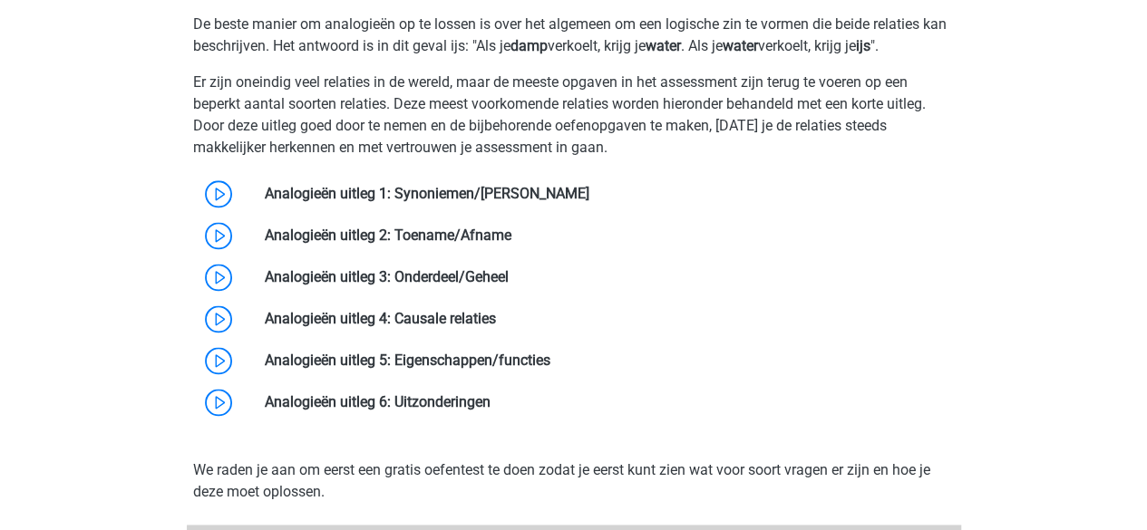
scroll to position [1170, 0]
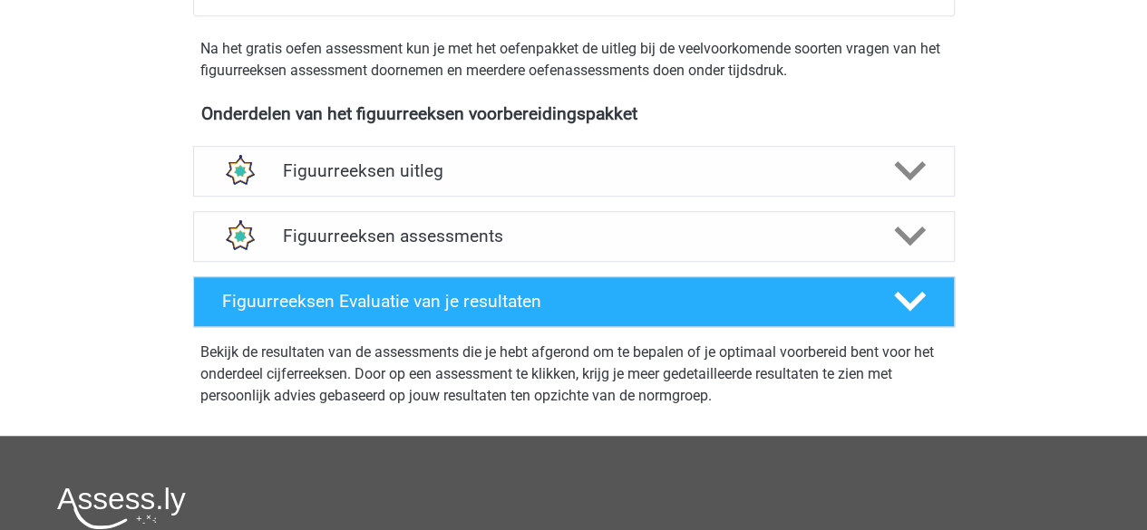
scroll to position [580, 0]
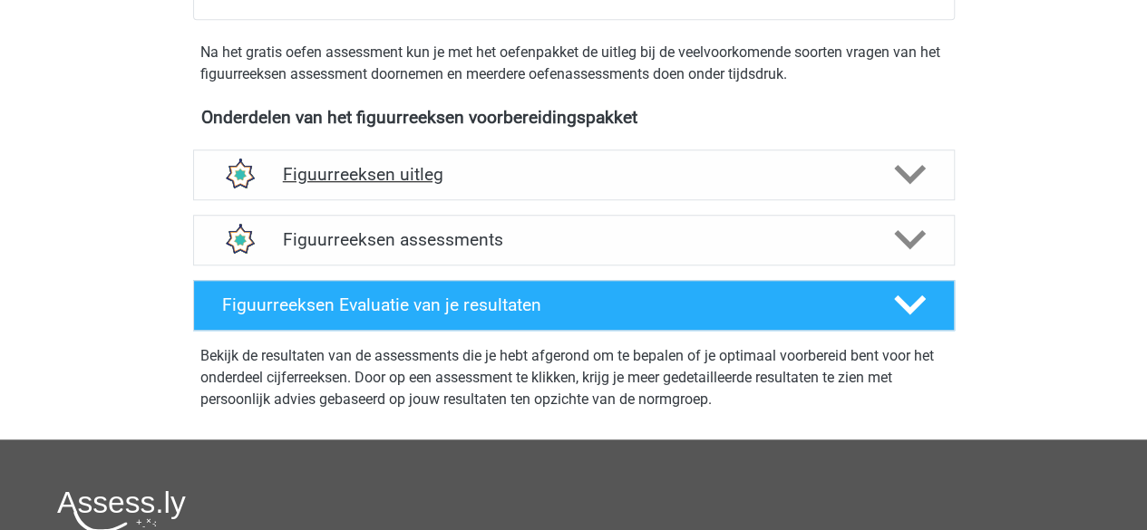
click at [464, 168] on h4 "Figuurreeksen uitleg" at bounding box center [574, 174] width 582 height 21
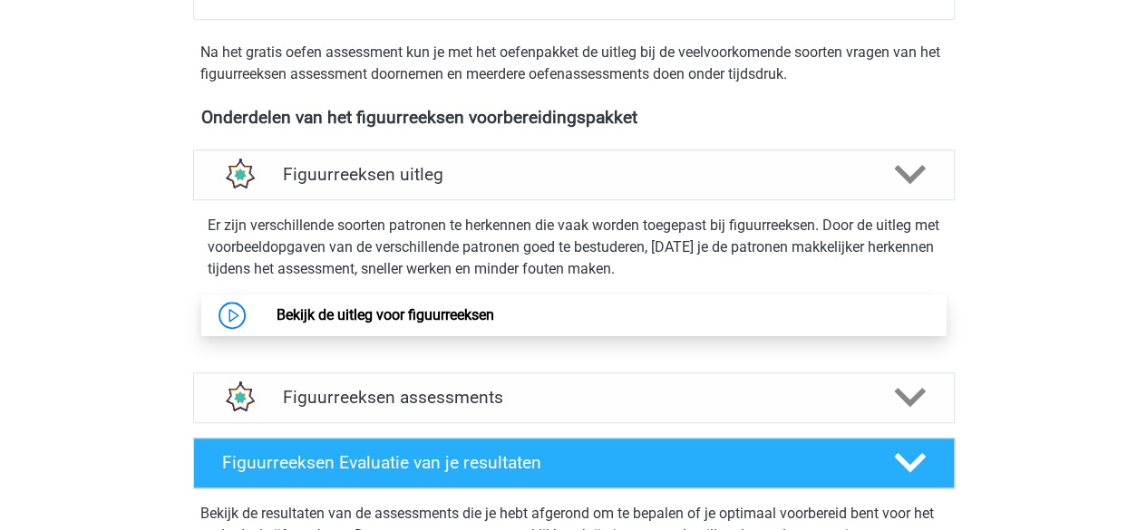
click at [401, 315] on link "Bekijk de uitleg voor figuurreeksen" at bounding box center [385, 314] width 218 height 17
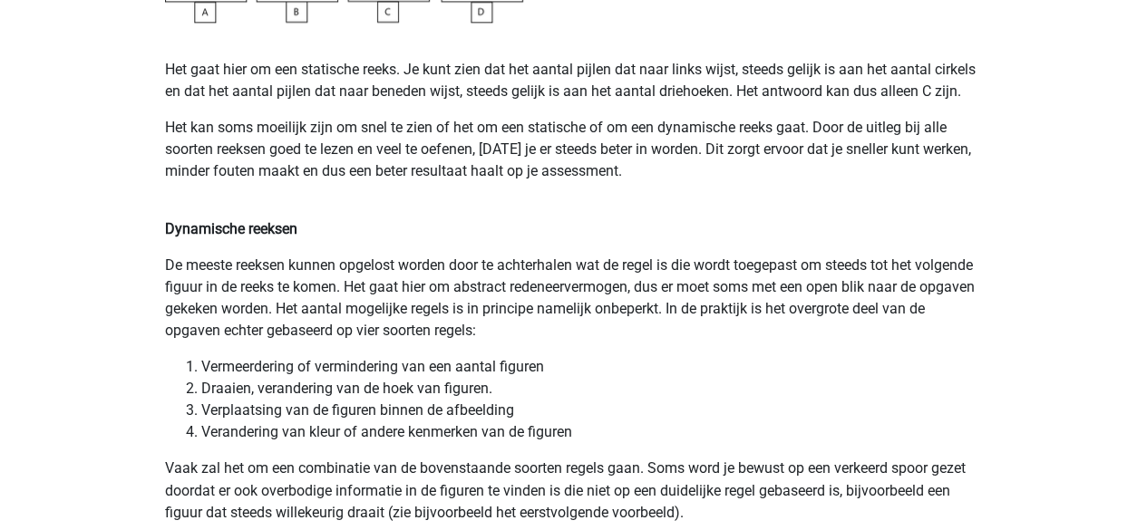
scroll to position [1226, 0]
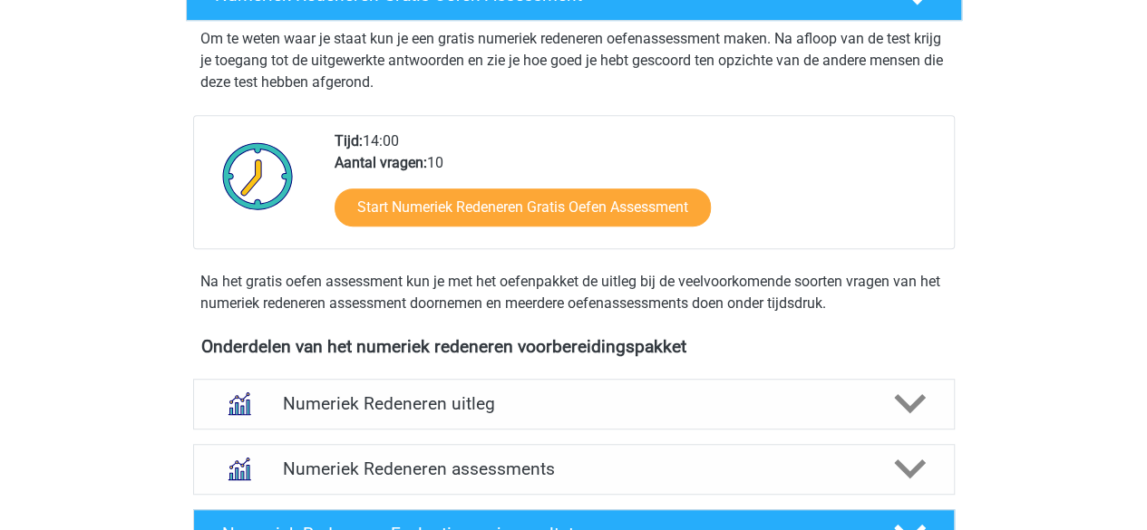
scroll to position [395, 0]
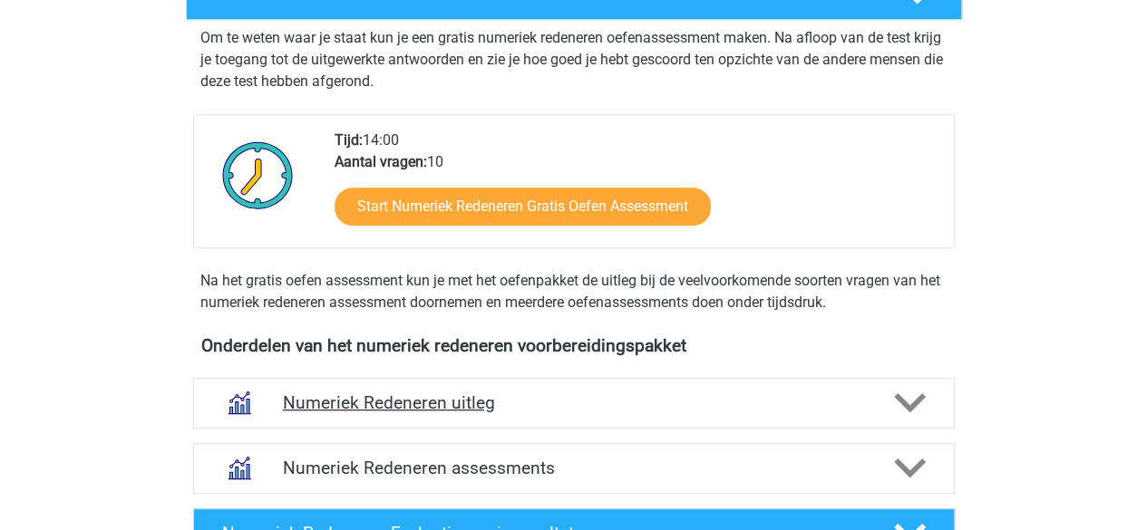
click at [513, 409] on h4 "Numeriek Redeneren uitleg" at bounding box center [574, 403] width 582 height 21
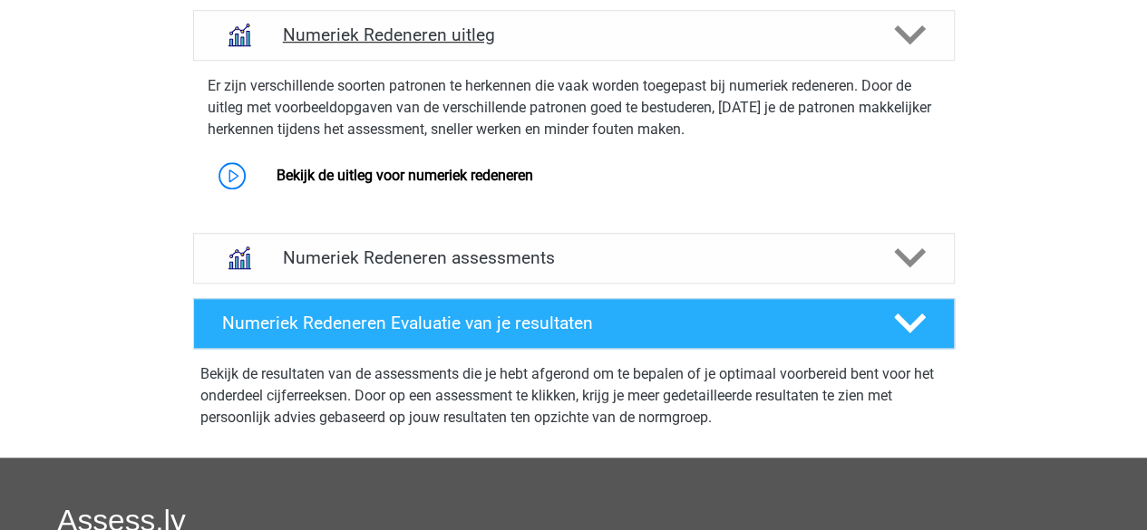
scroll to position [764, 0]
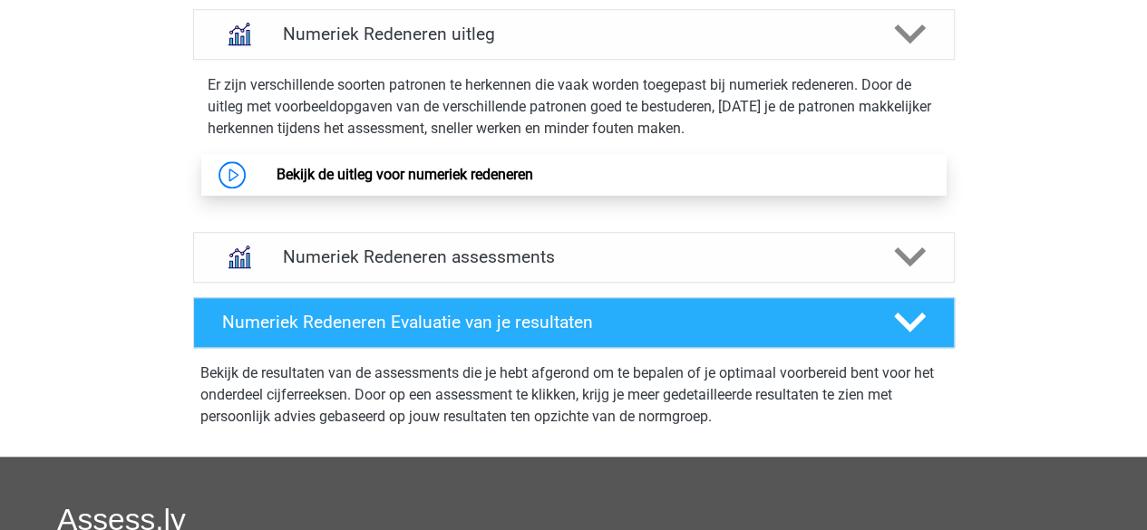
click at [471, 166] on link "Bekijk de uitleg voor numeriek redeneren" at bounding box center [404, 174] width 257 height 17
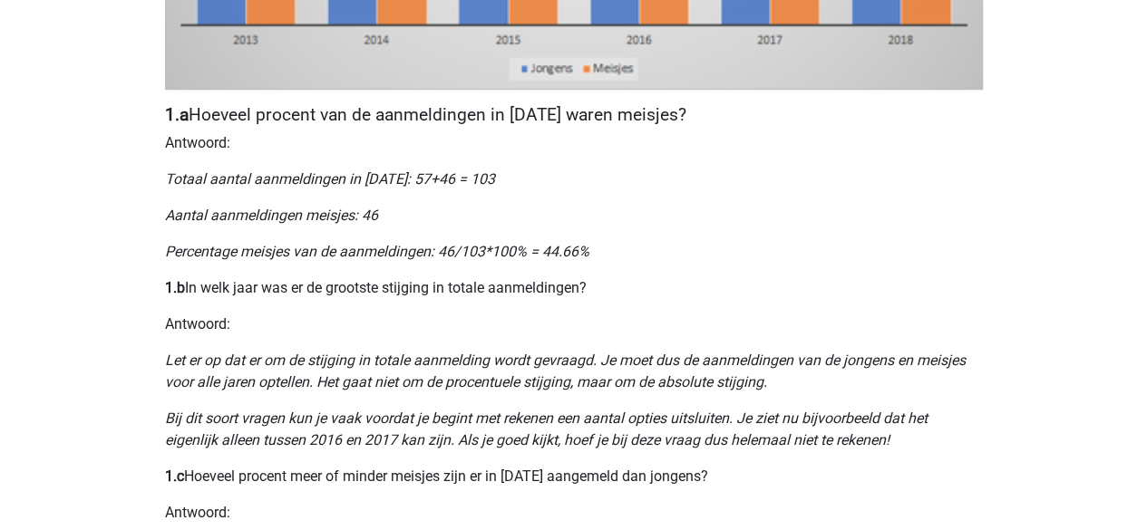
scroll to position [818, 0]
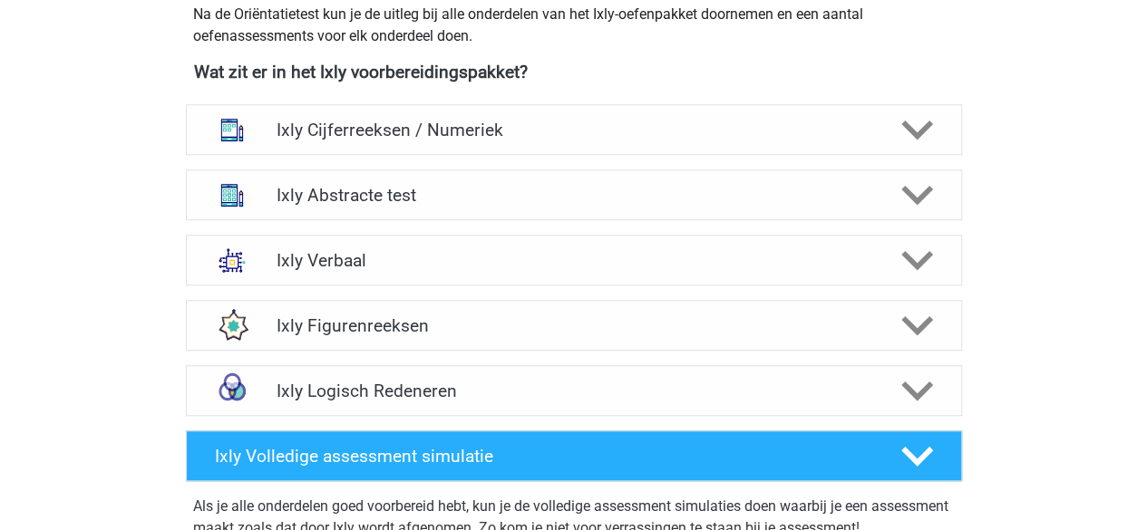
scroll to position [683, 0]
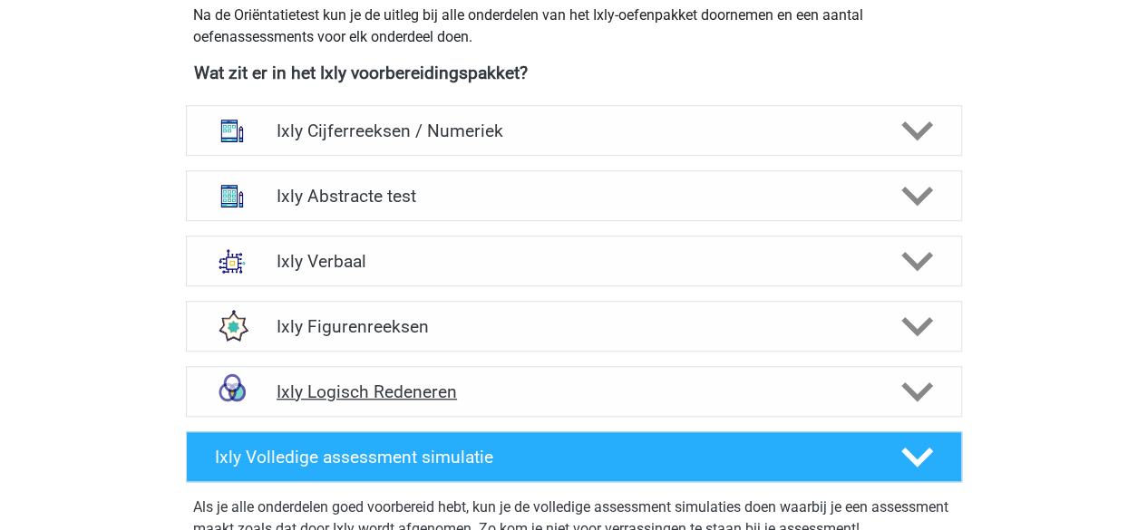
click at [606, 398] on h4 "Ixly Logisch Redeneren" at bounding box center [573, 392] width 594 height 21
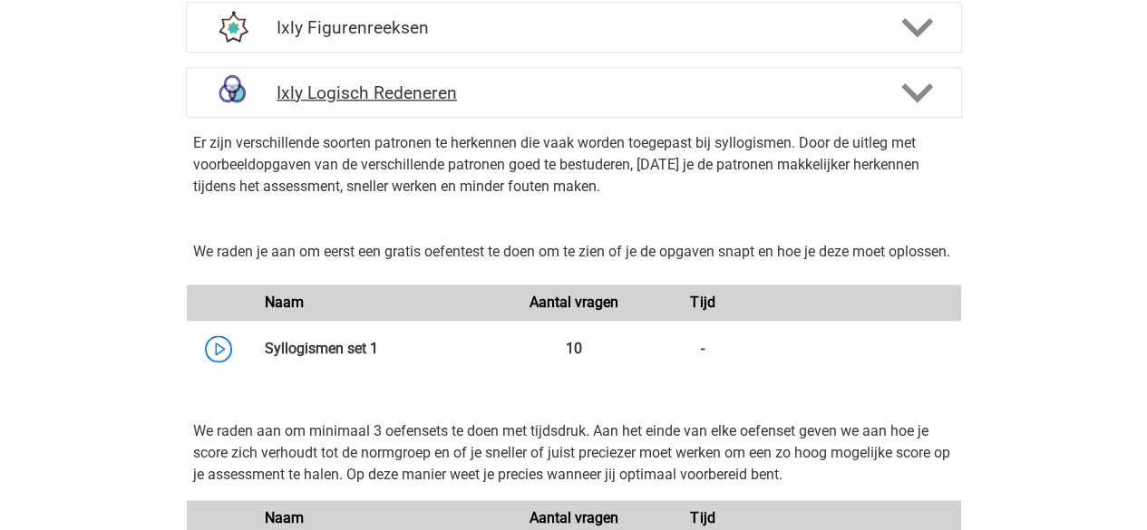
scroll to position [983, 0]
click at [388, 103] on div "Ixly Logisch Redeneren" at bounding box center [574, 91] width 776 height 51
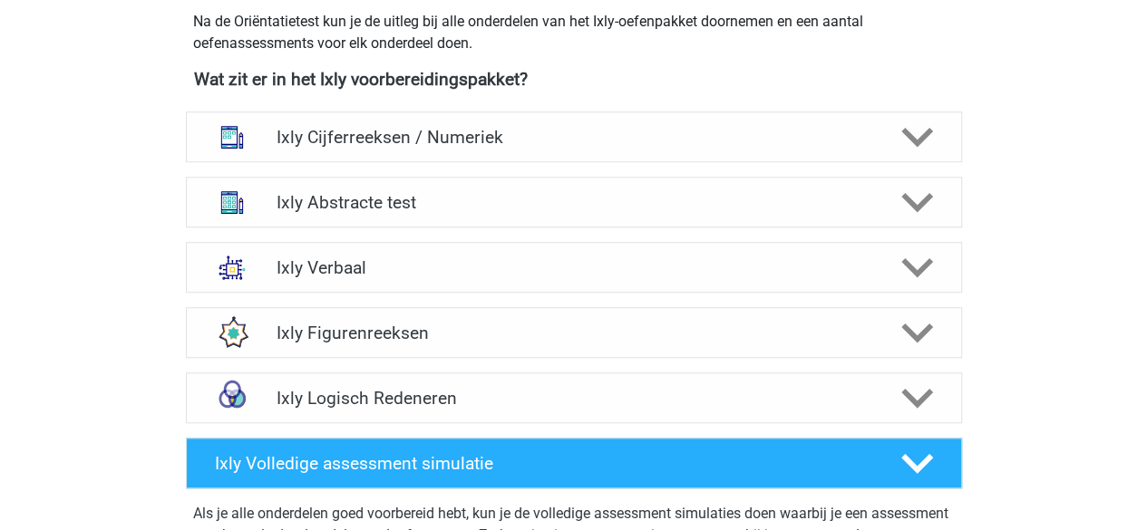
scroll to position [645, 0]
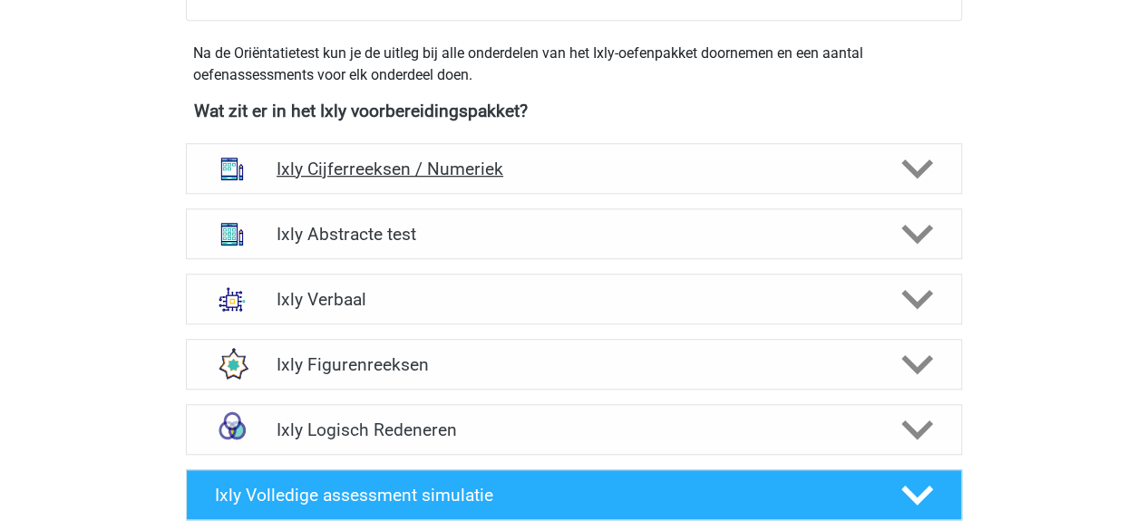
click at [414, 156] on div "Ixly Cijferreeksen / Numeriek" at bounding box center [574, 168] width 776 height 51
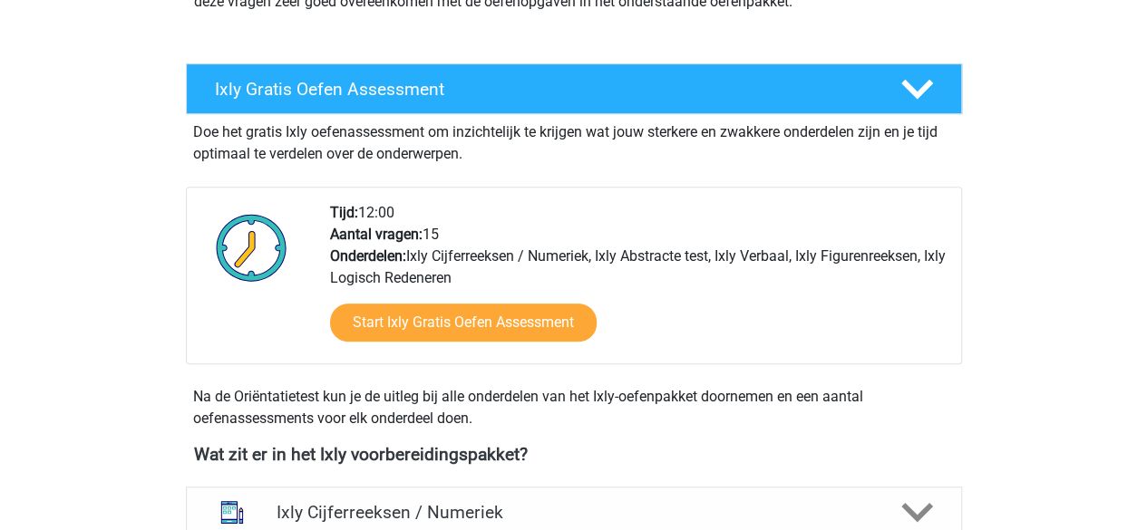
scroll to position [378, 0]
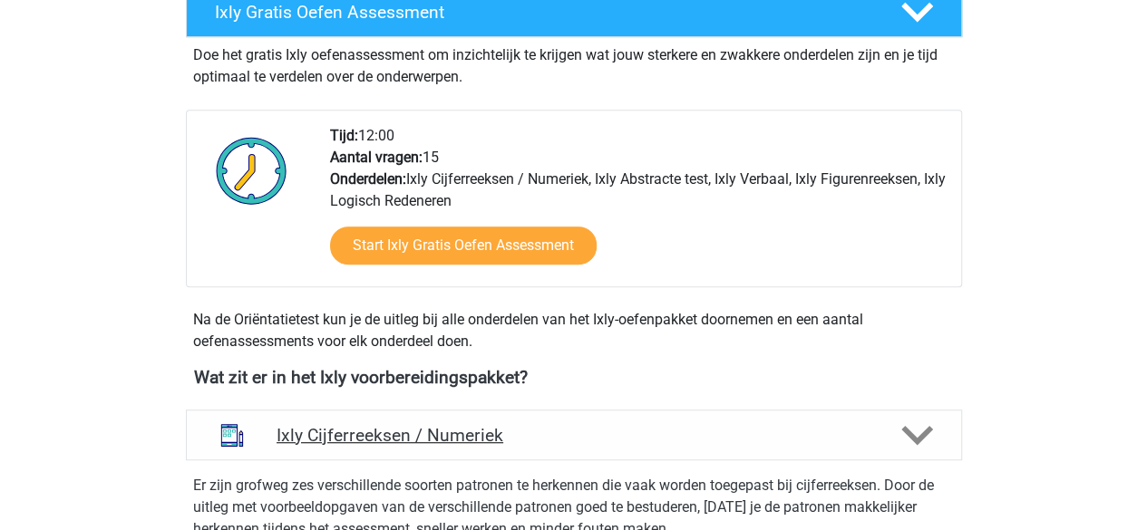
click at [348, 435] on h4 "Ixly Cijferreeksen / Numeriek" at bounding box center [573, 435] width 594 height 21
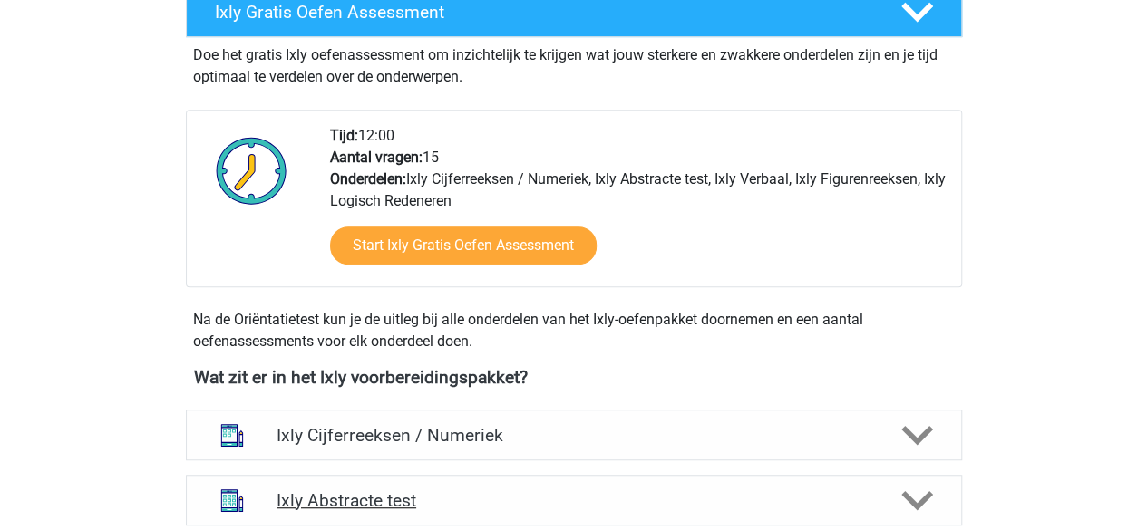
click at [361, 511] on div "Ixly Abstracte test" at bounding box center [574, 500] width 776 height 51
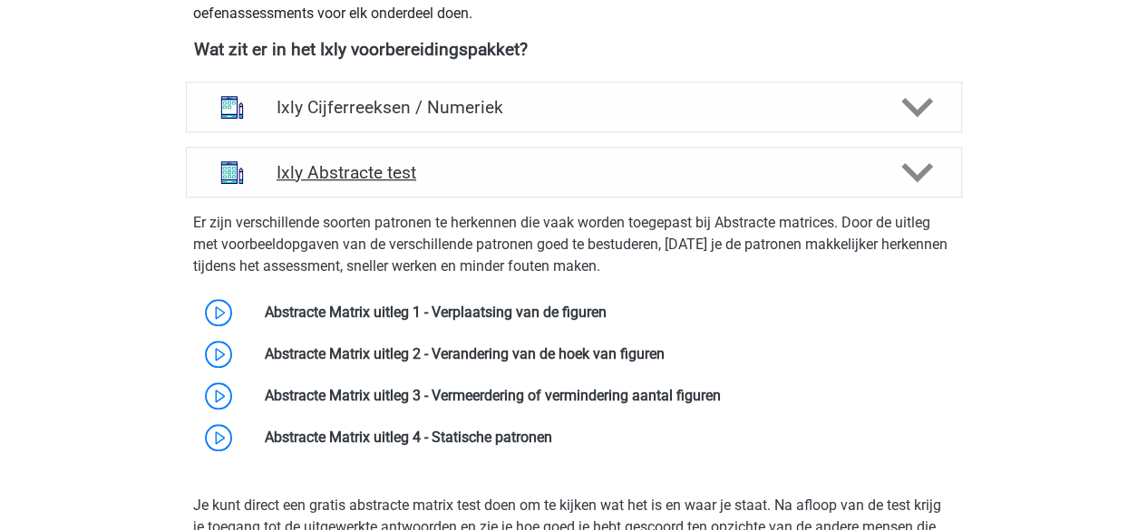
scroll to position [710, 0]
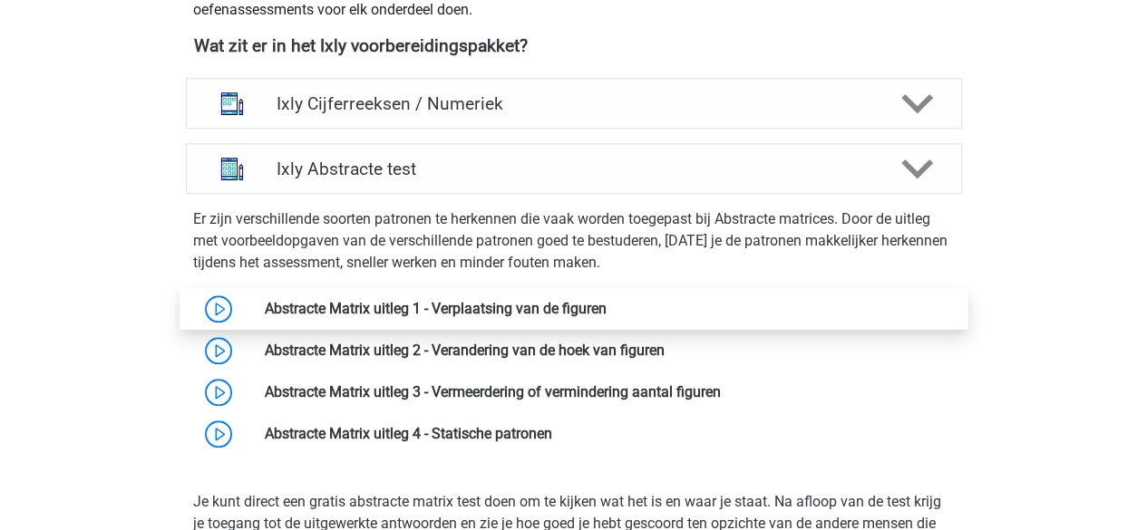
click at [606, 302] on link at bounding box center [606, 308] width 0 height 17
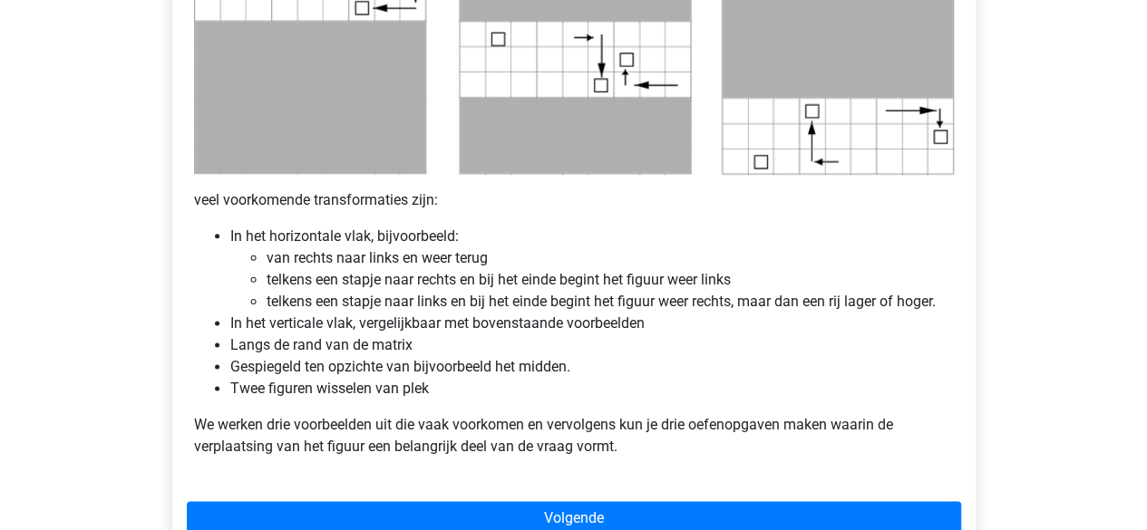
scroll to position [1003, 0]
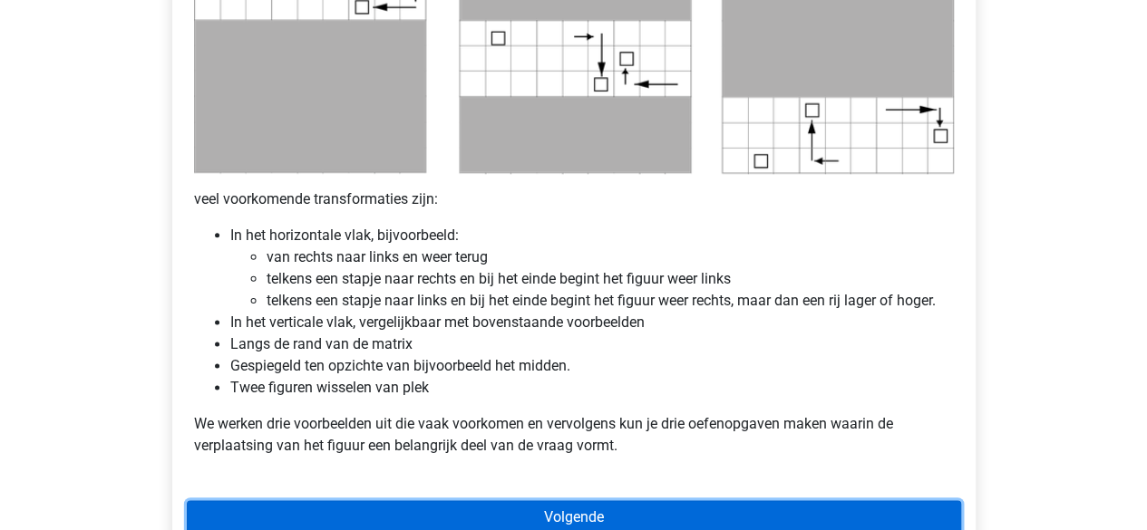
click at [452, 515] on link "Volgende" at bounding box center [574, 517] width 774 height 34
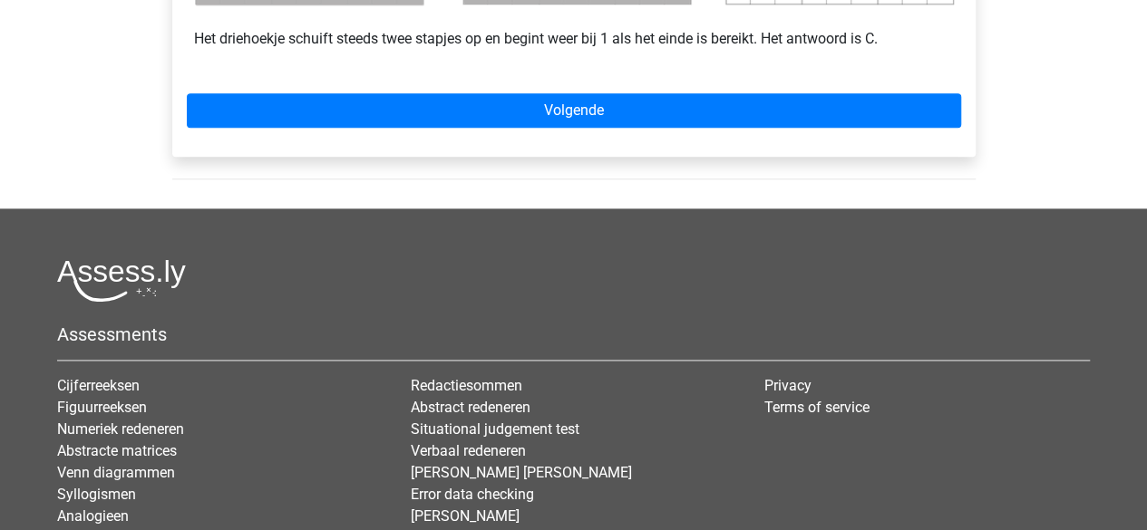
scroll to position [927, 0]
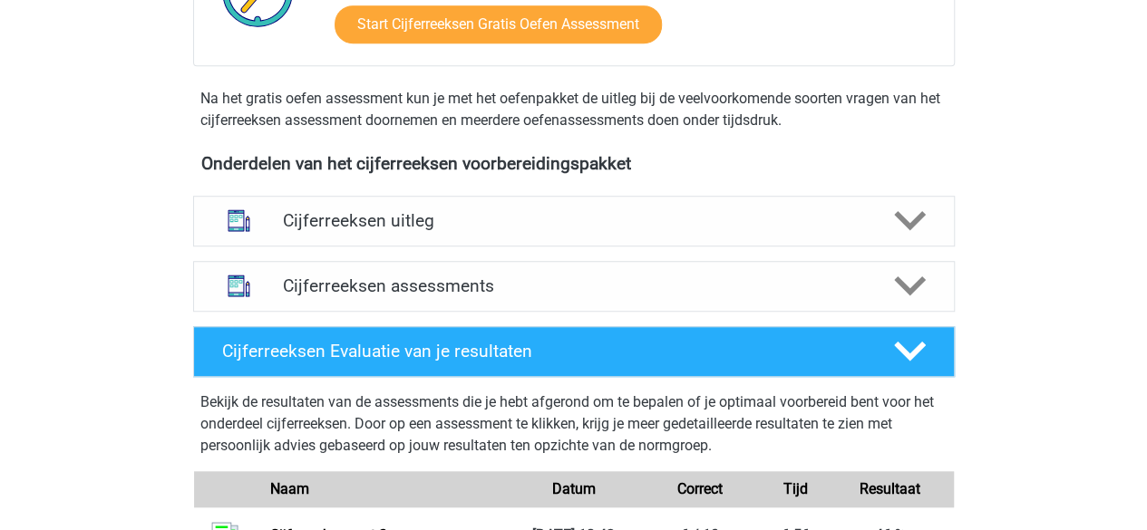
scroll to position [533, 0]
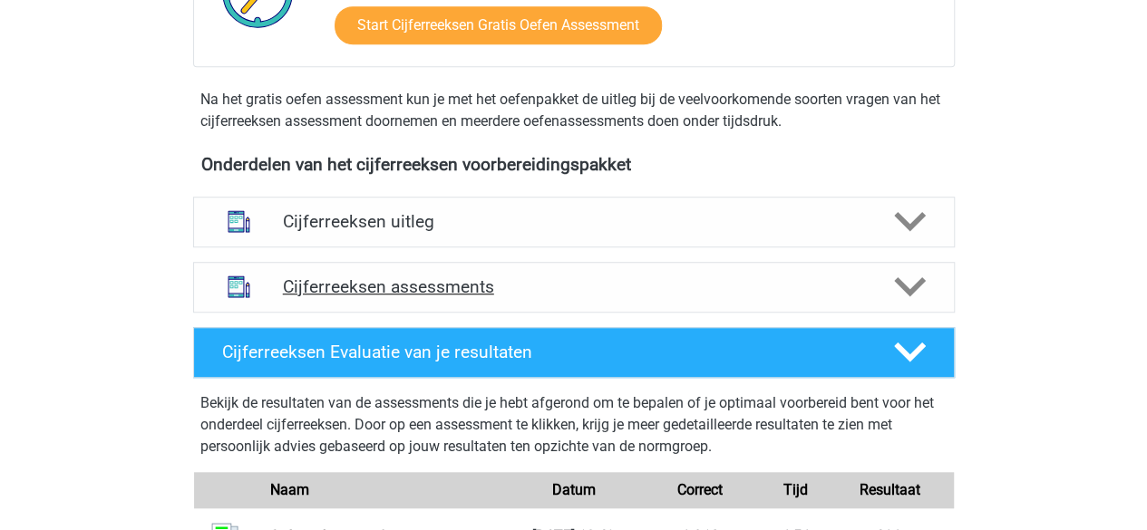
click at [315, 297] on h4 "Cijferreeksen assessments" at bounding box center [574, 286] width 582 height 21
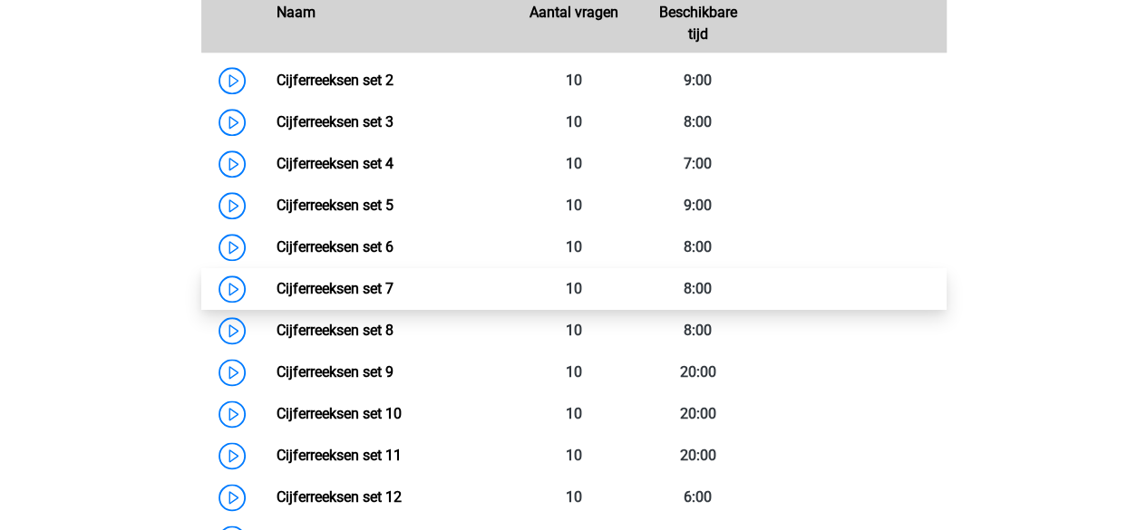
scroll to position [945, 0]
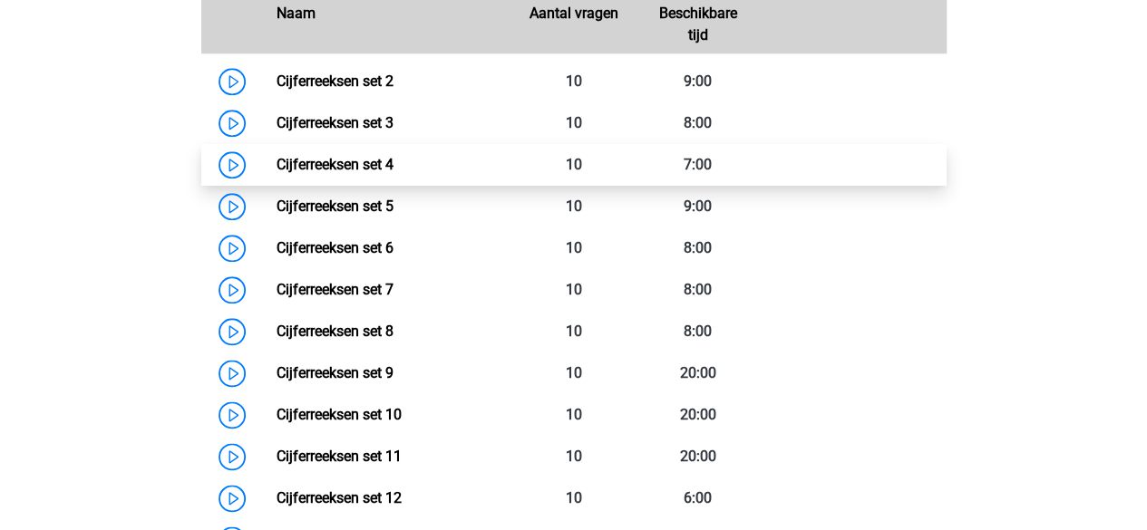
click at [357, 173] on link "Cijferreeksen set 4" at bounding box center [334, 164] width 117 height 17
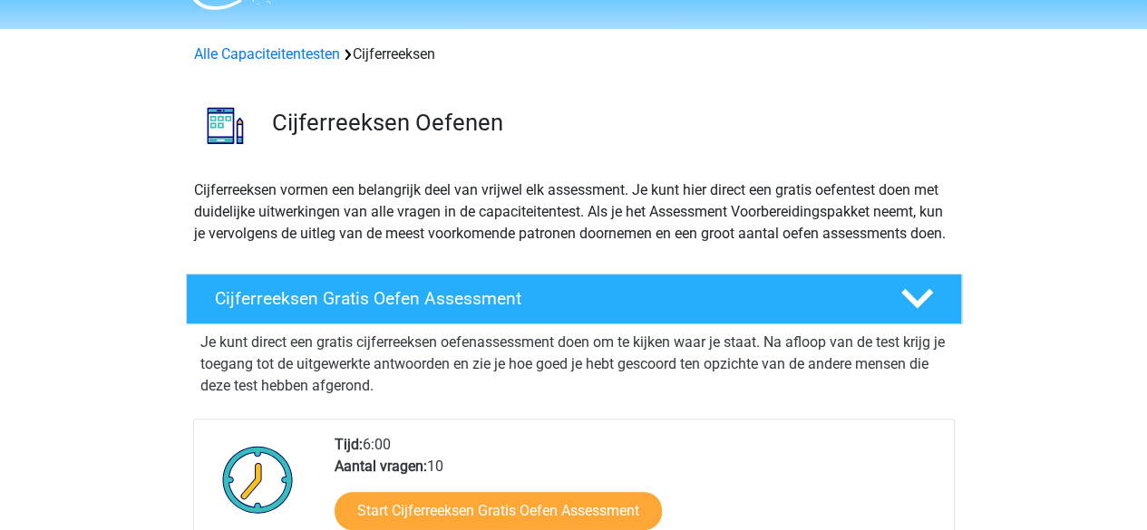
scroll to position [0, 0]
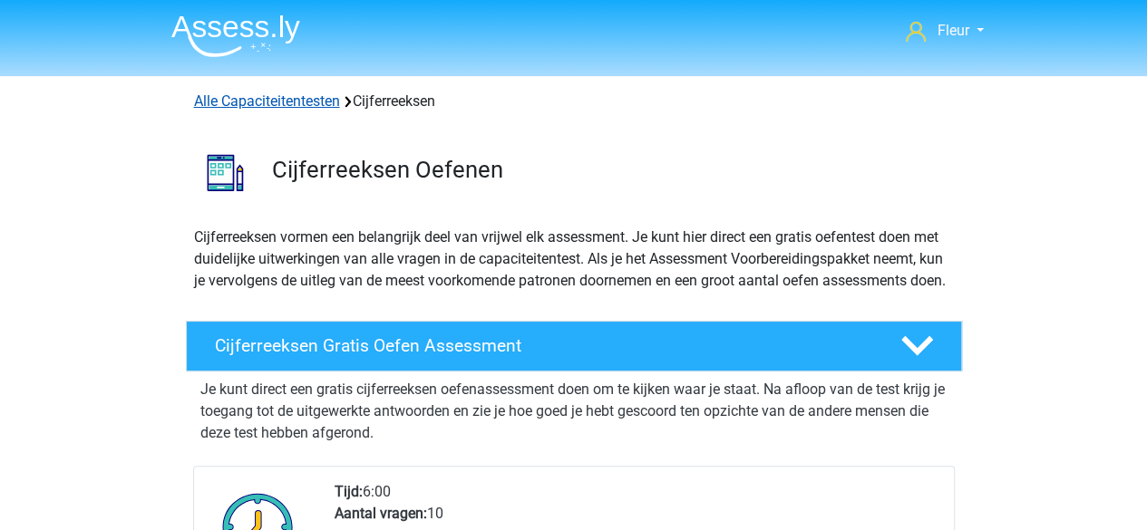
click at [254, 102] on link "Alle Capaciteitentesten" at bounding box center [267, 100] width 146 height 17
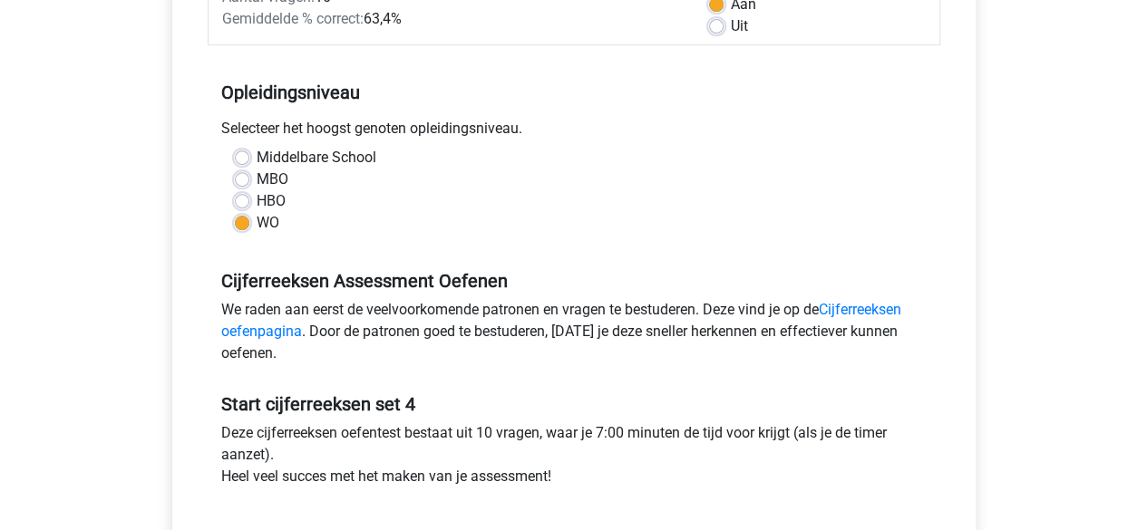
scroll to position [463, 0]
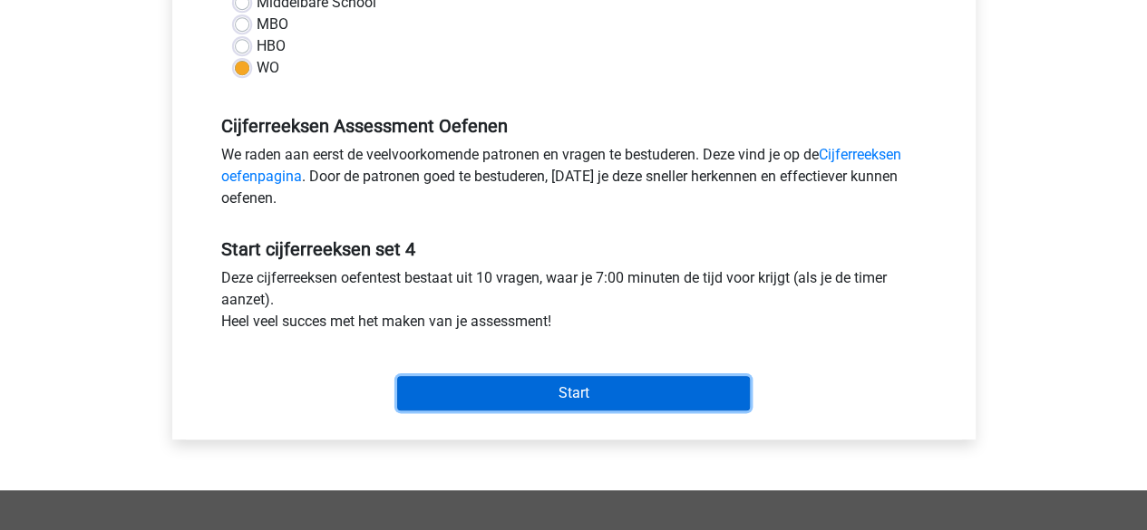
click at [429, 392] on input "Start" at bounding box center [573, 393] width 353 height 34
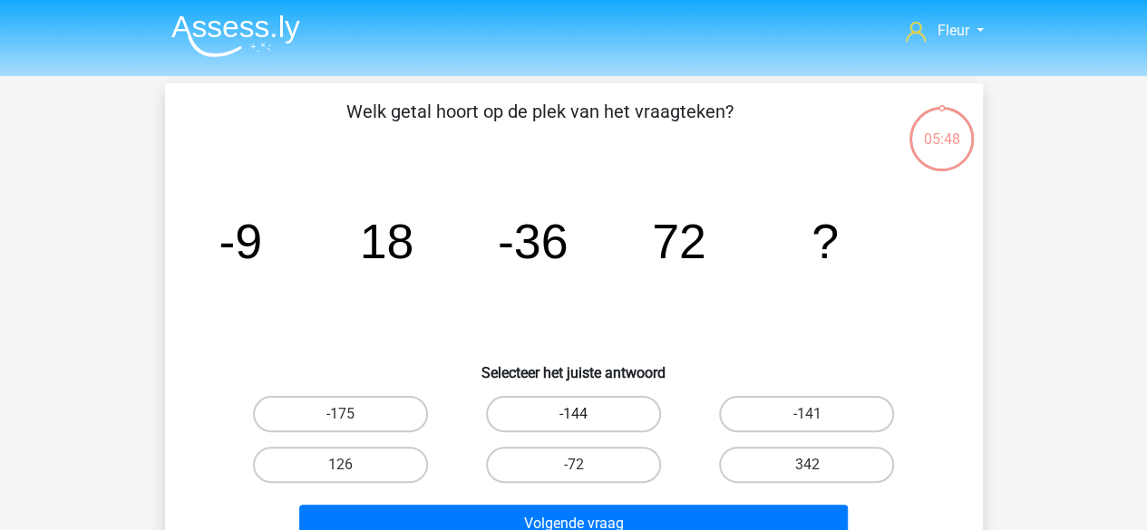
click at [630, 416] on label "-144" at bounding box center [573, 414] width 175 height 36
click at [585, 416] on input "-144" at bounding box center [579, 420] width 12 height 12
radio input "true"
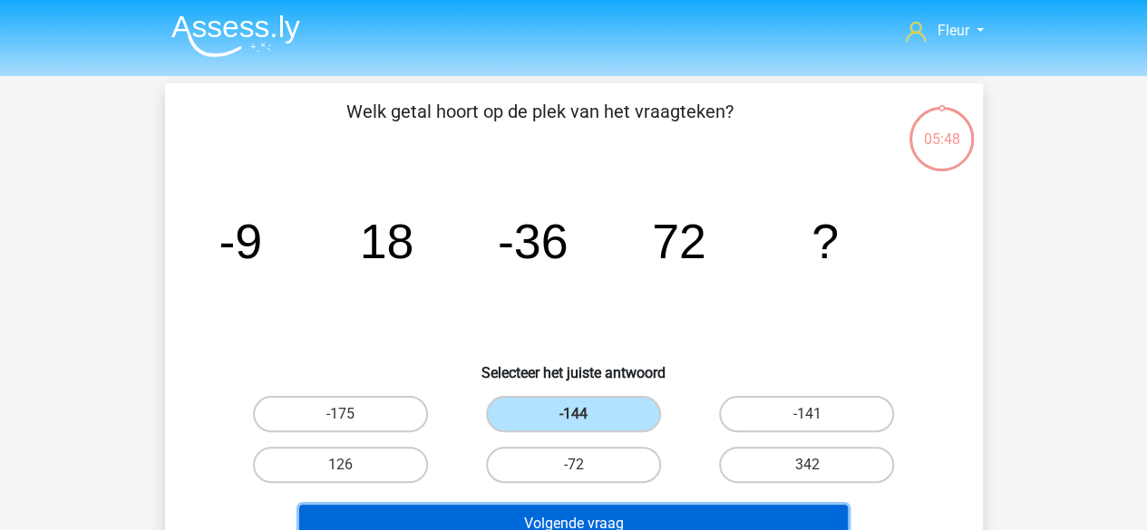
click at [644, 505] on button "Volgende vraag" at bounding box center [573, 524] width 548 height 38
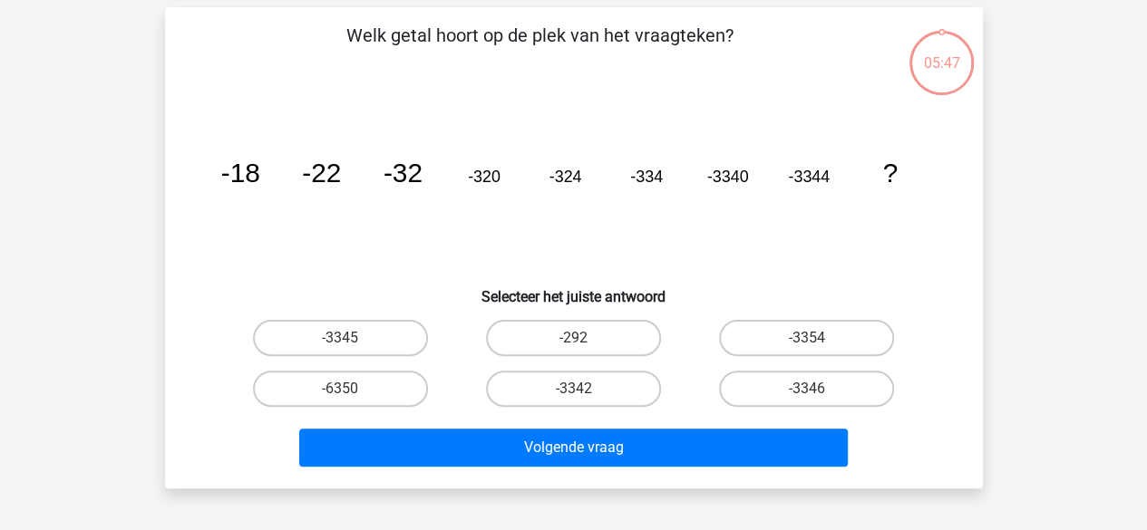
scroll to position [83, 0]
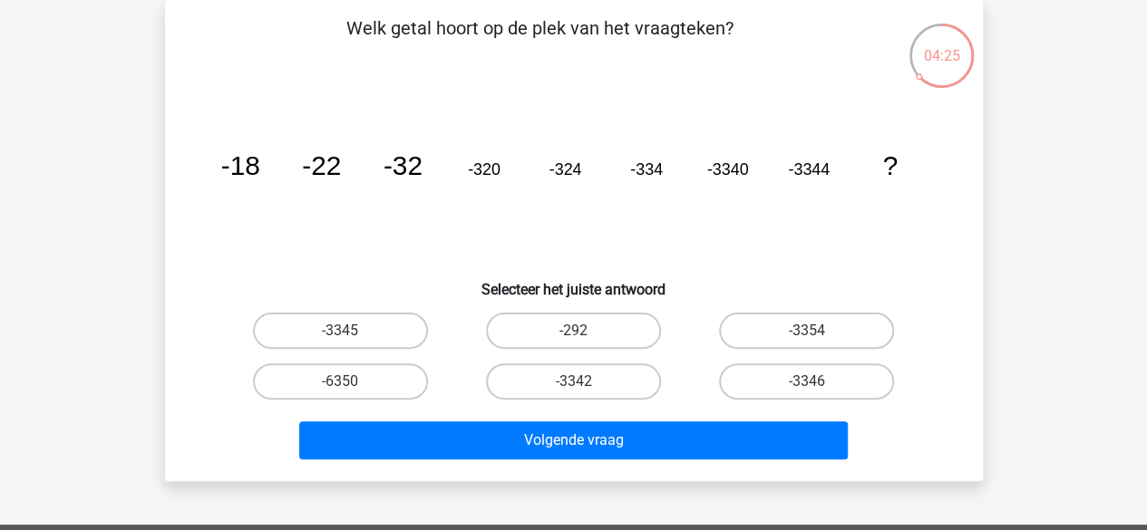
click at [811, 335] on input "-3354" at bounding box center [813, 337] width 12 height 12
radio input "true"
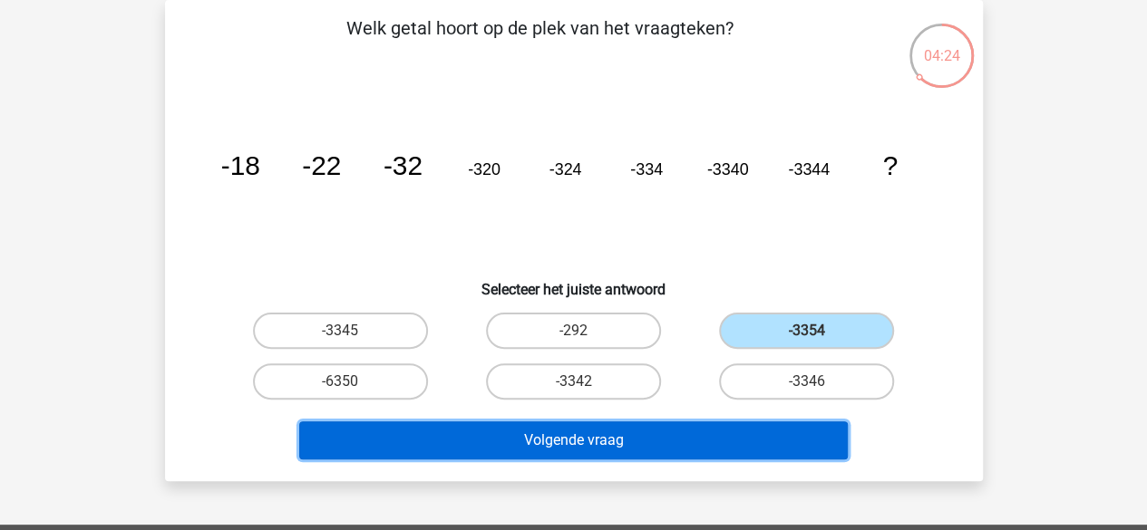
click at [703, 438] on button "Volgende vraag" at bounding box center [573, 441] width 548 height 38
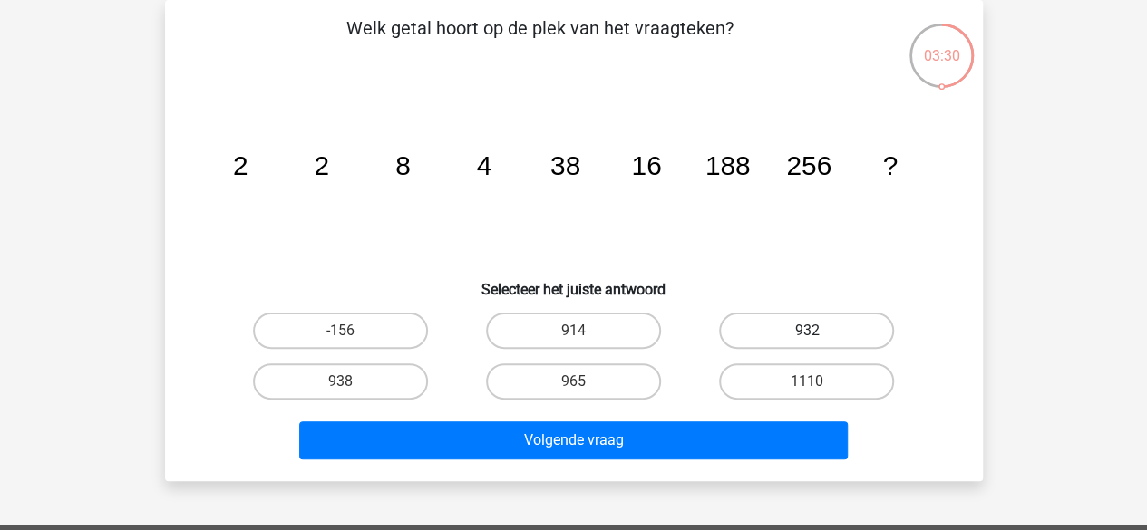
click at [776, 322] on label "932" at bounding box center [806, 331] width 175 height 36
click at [807, 331] on input "932" at bounding box center [813, 337] width 12 height 12
radio input "true"
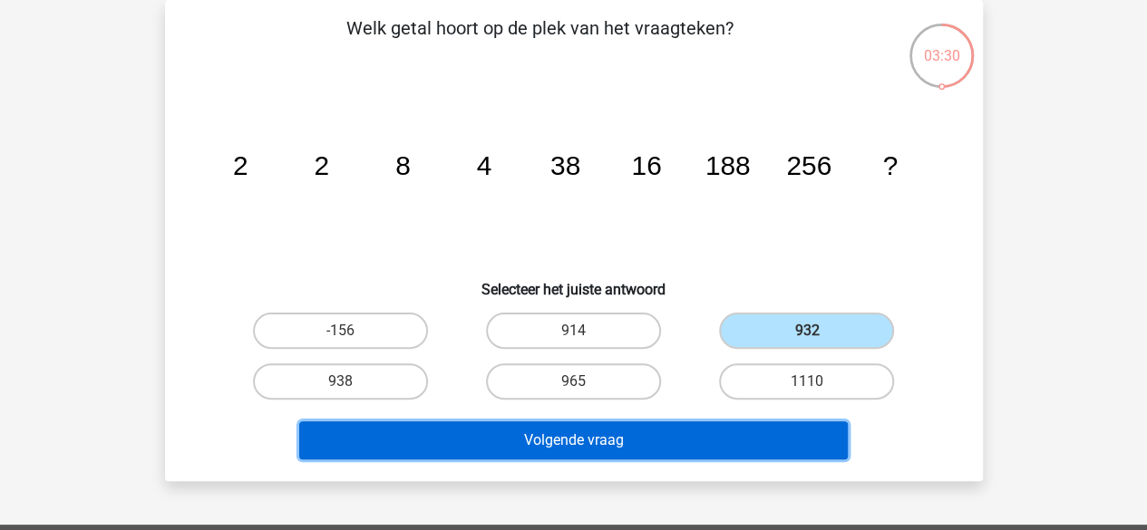
click at [702, 440] on button "Volgende vraag" at bounding box center [573, 441] width 548 height 38
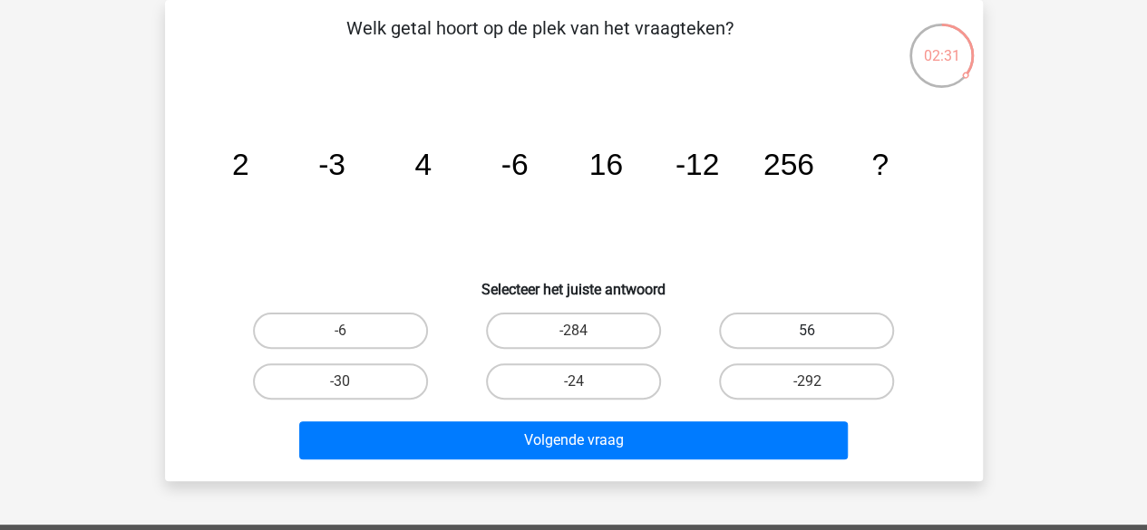
click at [801, 316] on label "56" at bounding box center [806, 331] width 175 height 36
click at [807, 331] on input "56" at bounding box center [813, 337] width 12 height 12
radio input "true"
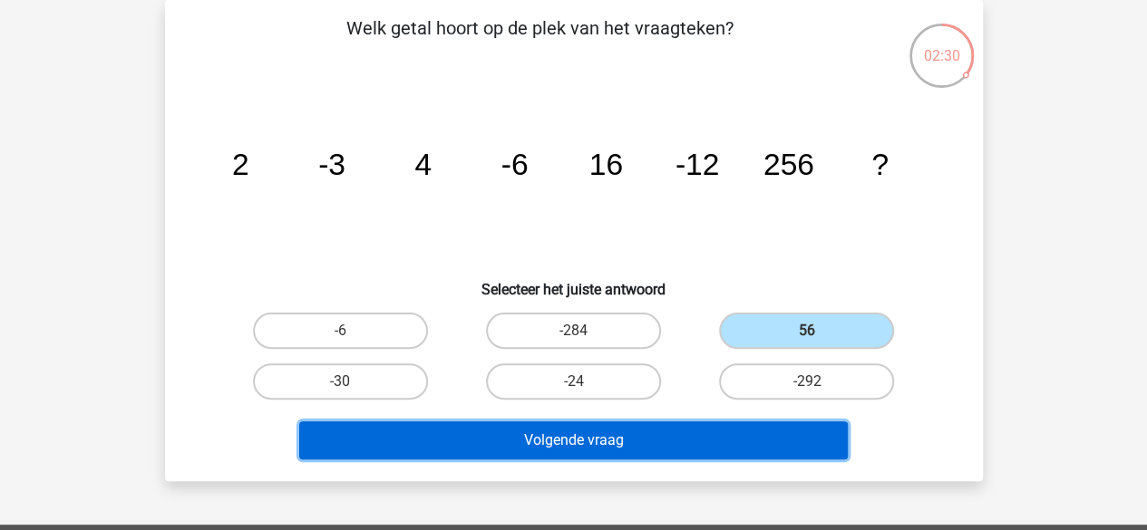
click at [745, 428] on button "Volgende vraag" at bounding box center [573, 441] width 548 height 38
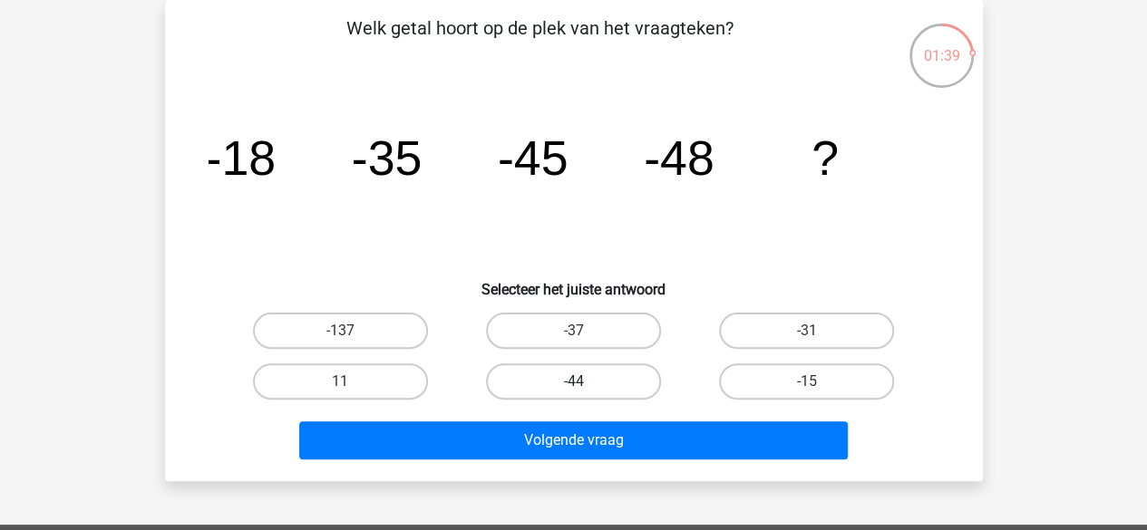
click at [604, 373] on label "-44" at bounding box center [573, 382] width 175 height 36
click at [585, 382] on input "-44" at bounding box center [579, 388] width 12 height 12
radio input "true"
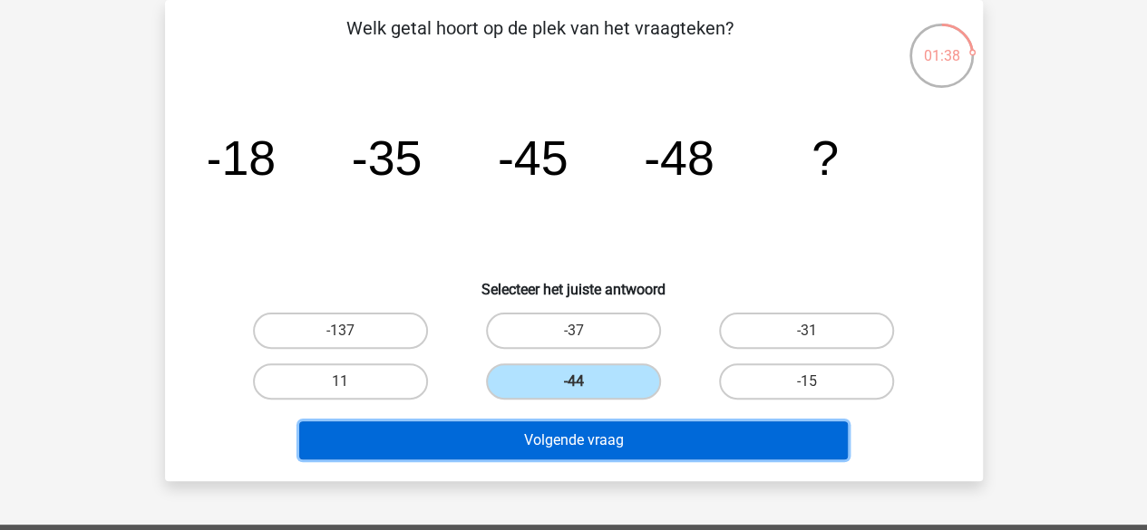
click at [676, 429] on button "Volgende vraag" at bounding box center [573, 441] width 548 height 38
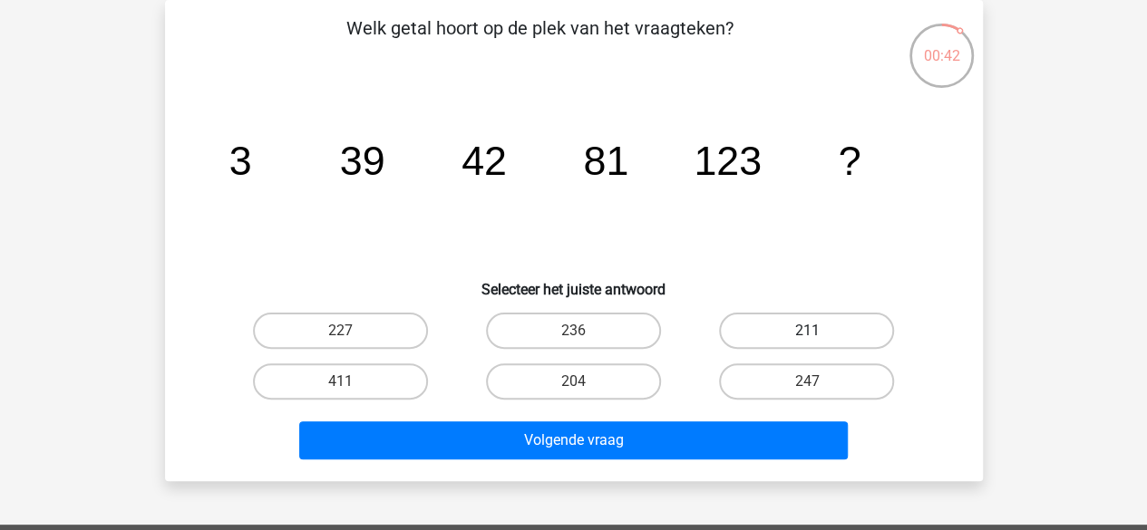
click at [761, 331] on label "211" at bounding box center [806, 331] width 175 height 36
click at [807, 331] on input "211" at bounding box center [813, 337] width 12 height 12
radio input "true"
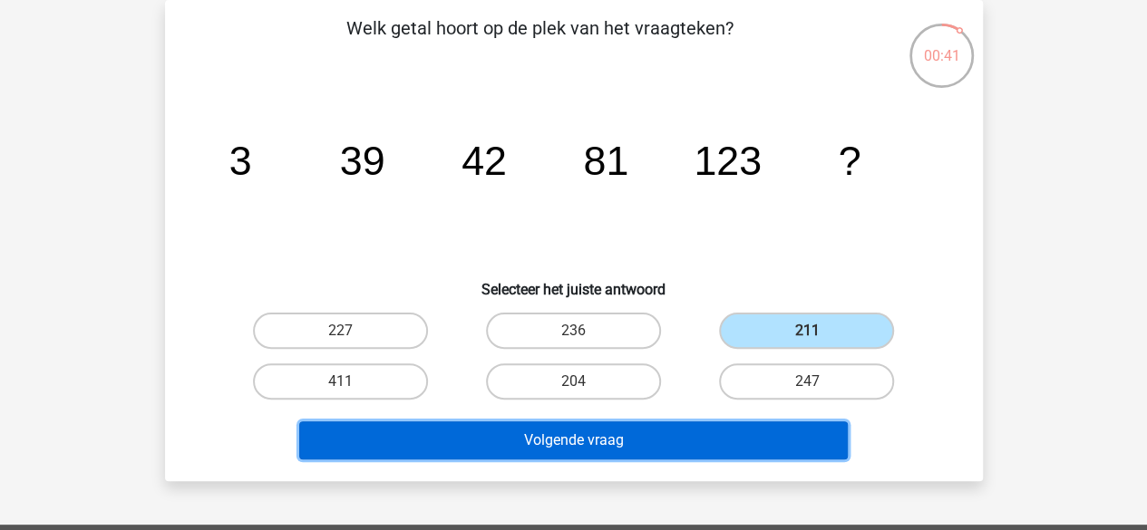
click at [705, 427] on button "Volgende vraag" at bounding box center [573, 441] width 548 height 38
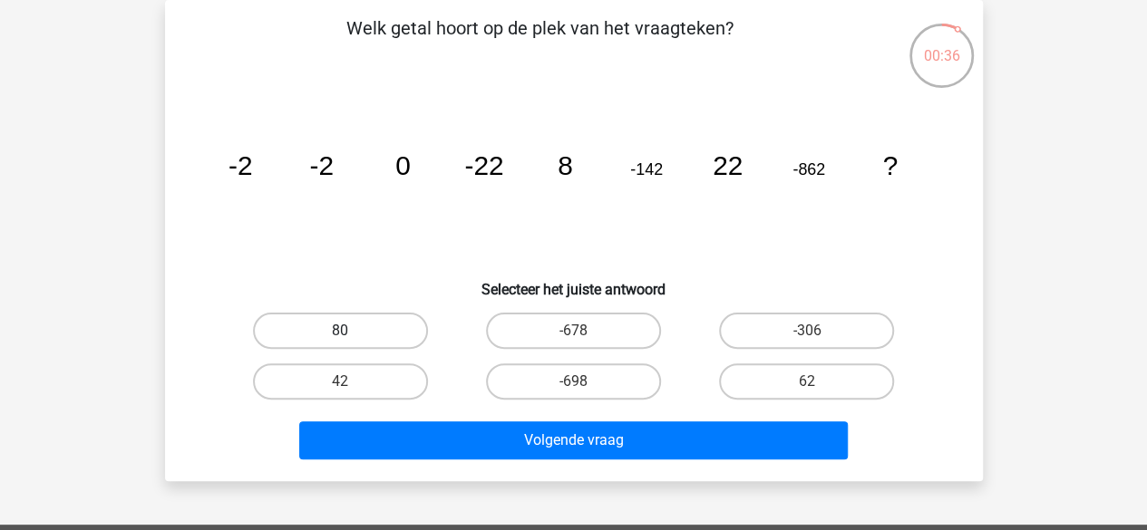
click at [317, 325] on label "80" at bounding box center [340, 331] width 175 height 36
click at [340, 331] on input "80" at bounding box center [346, 337] width 12 height 12
radio input "true"
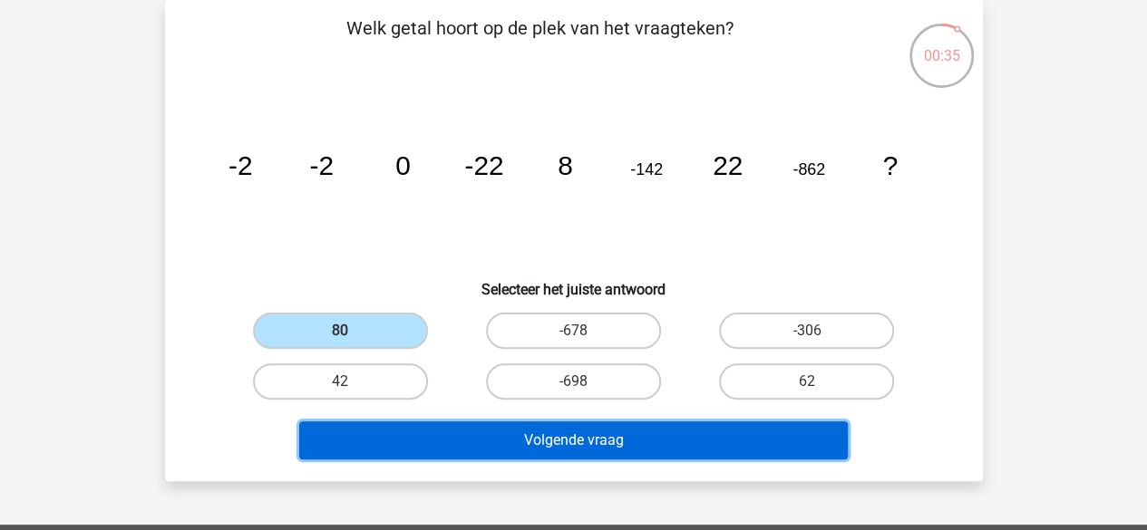
click at [396, 427] on button "Volgende vraag" at bounding box center [573, 441] width 548 height 38
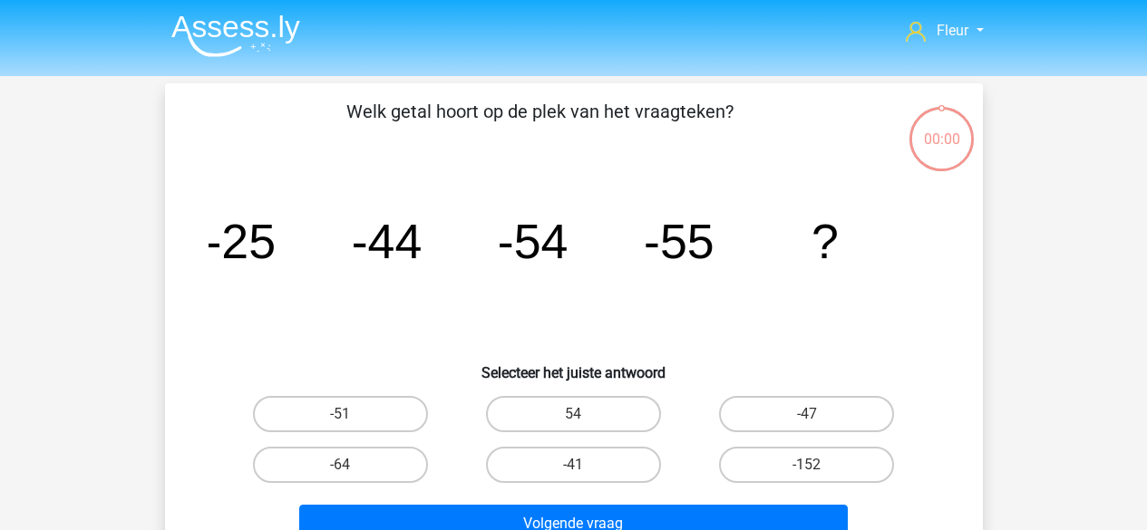
scroll to position [83, 0]
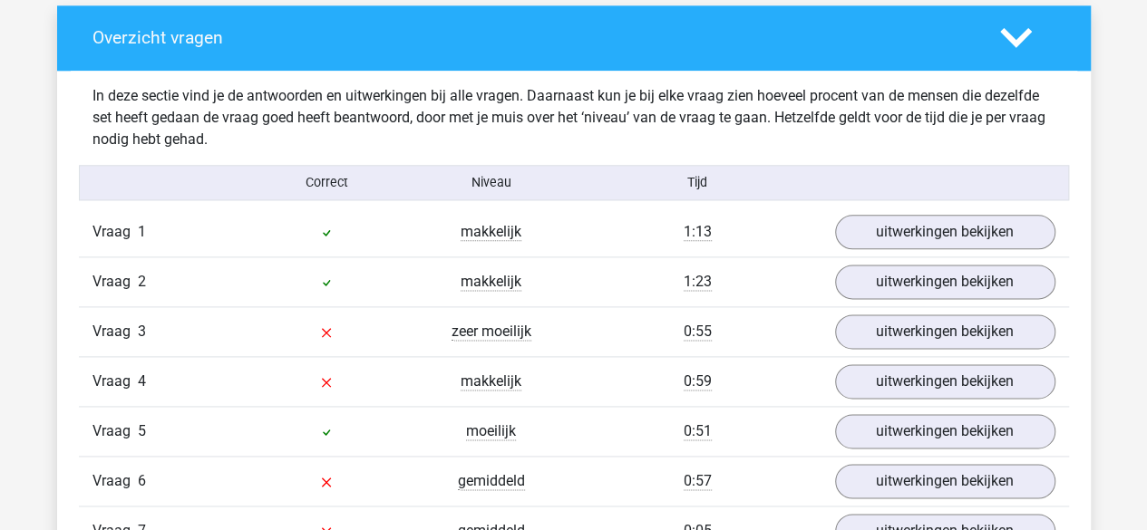
scroll to position [1198, 0]
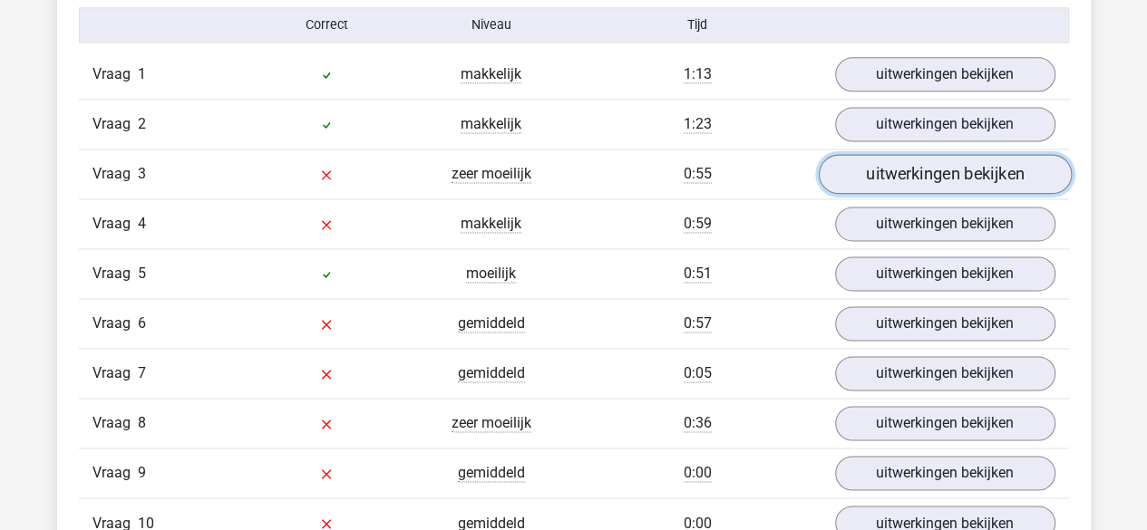
click at [841, 165] on link "uitwerkingen bekijken" at bounding box center [944, 174] width 253 height 40
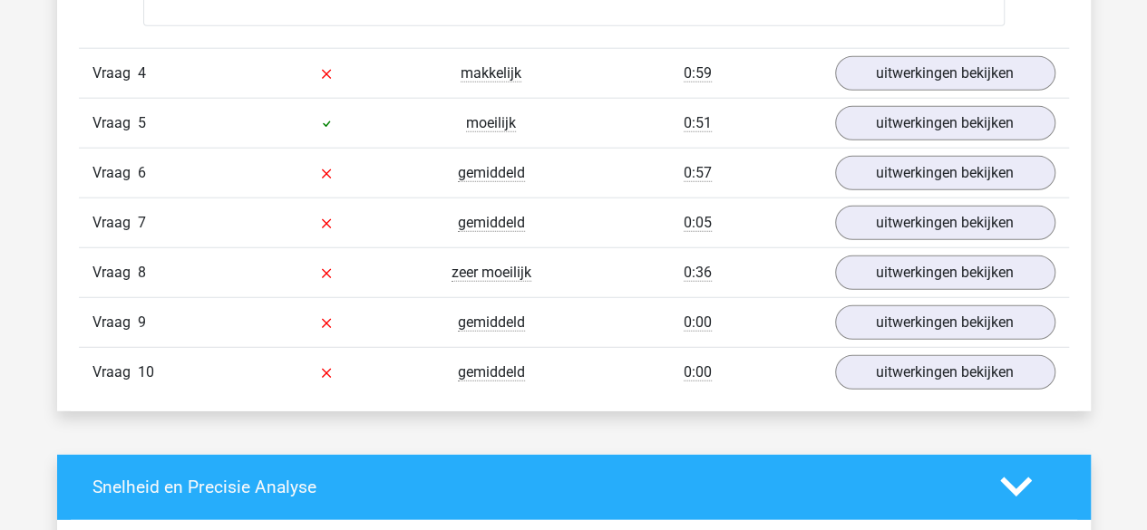
scroll to position [2291, 0]
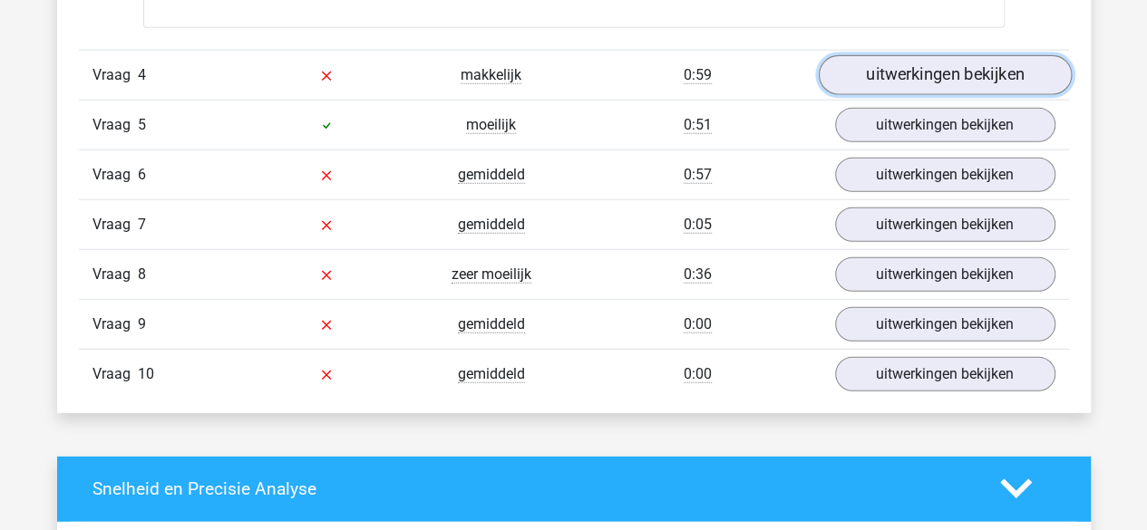
click at [876, 67] on link "uitwerkingen bekijken" at bounding box center [944, 75] width 253 height 40
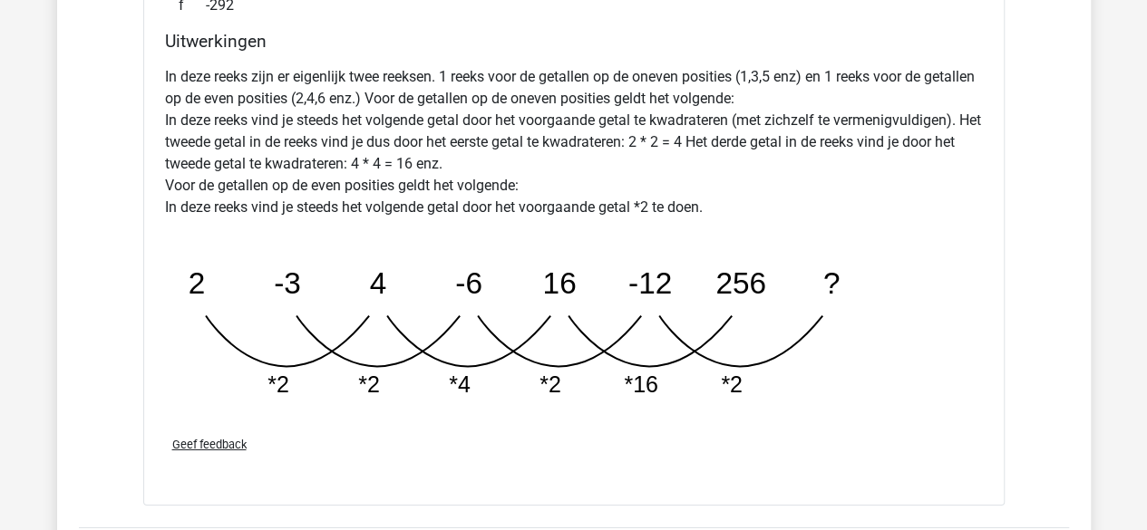
scroll to position [2787, 0]
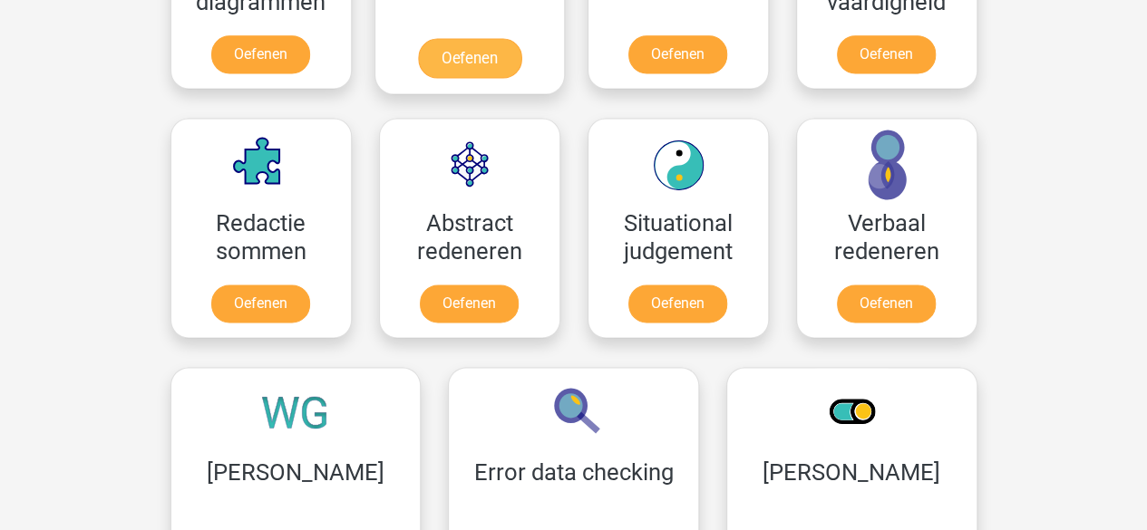
scroll to position [1232, 0]
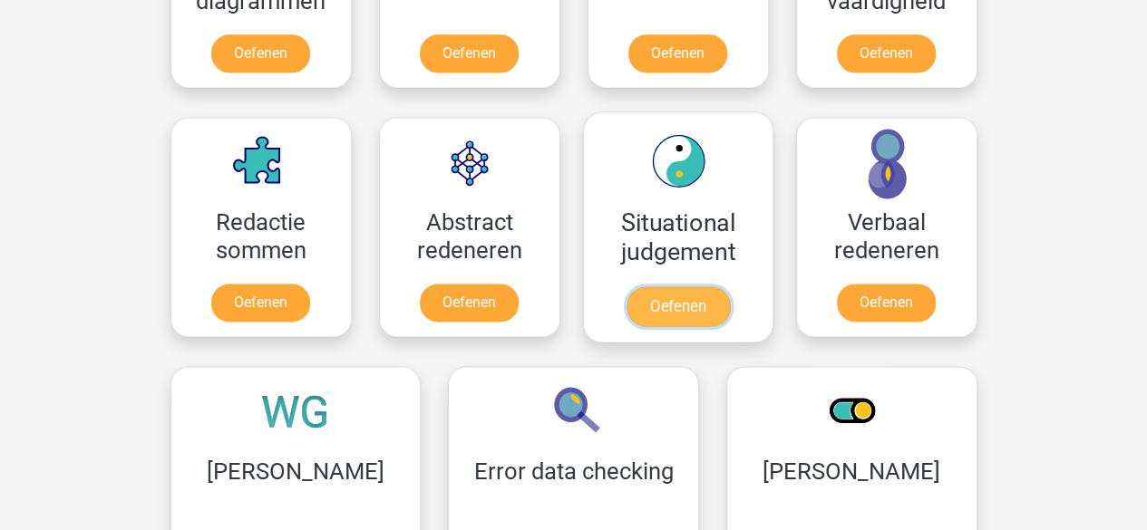
click at [685, 286] on link "Oefenen" at bounding box center [677, 306] width 103 height 40
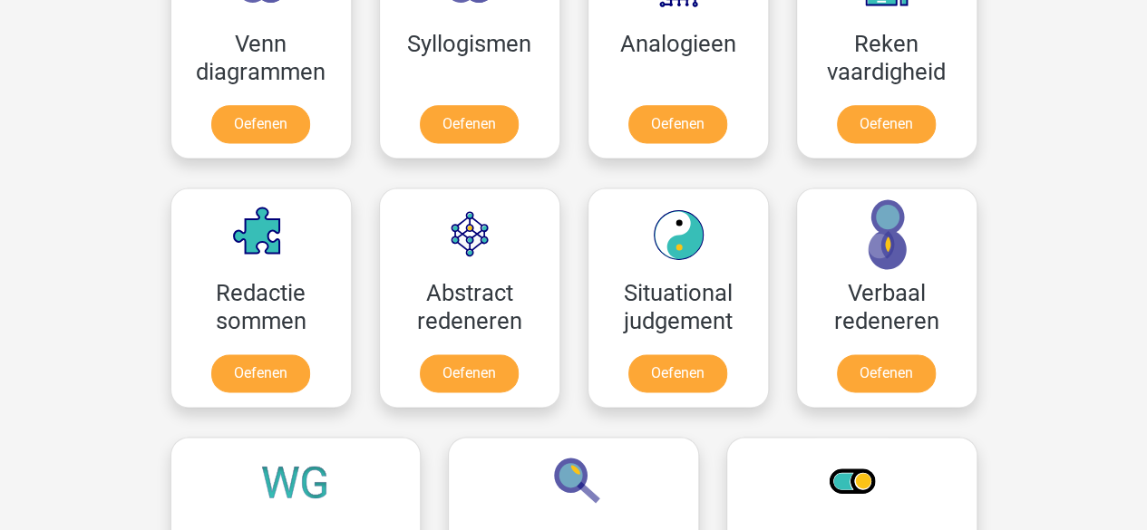
scroll to position [818, 0]
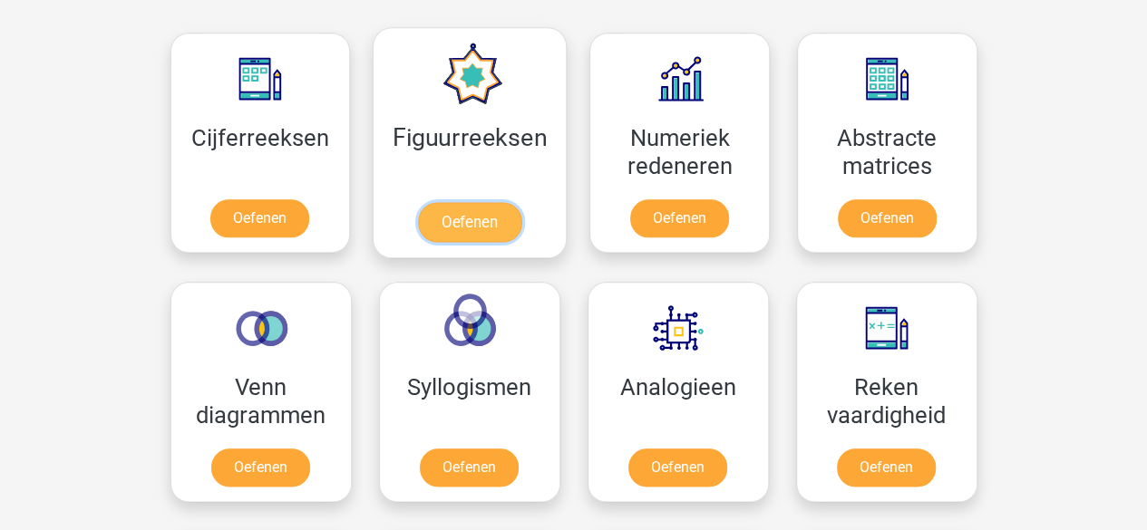
click at [486, 202] on link "Oefenen" at bounding box center [469, 222] width 103 height 40
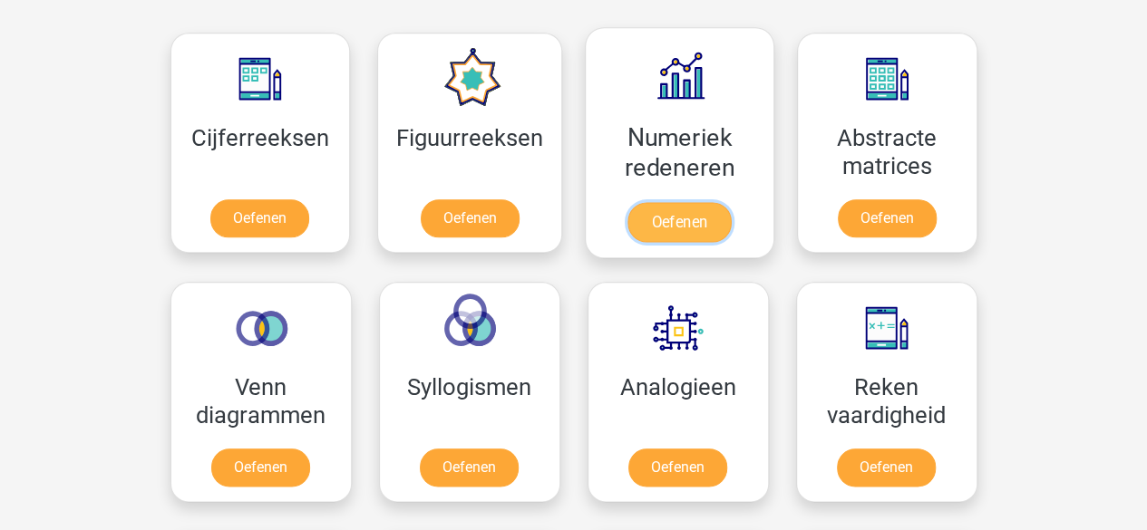
click at [712, 202] on link "Oefenen" at bounding box center [678, 222] width 103 height 40
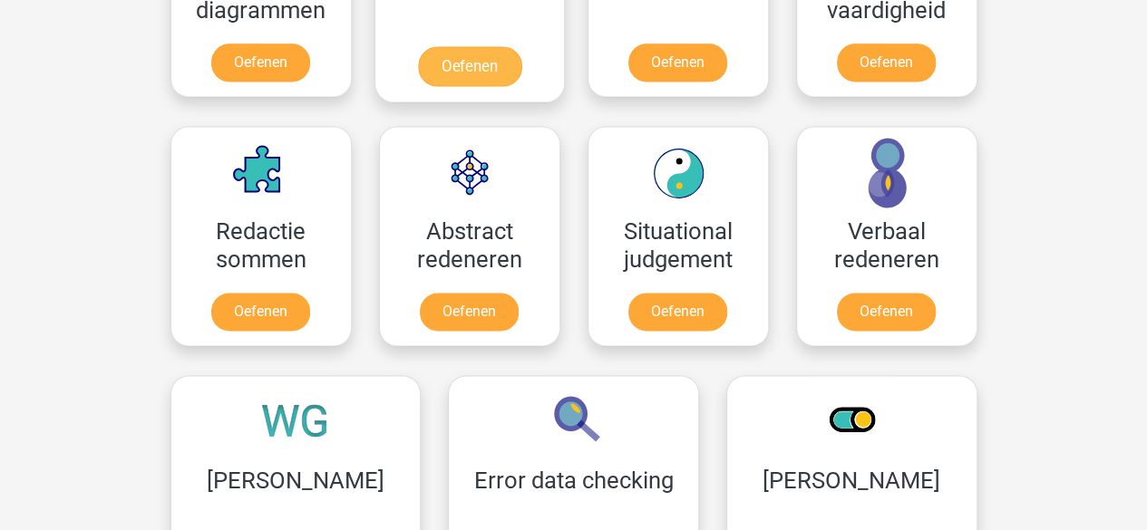
scroll to position [1143, 0]
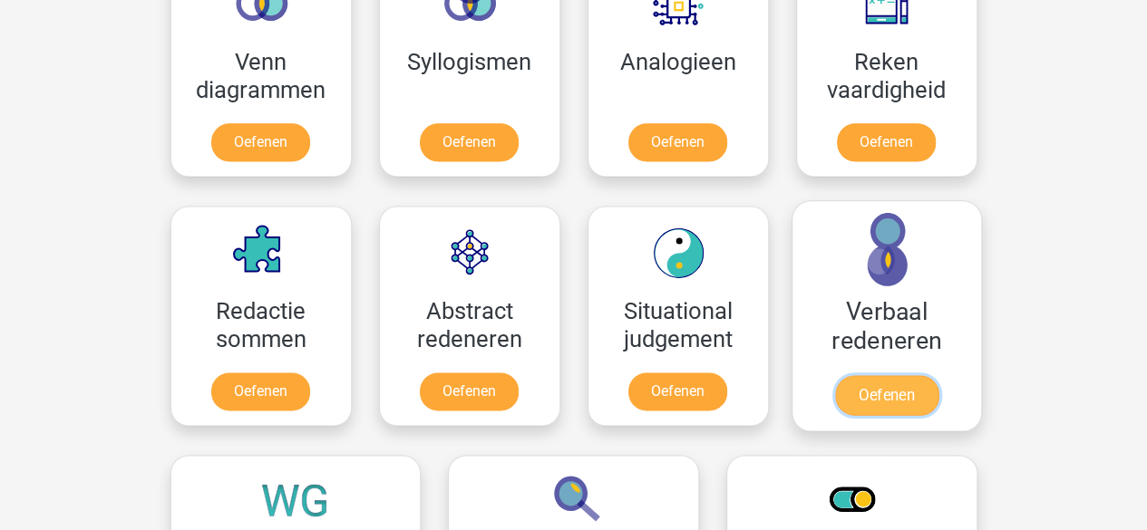
click at [834, 375] on link "Oefenen" at bounding box center [885, 395] width 103 height 40
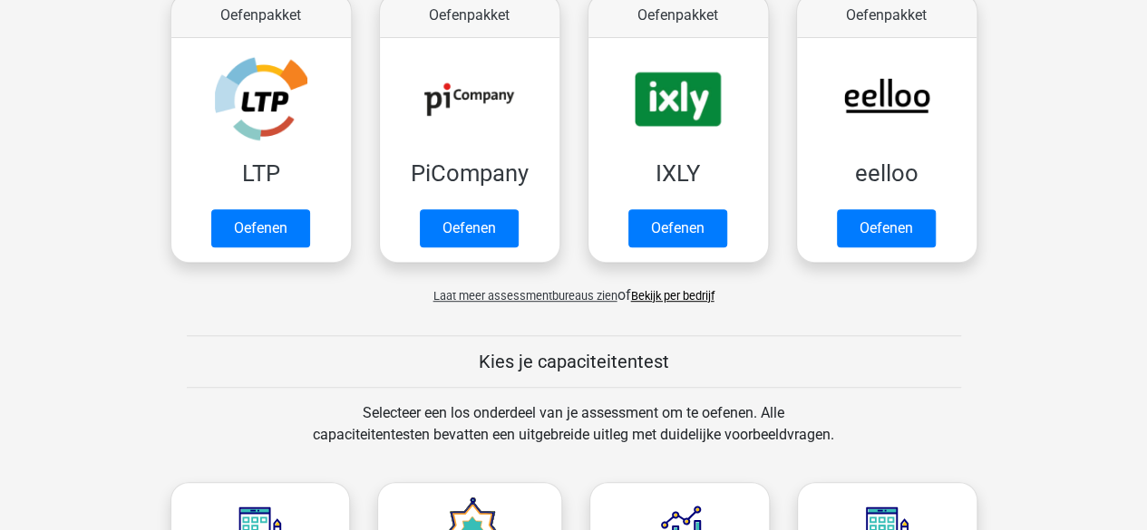
scroll to position [315, 0]
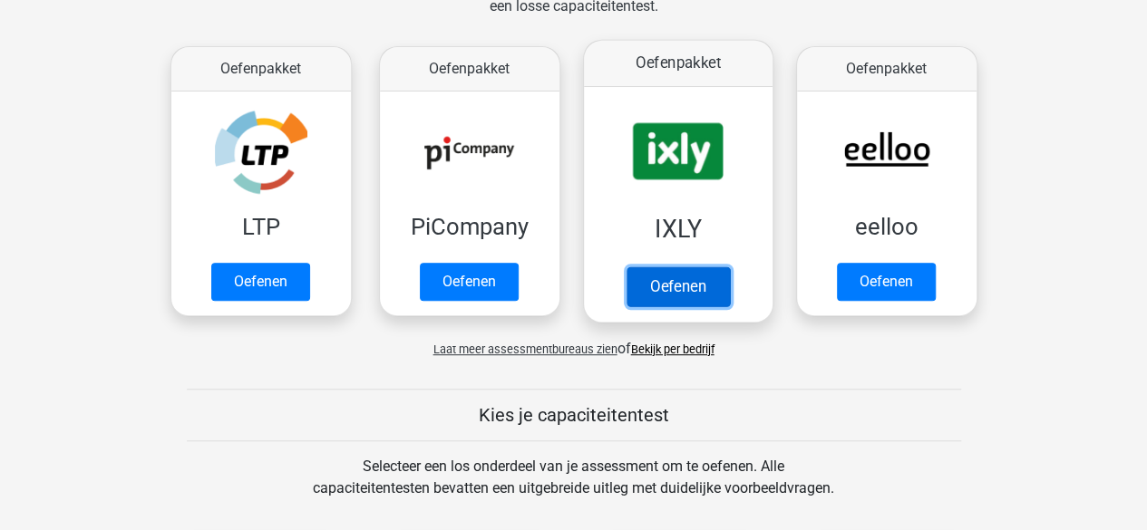
click at [710, 267] on link "Oefenen" at bounding box center [677, 287] width 103 height 40
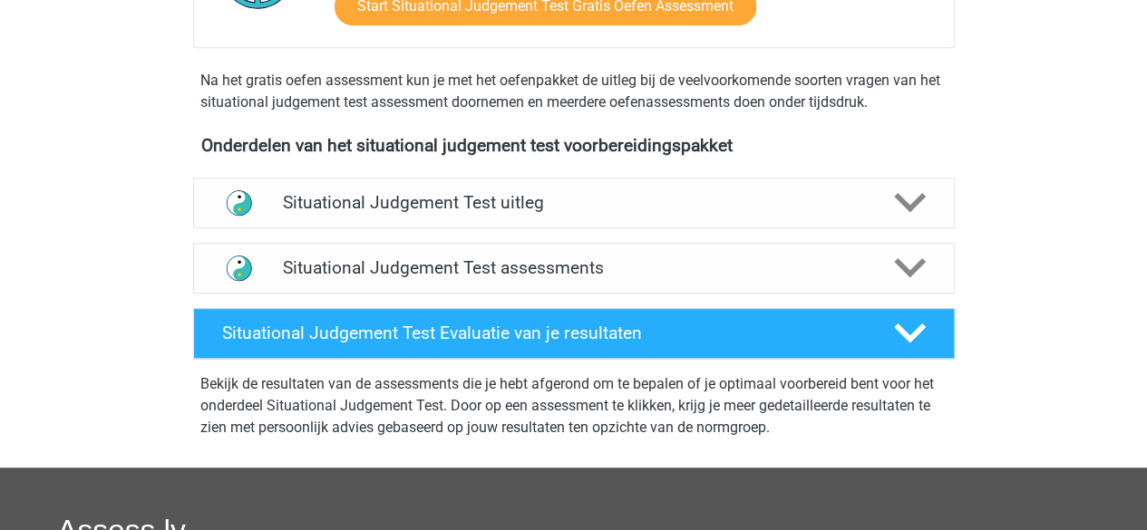
scroll to position [529, 0]
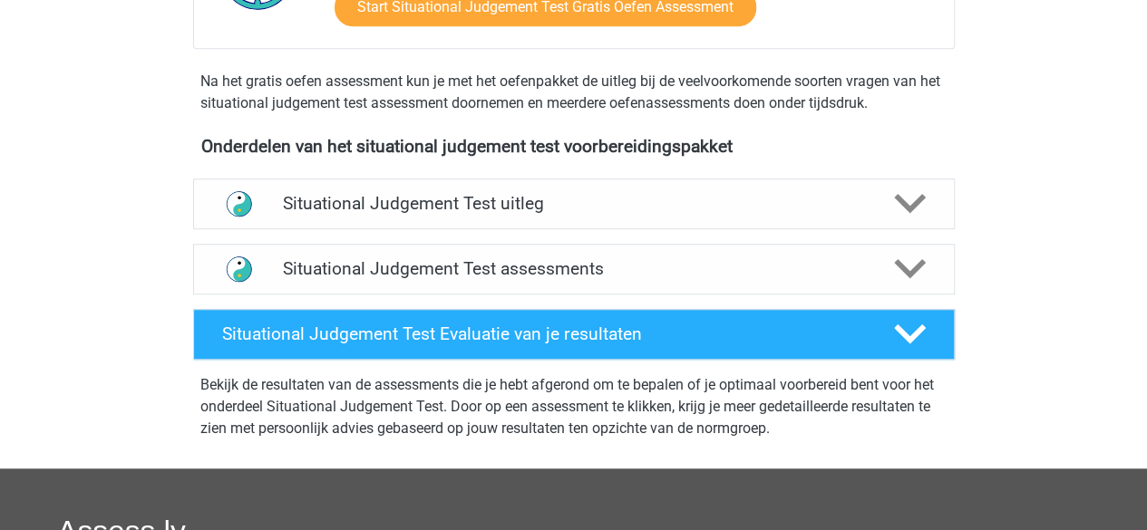
click at [685, 210] on h4 "Situational Judgement Test uitleg" at bounding box center [574, 203] width 582 height 21
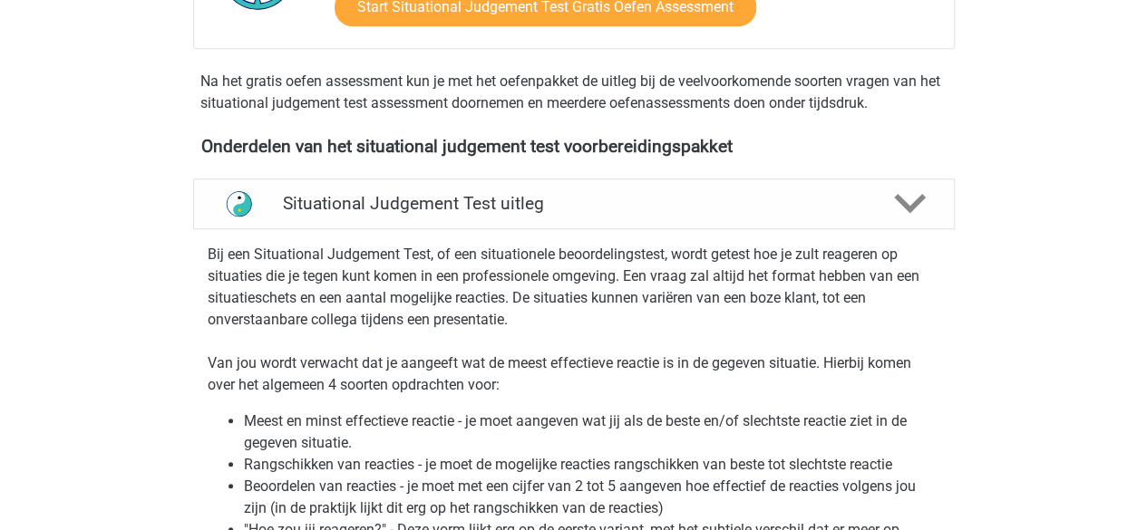
scroll to position [877, 0]
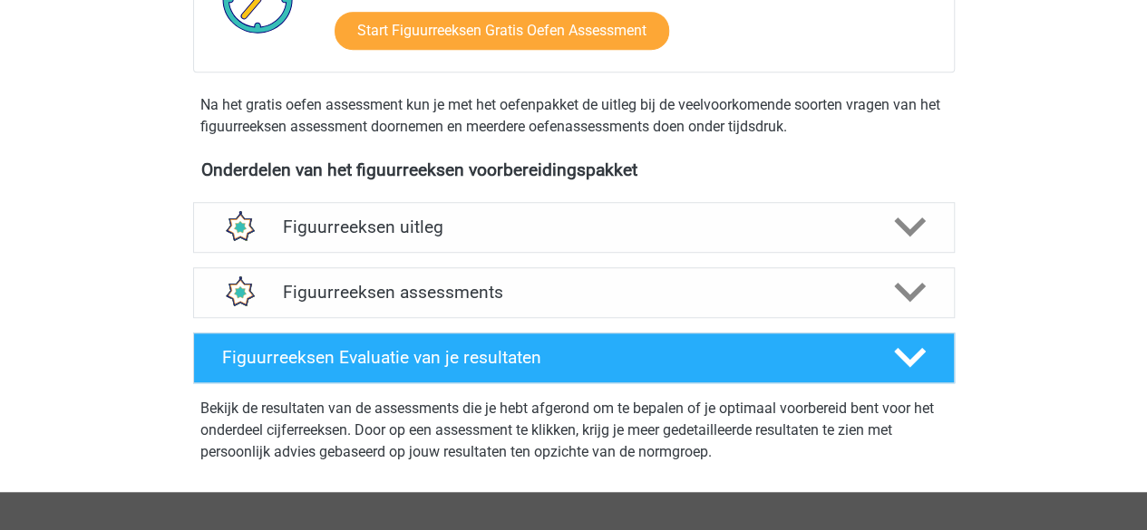
scroll to position [527, 0]
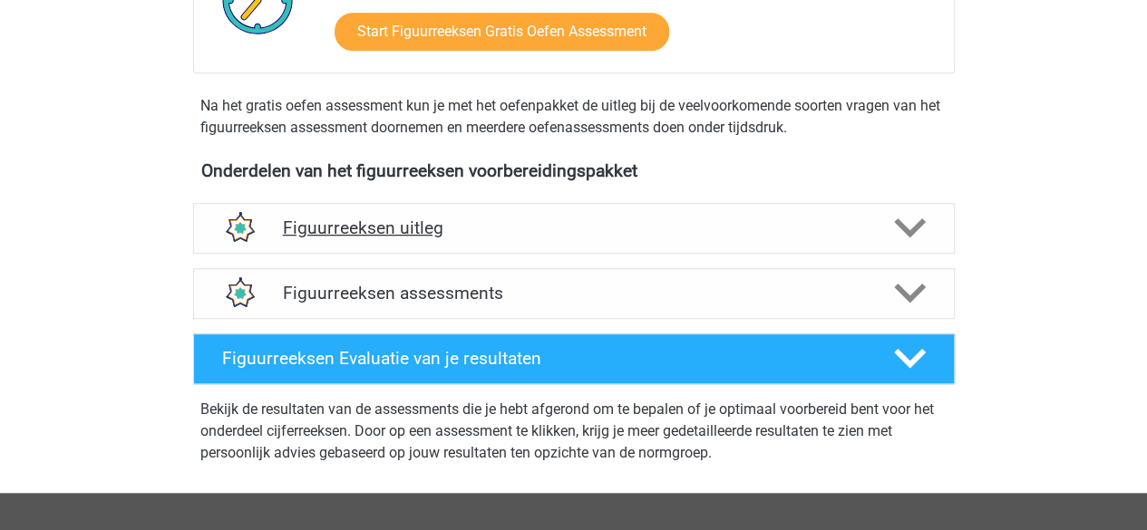
click at [401, 213] on div "Figuurreeksen uitleg" at bounding box center [573, 228] width 761 height 51
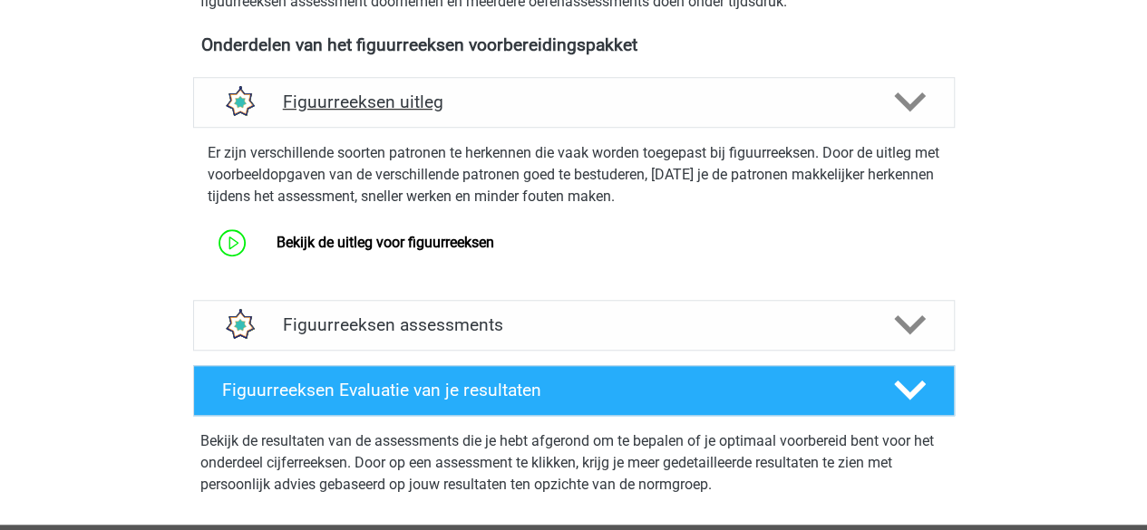
scroll to position [652, 0]
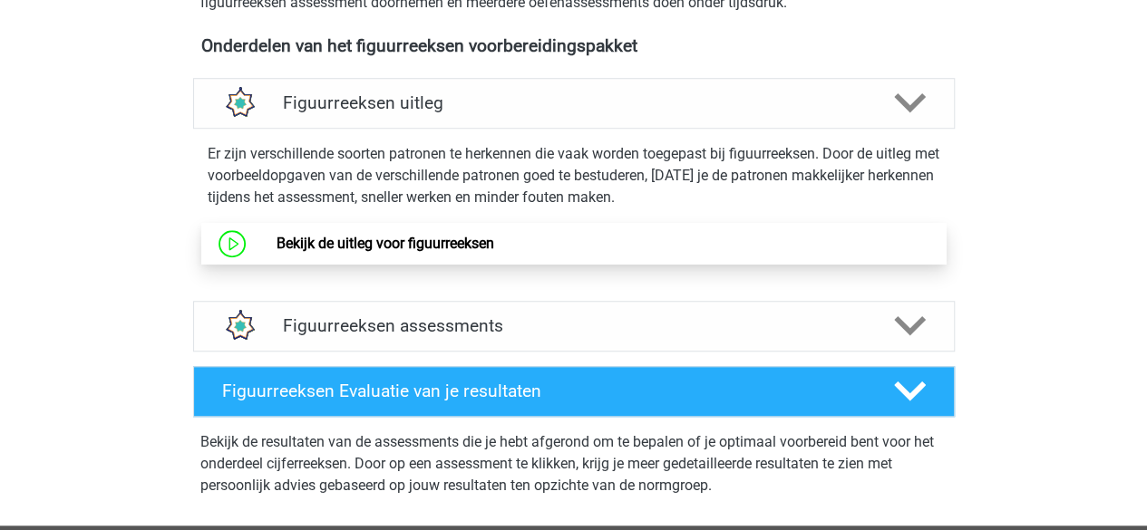
click at [392, 235] on link "Bekijk de uitleg voor figuurreeksen" at bounding box center [385, 243] width 218 height 17
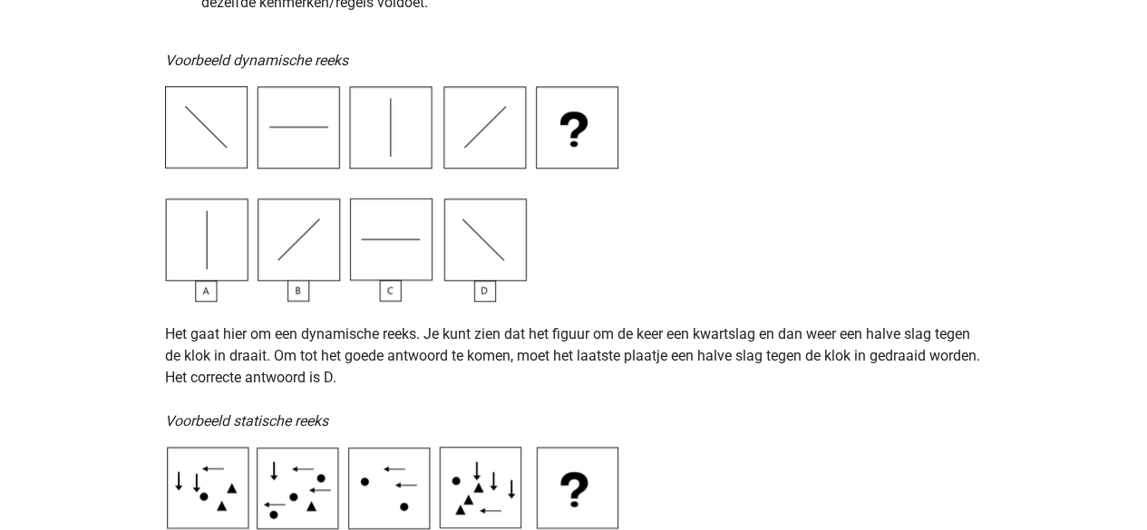
scroll to position [596, 0]
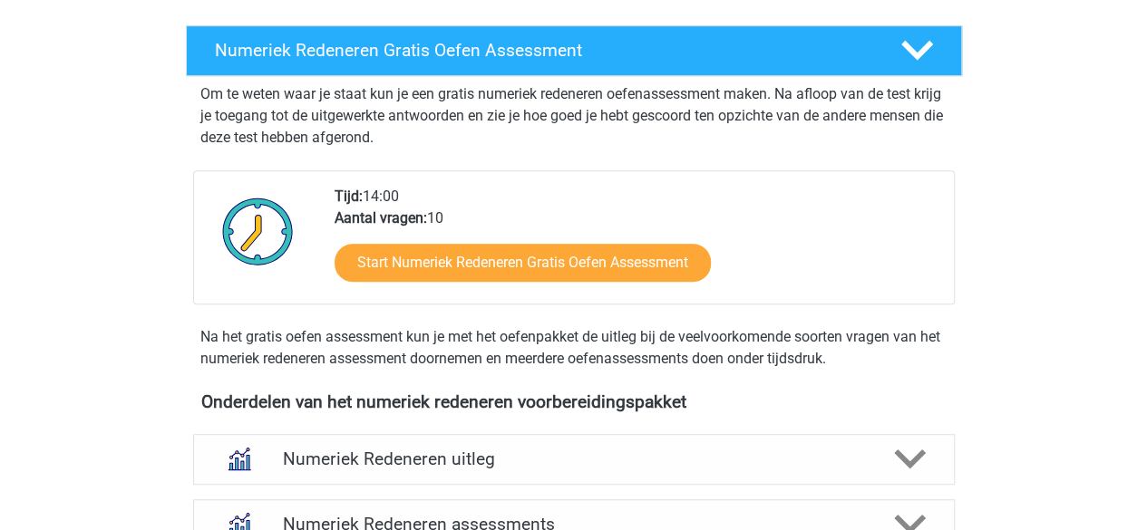
scroll to position [407, 0]
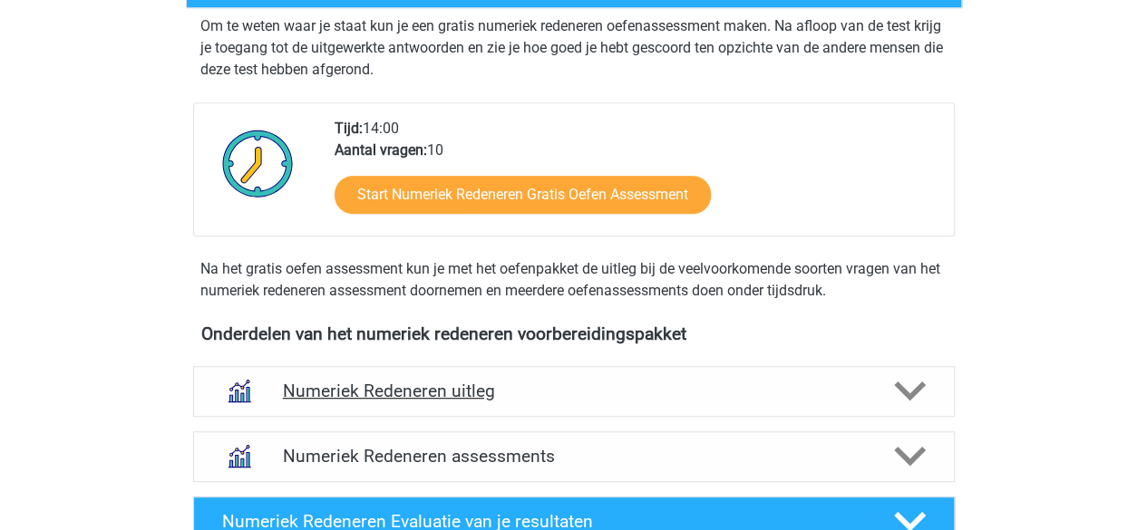
click at [500, 382] on h4 "Numeriek Redeneren uitleg" at bounding box center [574, 391] width 582 height 21
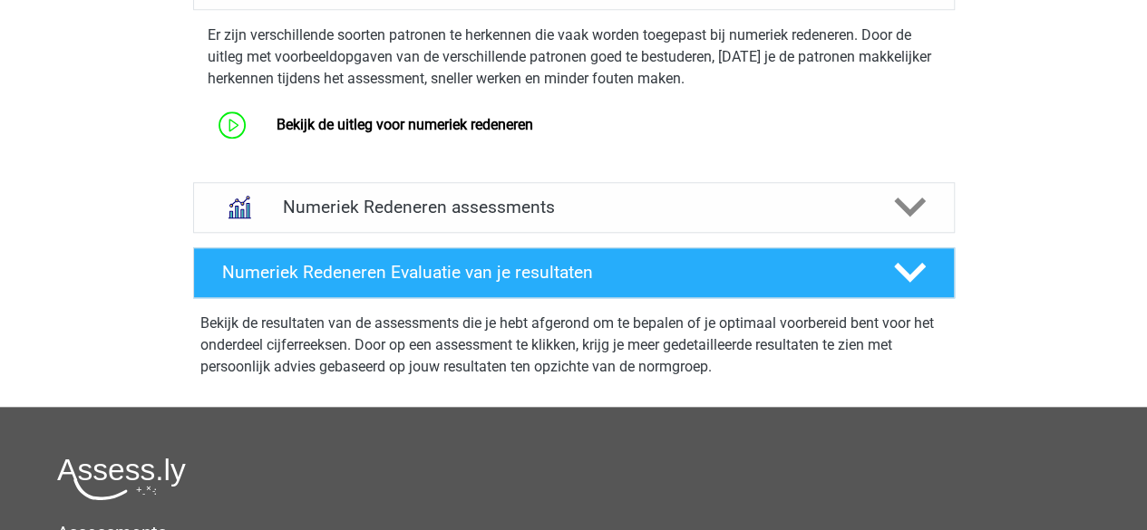
scroll to position [893, 0]
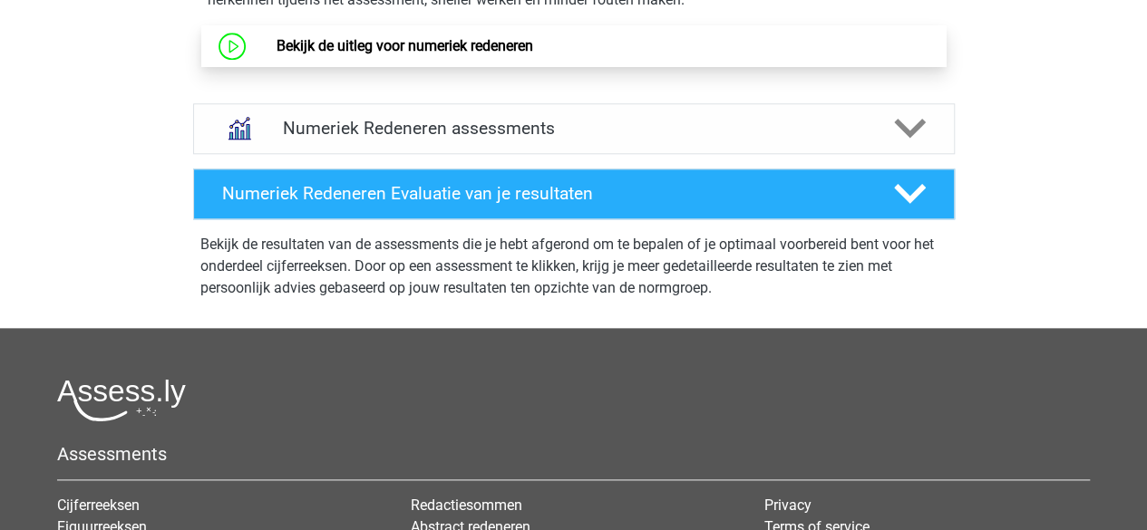
click at [441, 52] on link "Bekijk de uitleg voor numeriek redeneren" at bounding box center [404, 45] width 257 height 17
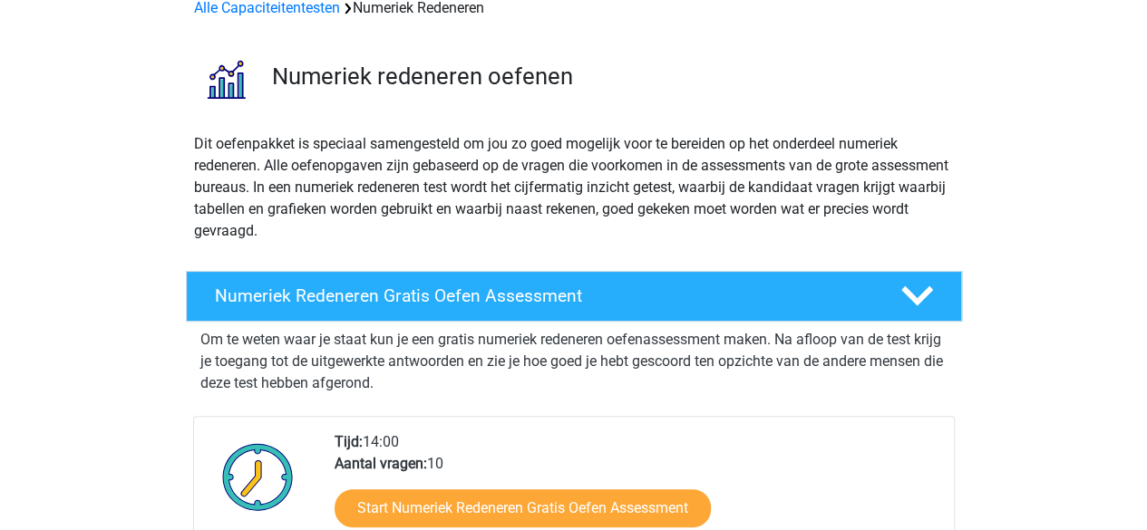
scroll to position [92, 0]
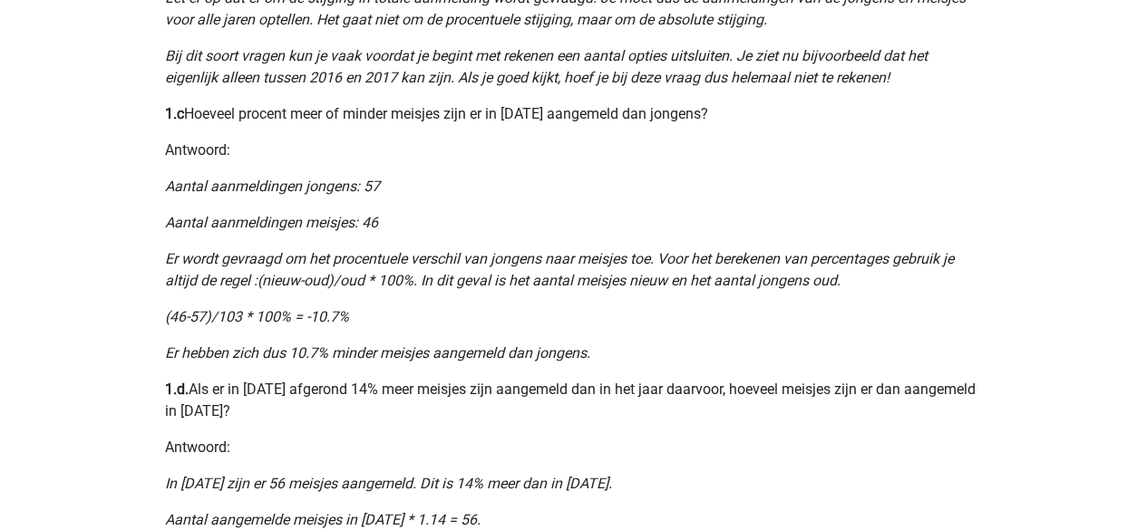
scroll to position [1312, 0]
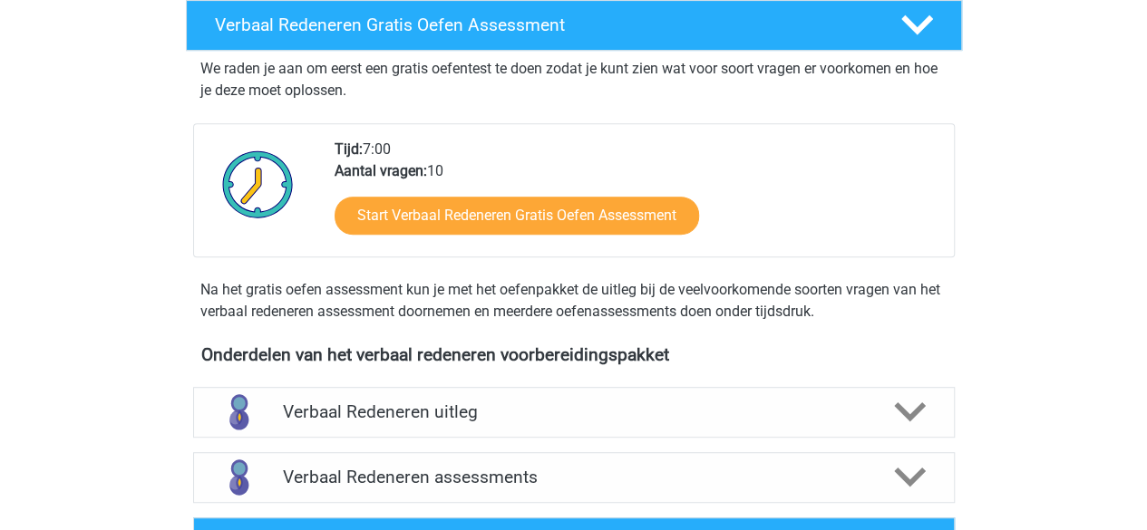
scroll to position [394, 0]
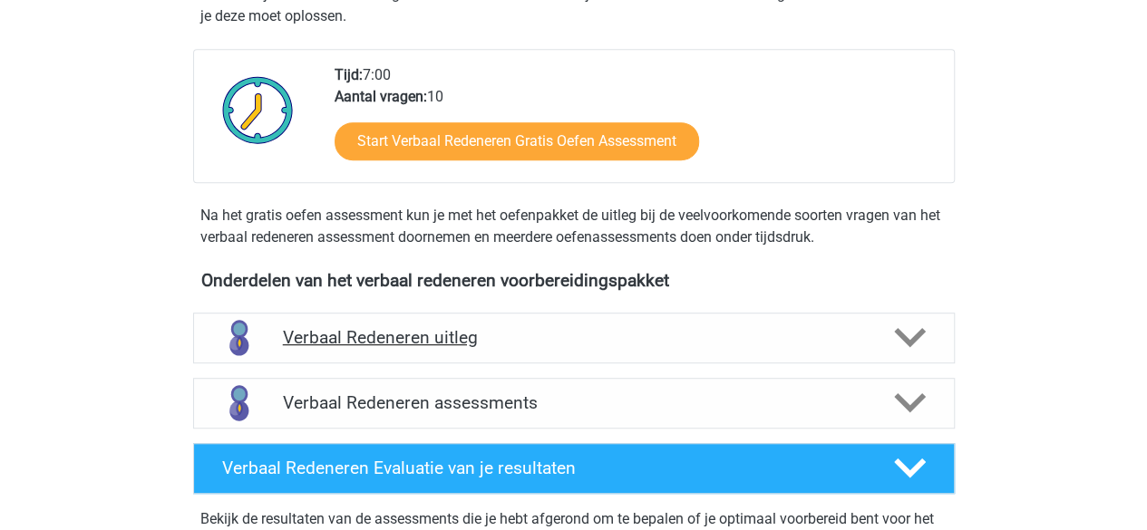
click at [435, 338] on h4 "Verbaal Redeneren uitleg" at bounding box center [574, 337] width 582 height 21
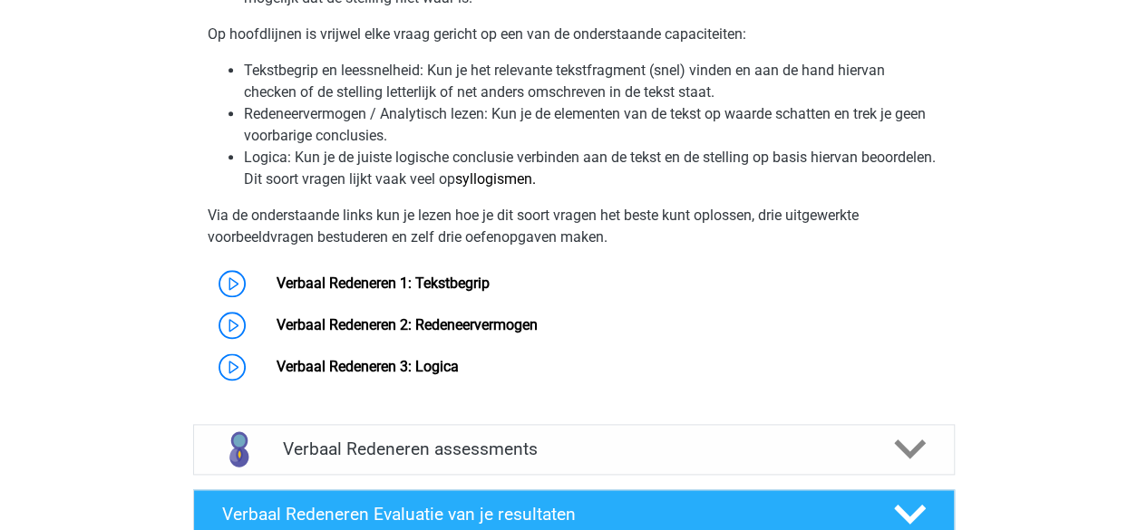
scroll to position [956, 0]
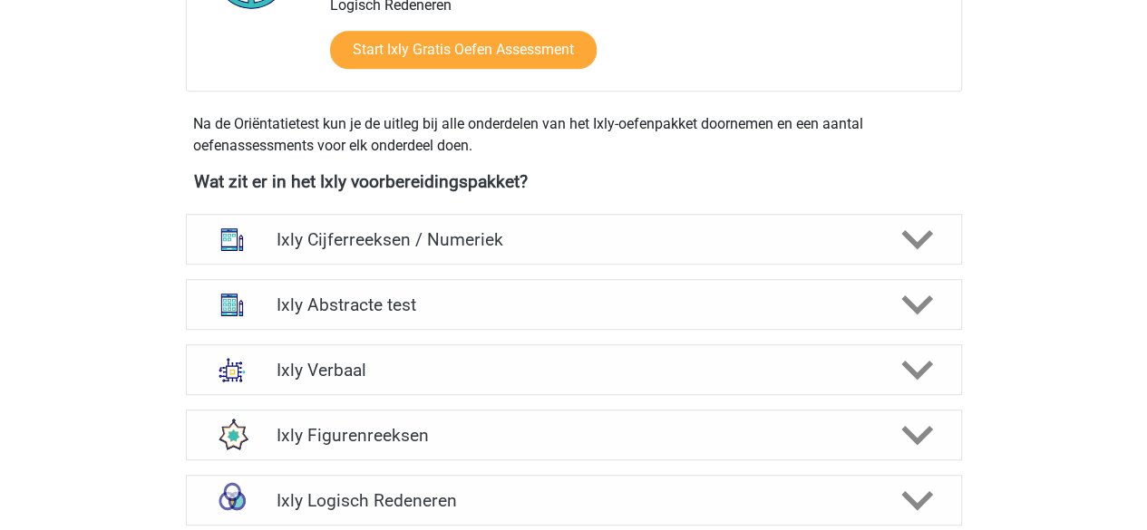
scroll to position [572, 0]
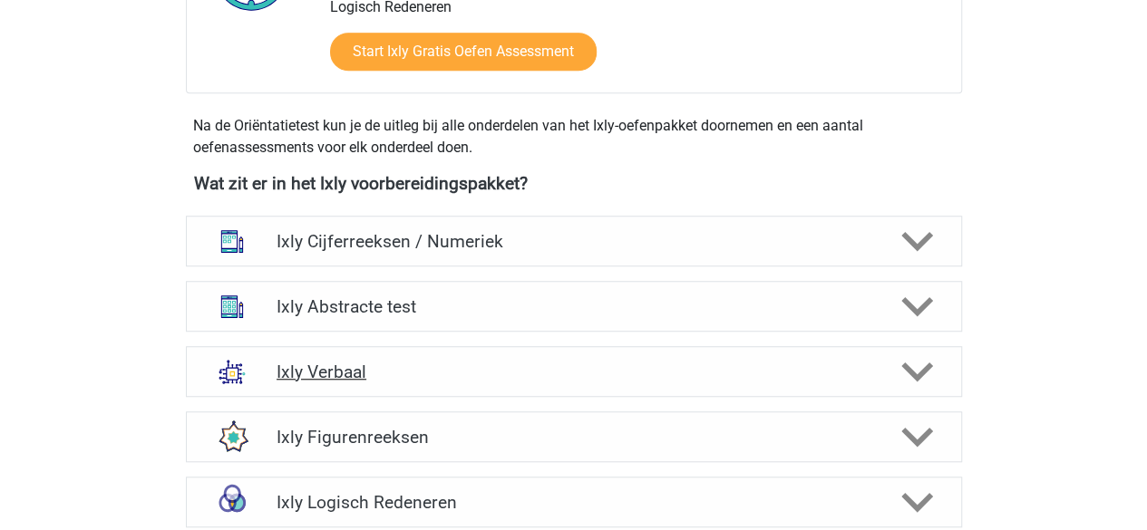
click at [397, 379] on h4 "Ixly Verbaal" at bounding box center [573, 372] width 594 height 21
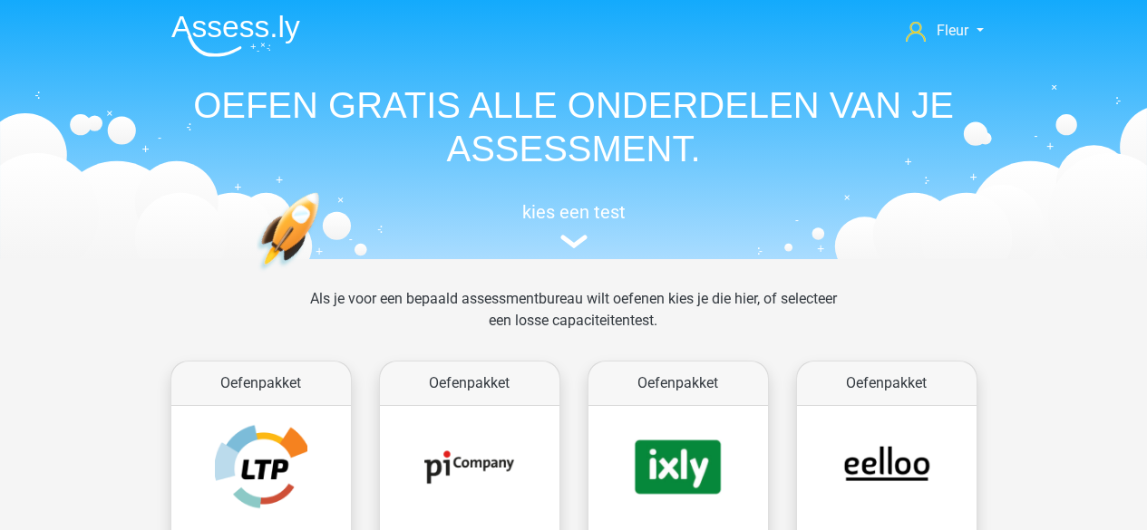
scroll to position [752, 0]
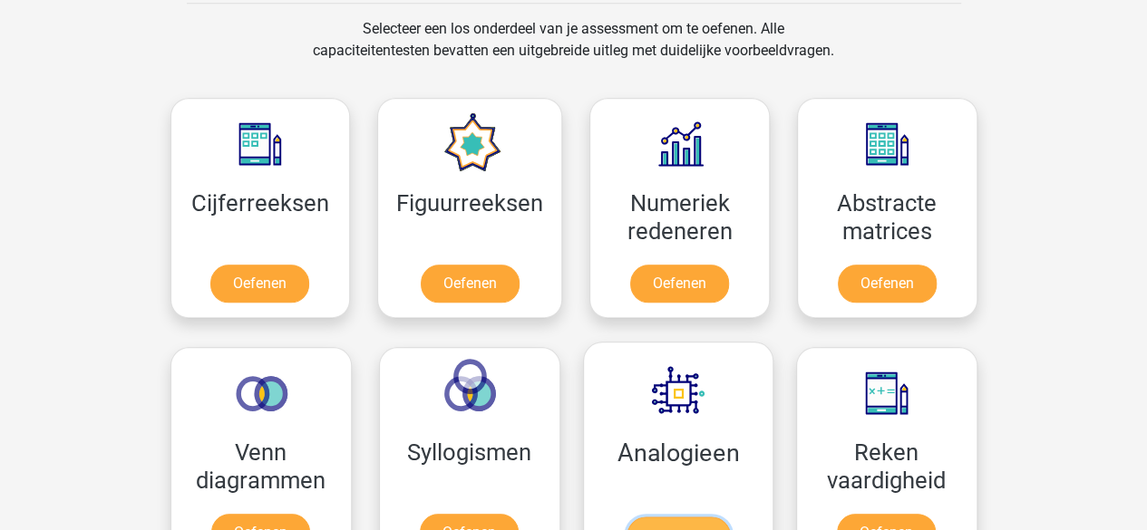
click at [729, 517] on link "Oefenen" at bounding box center [677, 537] width 103 height 40
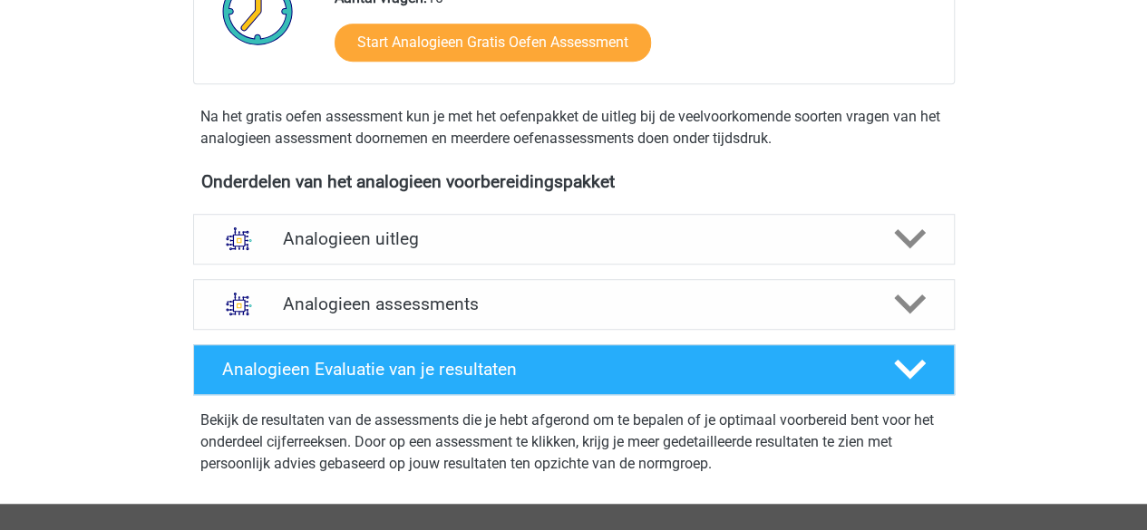
scroll to position [471, 0]
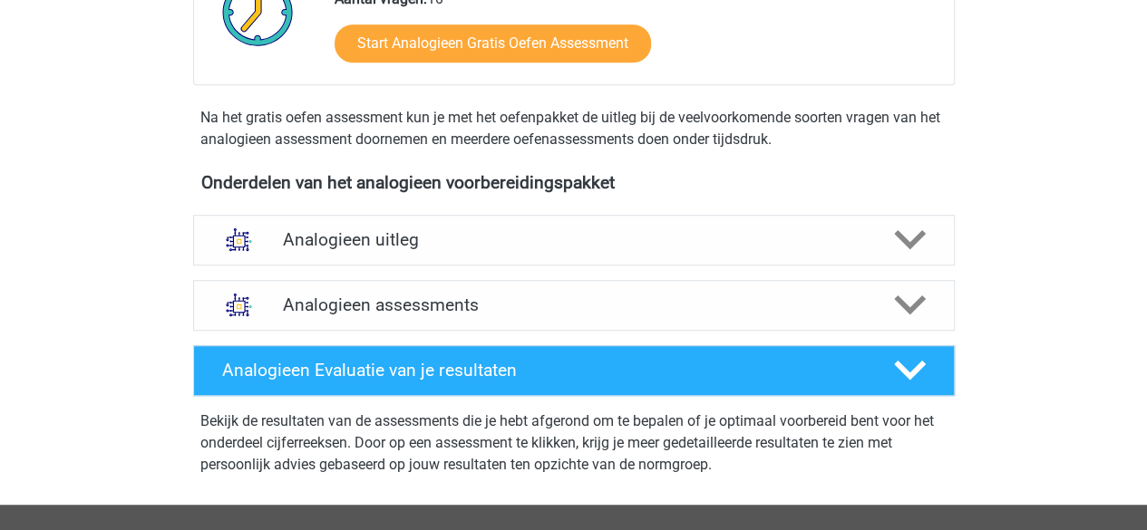
click at [424, 245] on h4 "Analogieen uitleg" at bounding box center [574, 239] width 582 height 21
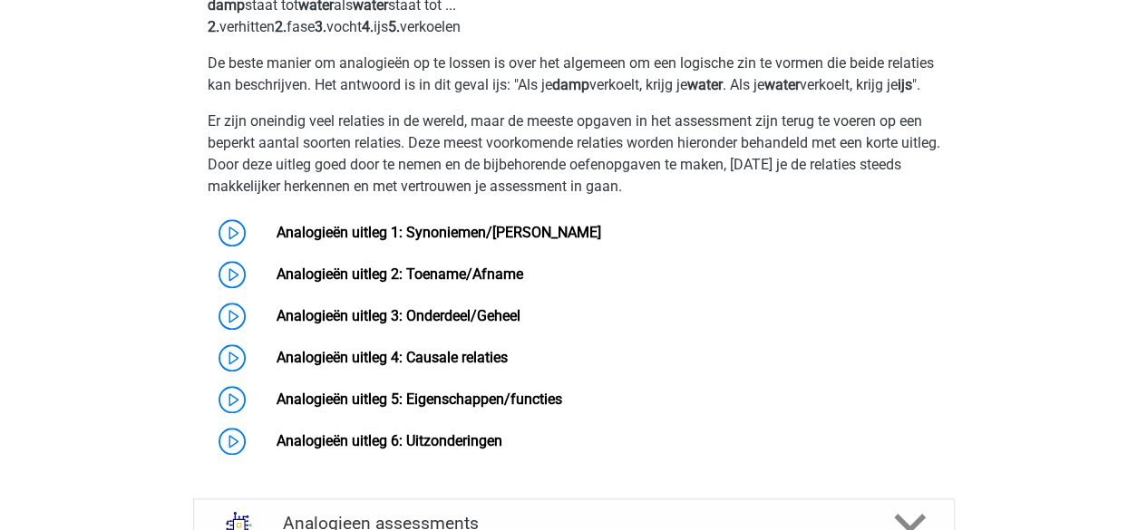
scroll to position [817, 0]
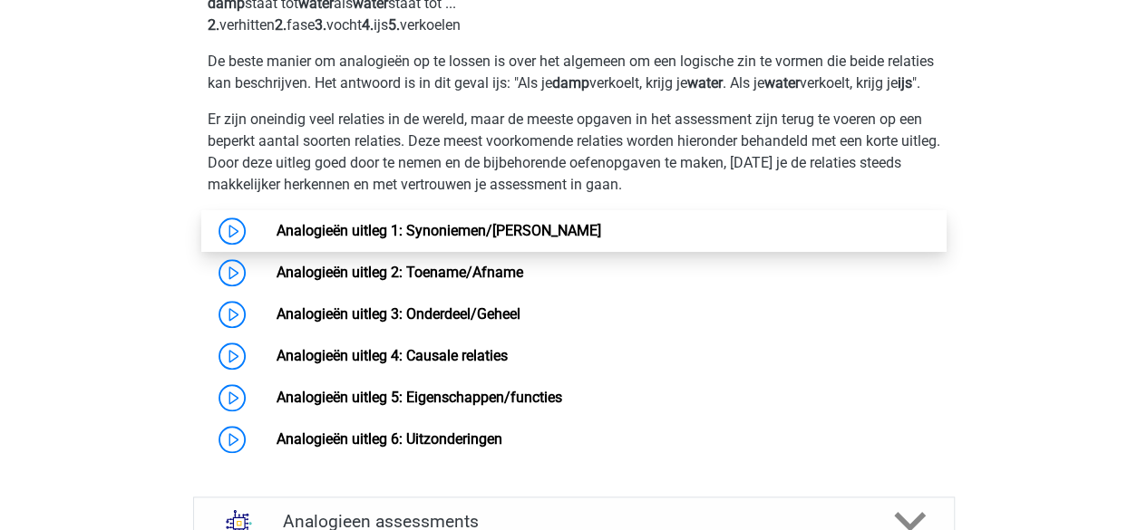
click at [303, 239] on link "Analogieën uitleg 1: Synoniemen/[PERSON_NAME]" at bounding box center [438, 230] width 325 height 17
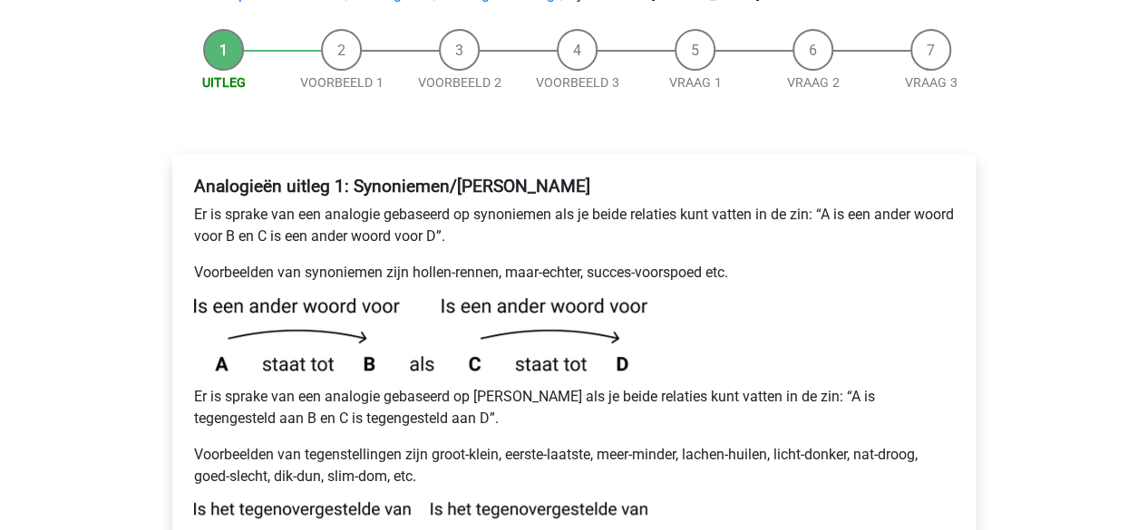
scroll to position [639, 0]
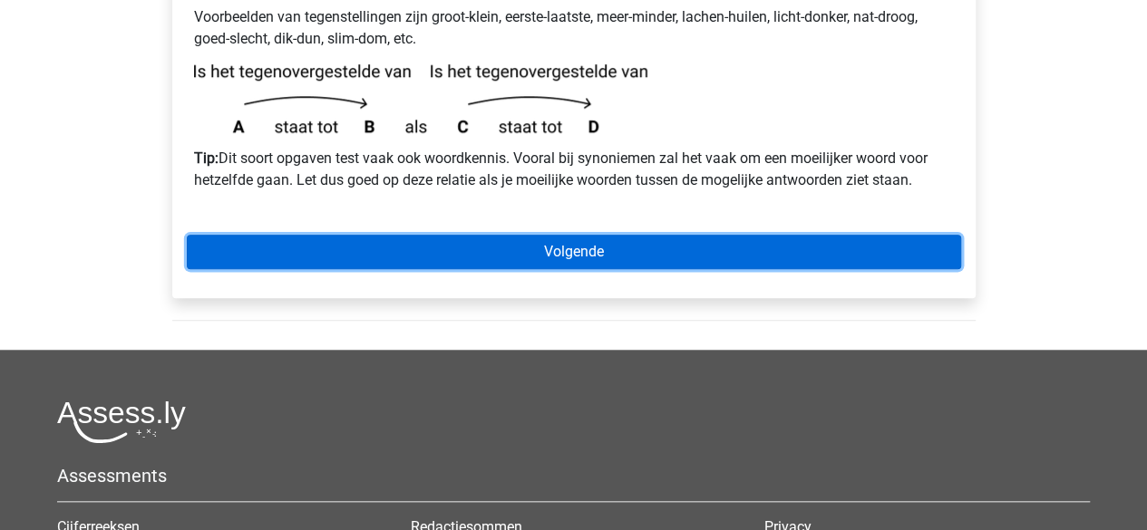
click at [267, 235] on link "Volgende" at bounding box center [574, 252] width 774 height 34
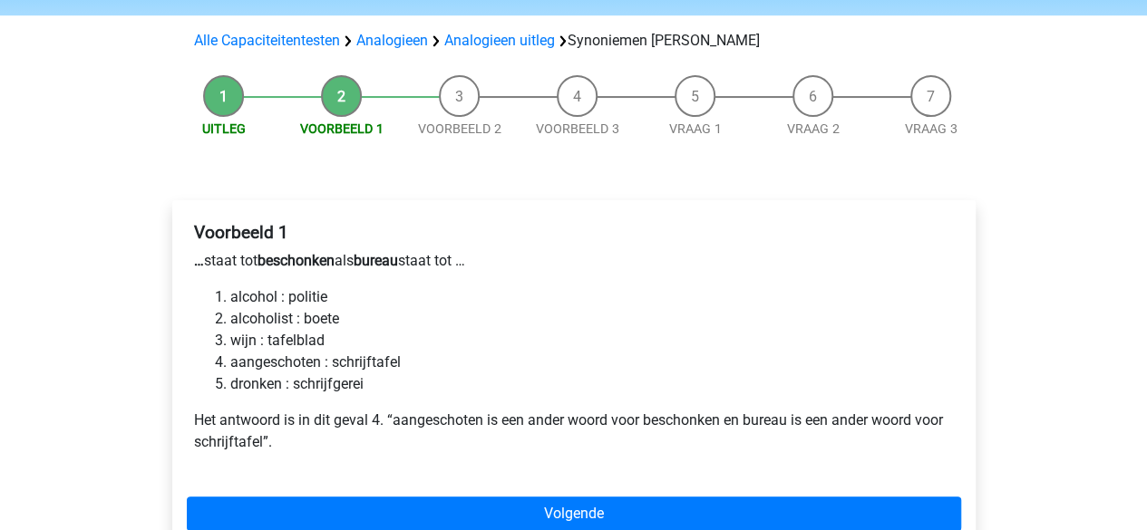
scroll to position [154, 0]
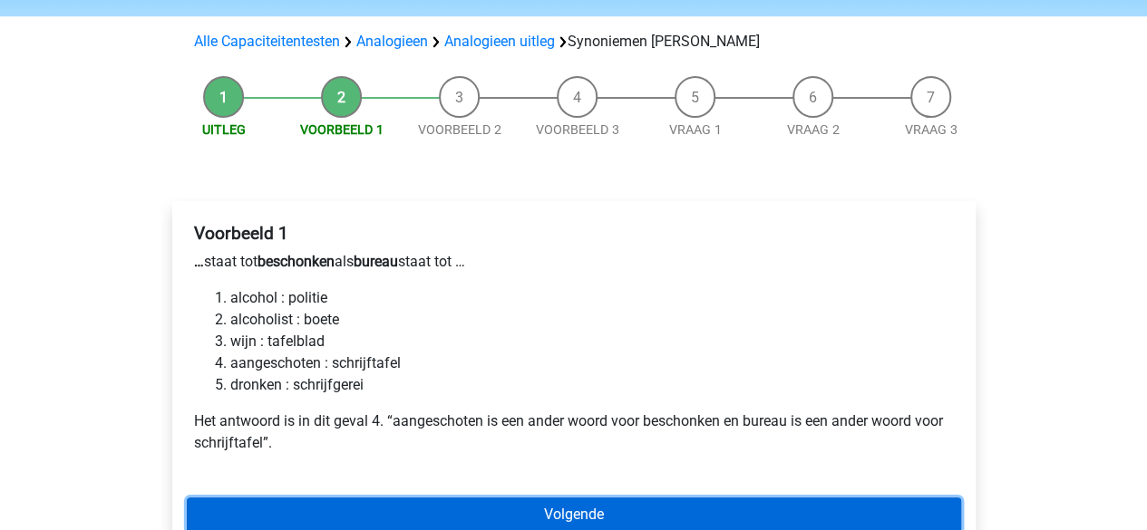
click at [221, 498] on link "Volgende" at bounding box center [574, 515] width 774 height 34
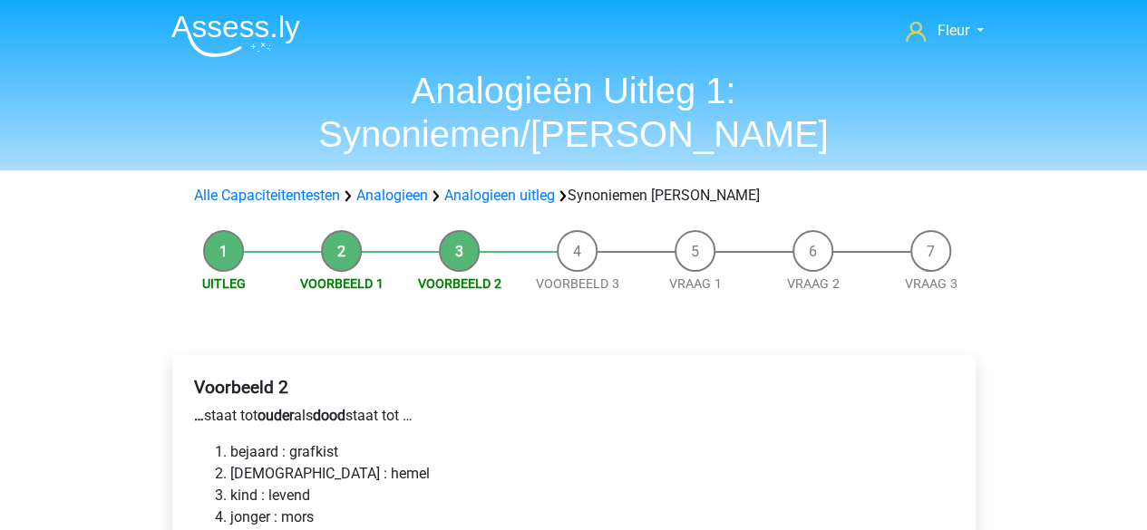
click at [267, 45] on img at bounding box center [235, 36] width 129 height 43
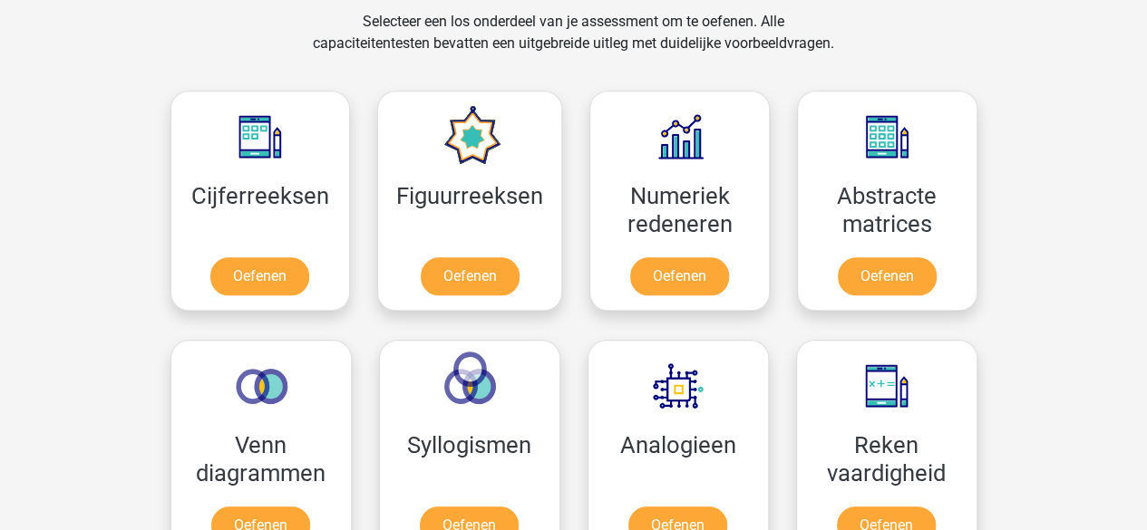
scroll to position [761, 0]
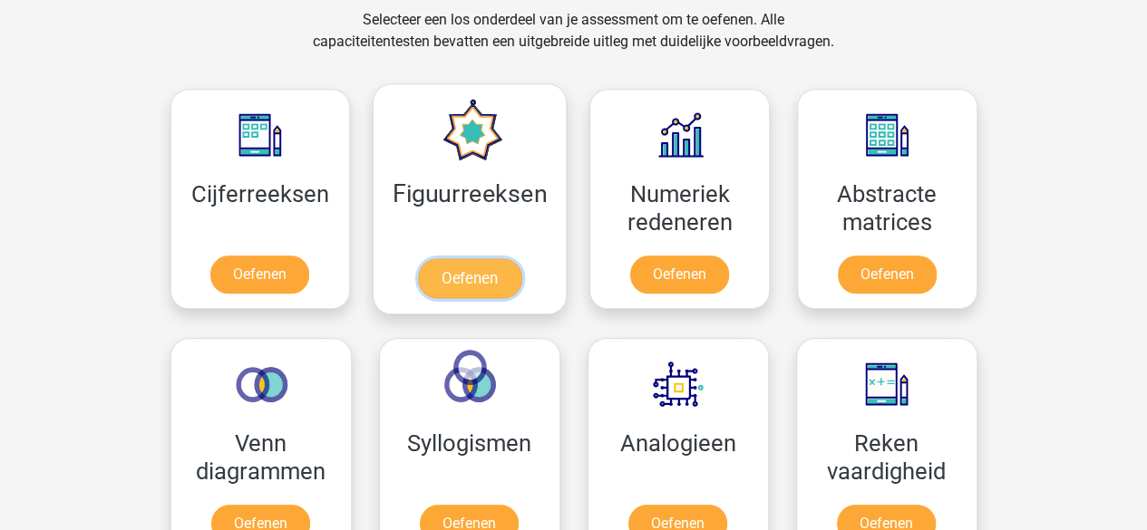
click at [521, 258] on link "Oefenen" at bounding box center [469, 278] width 103 height 40
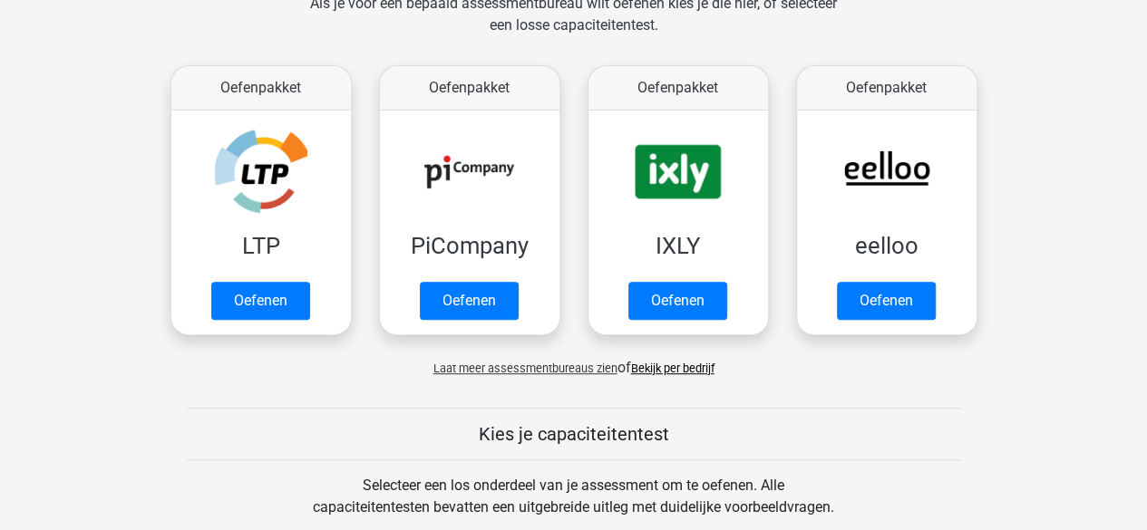
scroll to position [295, 0]
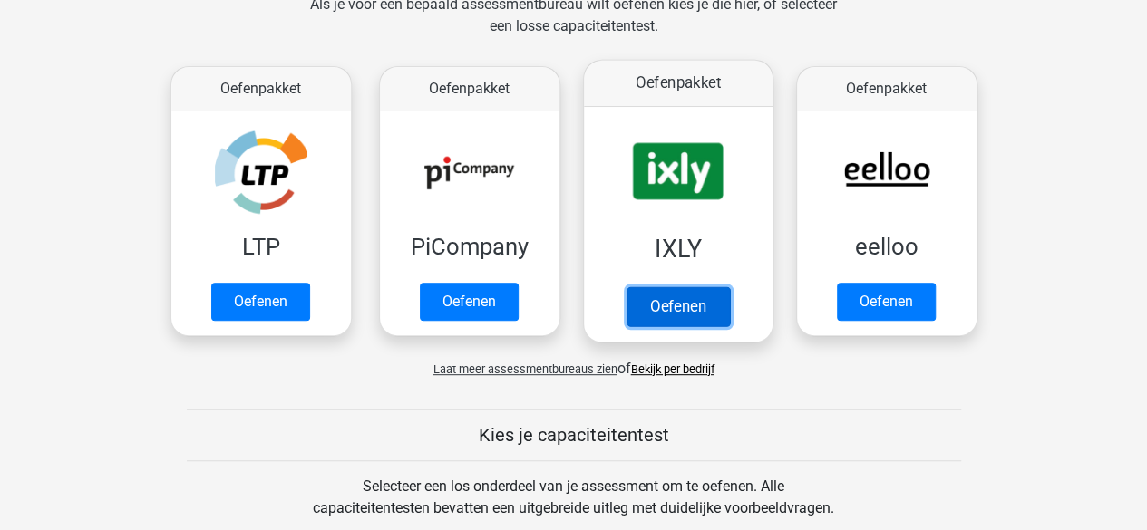
click at [677, 286] on link "Oefenen" at bounding box center [677, 306] width 103 height 40
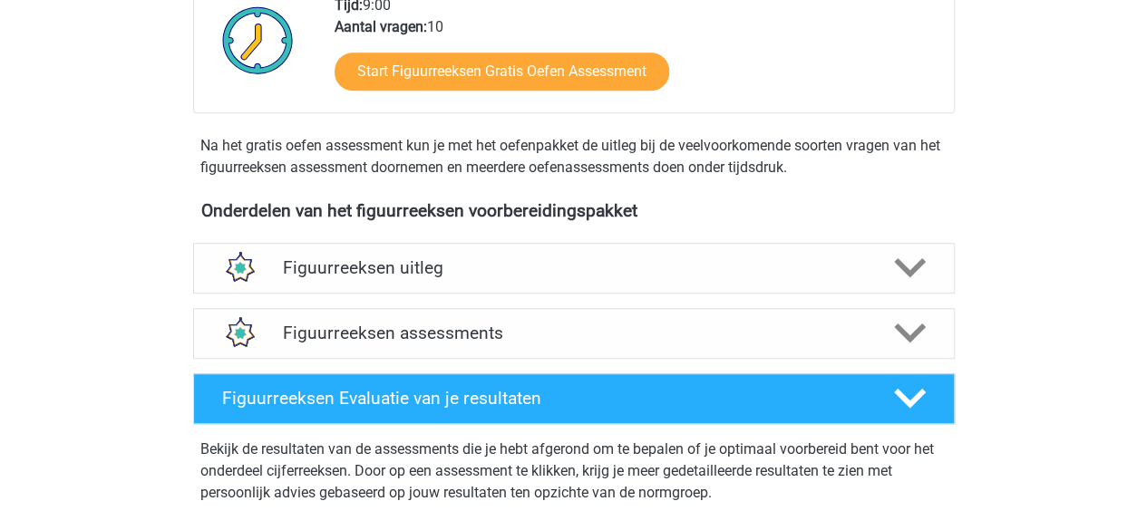
scroll to position [490, 0]
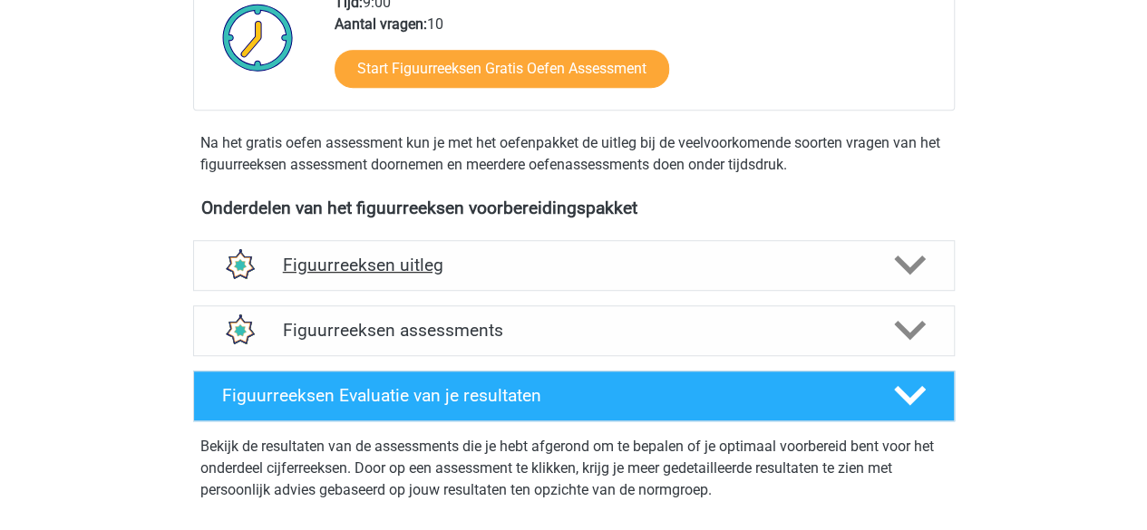
click at [560, 275] on div "Figuurreeksen uitleg" at bounding box center [573, 265] width 761 height 51
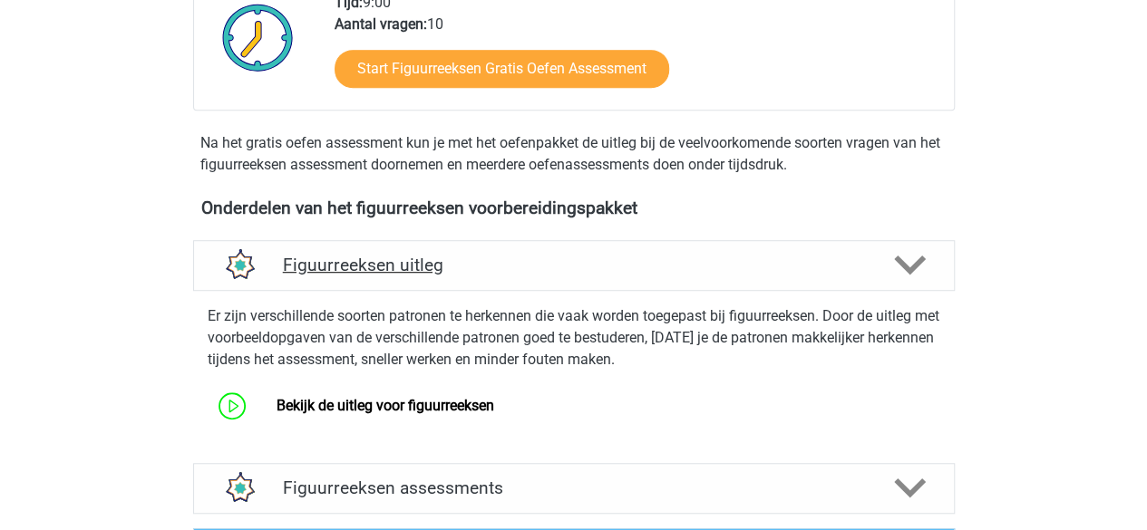
scroll to position [616, 0]
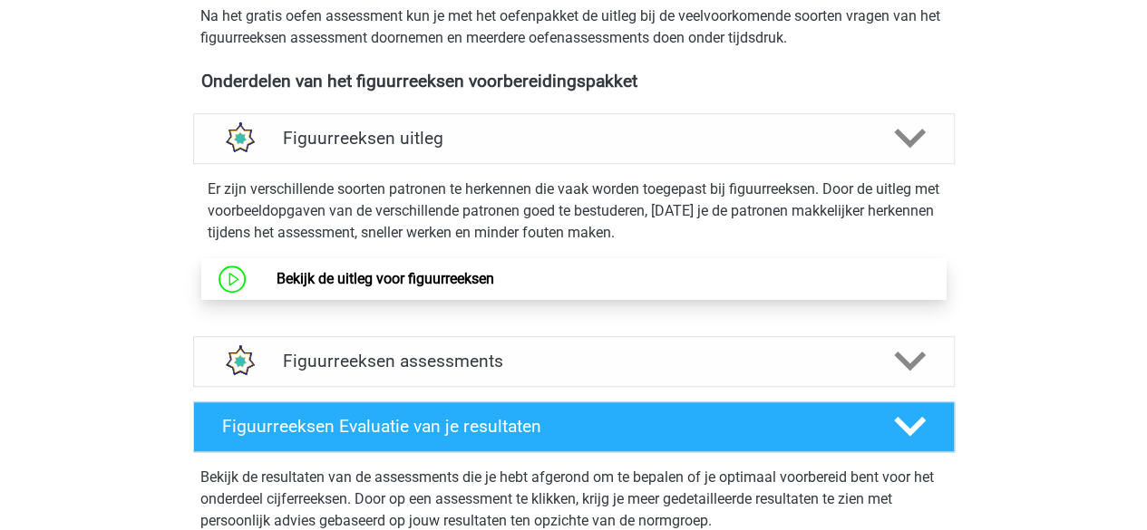
click at [490, 284] on link "Bekijk de uitleg voor figuurreeksen" at bounding box center [385, 278] width 218 height 17
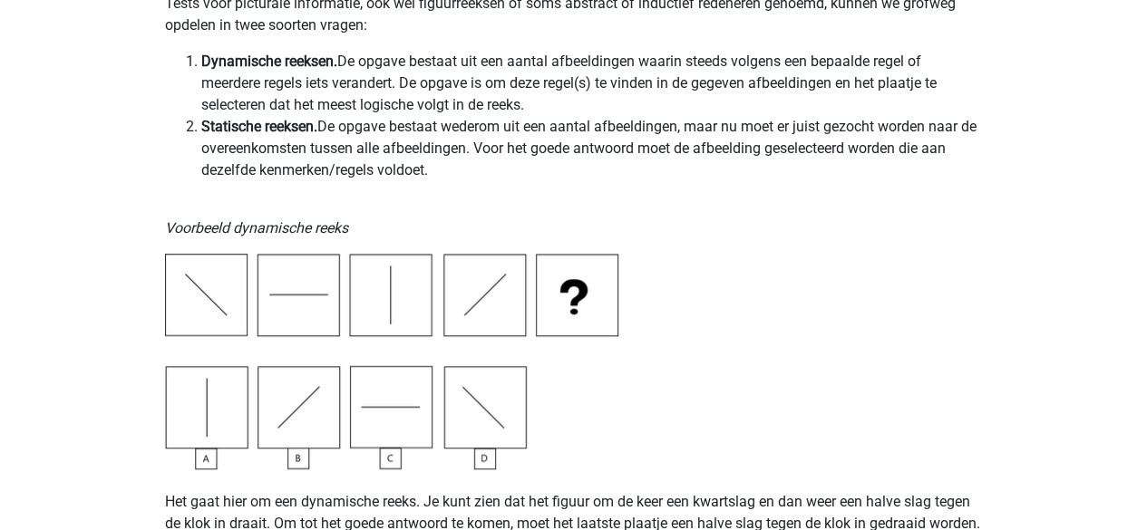
scroll to position [297, 0]
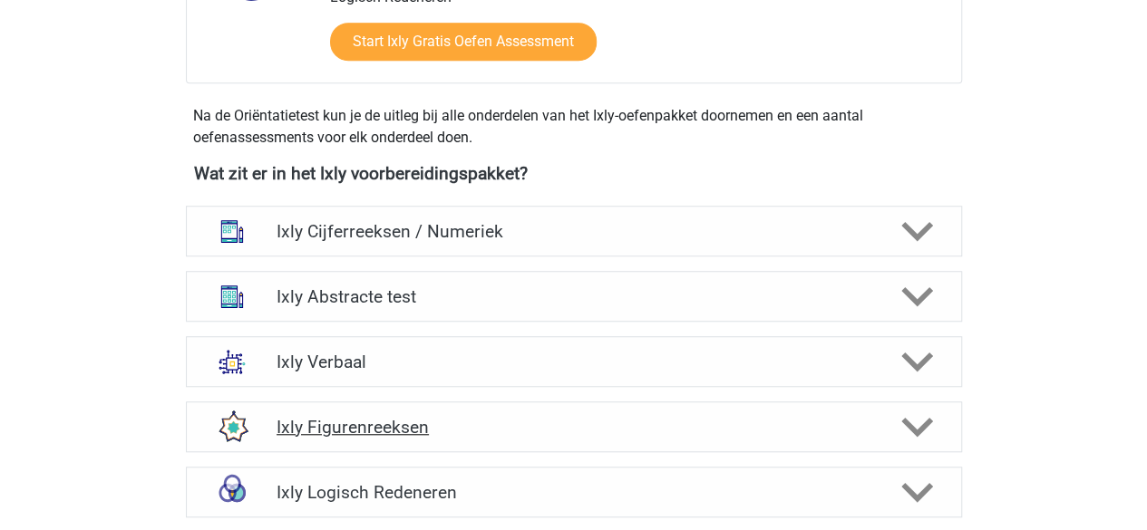
scroll to position [709, 0]
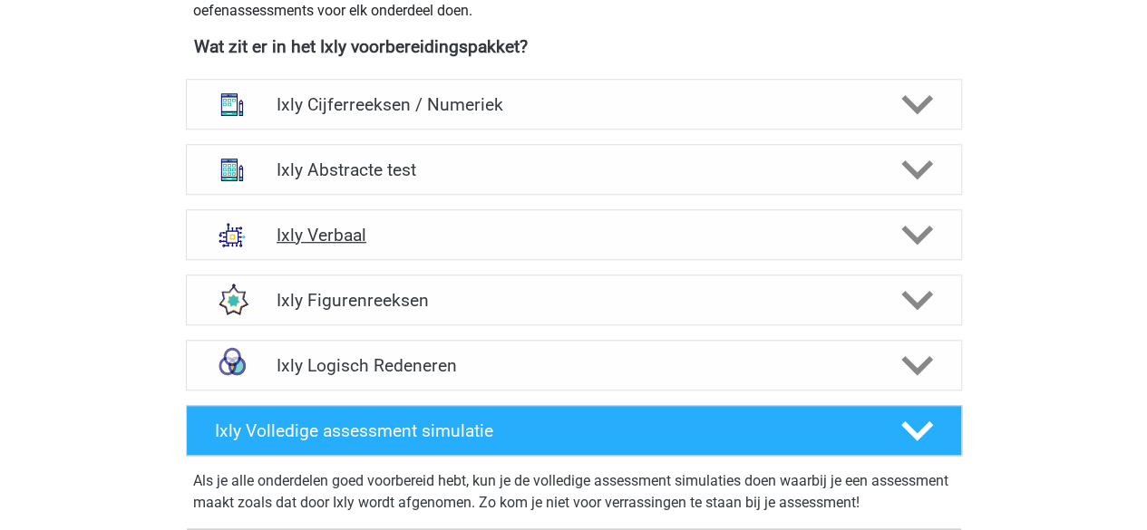
click at [357, 249] on div "Ixly Verbaal" at bounding box center [574, 234] width 776 height 51
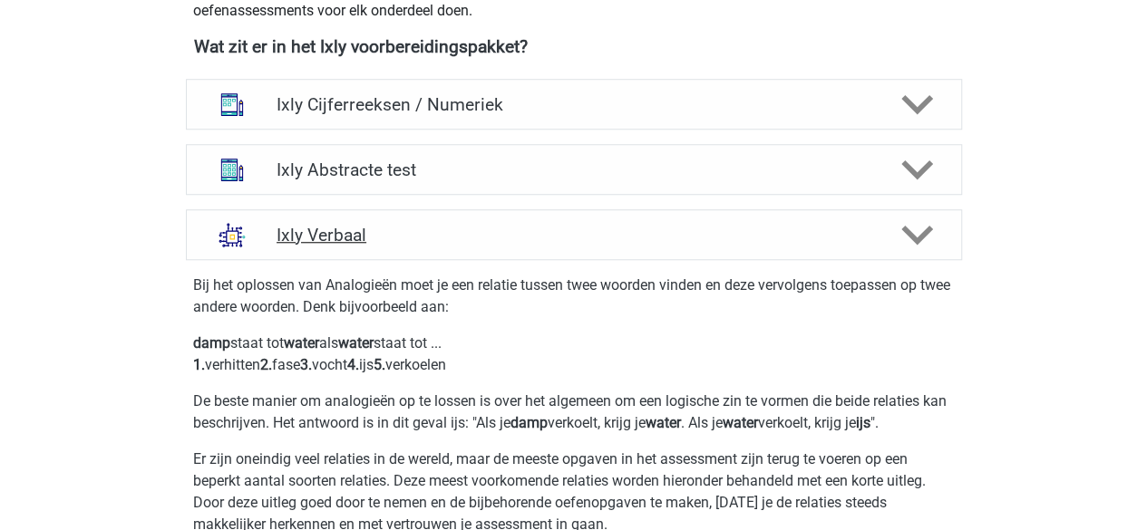
click at [357, 249] on div "Ixly Verbaal" at bounding box center [574, 234] width 776 height 51
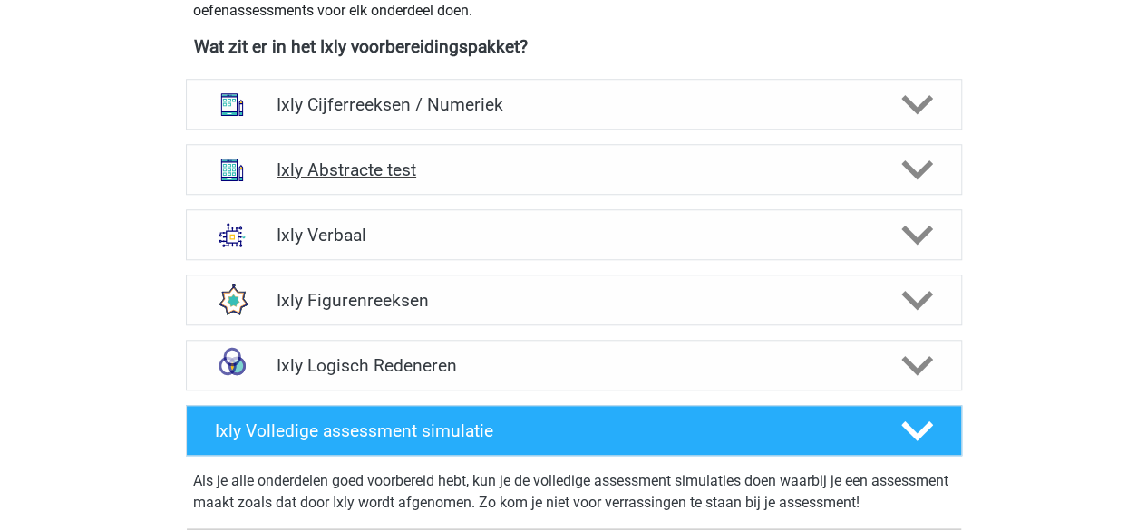
click at [364, 160] on h4 "Ixly Abstracte test" at bounding box center [573, 170] width 594 height 21
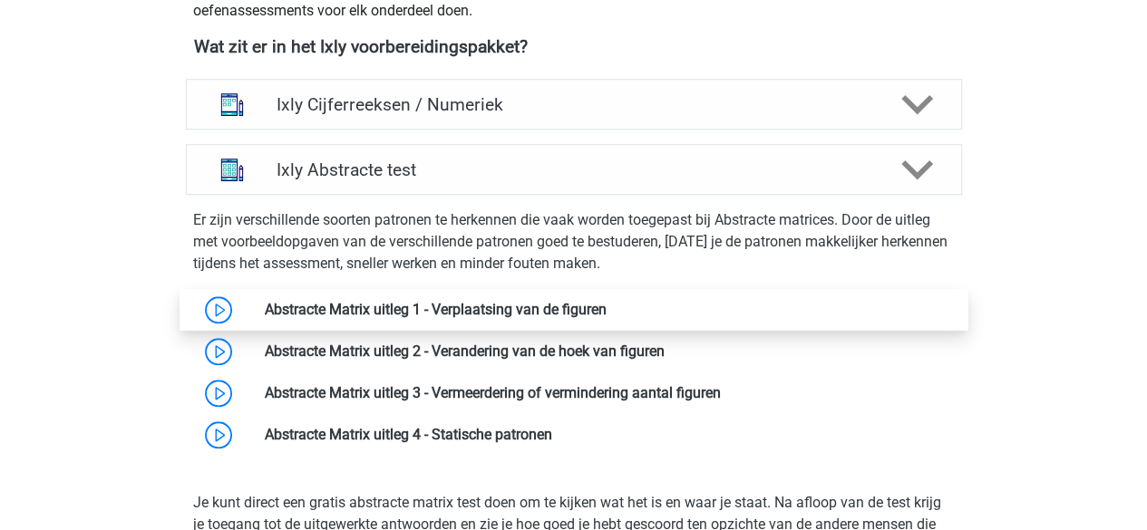
click at [606, 301] on link at bounding box center [606, 309] width 0 height 17
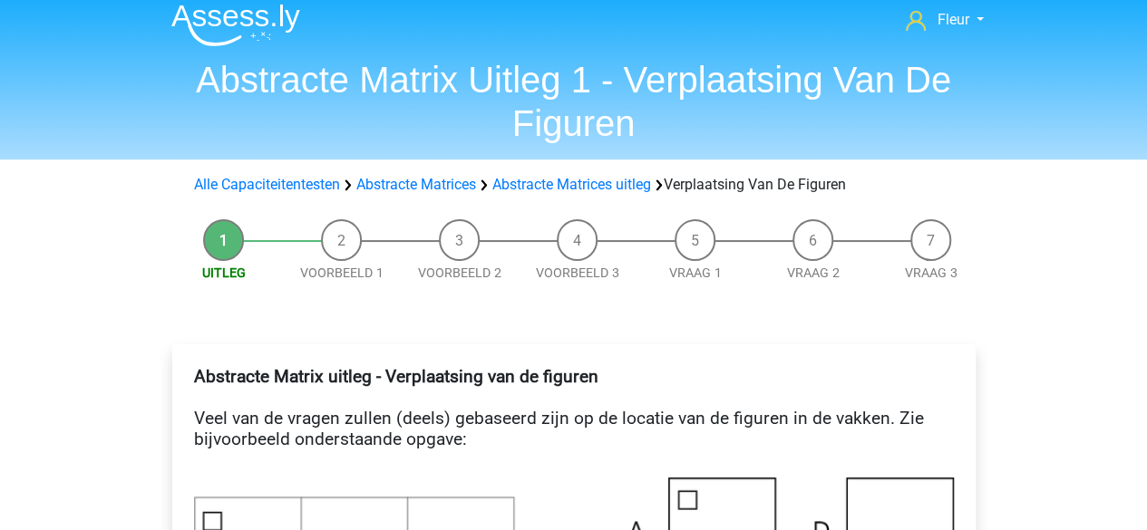
scroll to position [9, 0]
